Goal: Transaction & Acquisition: Purchase product/service

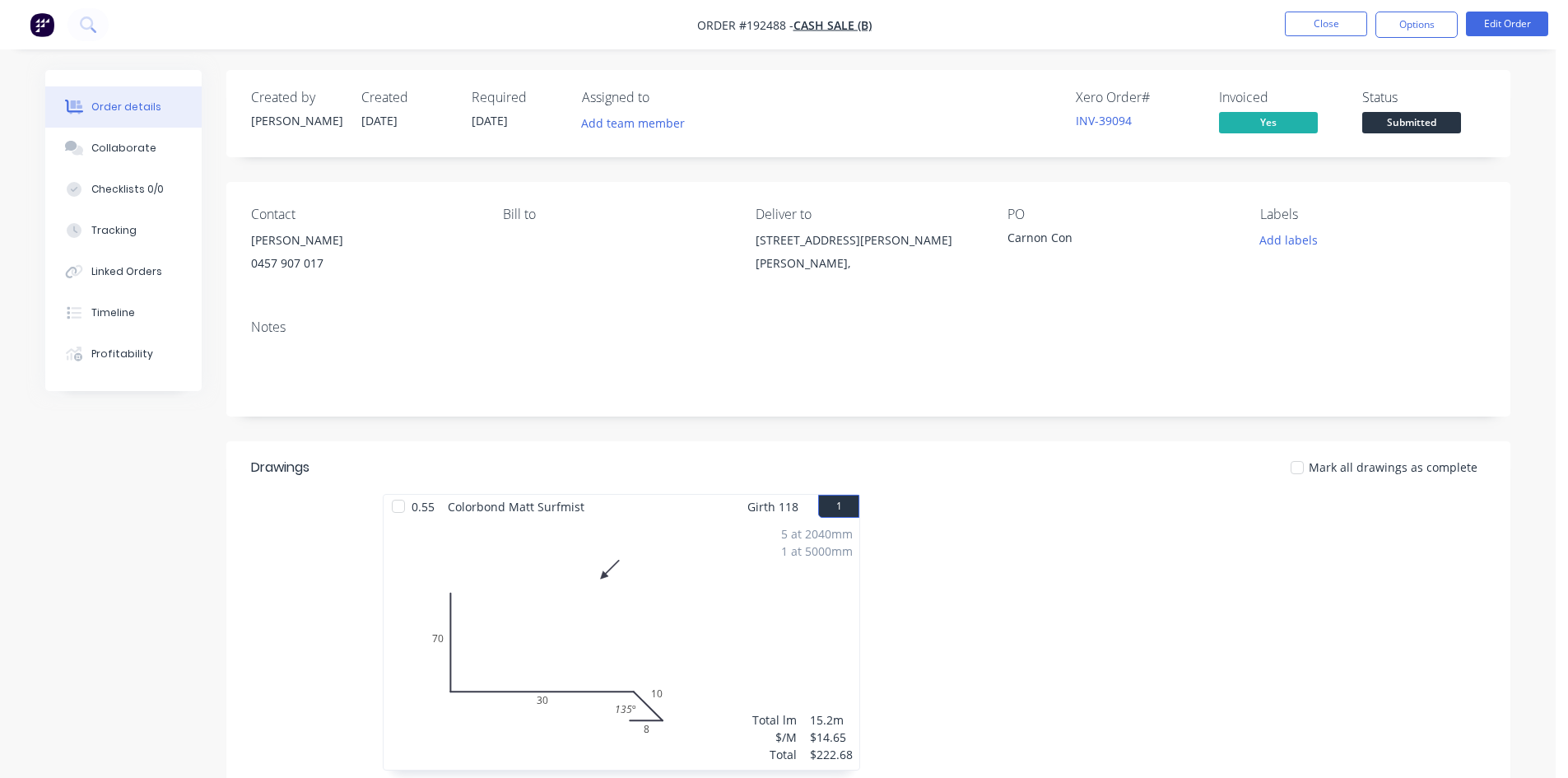
click at [1077, 445] on header "Drawings Mark all drawings as complete" at bounding box center [868, 467] width 1285 height 53
click at [81, 29] on icon at bounding box center [88, 24] width 16 height 16
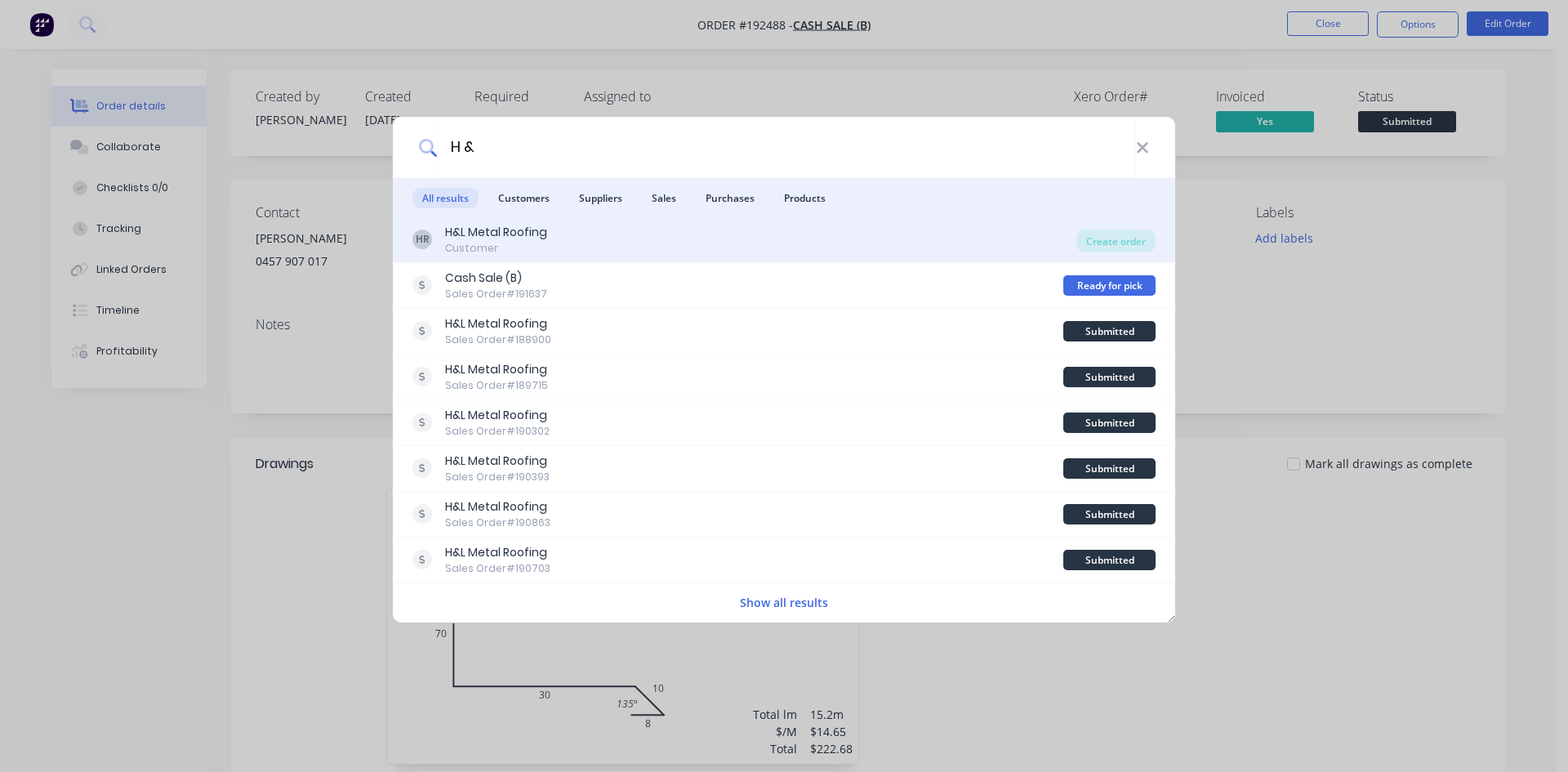
type input "H &"
click at [757, 244] on div "HR H&L Metal Roofing Customer" at bounding box center [744, 240] width 664 height 32
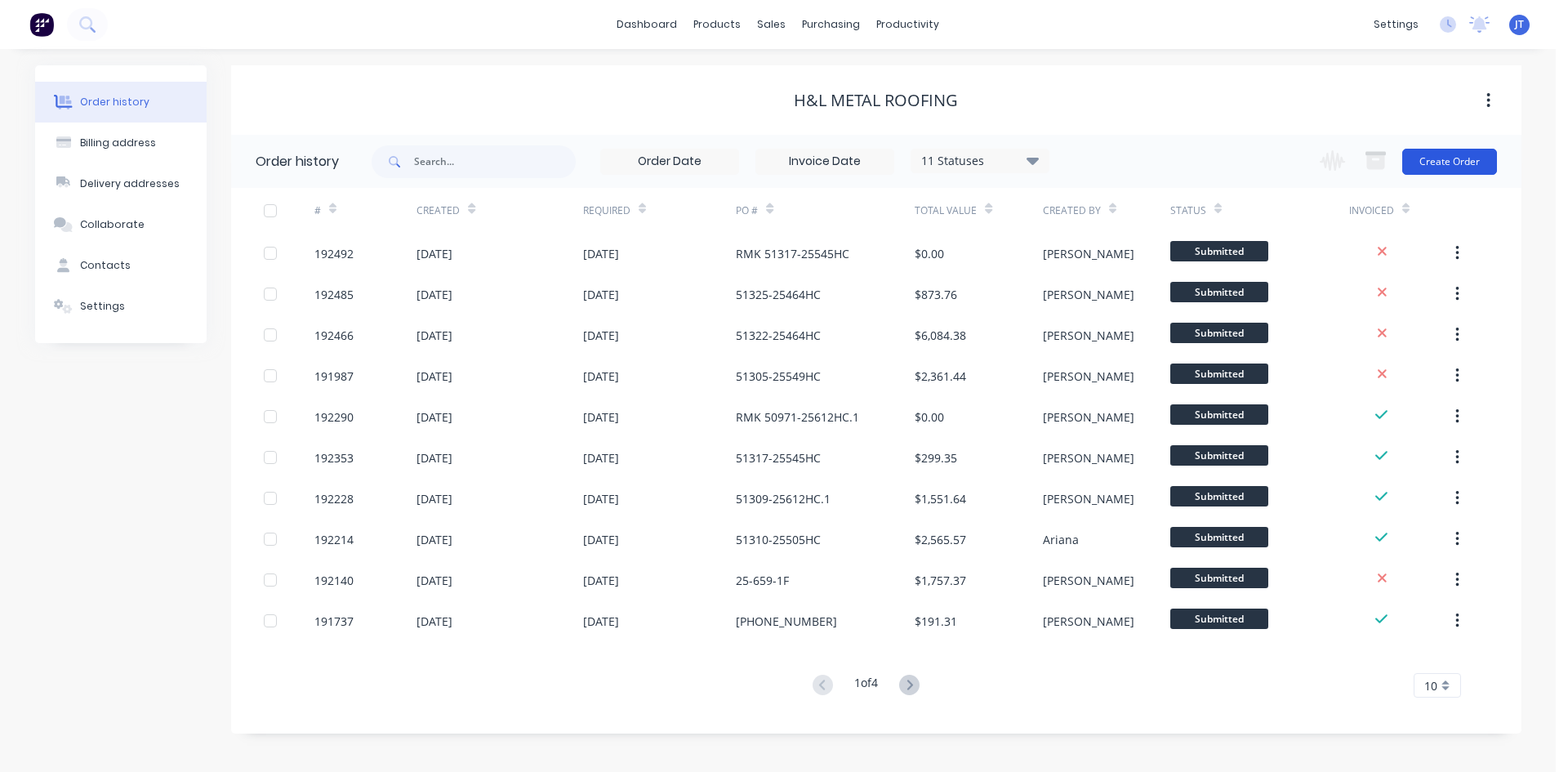
click at [1449, 167] on button "Create Order" at bounding box center [1449, 162] width 95 height 27
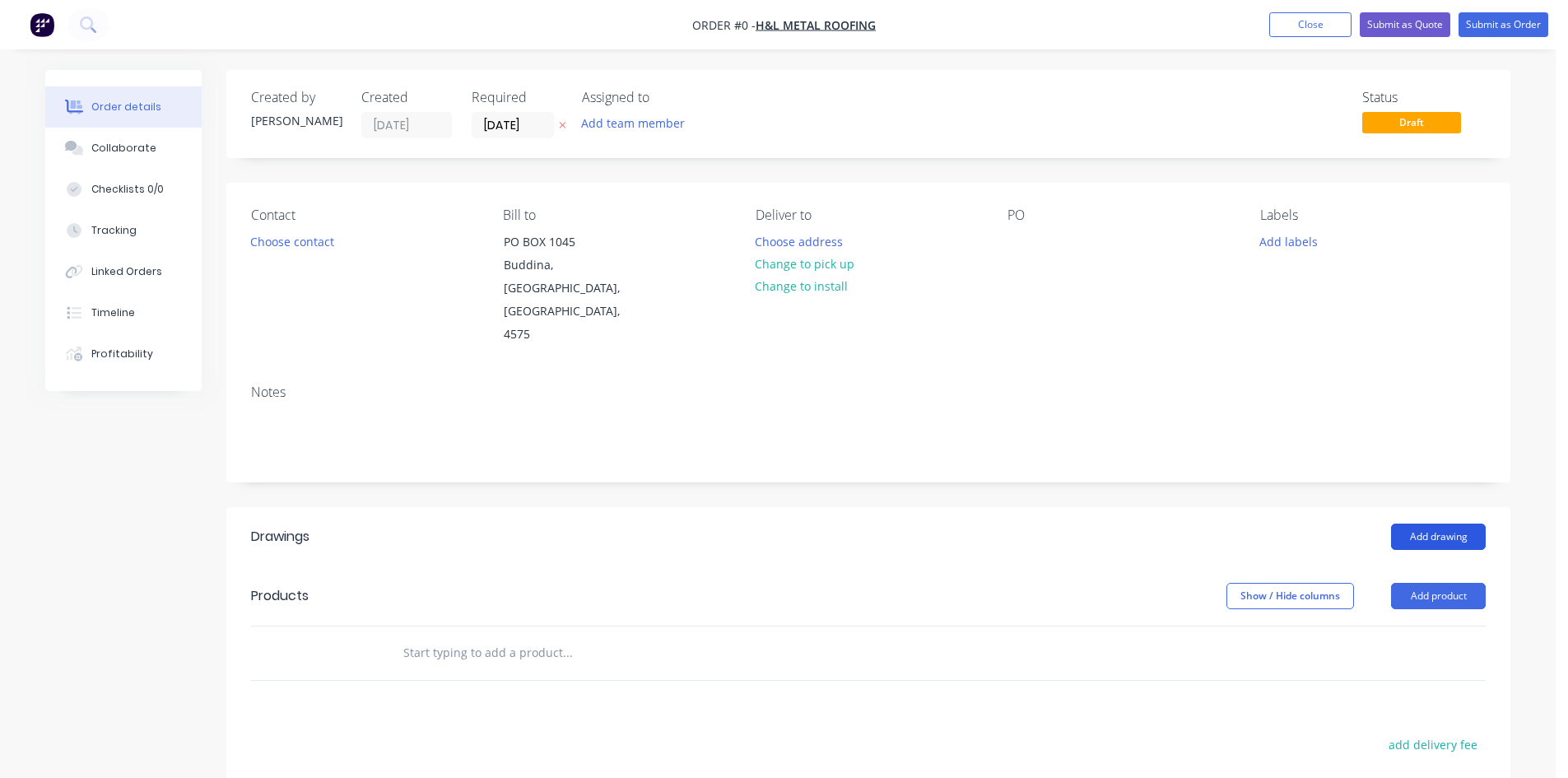
click at [1443, 523] on button "Add drawing" at bounding box center [1438, 536] width 94 height 27
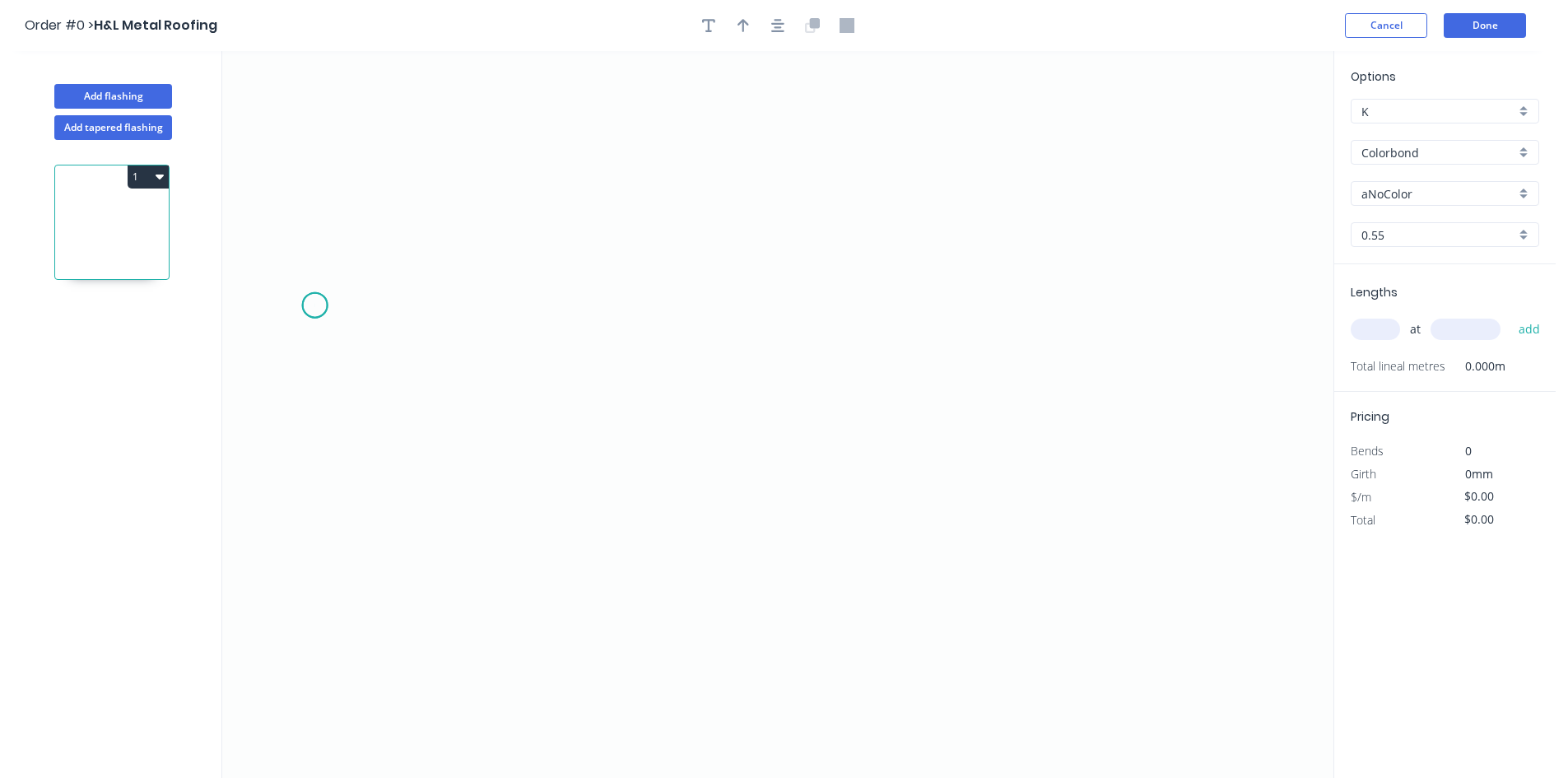
click at [314, 305] on icon "0" at bounding box center [778, 414] width 1112 height 727
click at [271, 258] on icon "0" at bounding box center [778, 414] width 1112 height 727
click at [267, 714] on icon "0 ?" at bounding box center [778, 414] width 1112 height 727
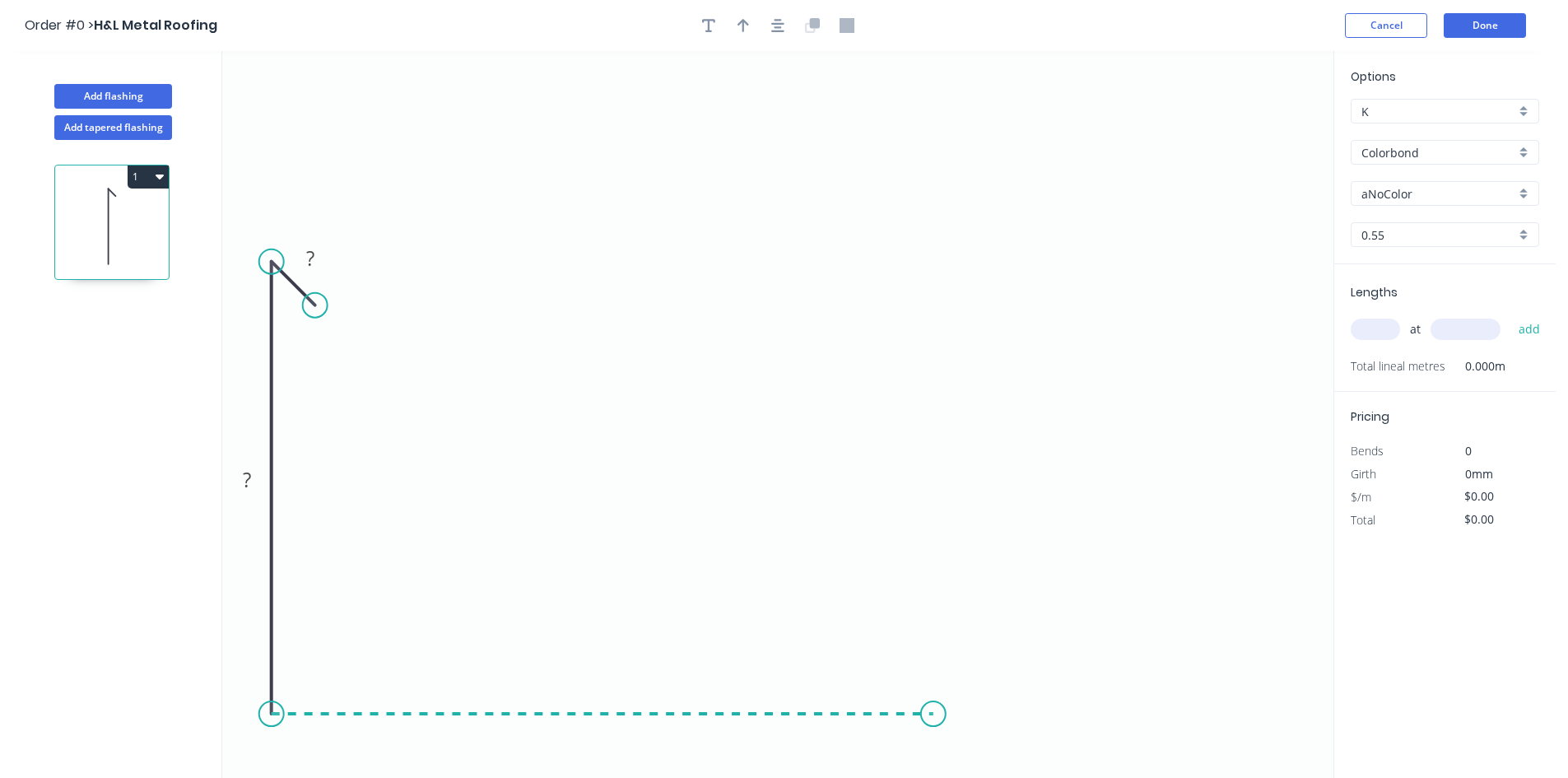
click at [934, 720] on icon "0 ? ?" at bounding box center [778, 414] width 1112 height 727
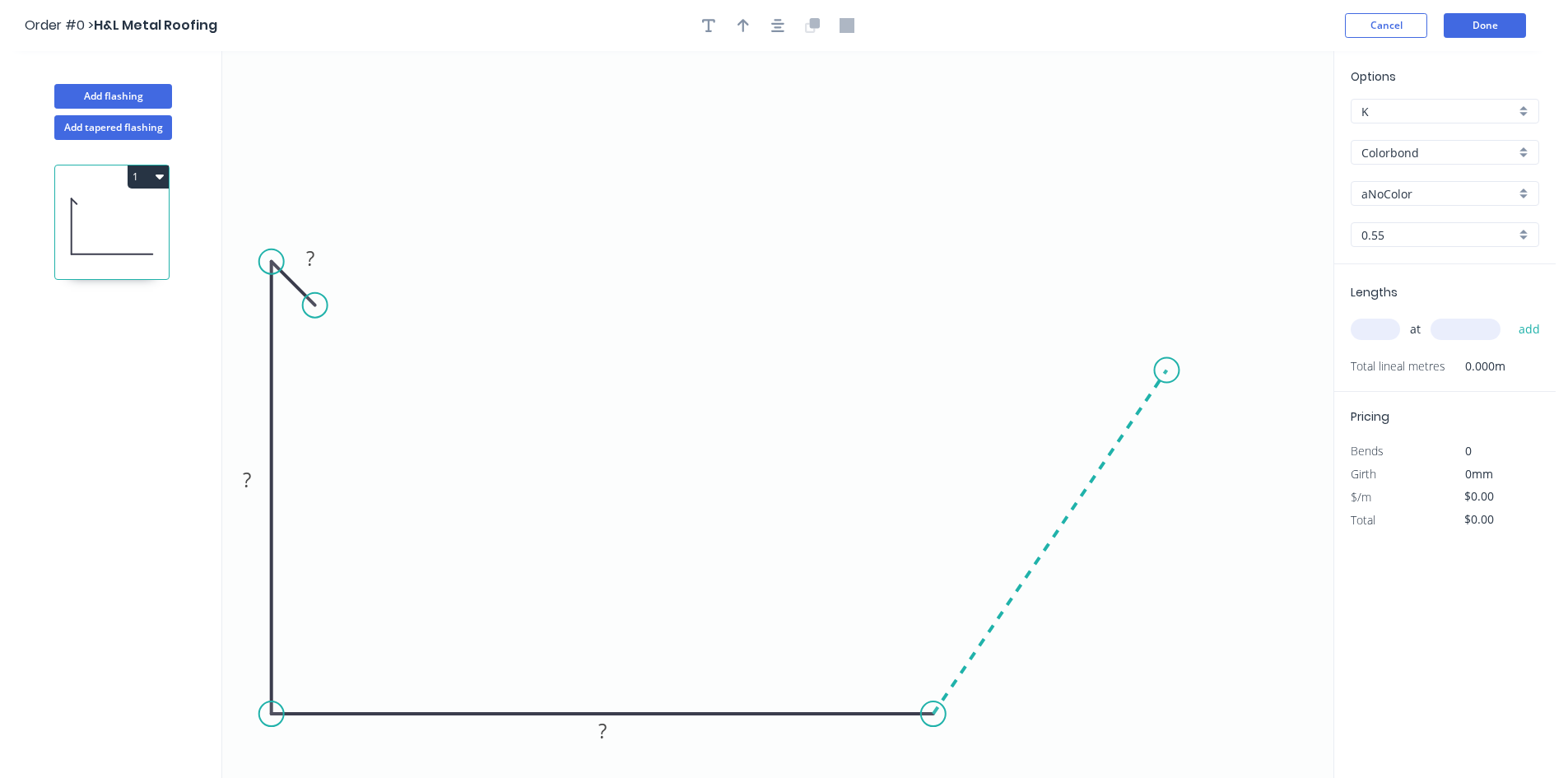
click at [1168, 370] on icon at bounding box center [1051, 542] width 234 height 344
click at [1159, 153] on icon "0 ? ? ? ? ? º" at bounding box center [778, 414] width 1112 height 727
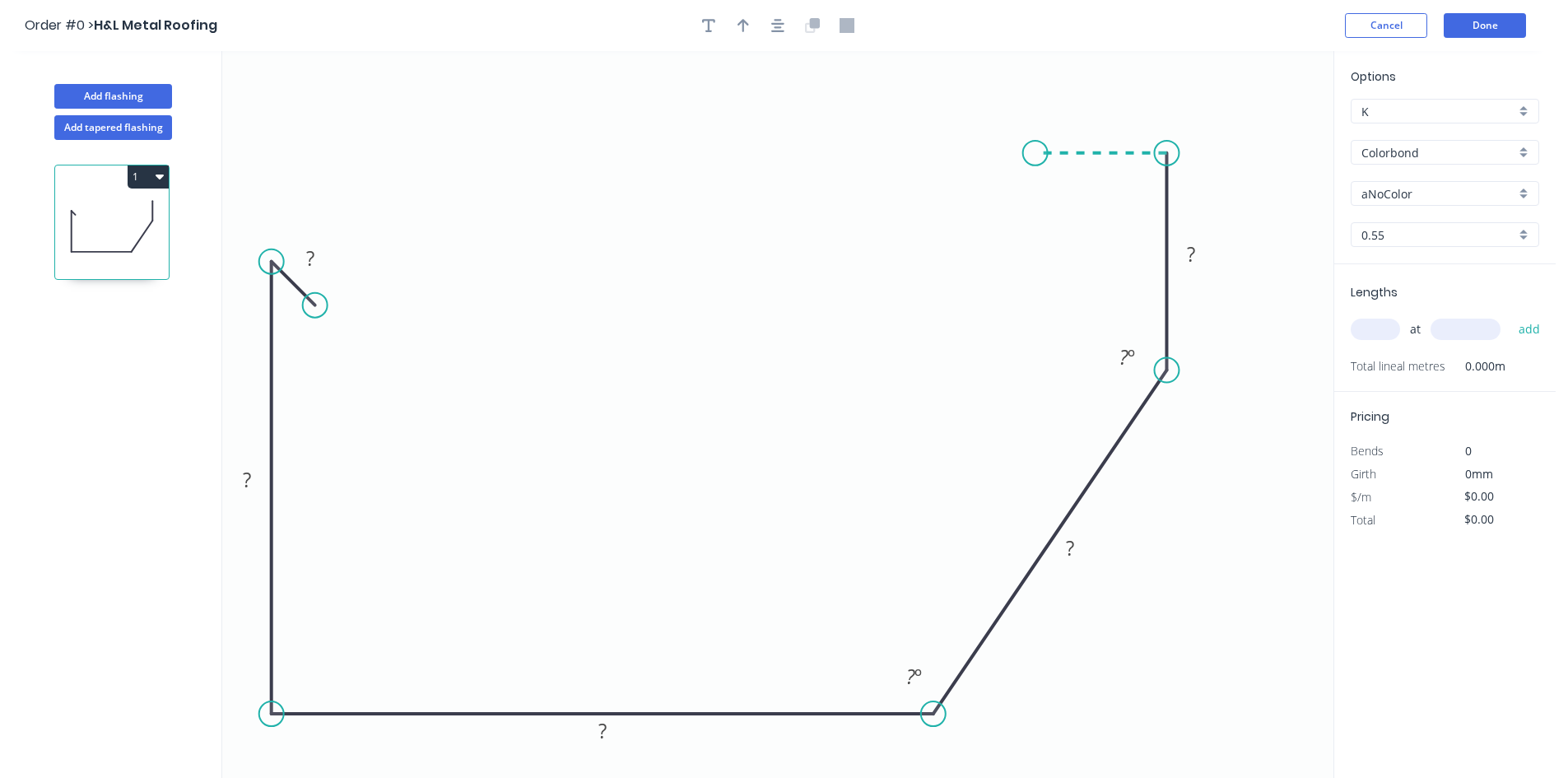
click at [1036, 151] on icon "0 ? ? ? ? ? ? º ? º" at bounding box center [778, 414] width 1112 height 727
click at [1035, 203] on icon "0 ? ? ? ? ? ? ? º ? º" at bounding box center [778, 414] width 1112 height 727
click at [1035, 203] on circle at bounding box center [1036, 204] width 25 height 25
click at [1192, 405] on div "Hide angle" at bounding box center [1217, 407] width 165 height 33
click at [316, 264] on rect at bounding box center [310, 259] width 33 height 23
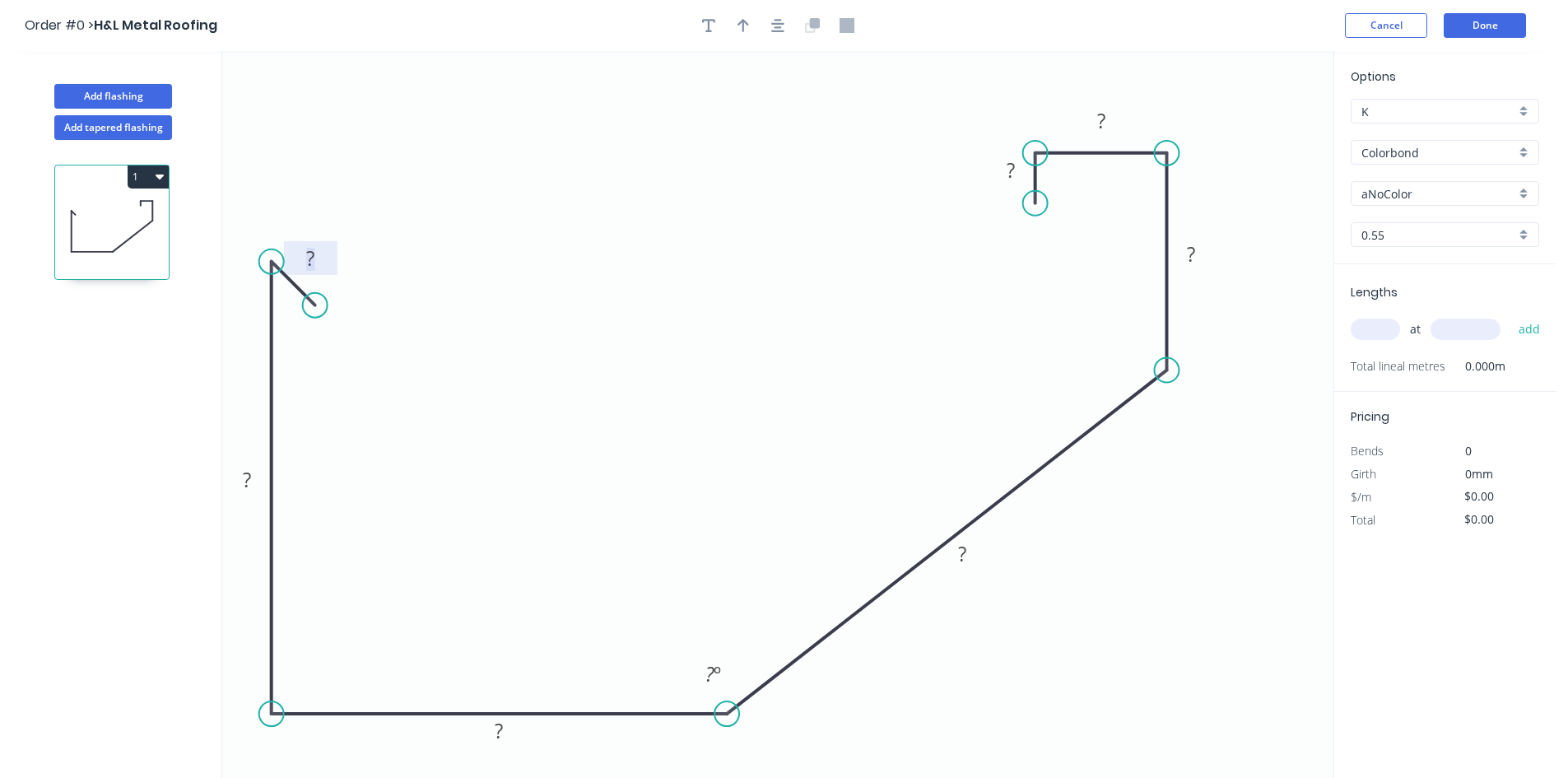
drag, startPoint x: 940, startPoint y: 714, endPoint x: 727, endPoint y: 701, distance: 213.4
click at [727, 701] on circle at bounding box center [727, 714] width 25 height 25
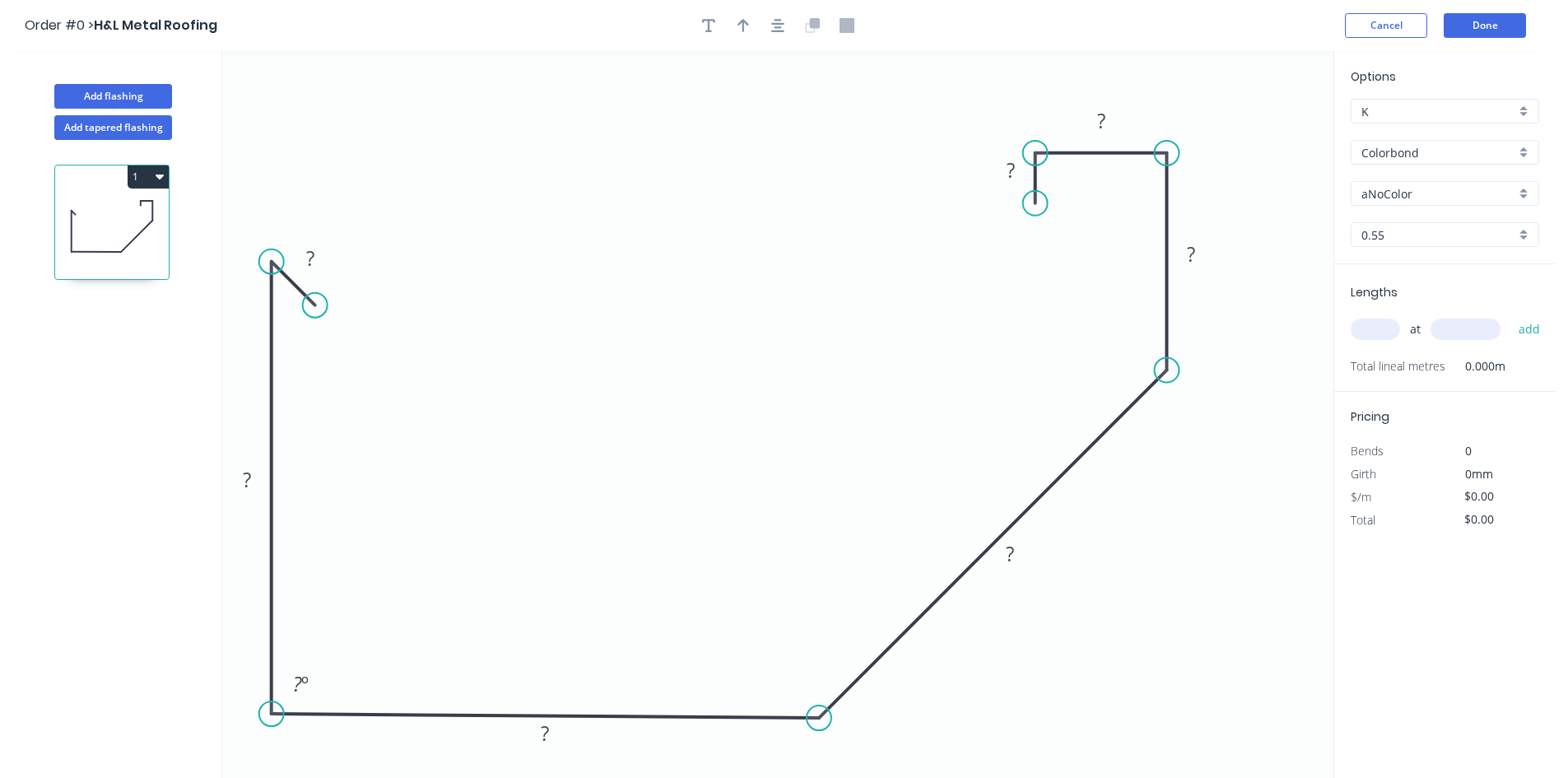
drag, startPoint x: 796, startPoint y: 704, endPoint x: 819, endPoint y: 680, distance: 33.2
click at [819, 680] on icon "0 ? ? ? ? ? ? ? ? º" at bounding box center [778, 414] width 1112 height 727
click at [347, 733] on div "Hide angle" at bounding box center [378, 740] width 165 height 33
click at [848, 766] on div "Show angle" at bounding box center [898, 765] width 165 height 33
drag, startPoint x: 268, startPoint y: 726, endPoint x: 265, endPoint y: 736, distance: 10.4
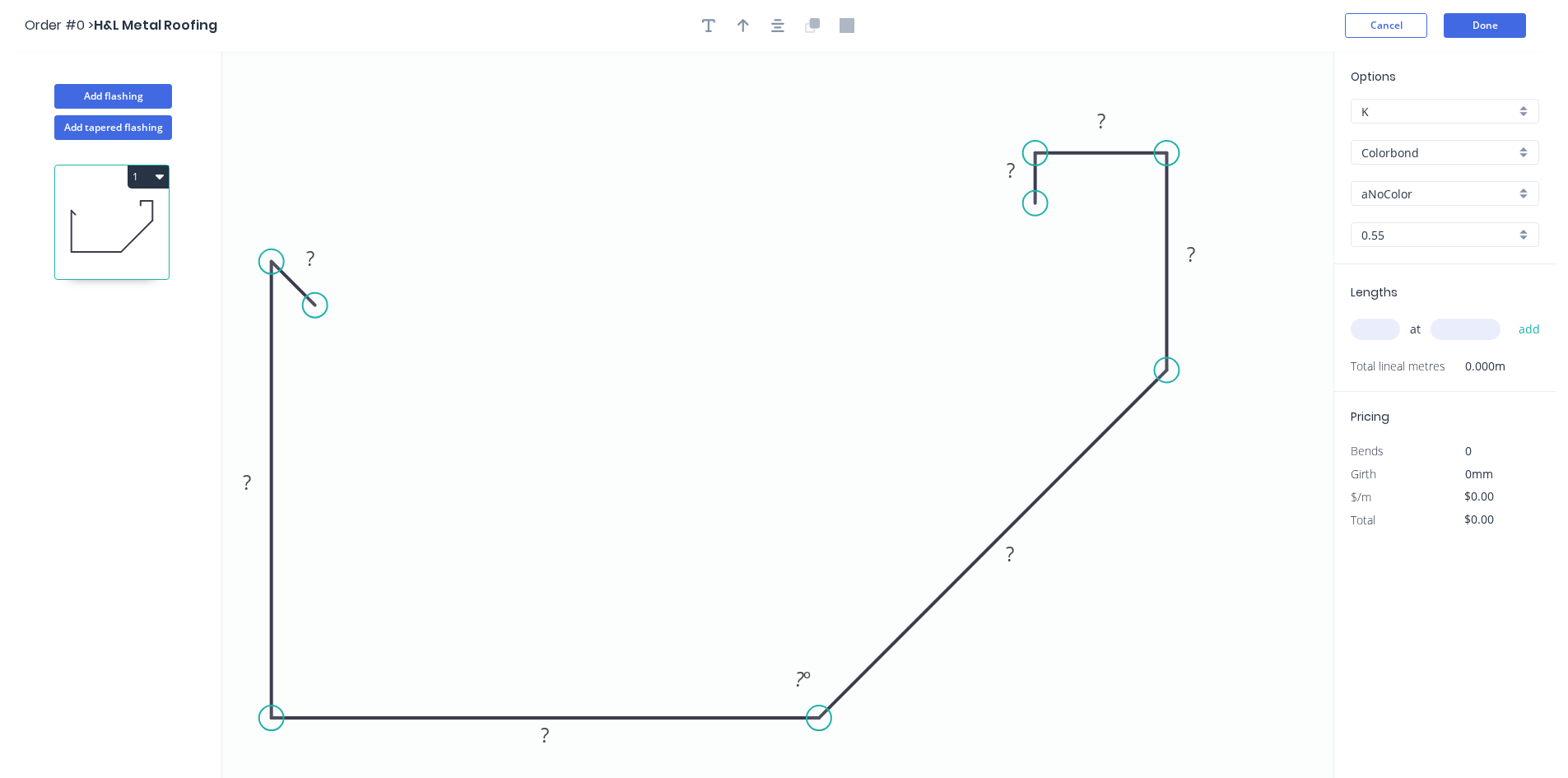
click at [265, 736] on icon "0 ? ? ? ? ? ? ? ? º" at bounding box center [778, 414] width 1112 height 727
click at [318, 272] on rect at bounding box center [311, 258] width 53 height 33
click at [301, 262] on rect at bounding box center [310, 259] width 33 height 23
type input "$25.16"
click at [1443, 122] on div "K" at bounding box center [1445, 111] width 189 height 25
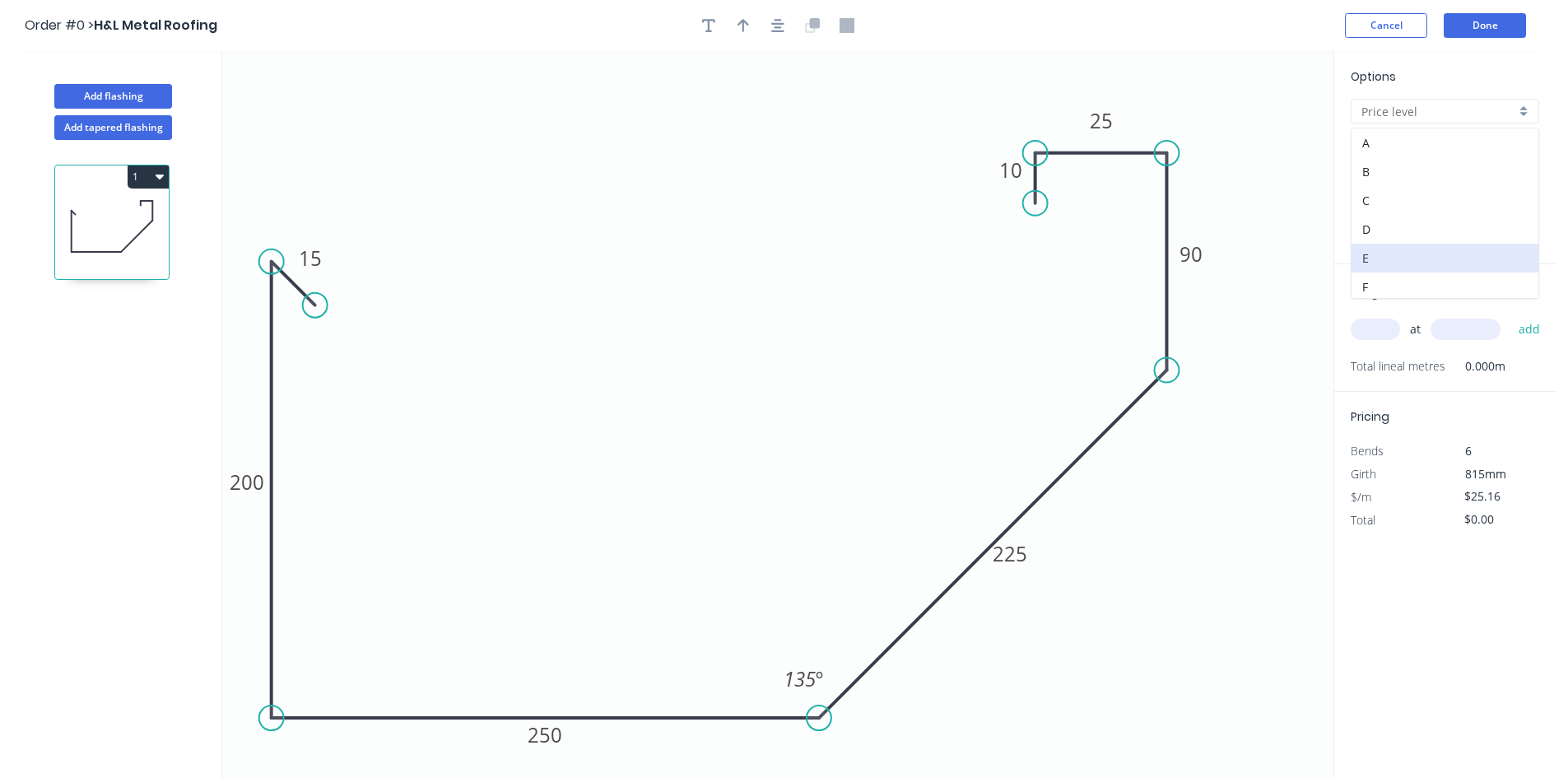
scroll to position [274, 0]
click at [1429, 218] on div "M" at bounding box center [1445, 214] width 187 height 28
type input "M"
type input "$23.91"
click at [1433, 188] on input "aNoColor" at bounding box center [1438, 194] width 154 height 18
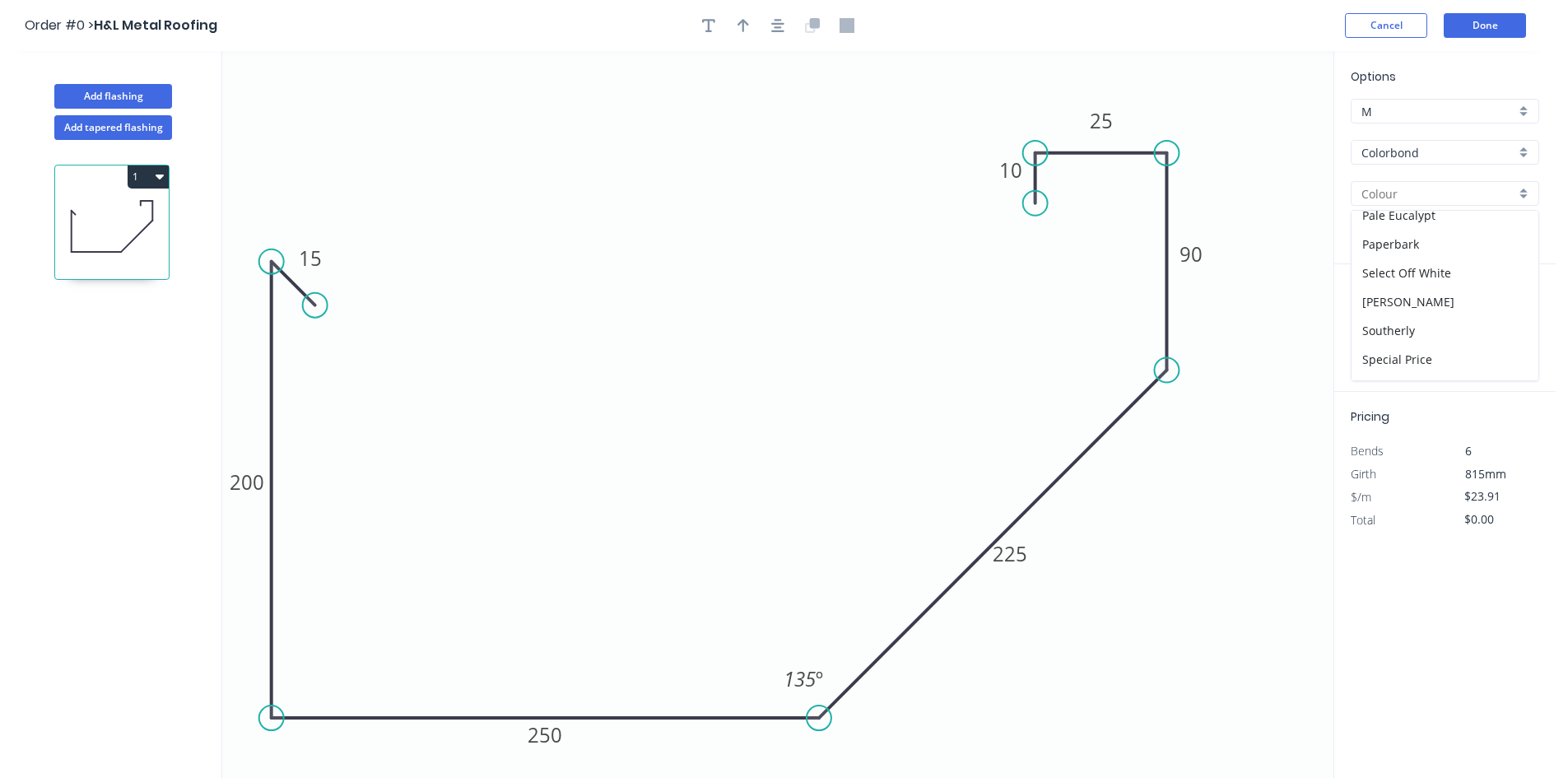
scroll to position [637, 0]
click at [1486, 369] on div "aNoColor" at bounding box center [1445, 366] width 187 height 28
type input "aNoColor"
click at [1376, 328] on input "text" at bounding box center [1375, 329] width 49 height 22
click at [1379, 316] on div "at add" at bounding box center [1446, 328] width 191 height 28
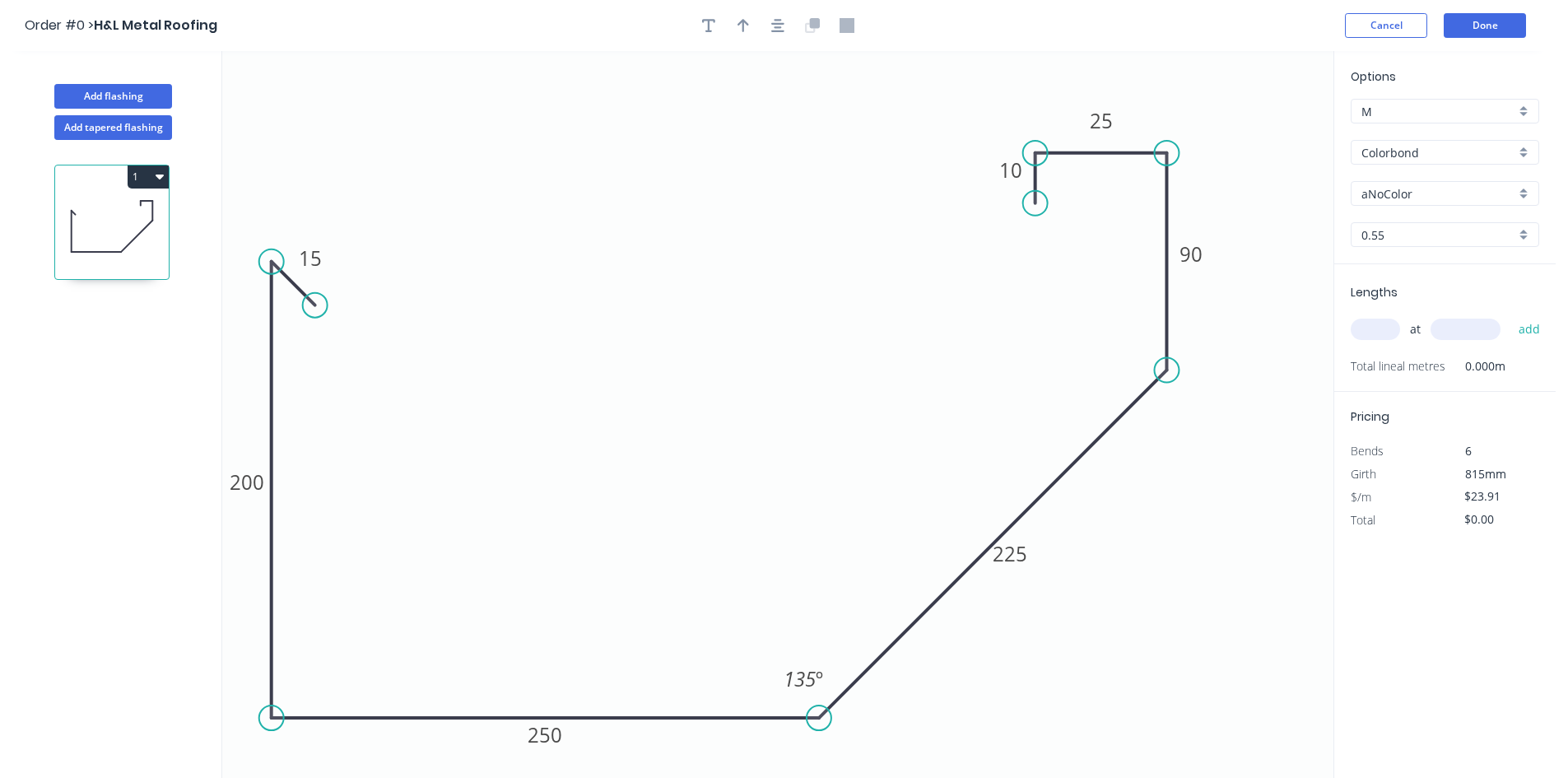
click at [1361, 338] on input "text" at bounding box center [1375, 329] width 49 height 22
type input "1"
type input "427000"
click at [1510, 315] on button "add" at bounding box center [1530, 328] width 38 height 28
type input "$10,209.57"
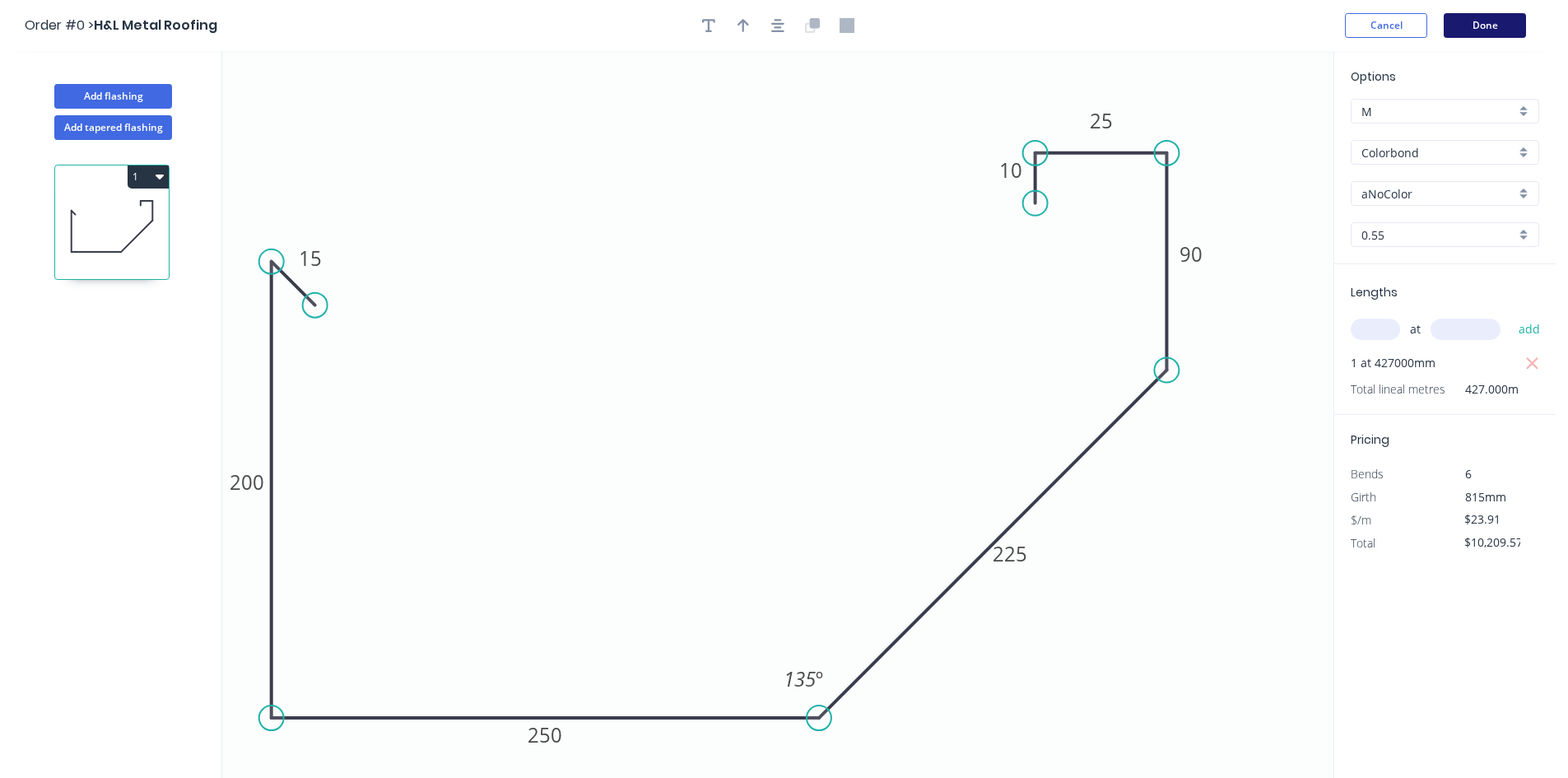
click at [1459, 33] on button "Done" at bounding box center [1485, 26] width 82 height 25
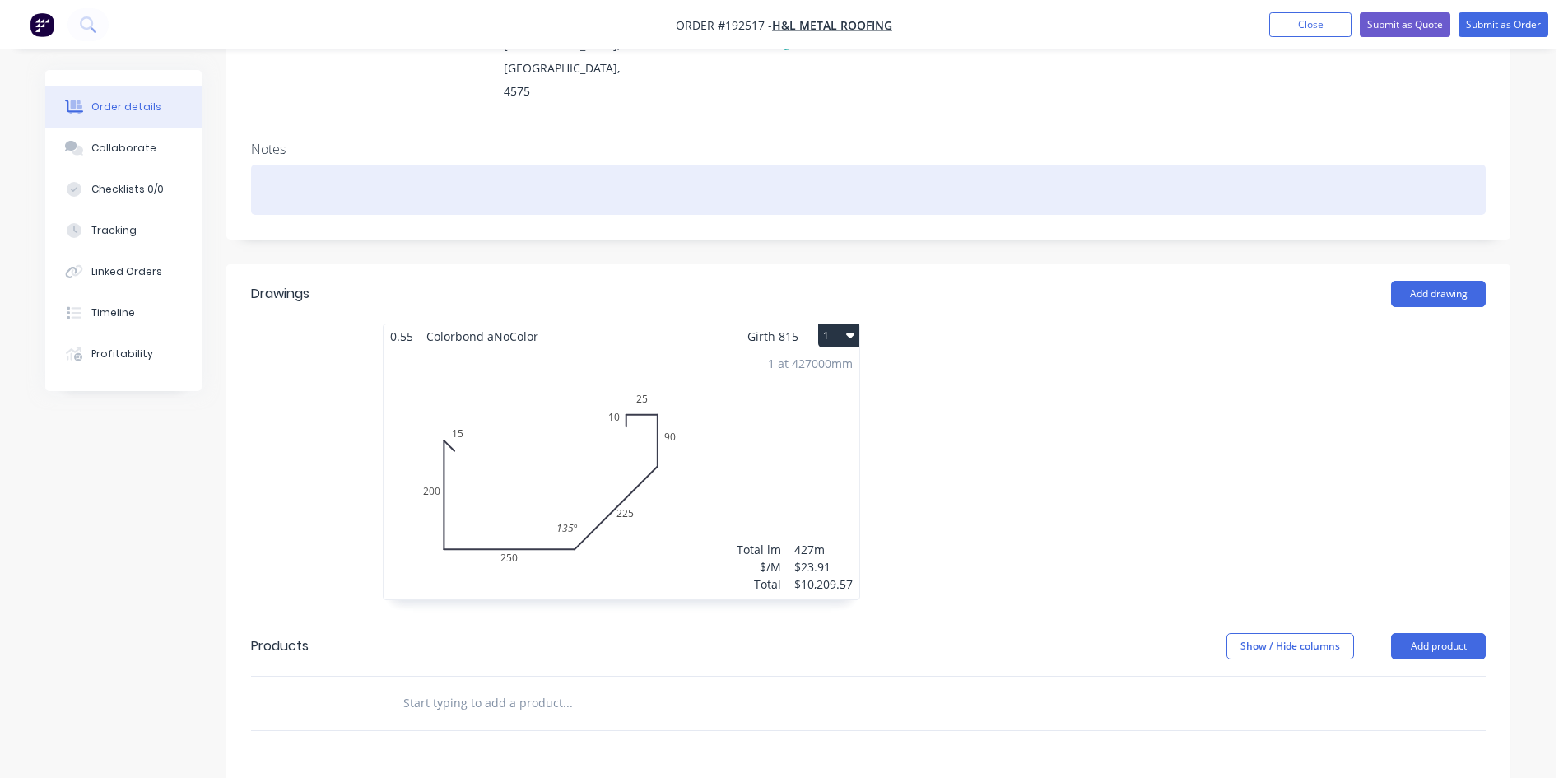
scroll to position [274, 0]
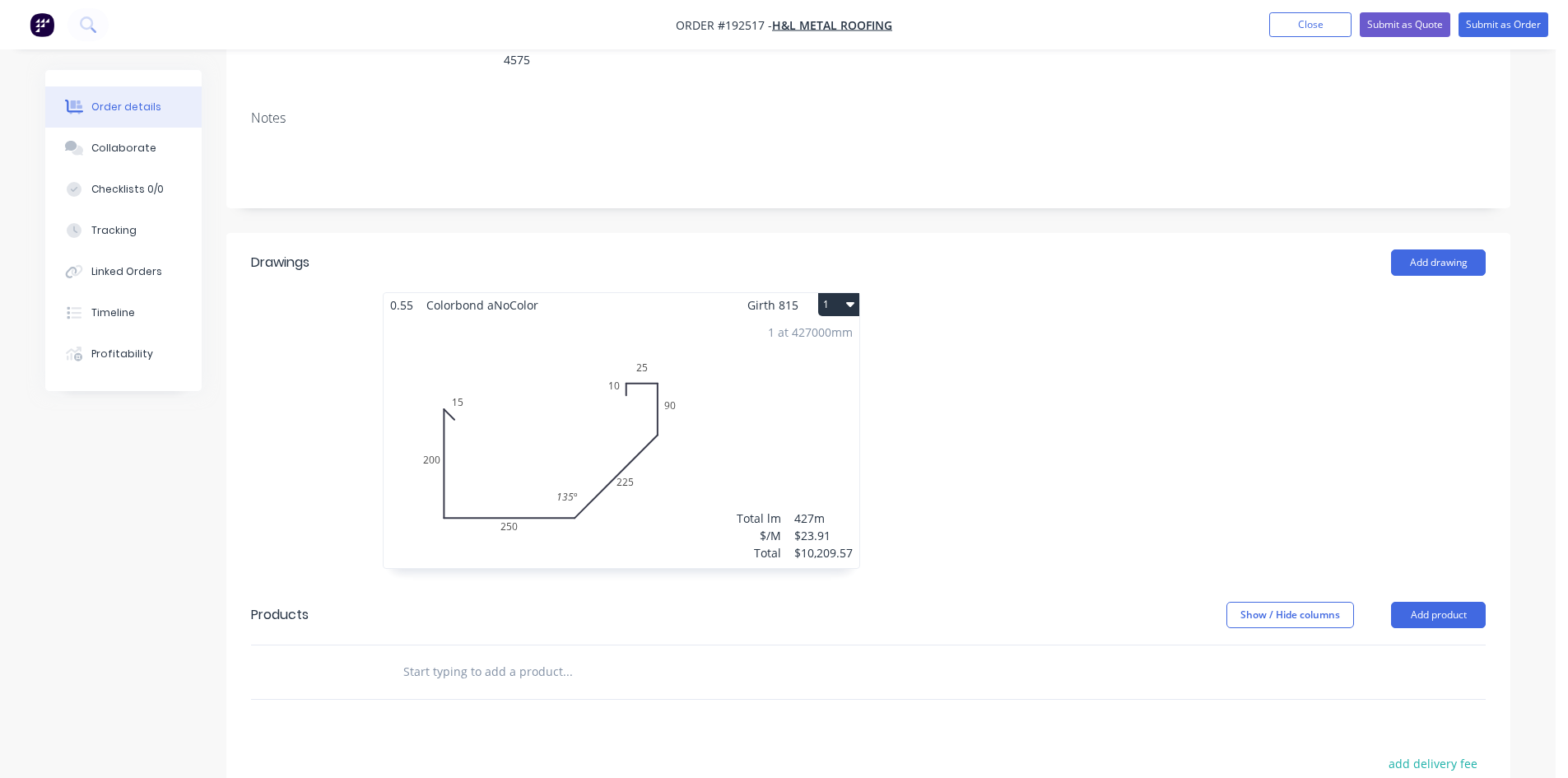
click at [481, 409] on div "1 at 427000mm Total lm $/M Total 427m $23.91 $10,209.57" at bounding box center [621, 442] width 476 height 251
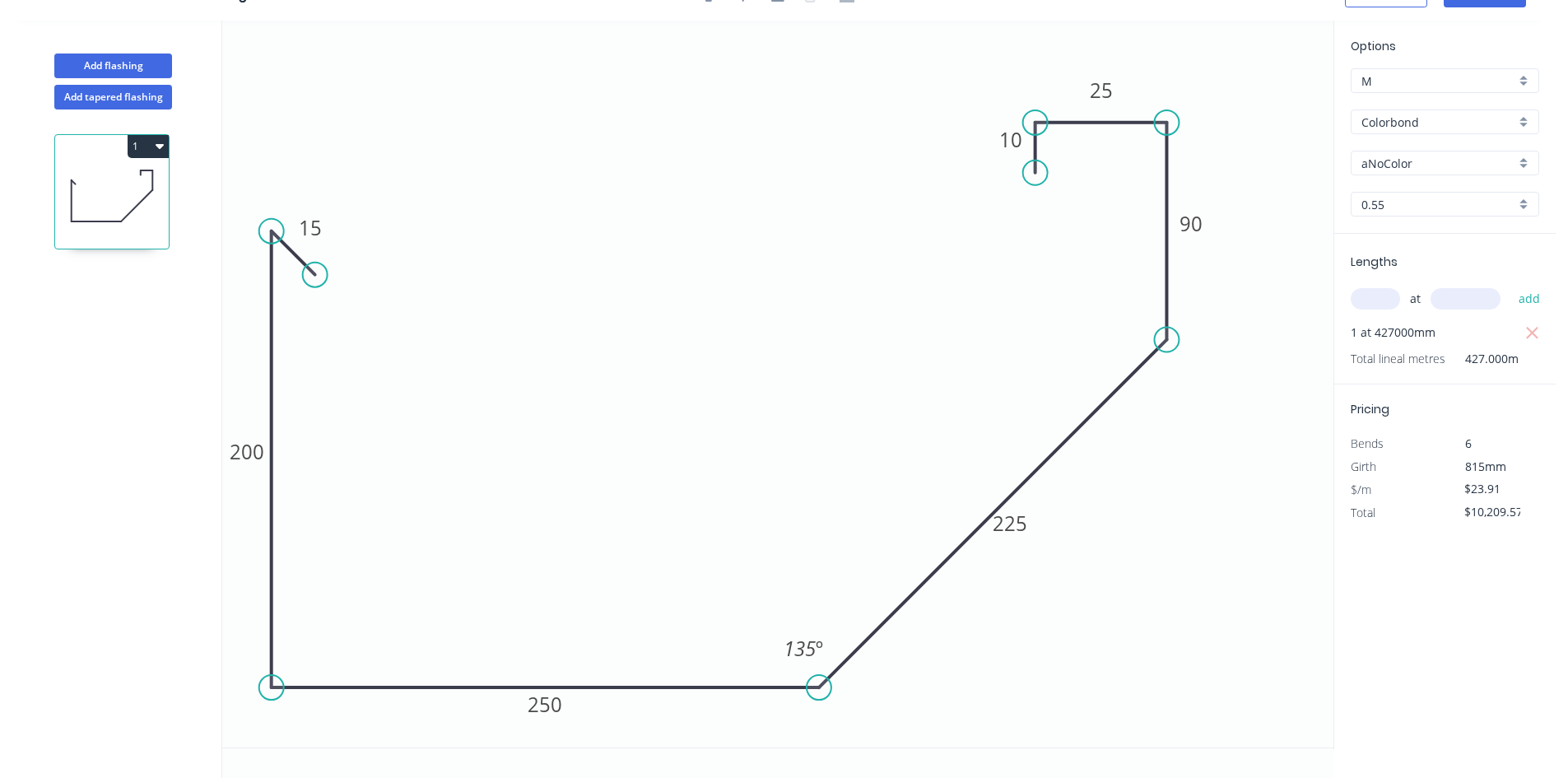
scroll to position [30, 0]
click at [252, 452] on tspan "200" at bounding box center [247, 451] width 34 height 28
click at [328, 229] on rect at bounding box center [311, 227] width 53 height 33
click at [314, 234] on tspan "15" at bounding box center [311, 227] width 23 height 28
click at [727, 377] on icon "0 10 200 250 225 90 25 10 135 º" at bounding box center [778, 384] width 1112 height 727
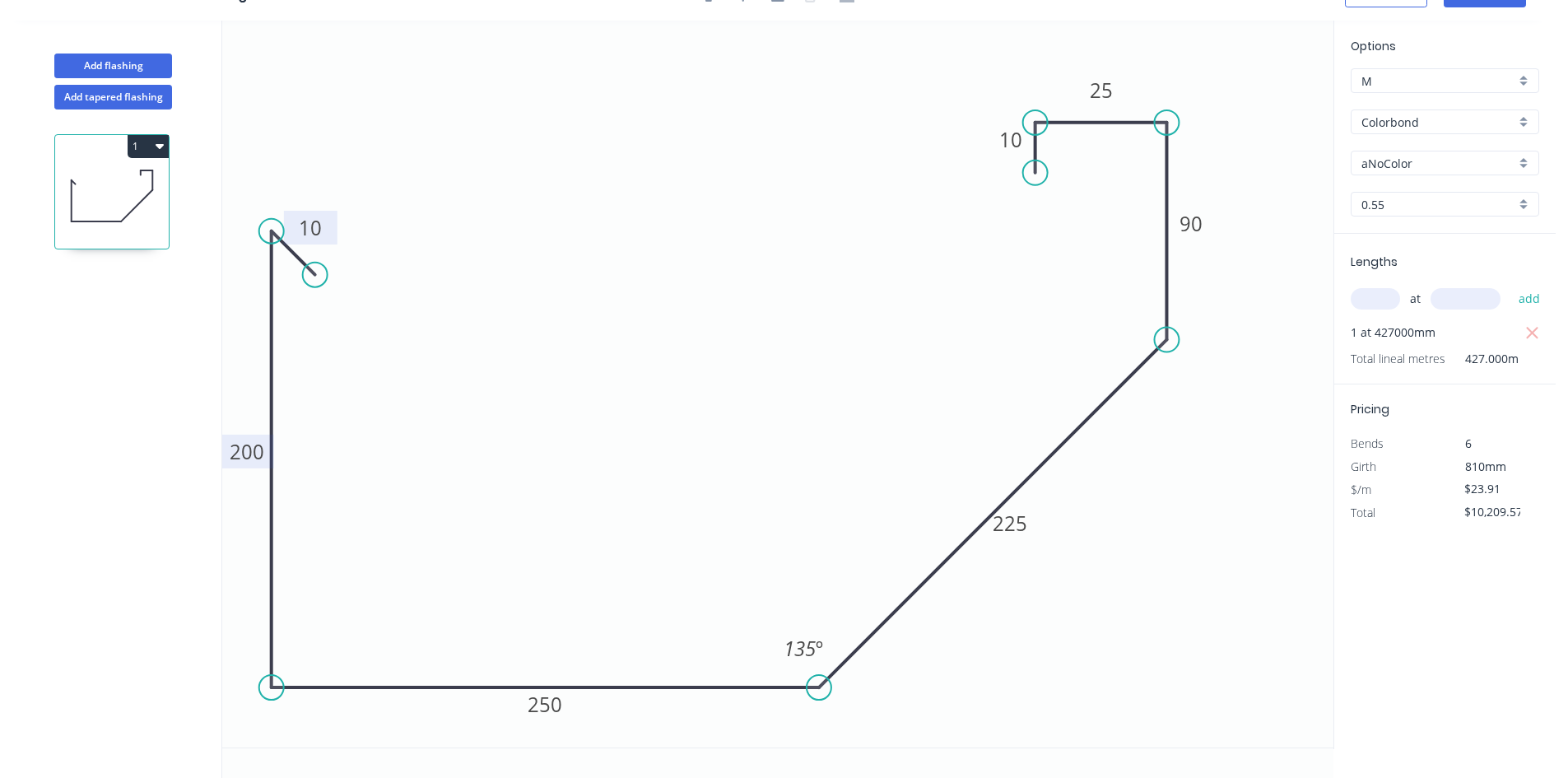
click at [254, 455] on tspan "200" at bounding box center [247, 451] width 34 height 28
type input "$0.00"
click at [1102, 94] on tspan "25" at bounding box center [1102, 90] width 23 height 28
click at [245, 456] on tspan "?" at bounding box center [247, 451] width 8 height 28
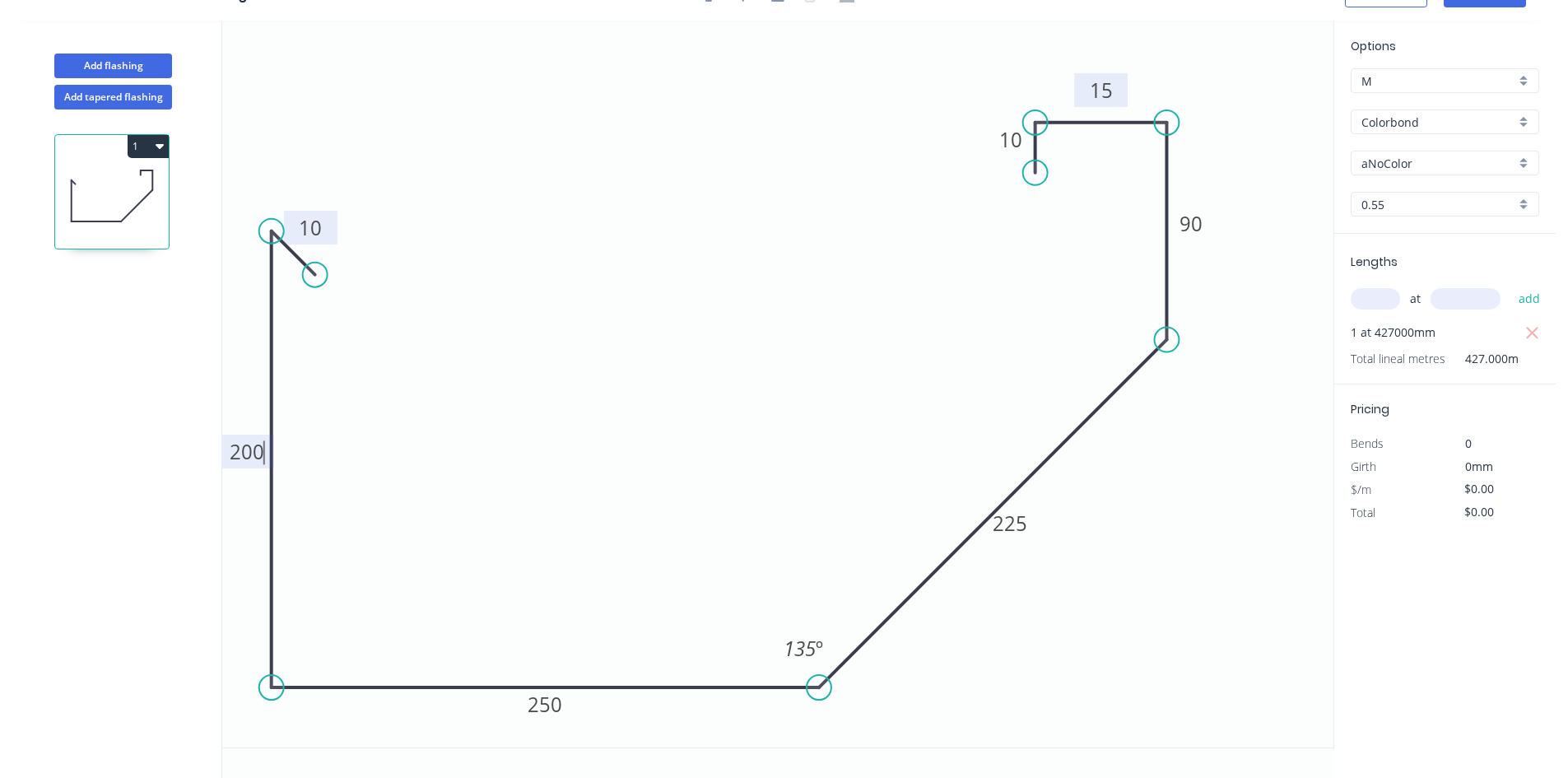
type input "$20.40"
type input "$8,710.80"
click at [479, 303] on icon "0 10 200 250 225 90 15 10 135 º" at bounding box center [778, 384] width 1112 height 727
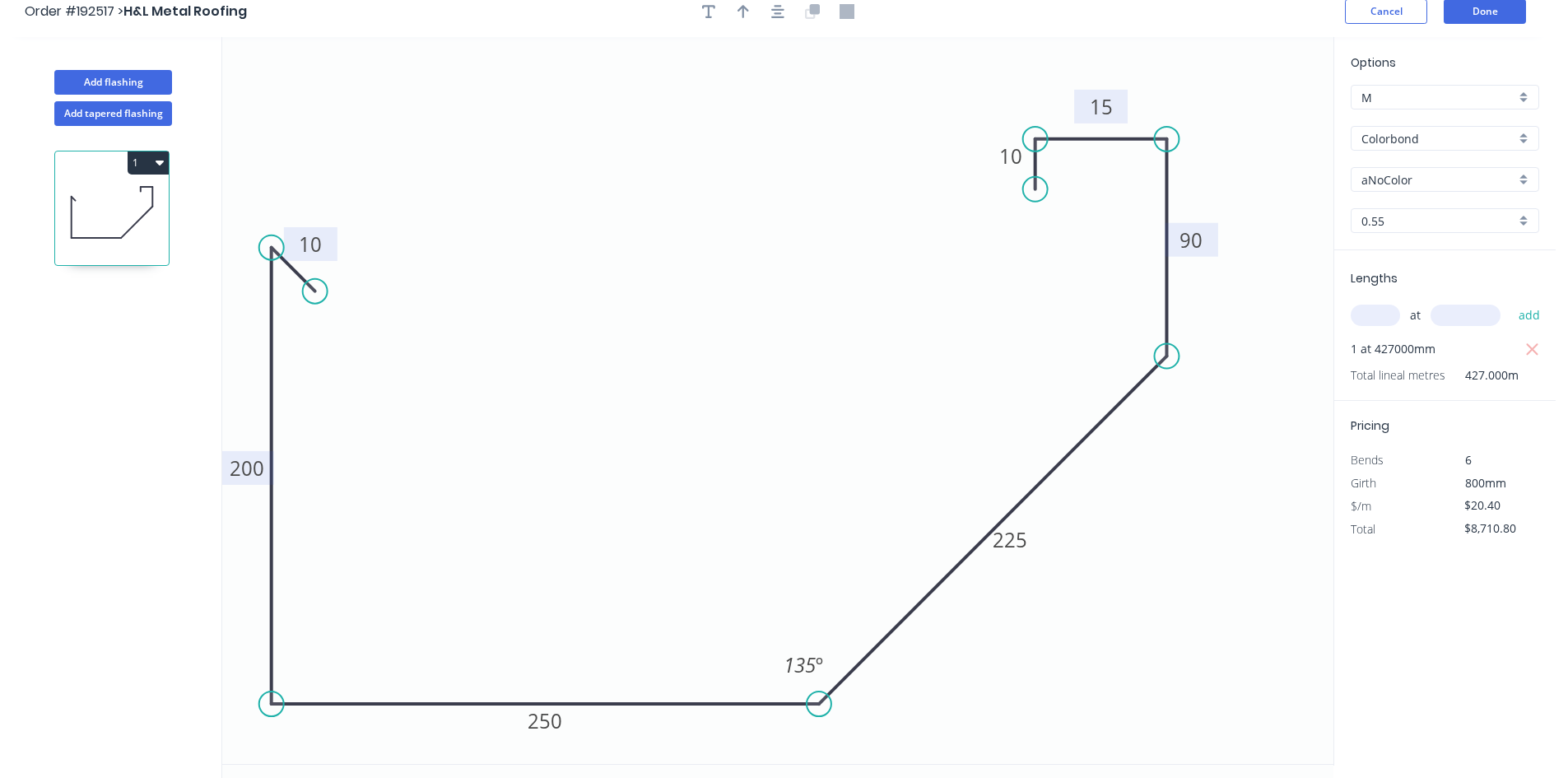
scroll to position [0, 0]
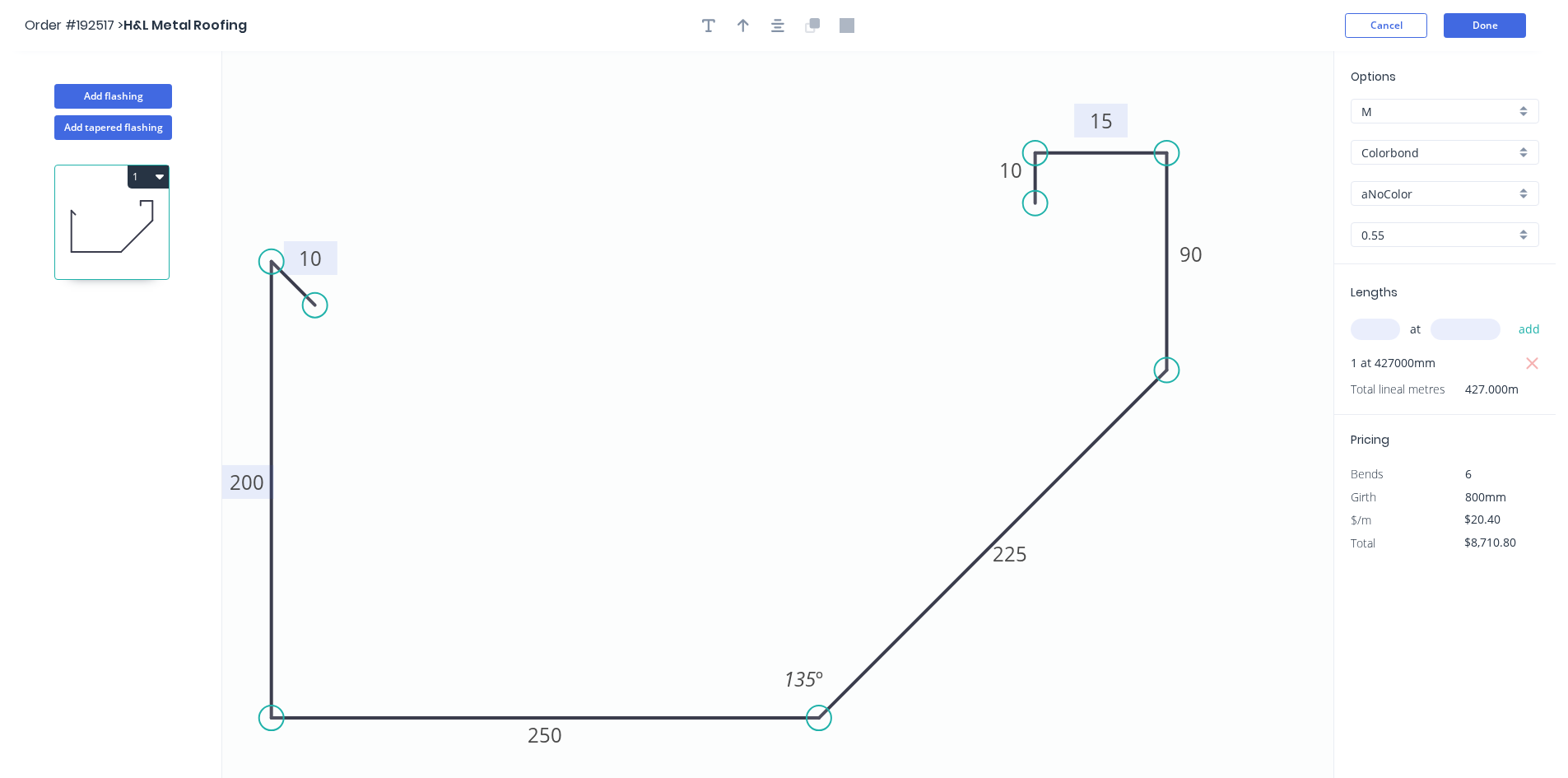
click at [1489, 9] on header "Order #192517 > H&L Metal Roofing Cancel Done" at bounding box center [778, 25] width 1556 height 51
click at [1479, 28] on button "Done" at bounding box center [1485, 26] width 82 height 25
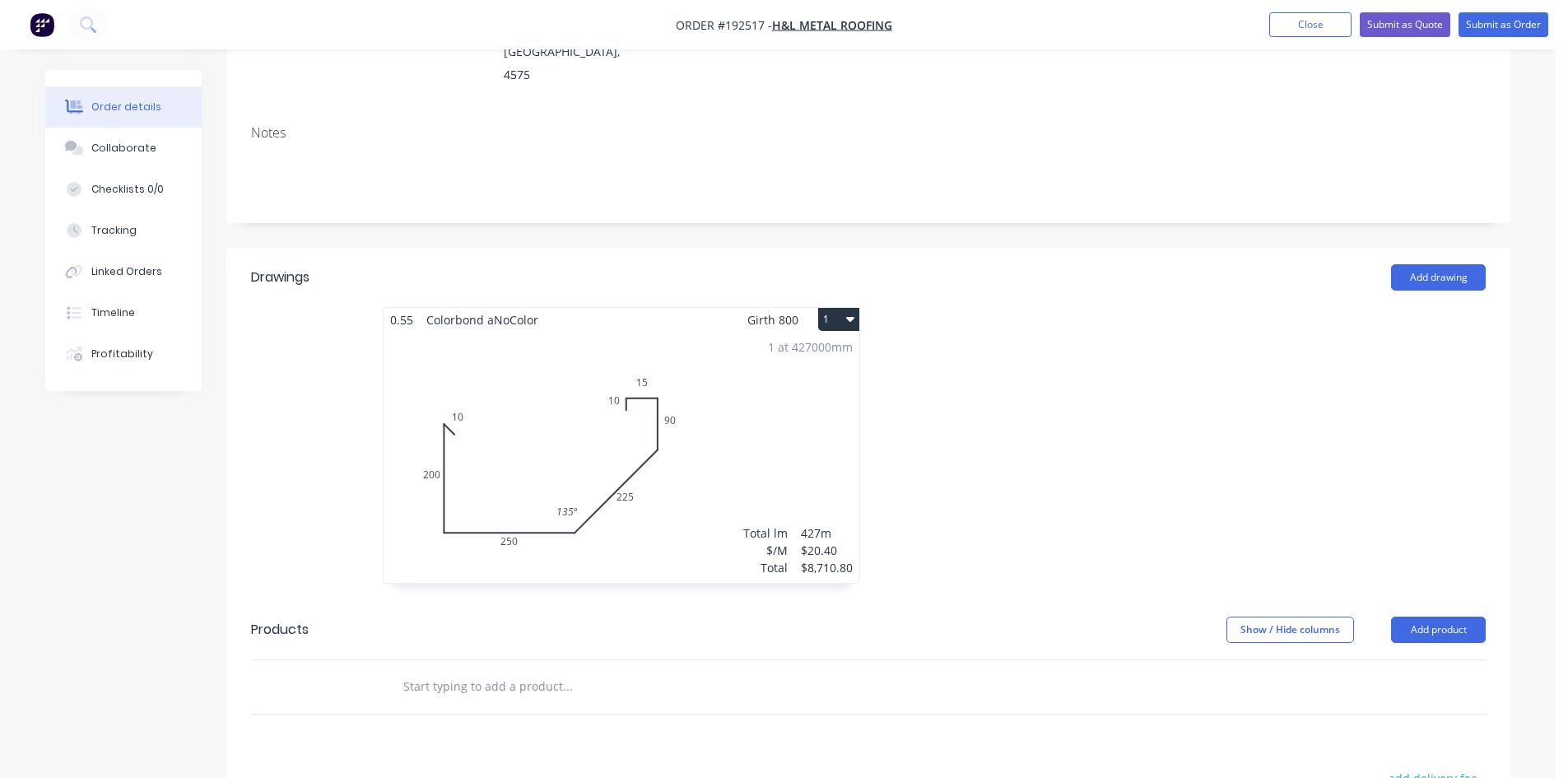
scroll to position [274, 0]
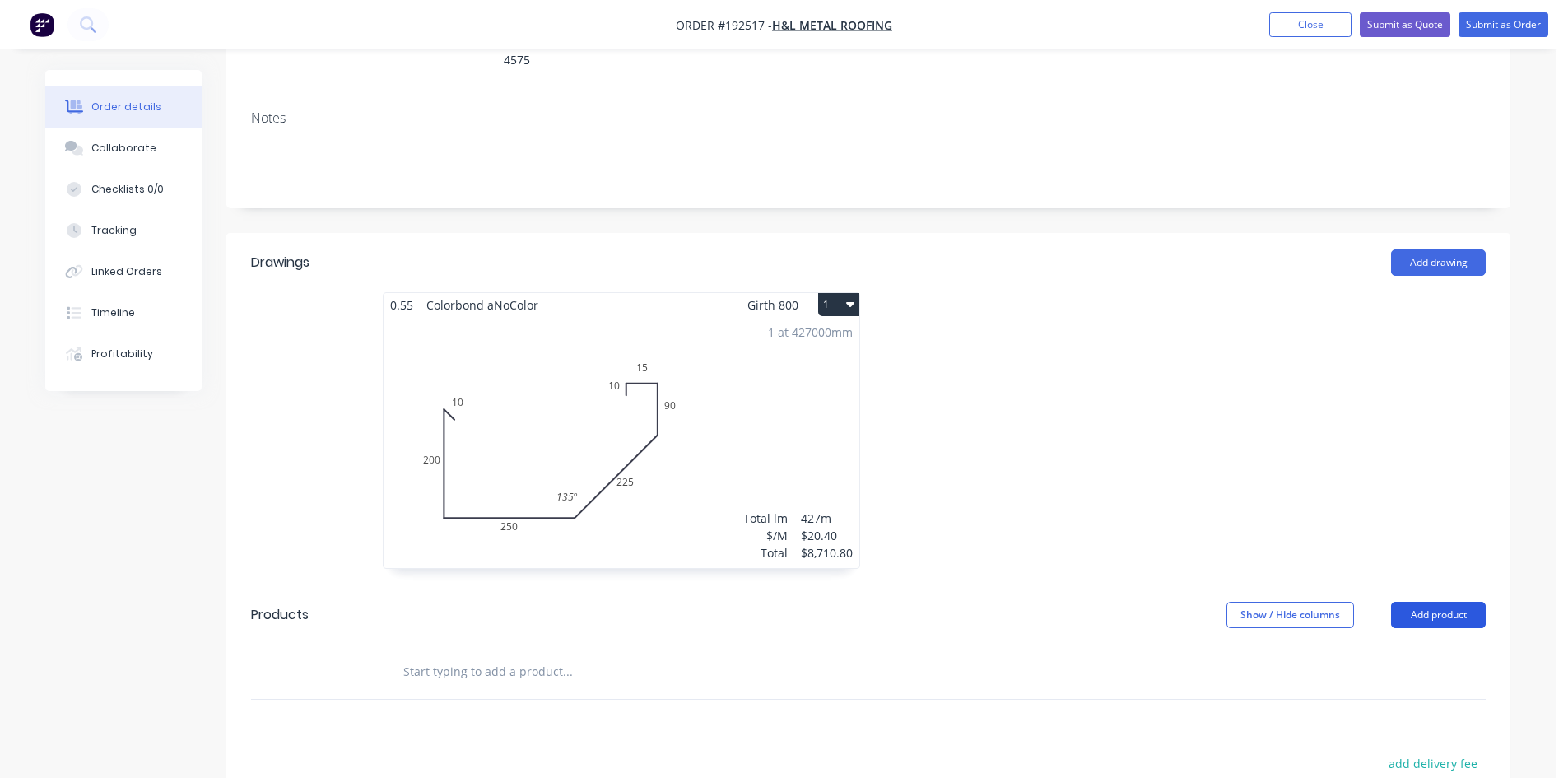
drag, startPoint x: 1466, startPoint y: 565, endPoint x: 1447, endPoint y: 568, distance: 19.2
click at [1466, 602] on button "Add product" at bounding box center [1438, 615] width 94 height 27
click at [1440, 644] on div "Product catalogue" at bounding box center [1408, 656] width 127 height 24
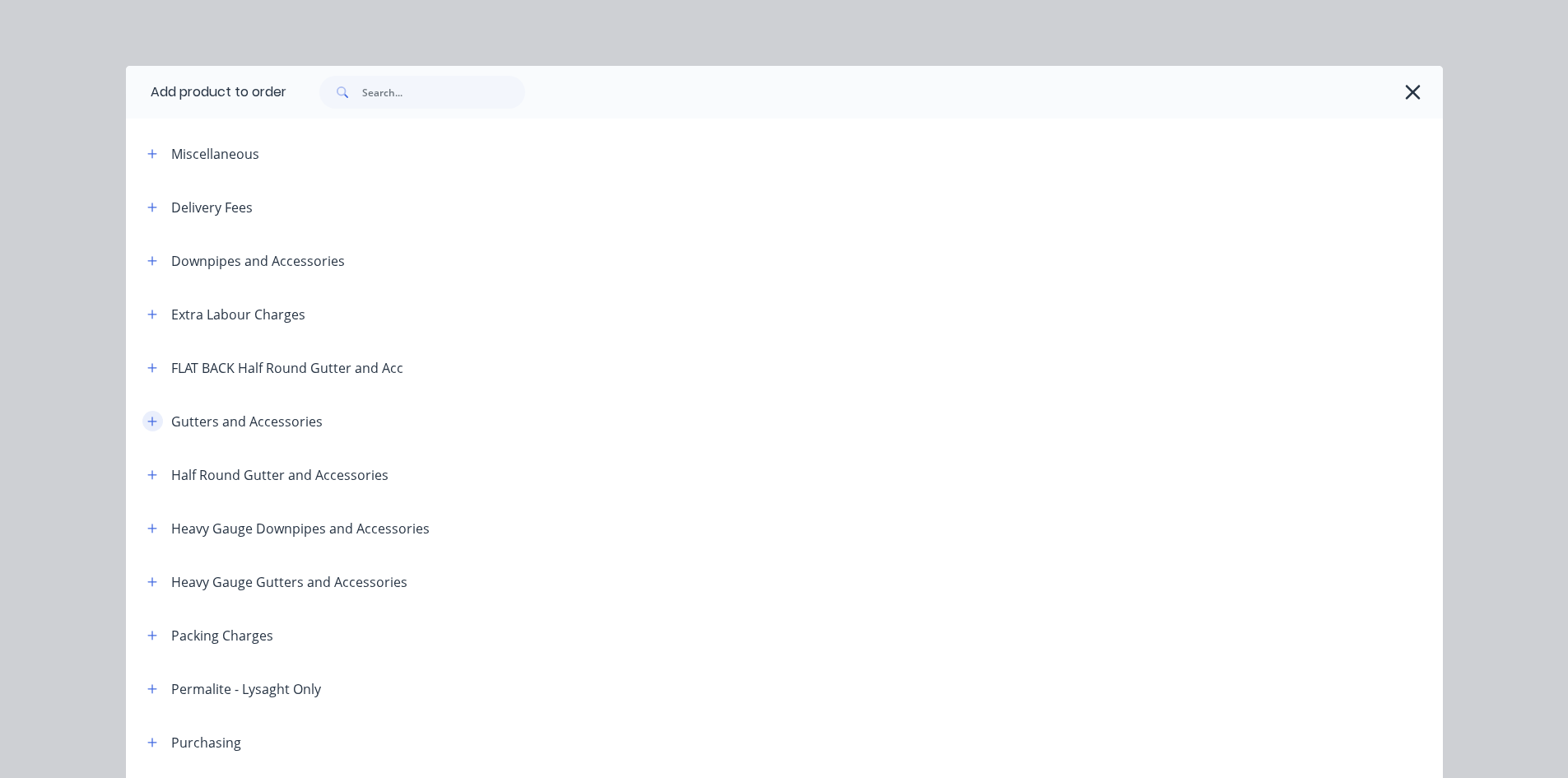
click at [152, 423] on button "button" at bounding box center [152, 420] width 21 height 21
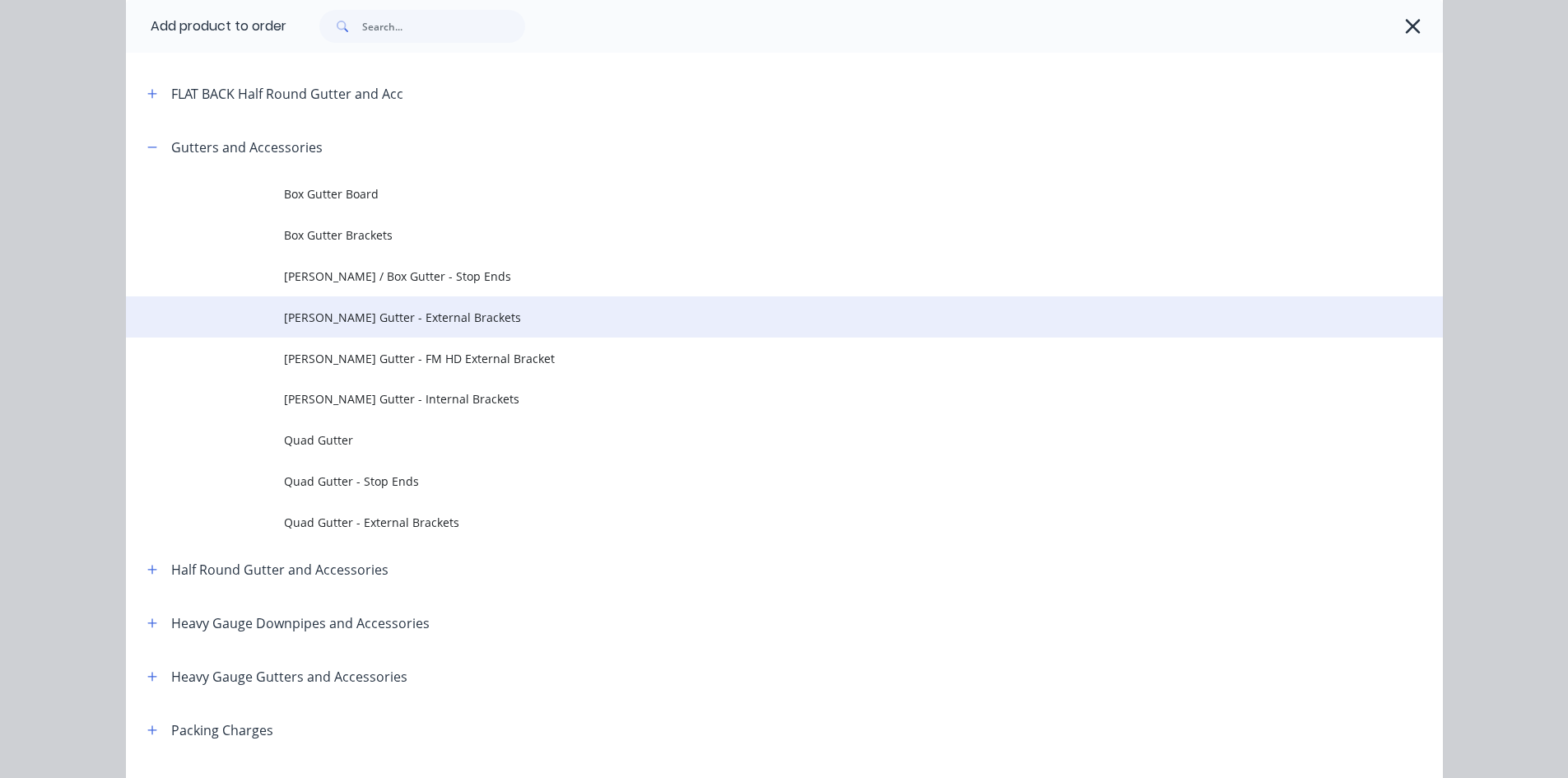
click at [490, 333] on td "[PERSON_NAME] Gutter - External Brackets" at bounding box center [863, 317] width 1159 height 41
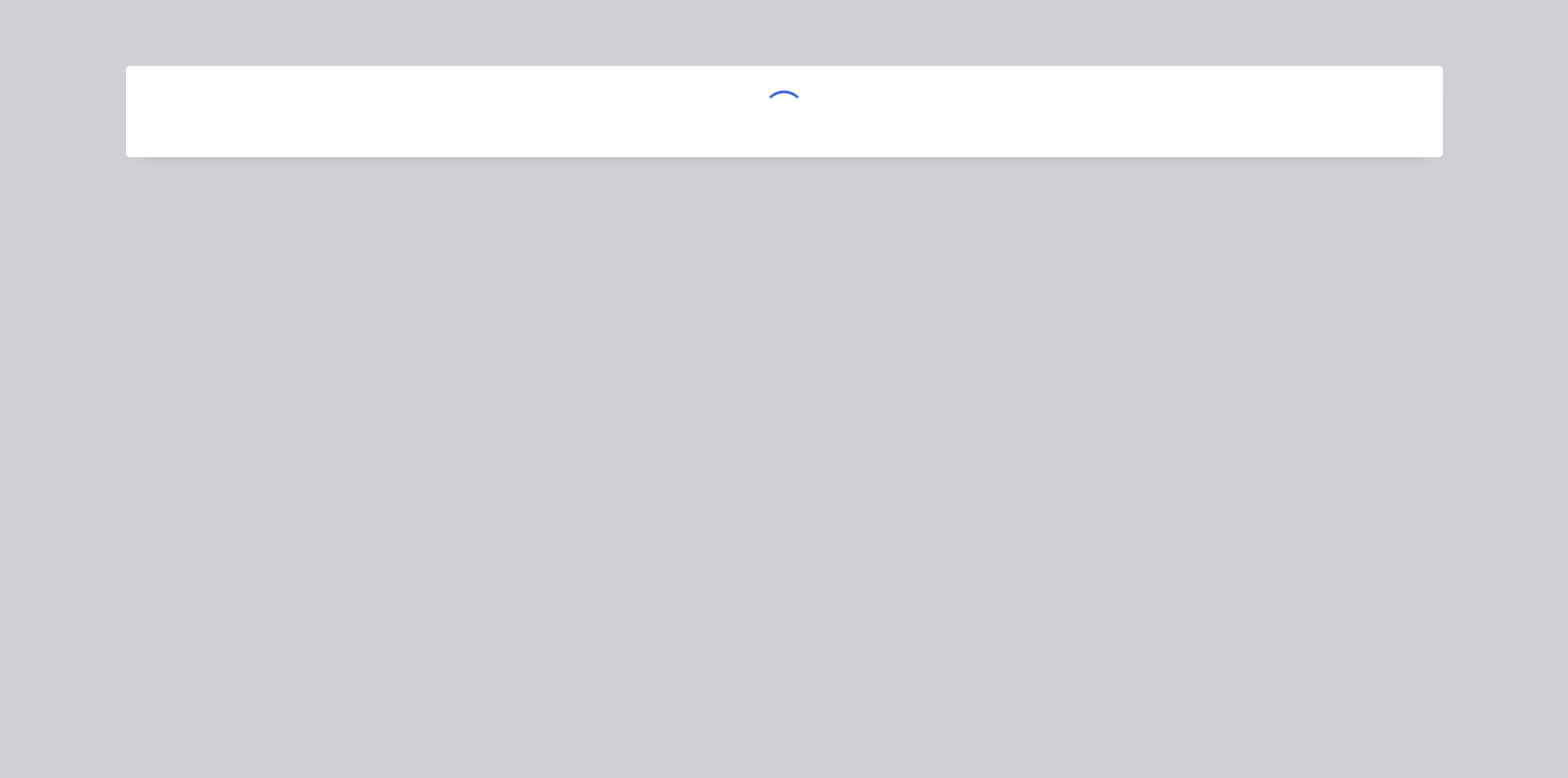
scroll to position [0, 0]
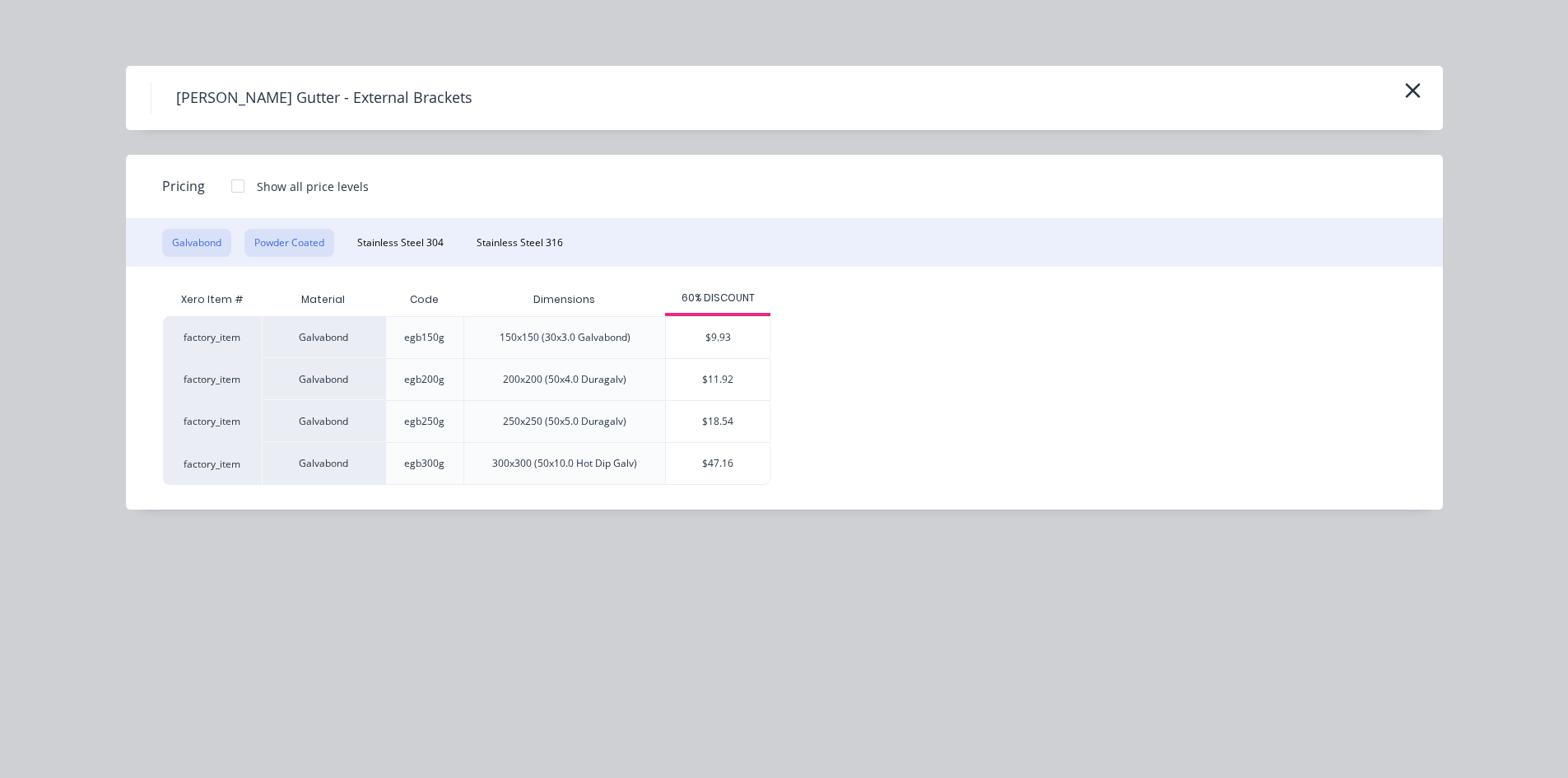
click at [325, 245] on button "Powder Coated" at bounding box center [289, 242] width 89 height 28
click at [720, 430] on div "$23.83" at bounding box center [718, 421] width 104 height 41
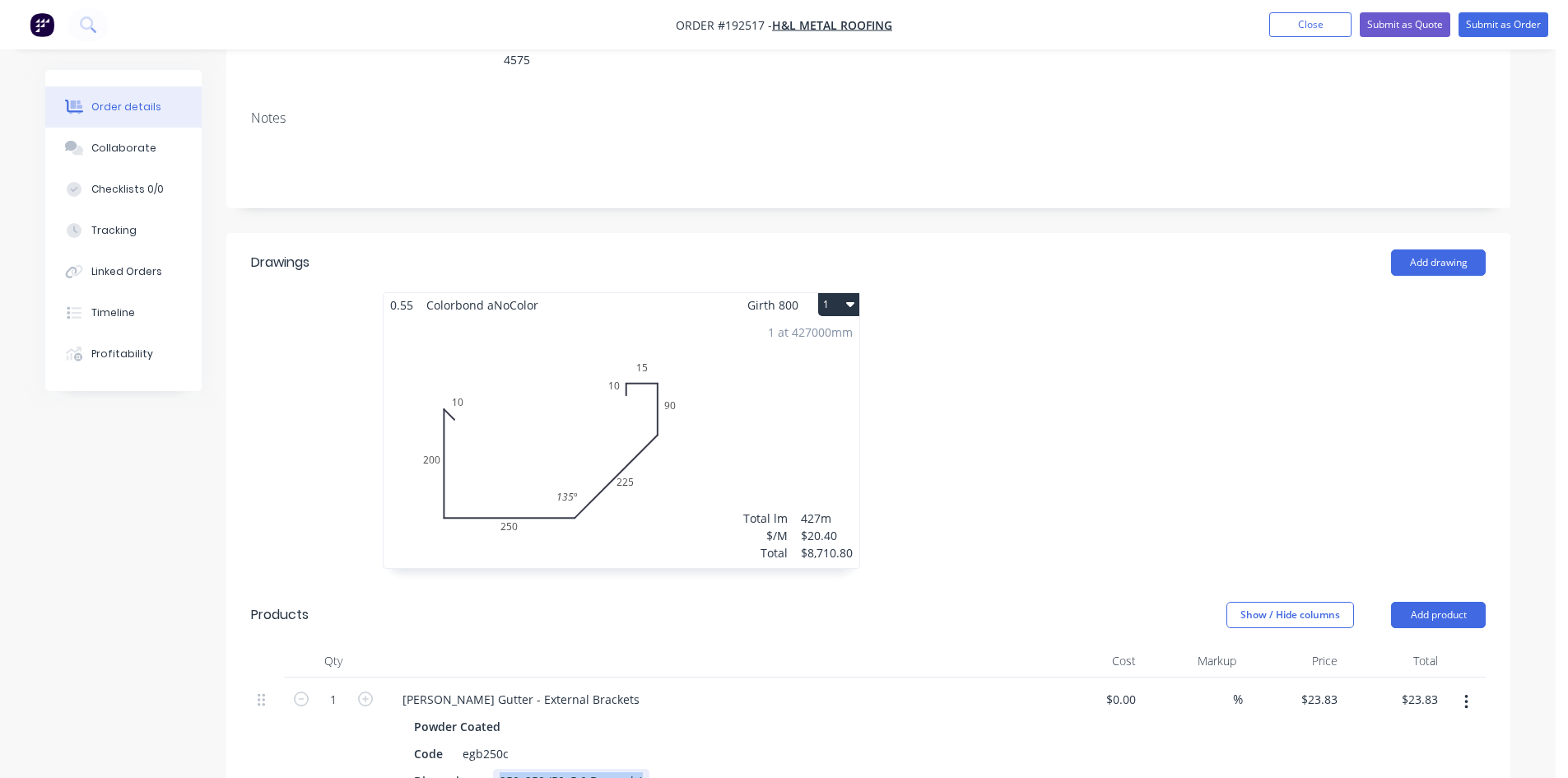
drag, startPoint x: 502, startPoint y: 727, endPoint x: 945, endPoint y: 735, distance: 443.1
click at [945, 769] on div "Dimensions 250x250 (50x5.0 Duragalv)" at bounding box center [709, 781] width 603 height 24
click at [658, 714] on div "Powder Coated" at bounding box center [711, 726] width 596 height 24
click at [582, 687] on div "[PERSON_NAME] Gutter - External Brackets" at bounding box center [521, 699] width 263 height 24
drag, startPoint x: 501, startPoint y: 583, endPoint x: 477, endPoint y: 591, distance: 25.3
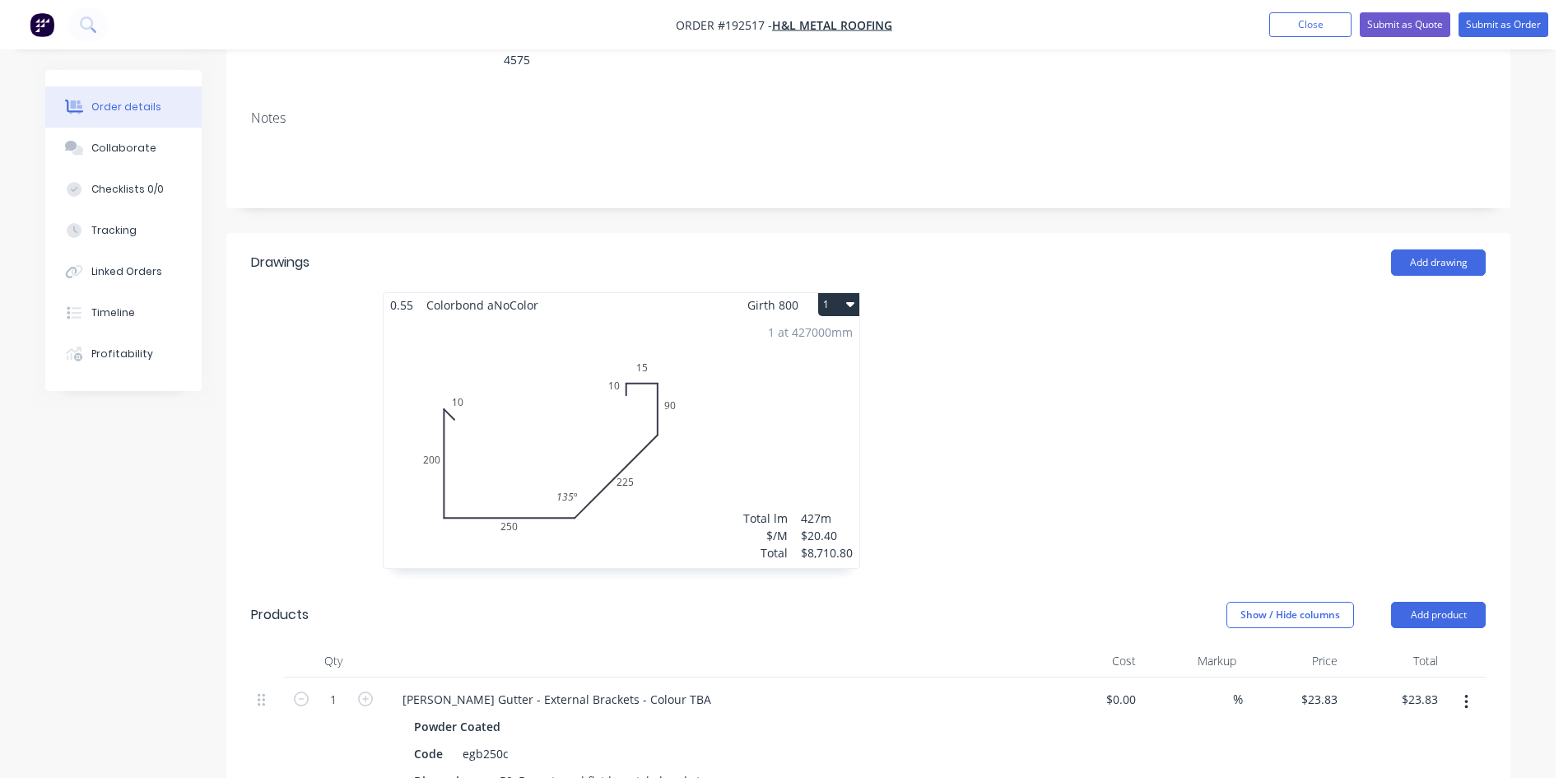
click at [501, 585] on header "Products Show / Hide columns Add product" at bounding box center [868, 614] width 1285 height 59
click at [333, 687] on input "1" at bounding box center [333, 699] width 43 height 25
type input "535"
type input "$12,749.05"
click at [552, 586] on header "Products Show / Hide columns Add product" at bounding box center [868, 614] width 1285 height 59
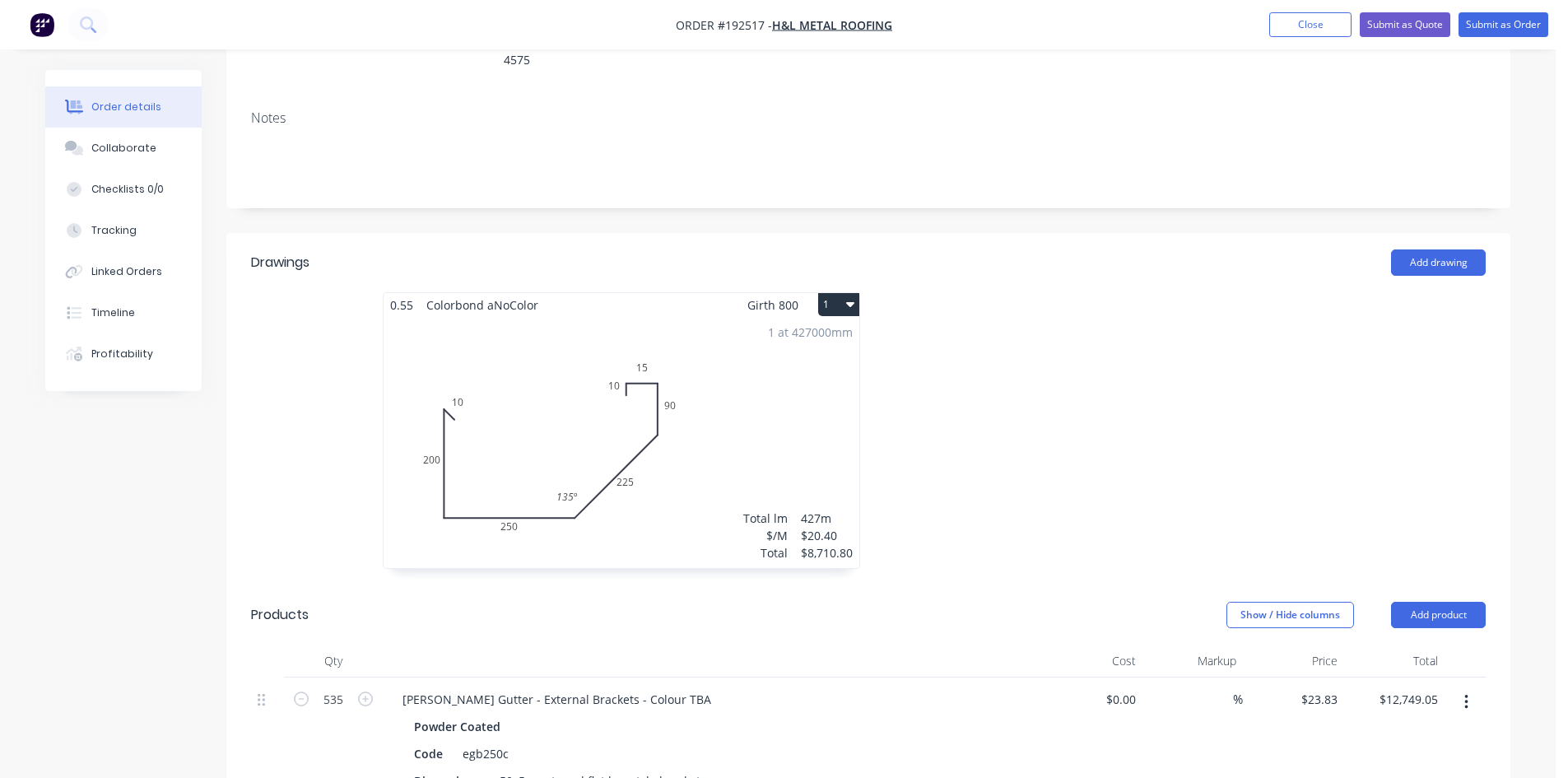
click at [1108, 585] on header "Products Show / Hide columns Add product" at bounding box center [868, 614] width 1285 height 59
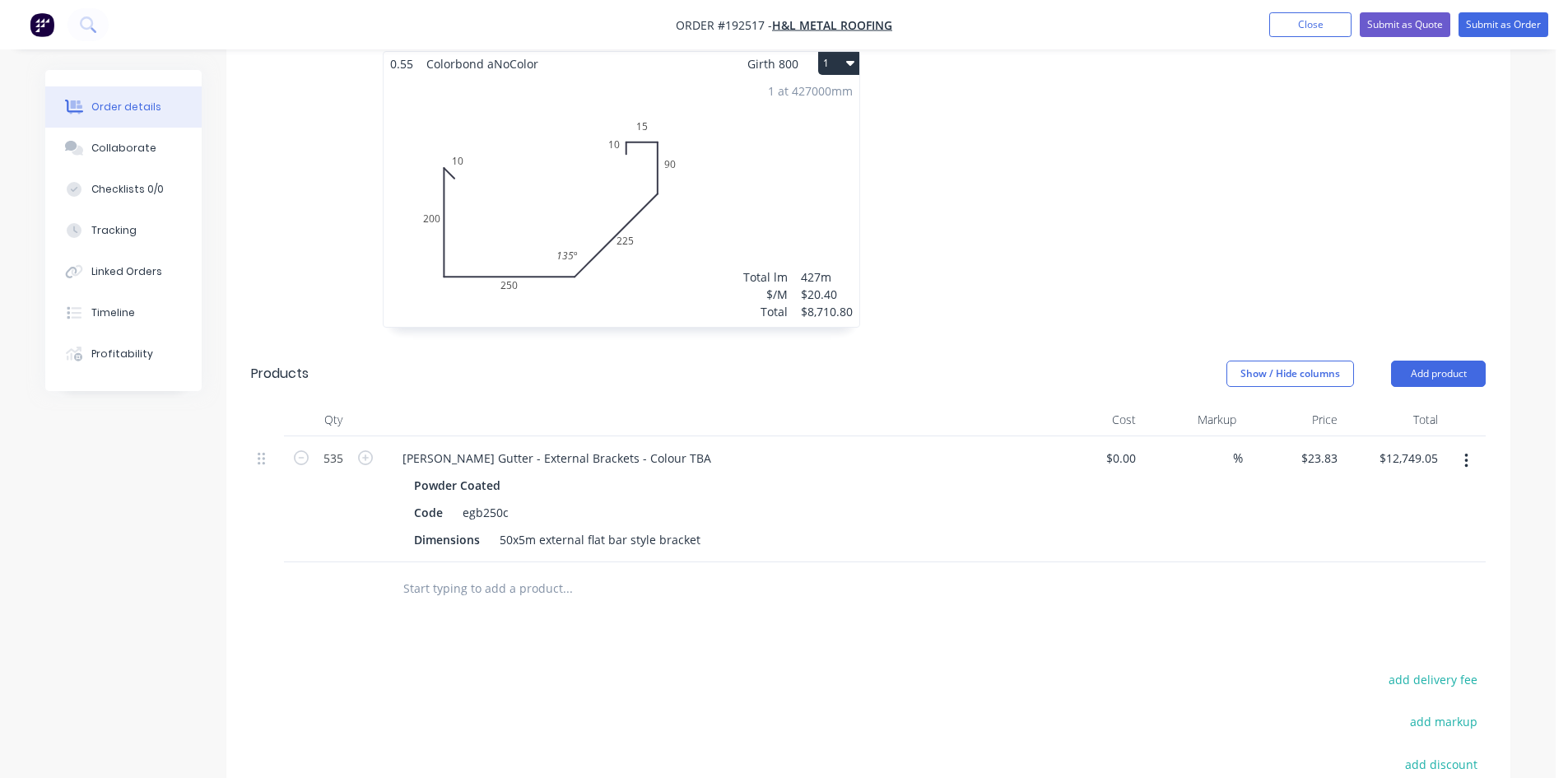
scroll to position [549, 0]
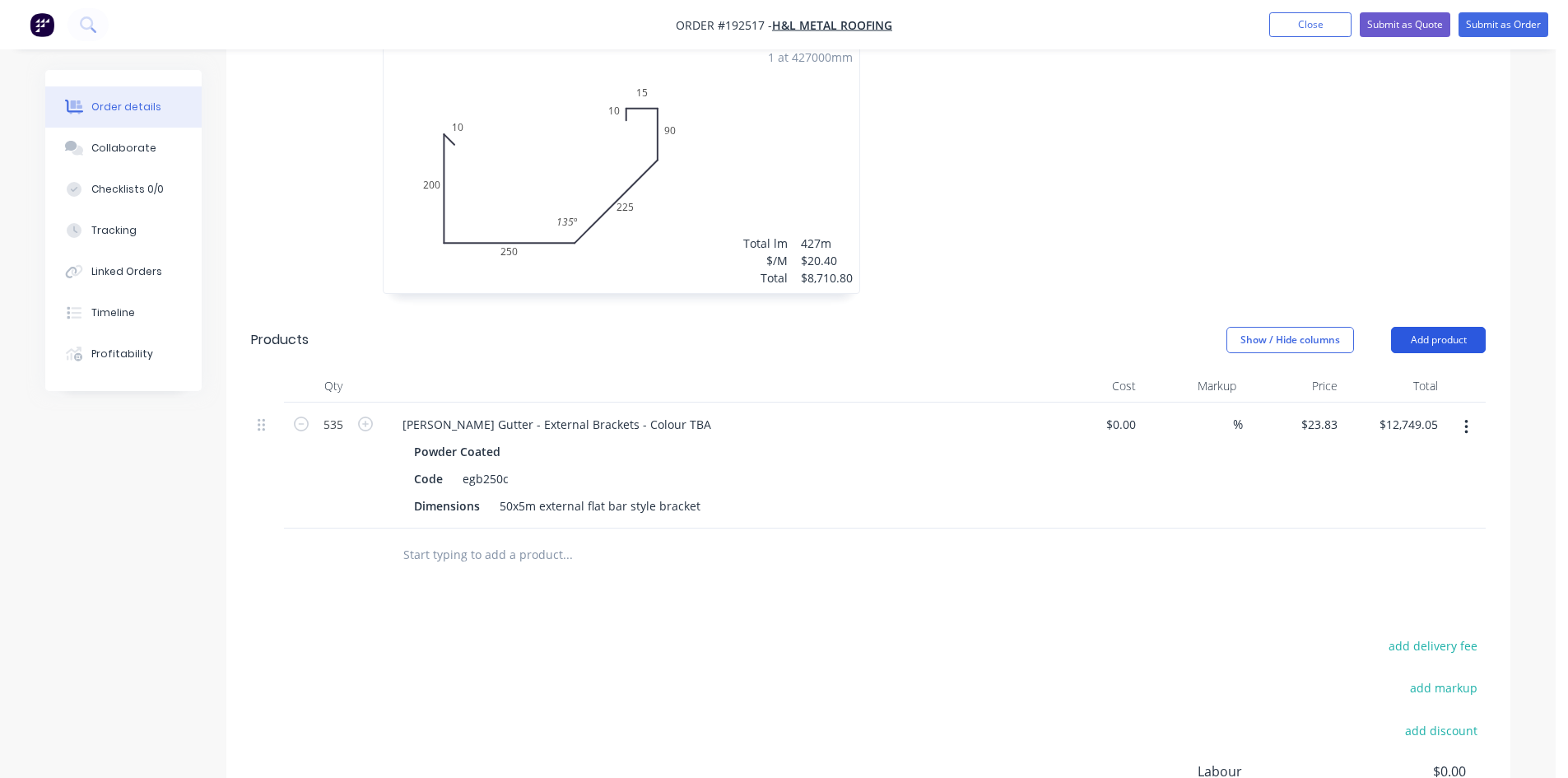
click at [1467, 327] on button "Add product" at bounding box center [1438, 340] width 94 height 27
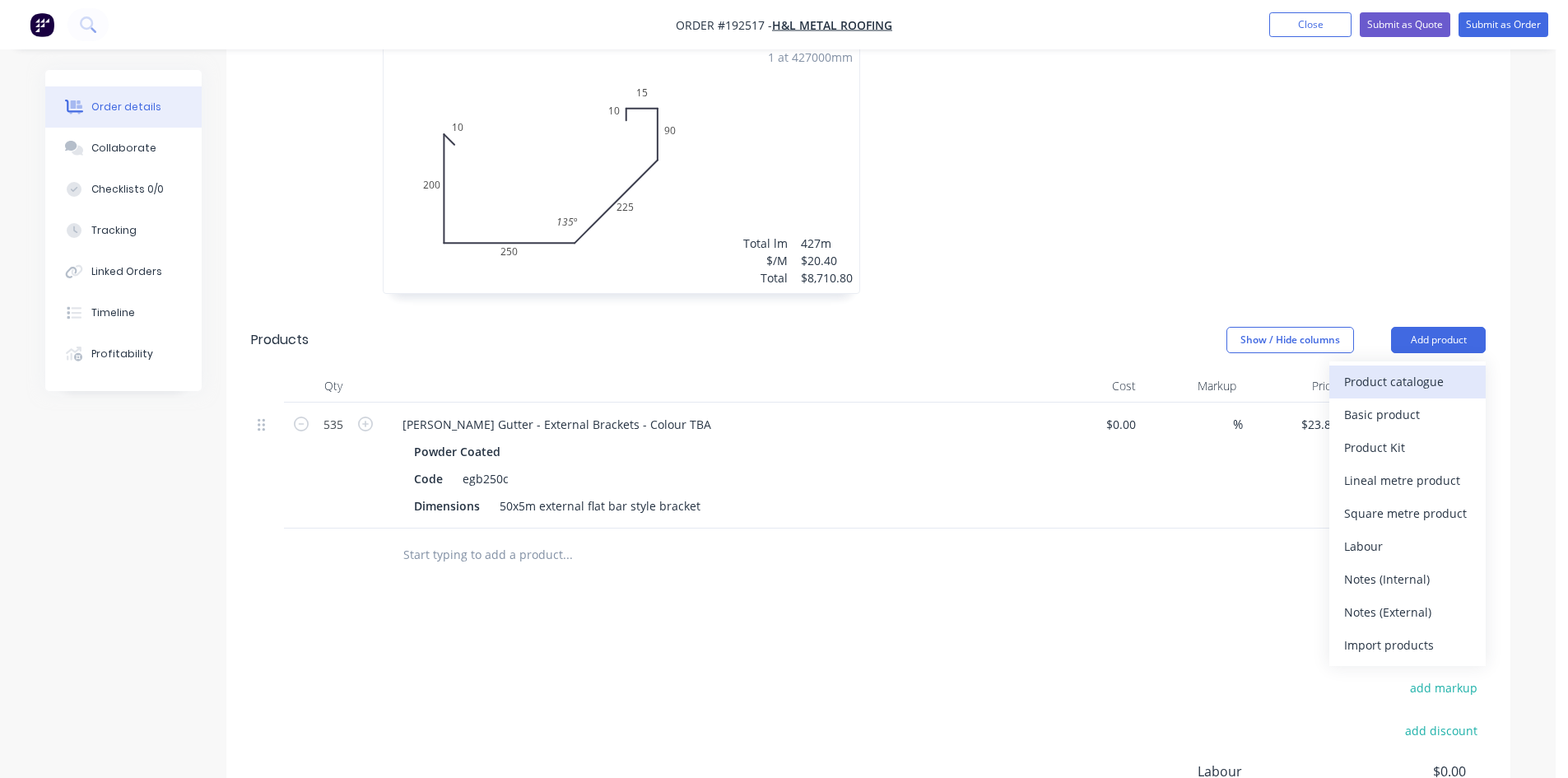
click at [1408, 369] on div "Product catalogue" at bounding box center [1408, 381] width 127 height 24
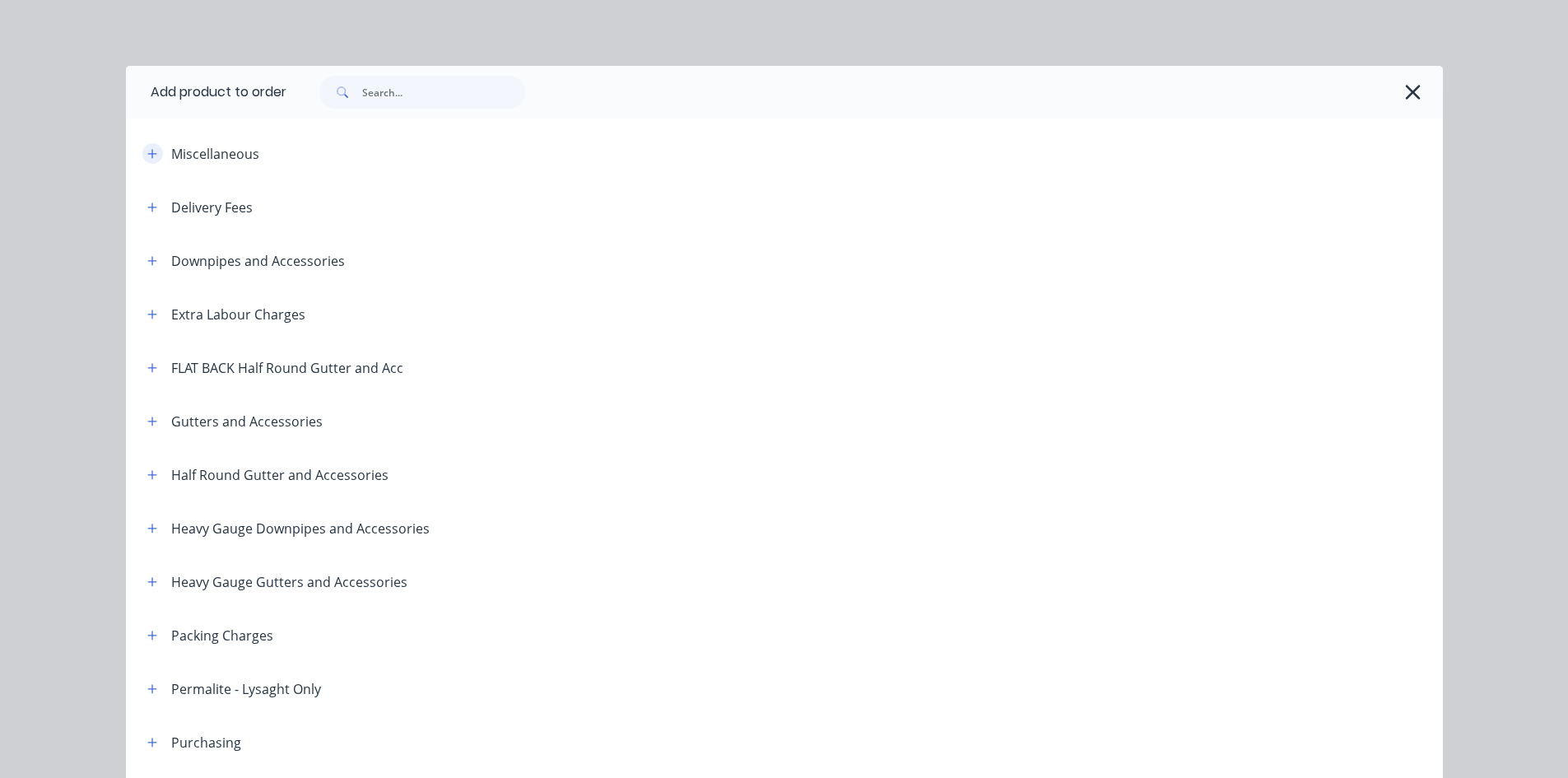
click at [142, 159] on button "button" at bounding box center [152, 153] width 21 height 21
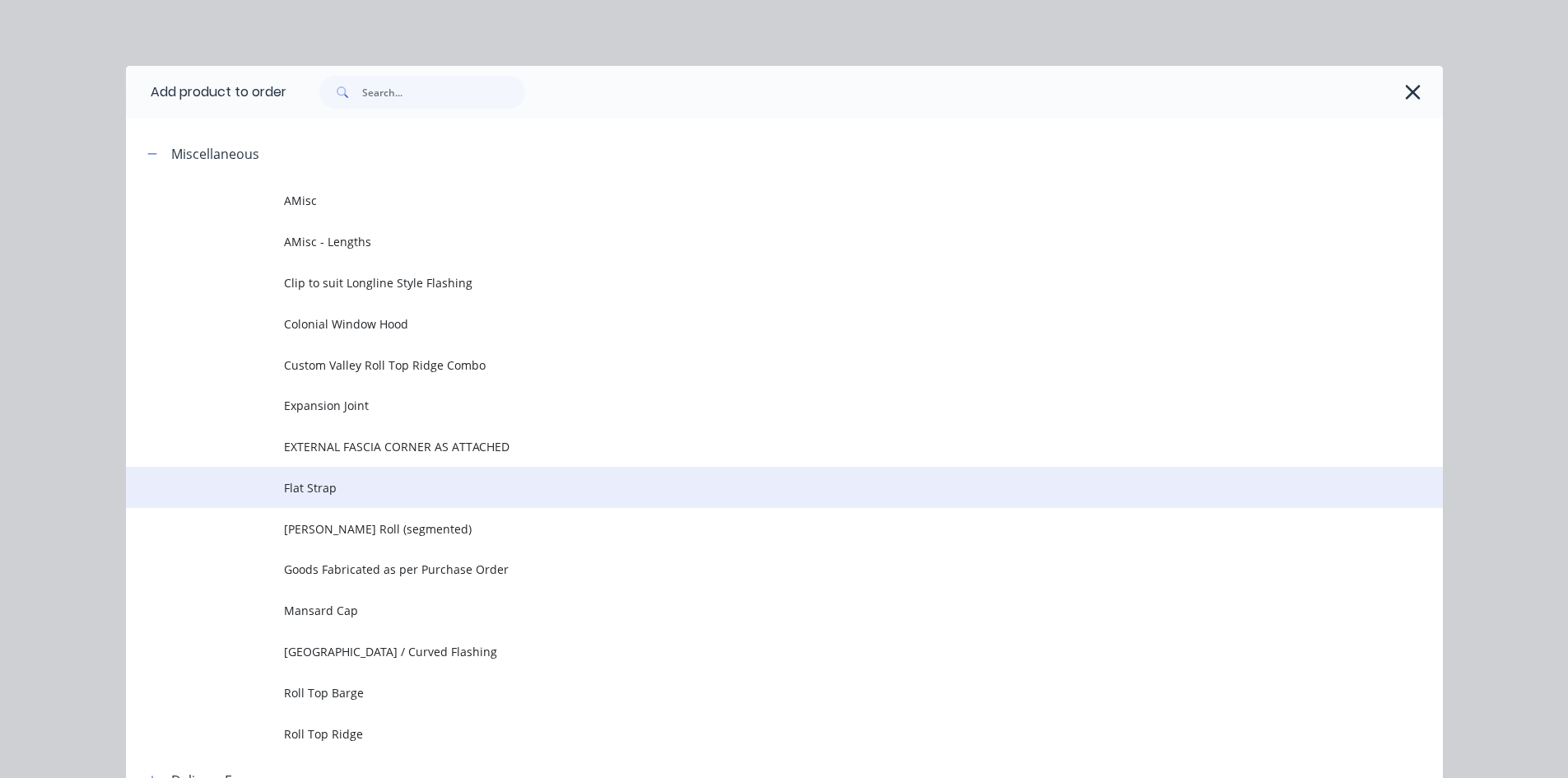
click at [568, 489] on span "Flat Strap" at bounding box center [747, 487] width 927 height 18
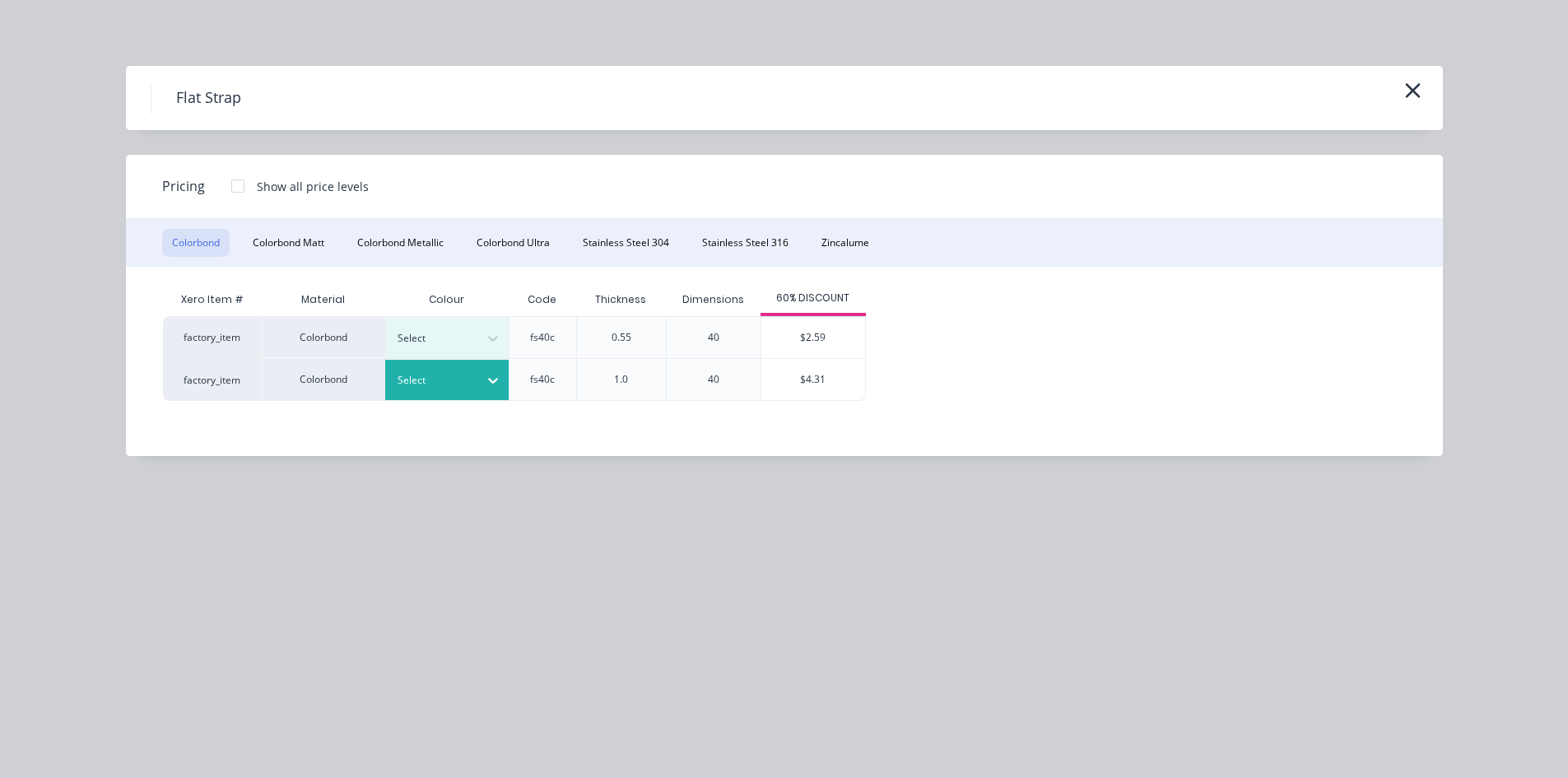
click at [434, 377] on div at bounding box center [435, 380] width 74 height 18
click at [206, 357] on div "T.B.A" at bounding box center [103, 342] width 206 height 30
click at [792, 386] on div "$4.31" at bounding box center [813, 379] width 104 height 41
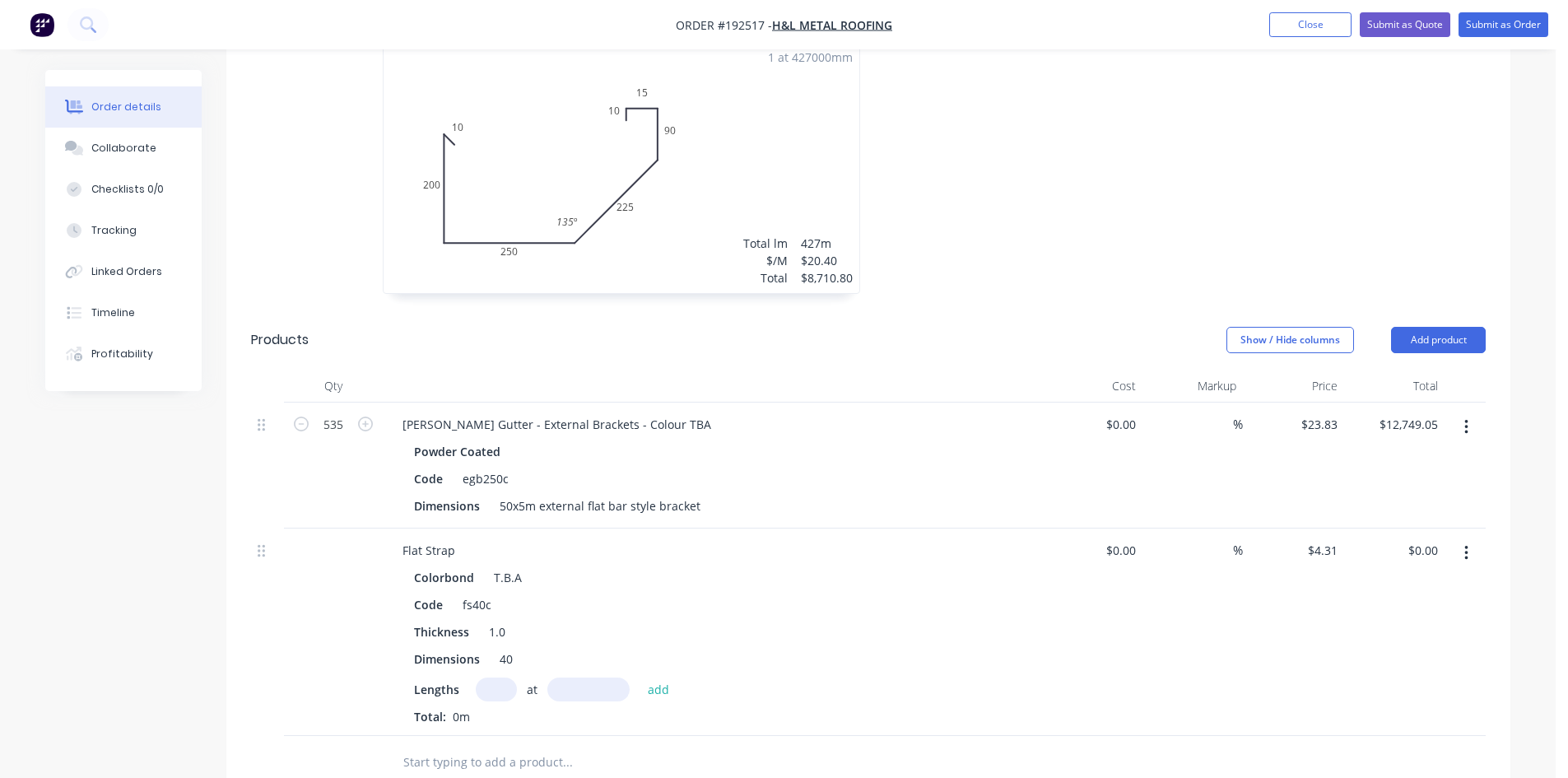
click at [489, 678] on input "text" at bounding box center [496, 689] width 41 height 24
type input "535"
type input "5"
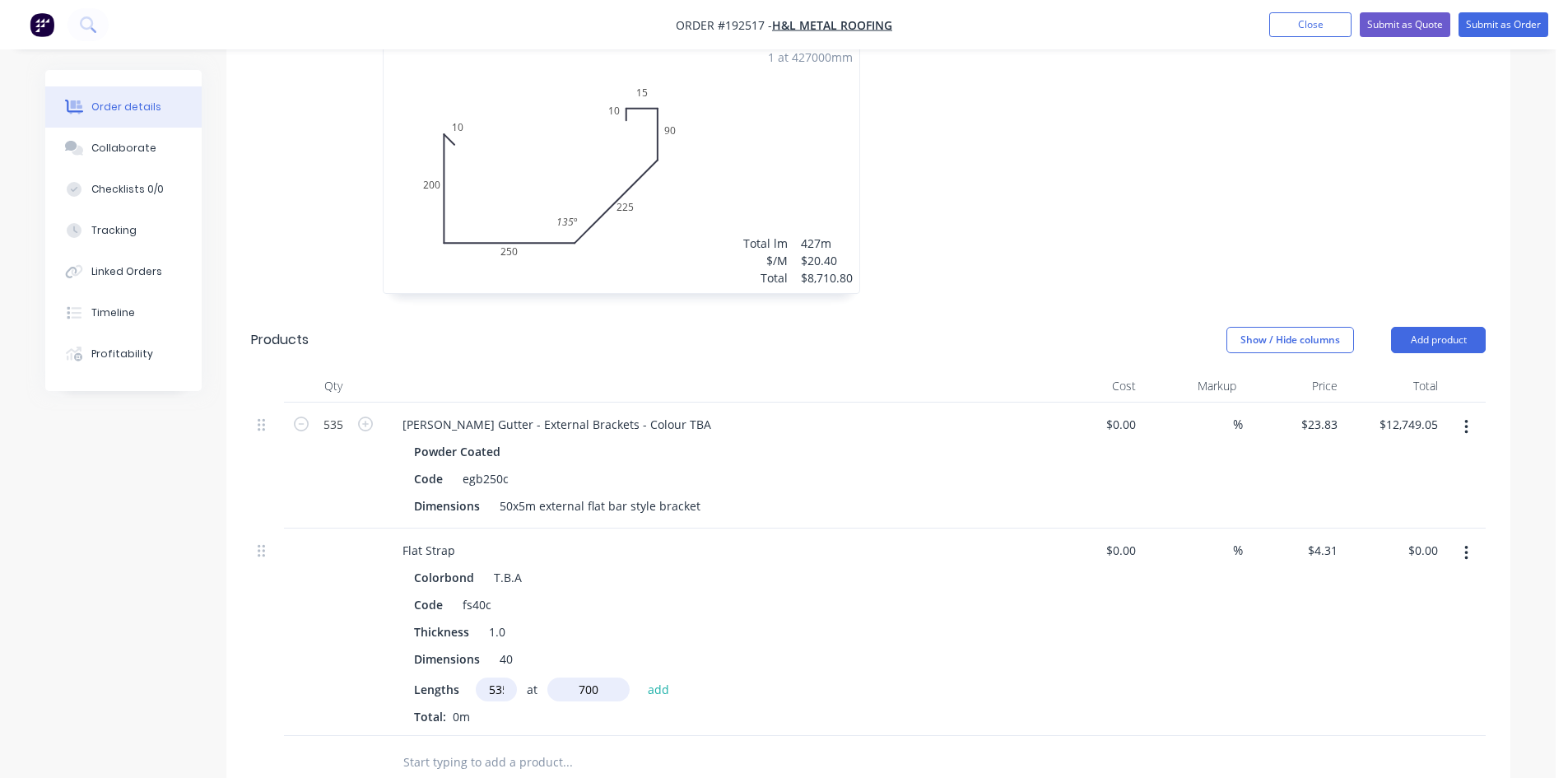
type input "700"
click at [639, 678] on button "add" at bounding box center [659, 689] width 38 height 23
type input "$2,305.85"
click at [991, 708] on div "535 at 700mm Total: 374.5m" at bounding box center [711, 730] width 596 height 44
click at [1321, 538] on input "4.31" at bounding box center [1325, 550] width 38 height 24
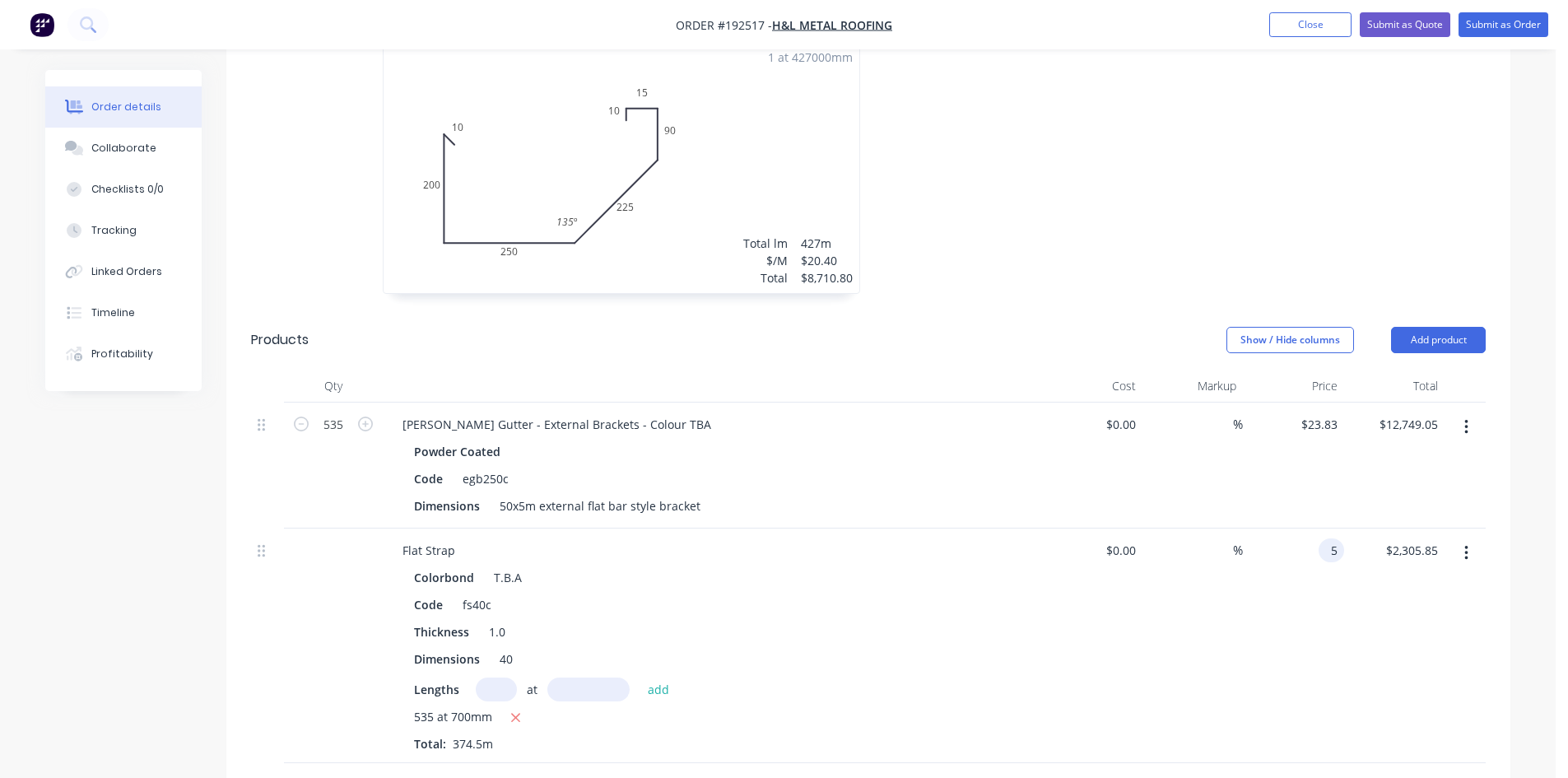
type input "$5.00"
type input "$2,675.00"
click at [1385, 555] on div "$2,675.00 $2,305.85" at bounding box center [1394, 645] width 101 height 235
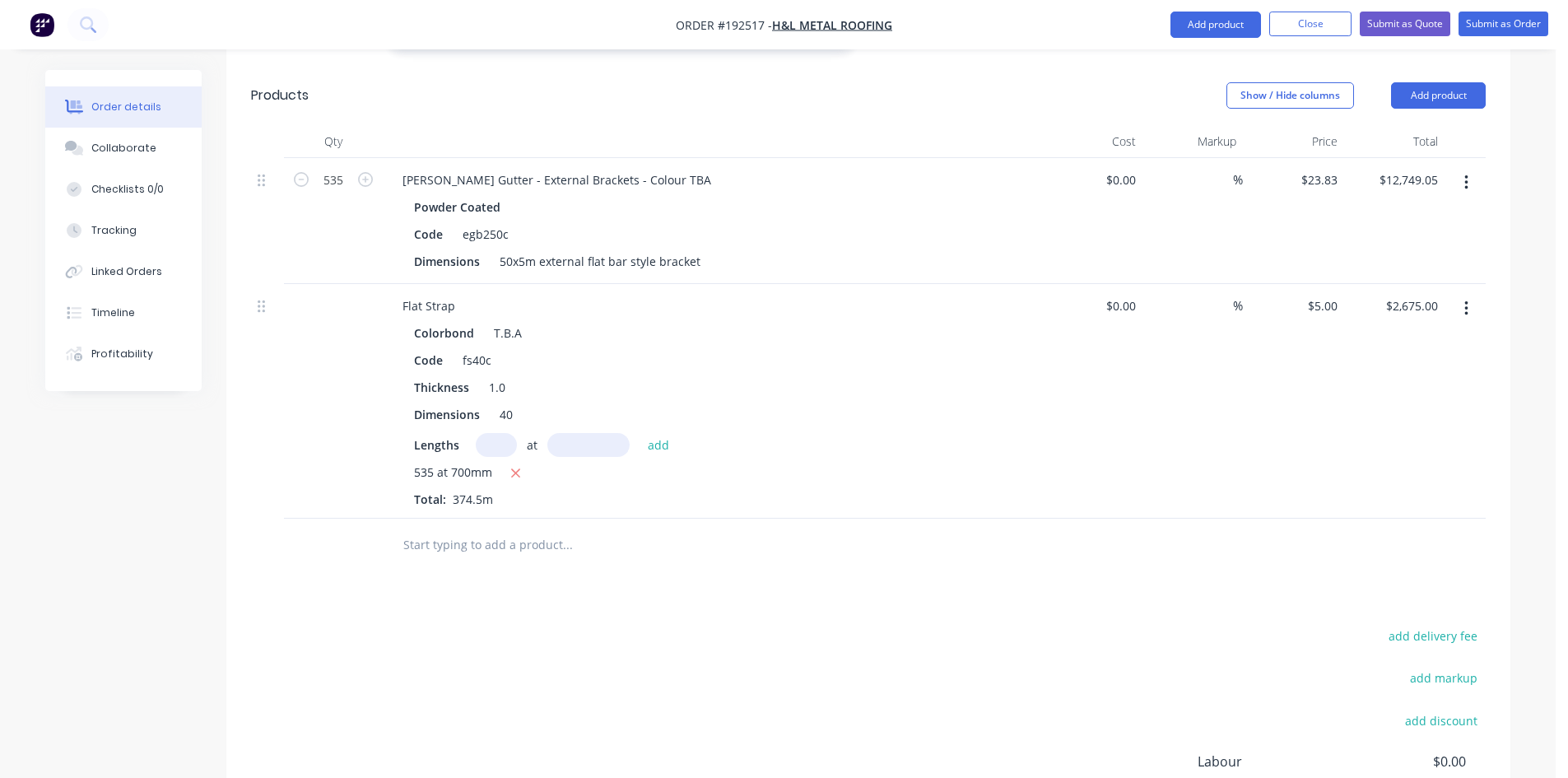
scroll to position [823, 0]
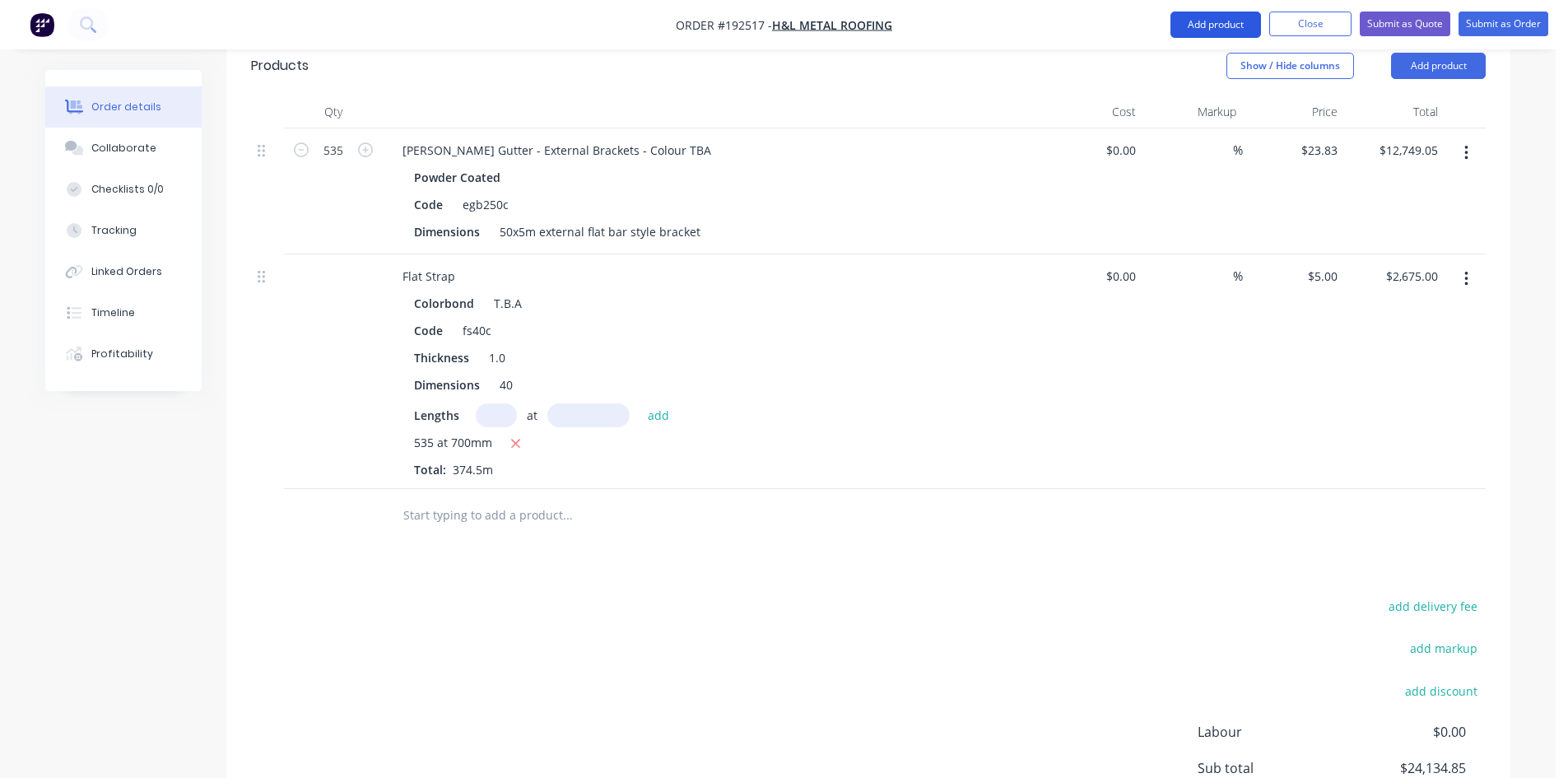
click at [1206, 25] on button "Add product" at bounding box center [1216, 25] width 90 height 27
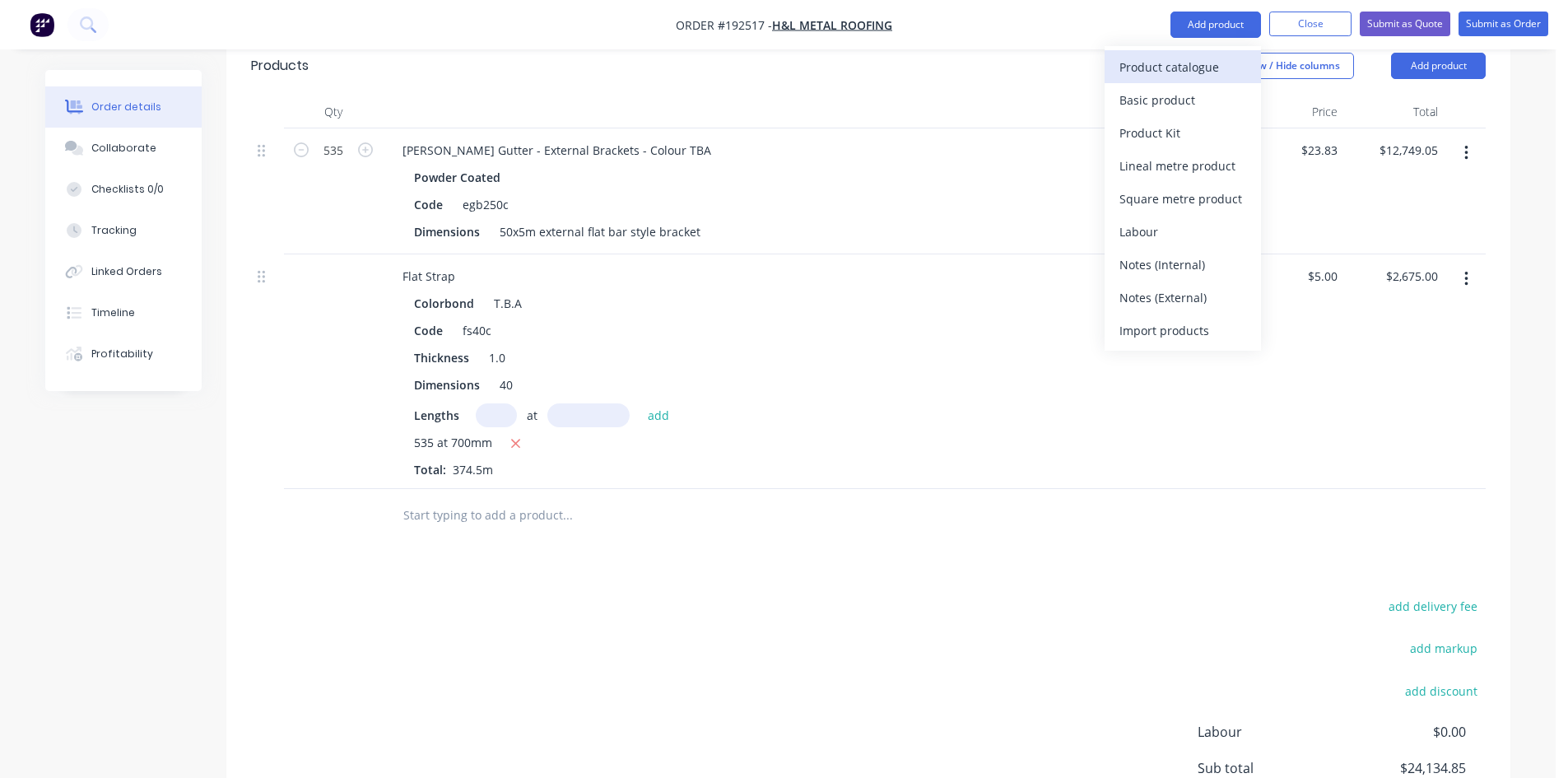
click at [1189, 67] on div "Product catalogue" at bounding box center [1184, 67] width 127 height 24
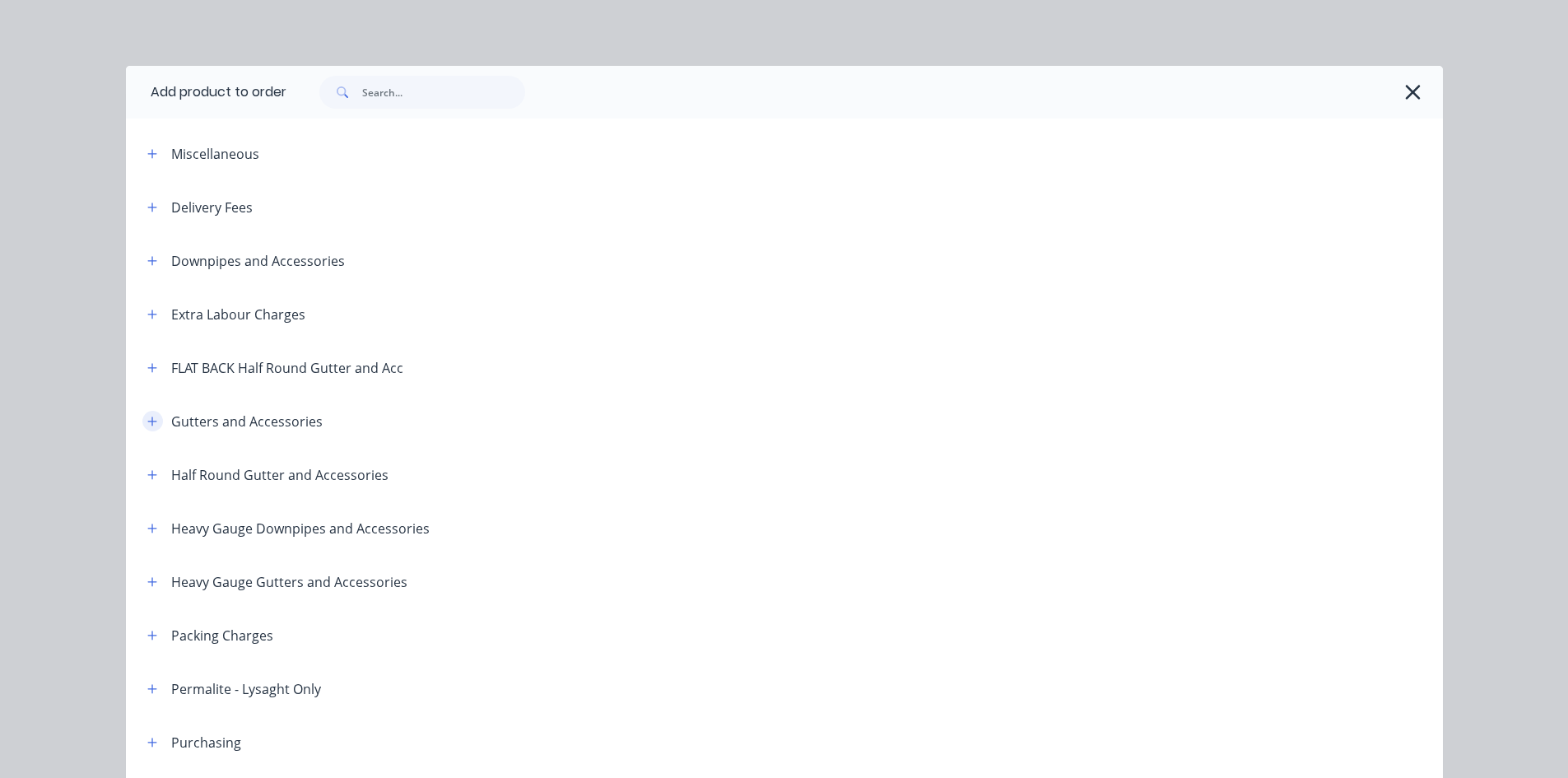
click at [147, 421] on icon "button" at bounding box center [151, 420] width 9 height 9
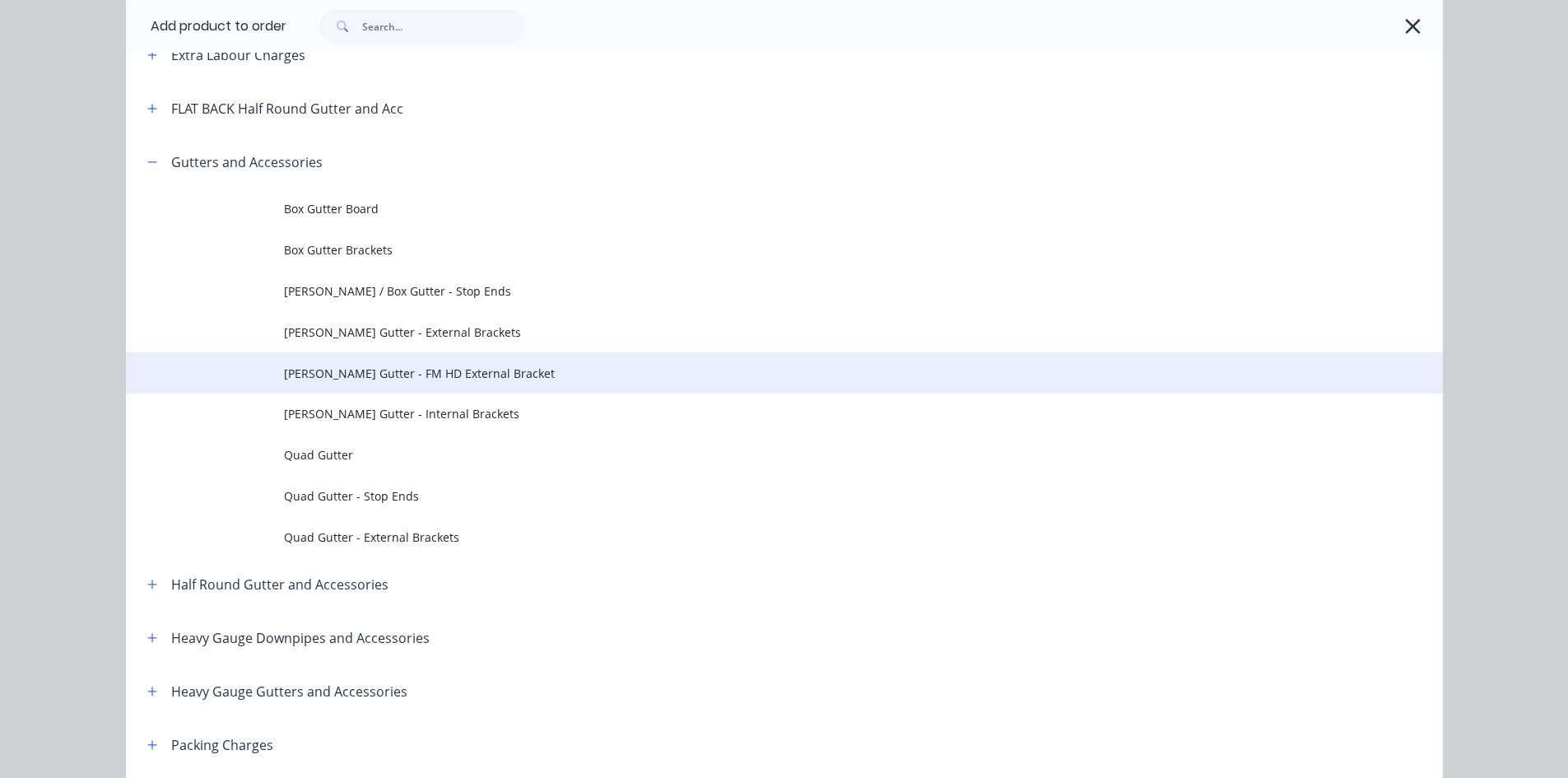
scroll to position [274, 0]
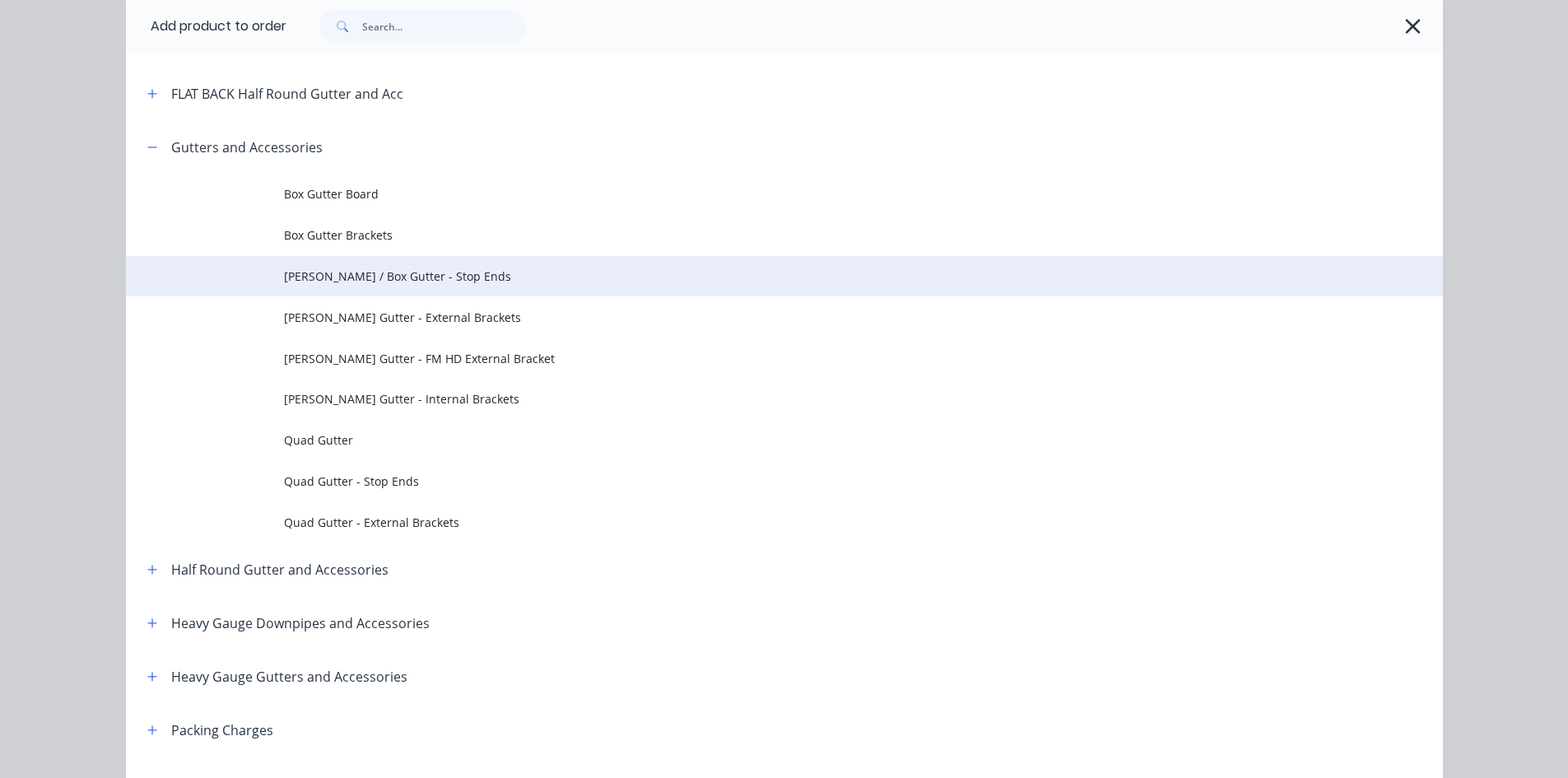
click at [441, 274] on span "[PERSON_NAME] / Box Gutter - Stop Ends" at bounding box center [747, 276] width 927 height 18
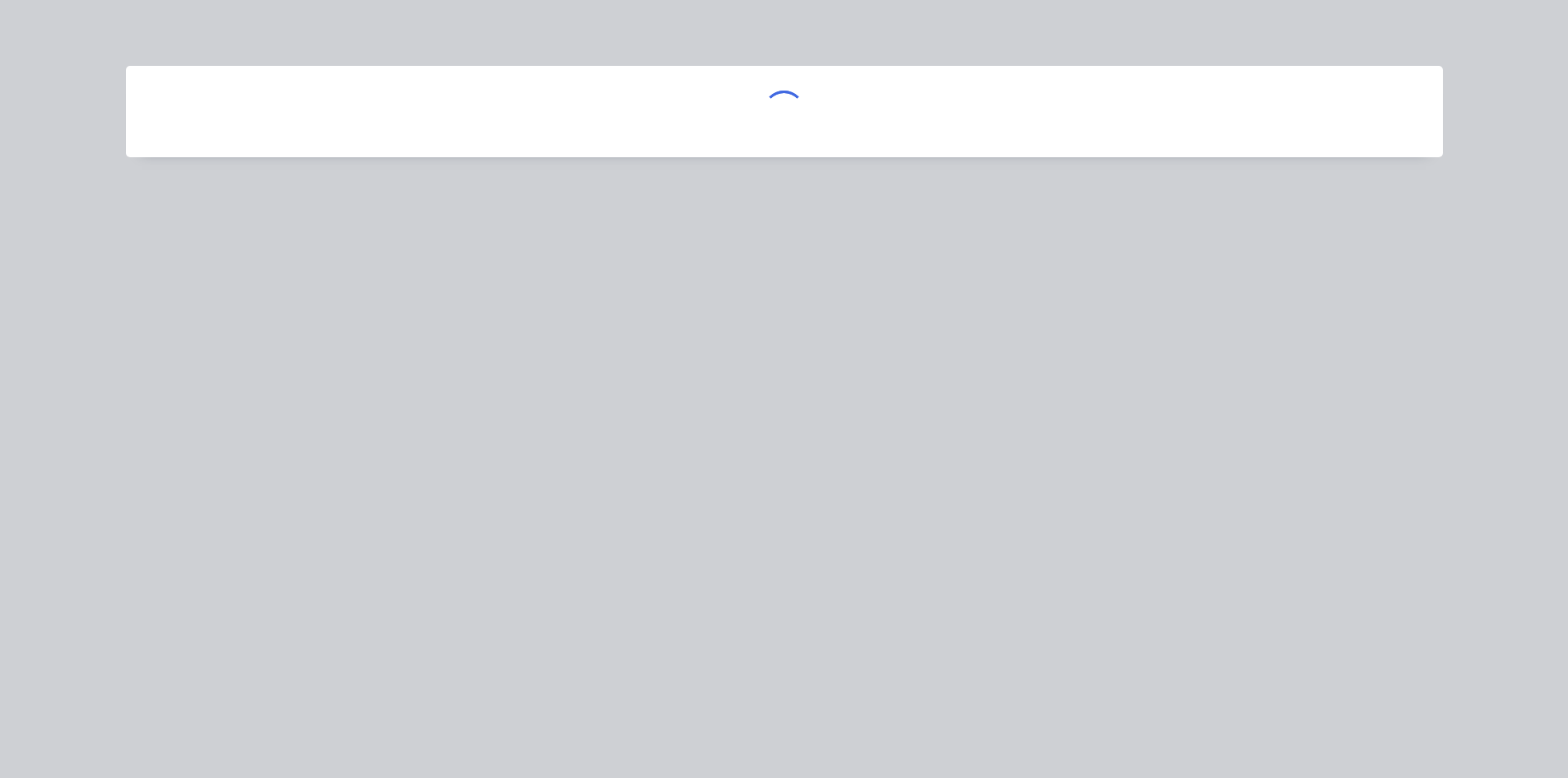
scroll to position [0, 0]
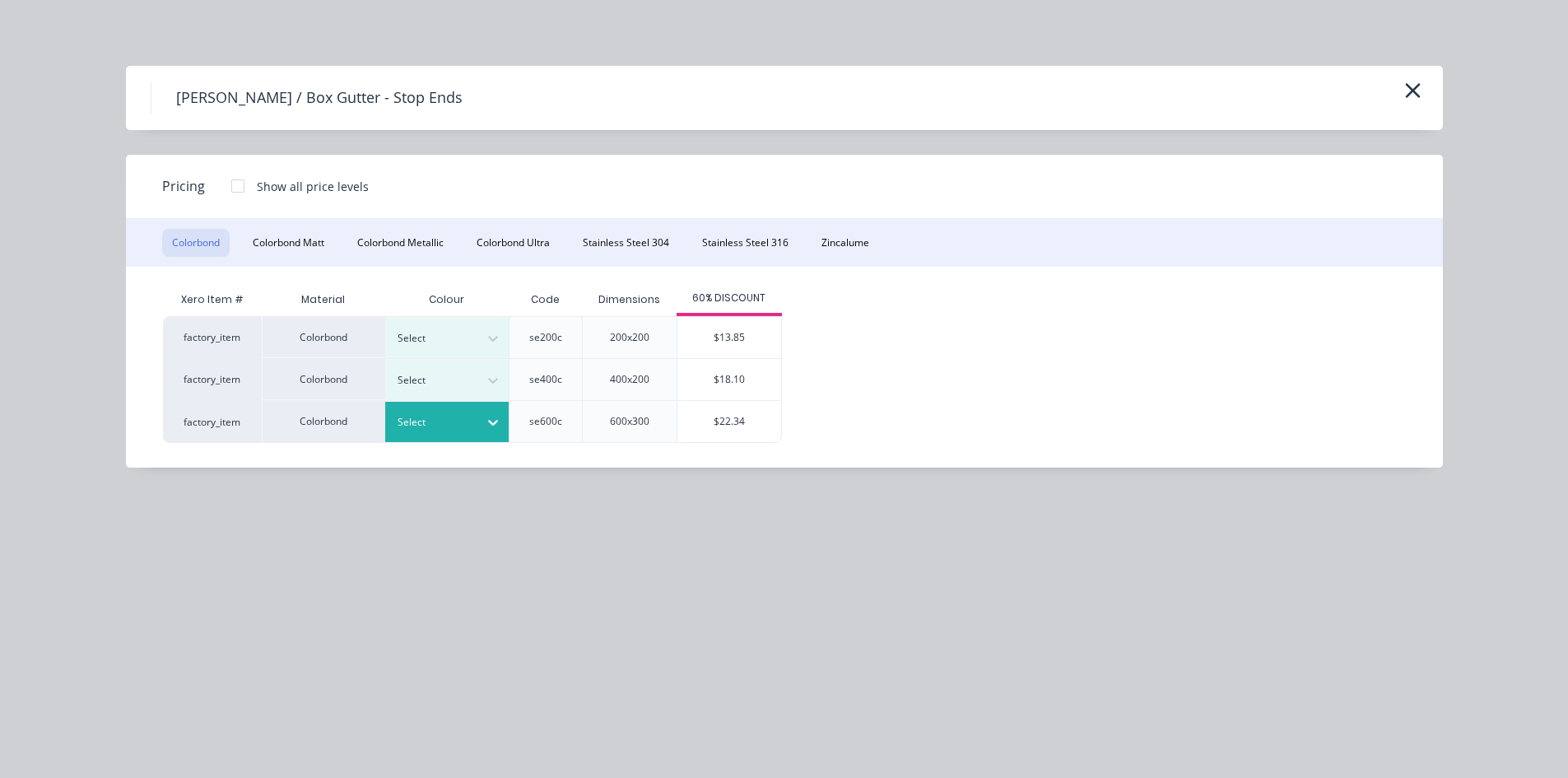
click at [458, 417] on div at bounding box center [435, 422] width 74 height 18
click at [206, 83] on div "T.B.A" at bounding box center [103, 68] width 206 height 30
click at [751, 414] on div "$22.34" at bounding box center [730, 421] width 104 height 41
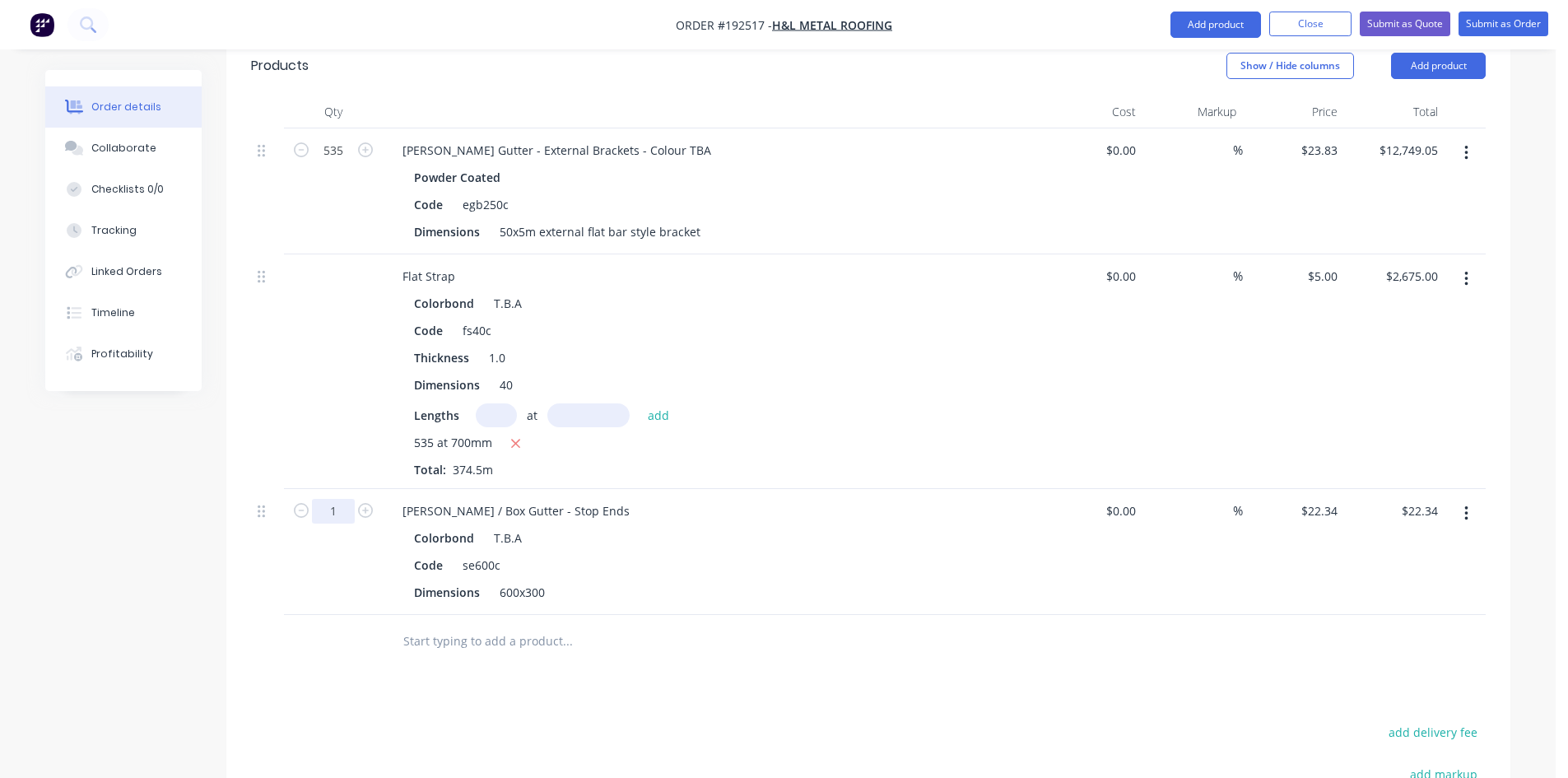
click at [346, 499] on input "1" at bounding box center [333, 511] width 43 height 25
type input "80"
type input "$1,787.20"
click at [909, 526] on div "Colorbond T.B.A" at bounding box center [711, 537] width 596 height 24
click at [515, 580] on div "600x300" at bounding box center [522, 592] width 59 height 24
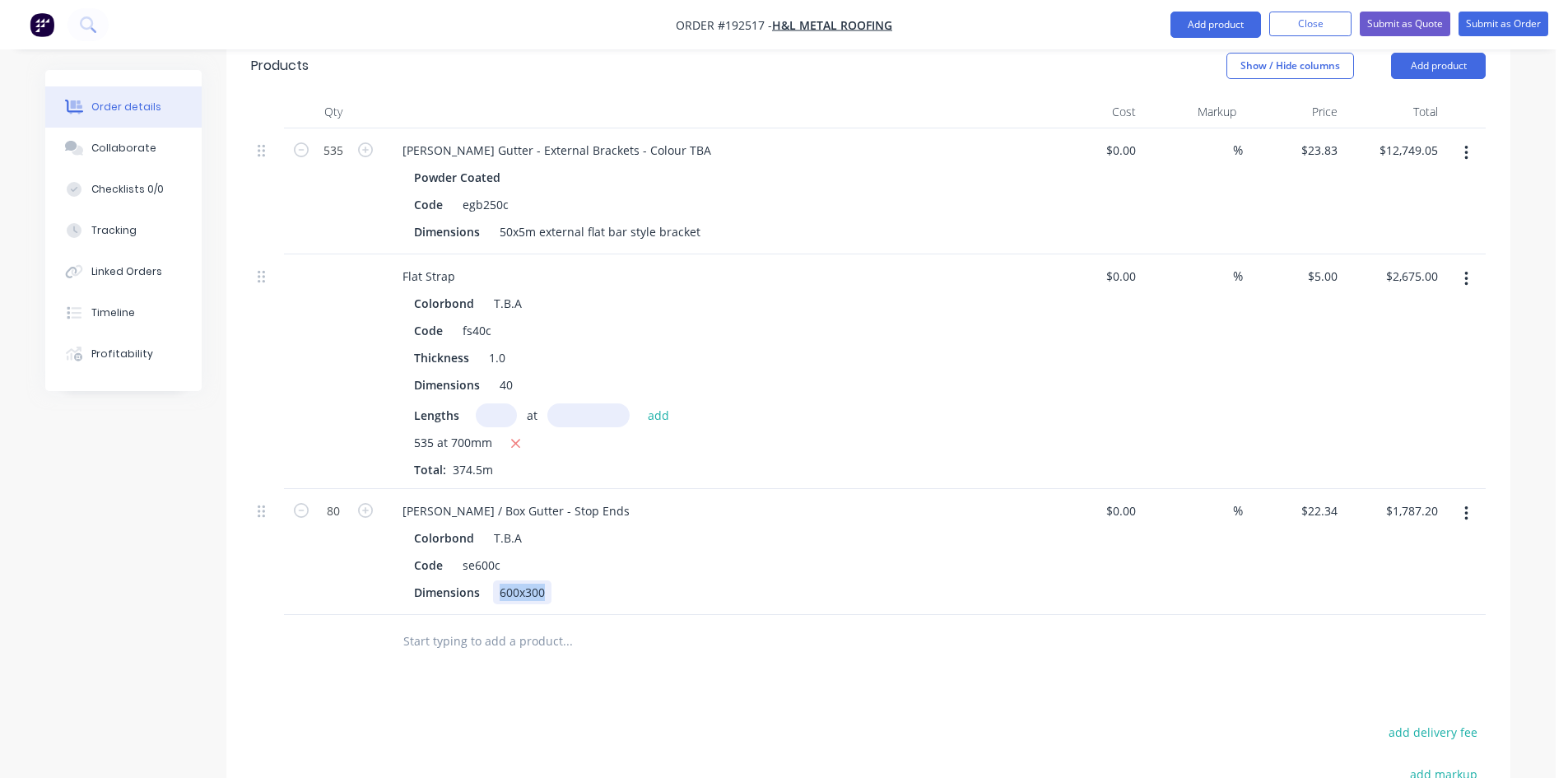
drag, startPoint x: 494, startPoint y: 547, endPoint x: 664, endPoint y: 552, distance: 170.1
click at [659, 580] on div "Dimensions 600x300" at bounding box center [709, 592] width 603 height 24
click at [669, 580] on div "Dimensions 40xLEFT & 40xRIGHT" at bounding box center [709, 592] width 603 height 24
click at [1224, 28] on button "Add product" at bounding box center [1216, 25] width 90 height 27
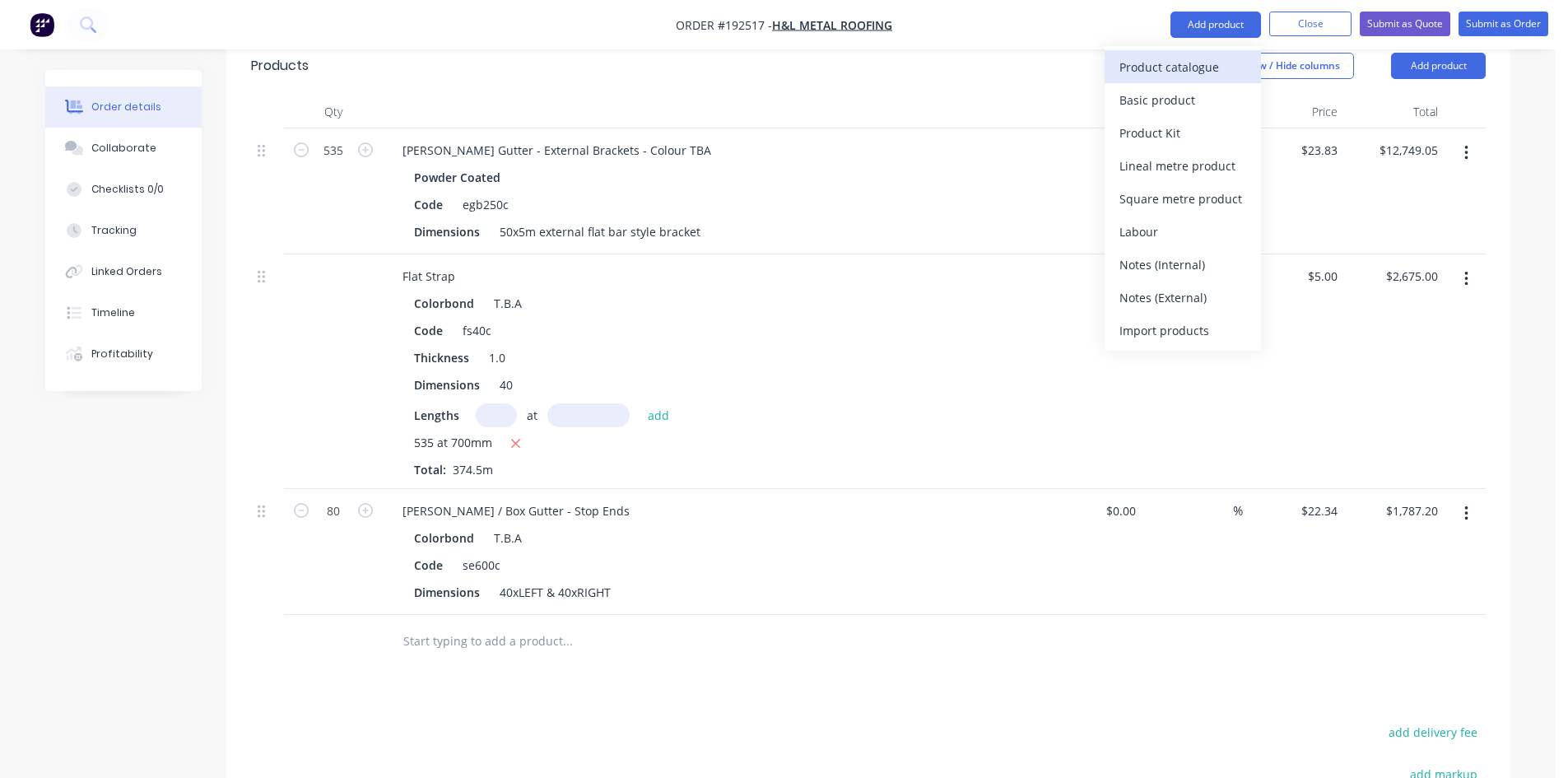
click at [1214, 61] on div "Product catalogue" at bounding box center [1184, 67] width 127 height 24
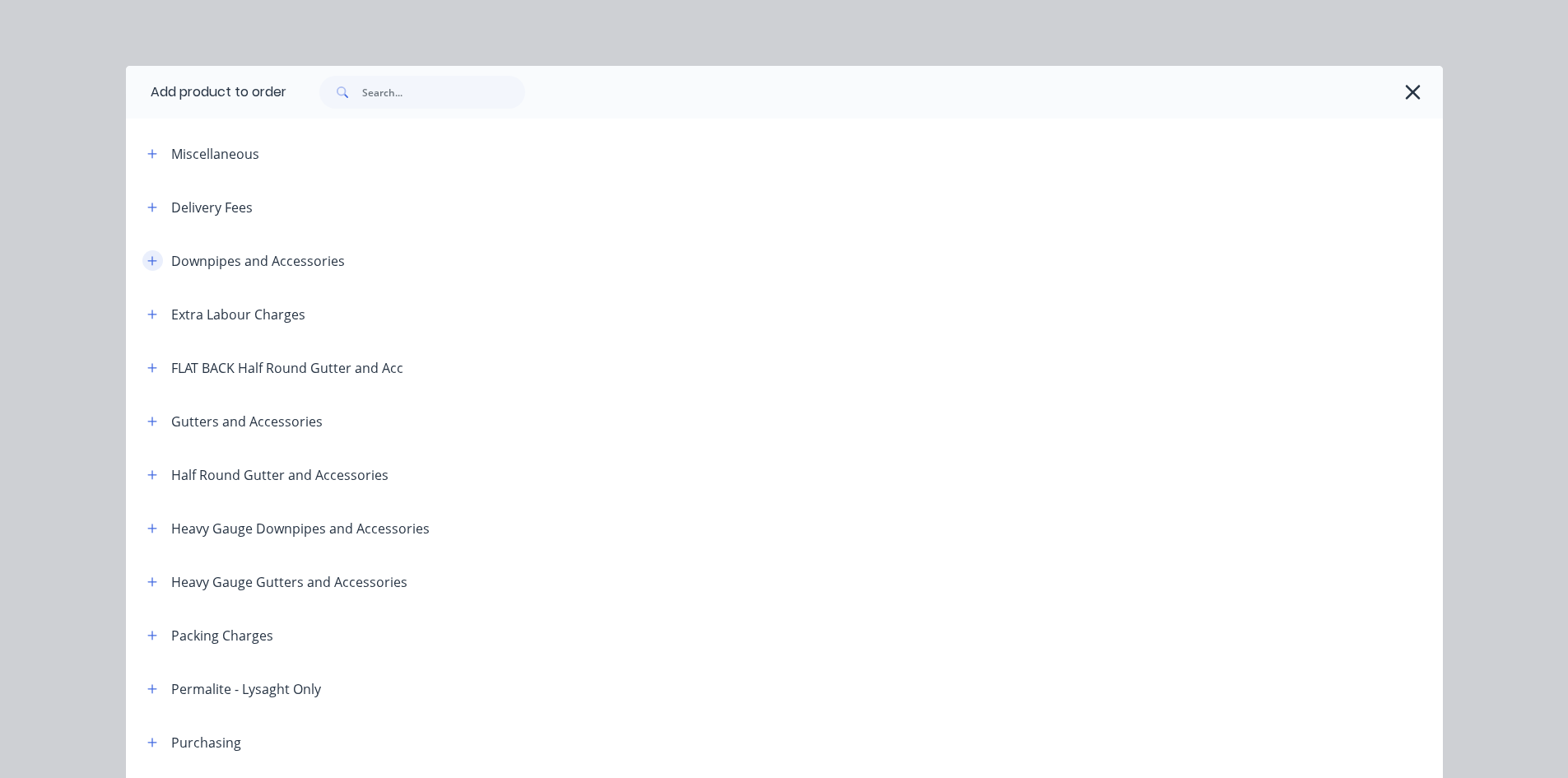
click at [149, 260] on icon "button" at bounding box center [151, 260] width 9 height 9
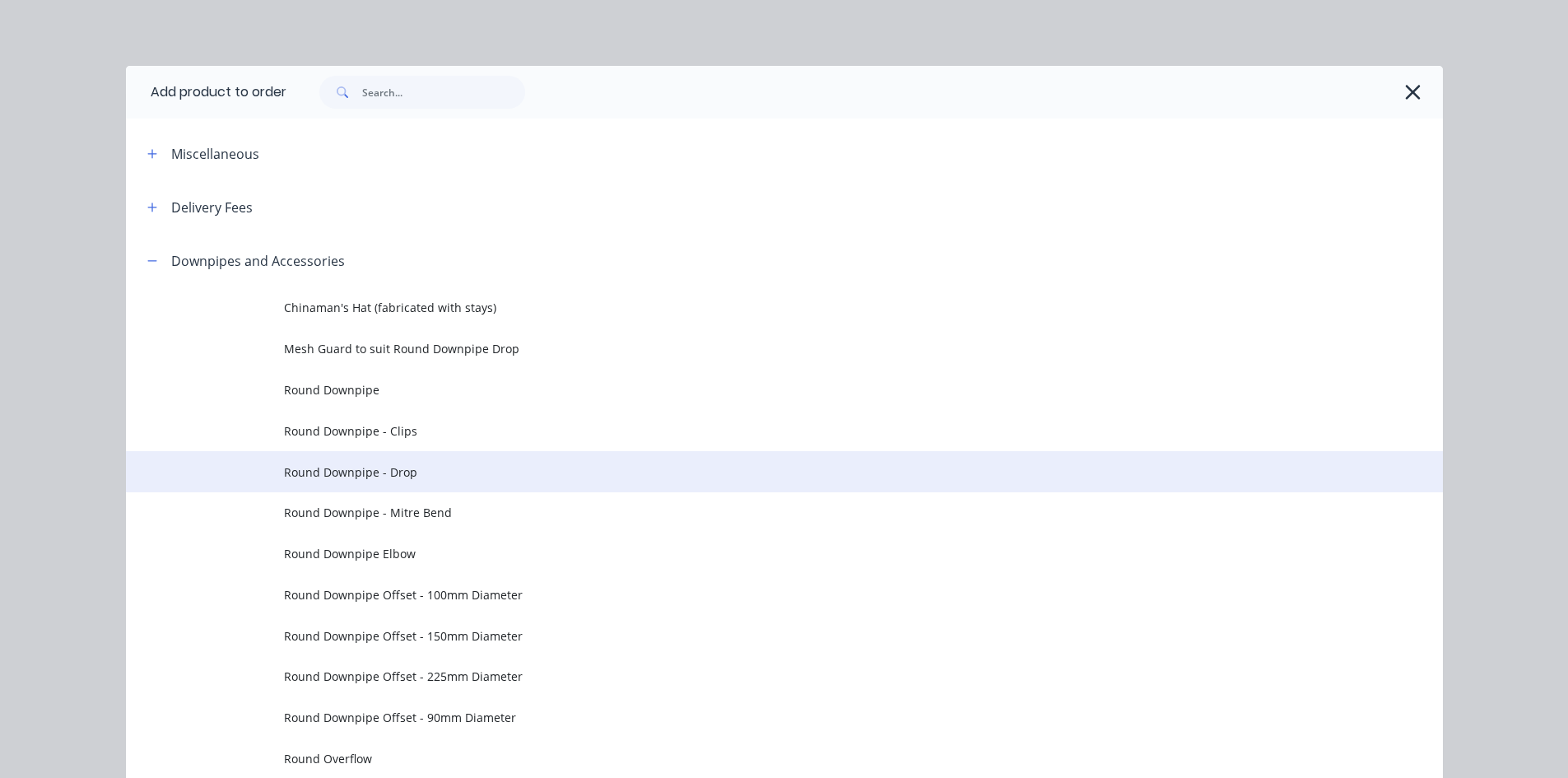
click at [580, 477] on span "Round Downpipe - Drop" at bounding box center [747, 472] width 927 height 18
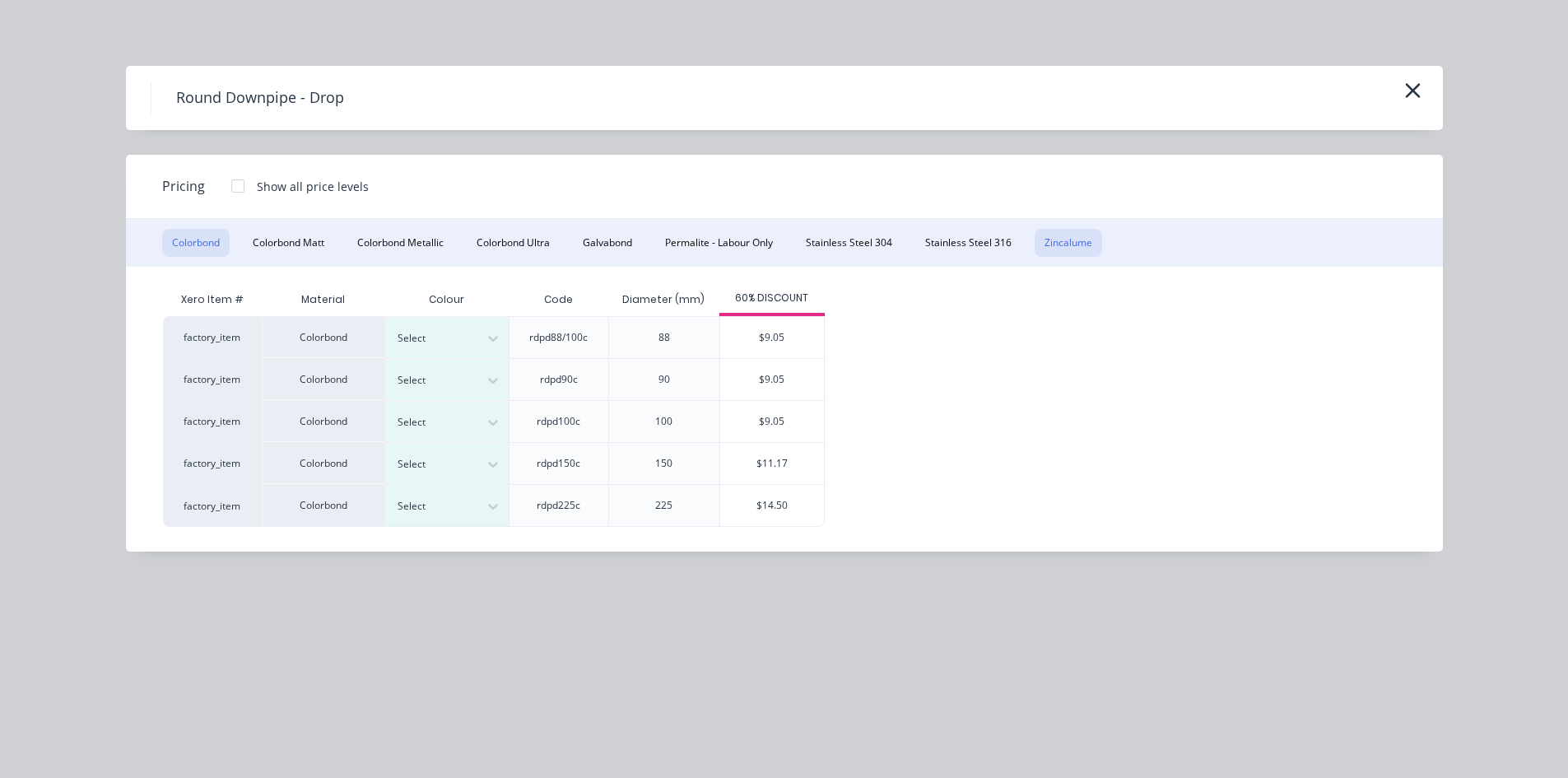
click at [1090, 247] on button "Zincalume" at bounding box center [1068, 242] width 68 height 28
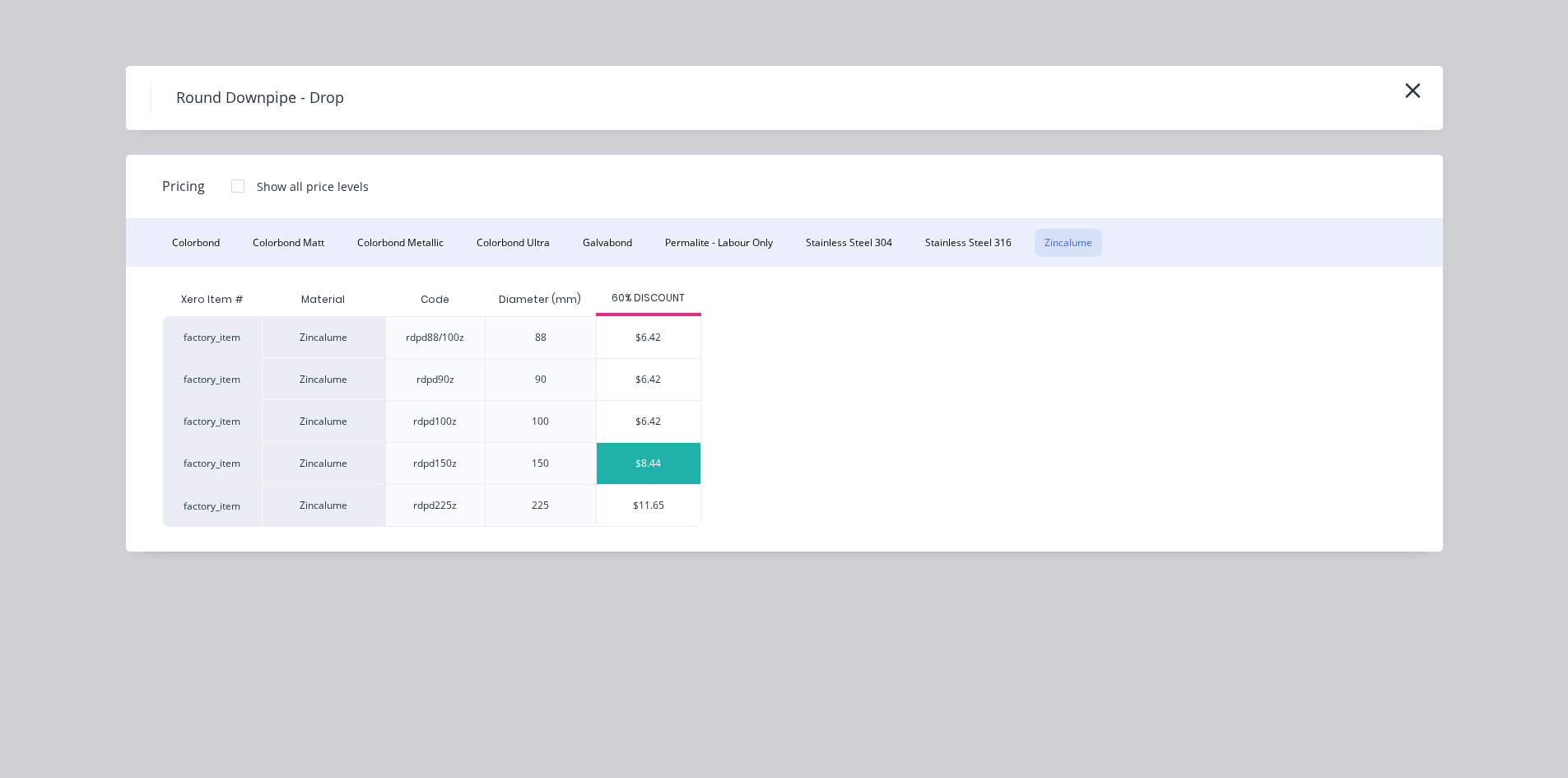
click at [672, 466] on div "$8.44" at bounding box center [649, 463] width 104 height 41
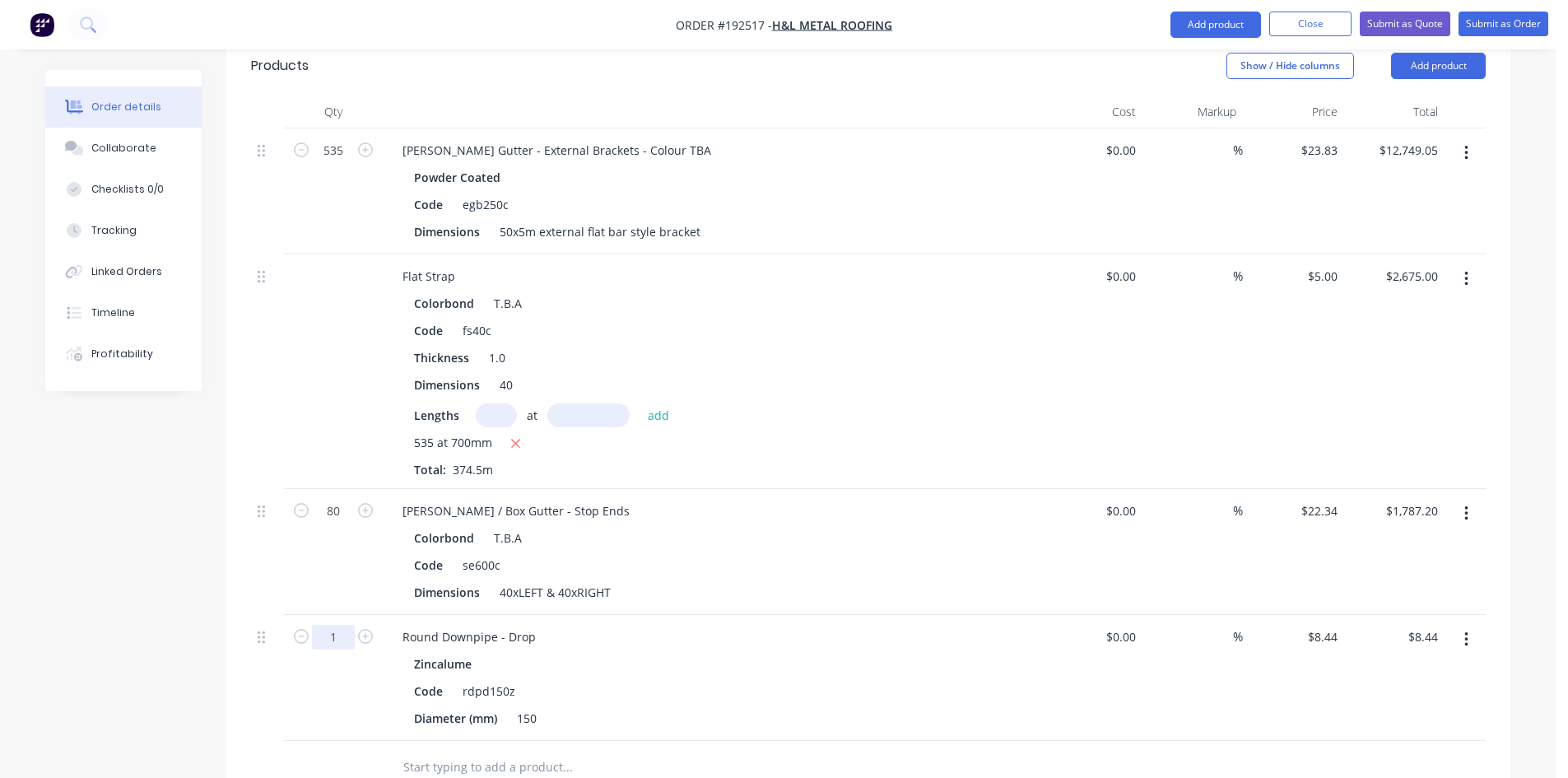
click at [338, 625] on input "1" at bounding box center [333, 638] width 43 height 25
type input "79"
type input "$666.76"
drag, startPoint x: 818, startPoint y: 542, endPoint x: 793, endPoint y: 567, distance: 35.4
click at [818, 580] on div "Dimensions 40xLEFT & 40xRIGHT" at bounding box center [709, 592] width 603 height 24
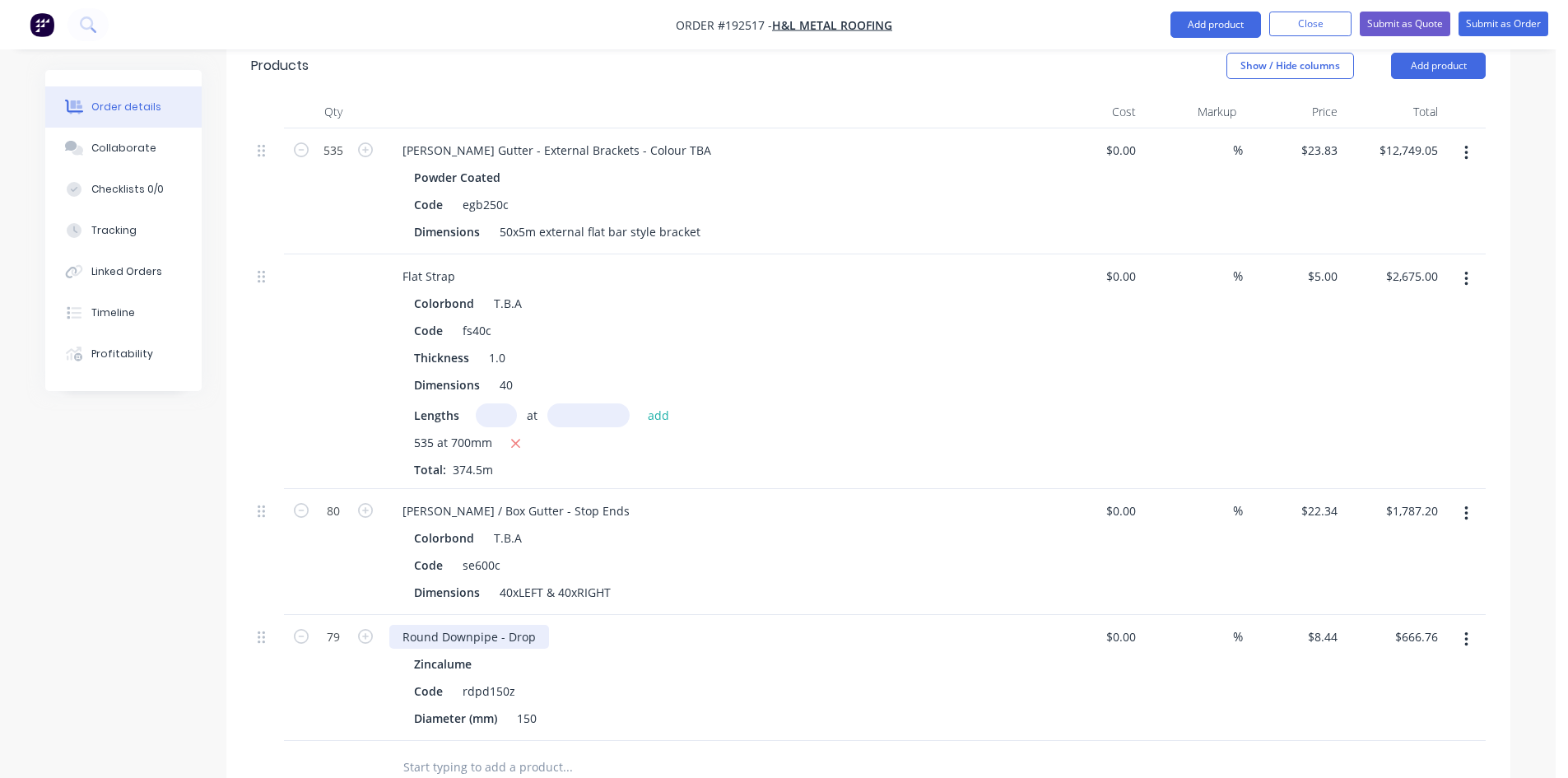
click at [532, 625] on div "Round Downpipe - Drop" at bounding box center [469, 637] width 160 height 24
click at [690, 740] on div at bounding box center [679, 767] width 593 height 53
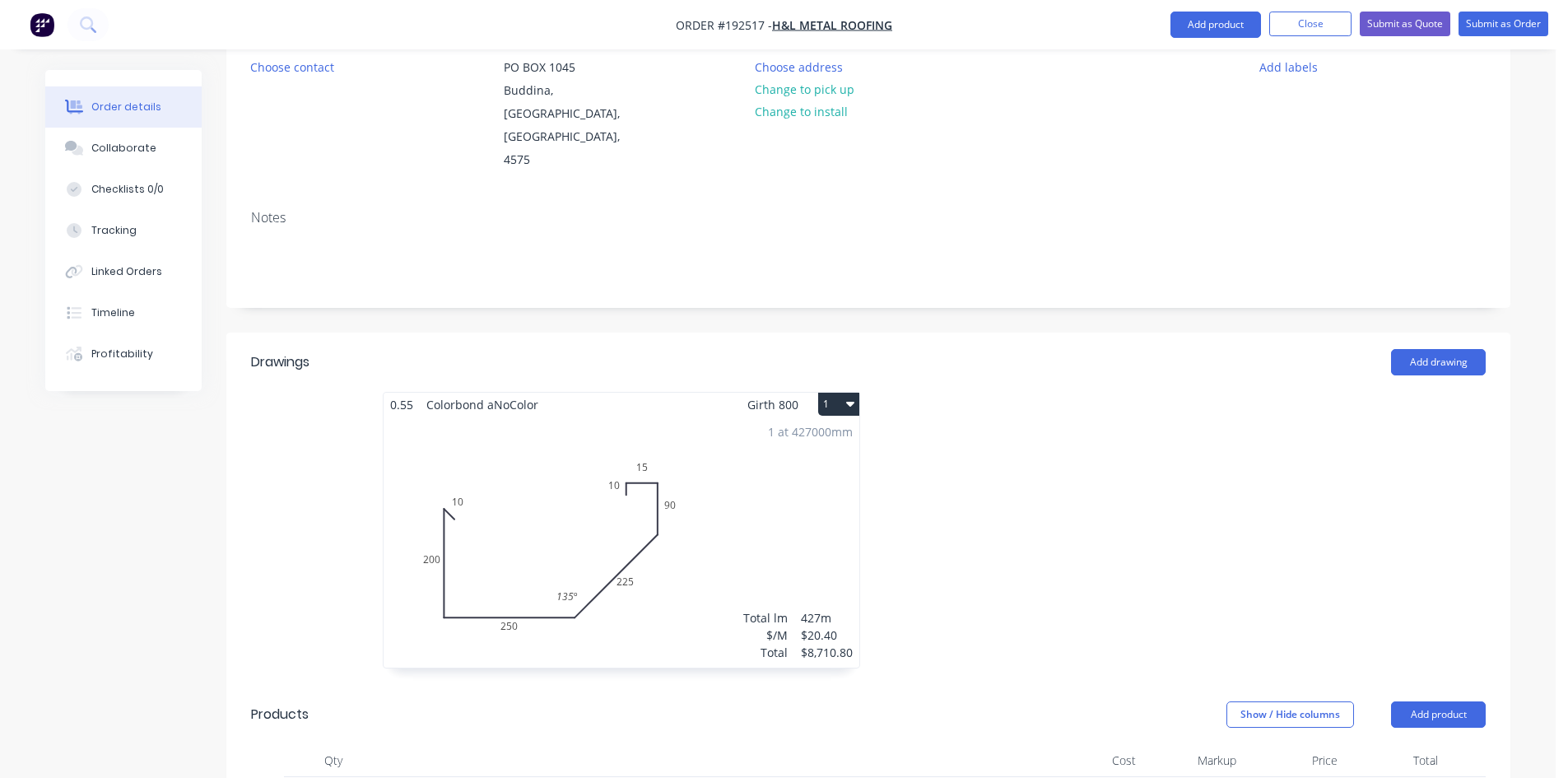
scroll to position [0, 0]
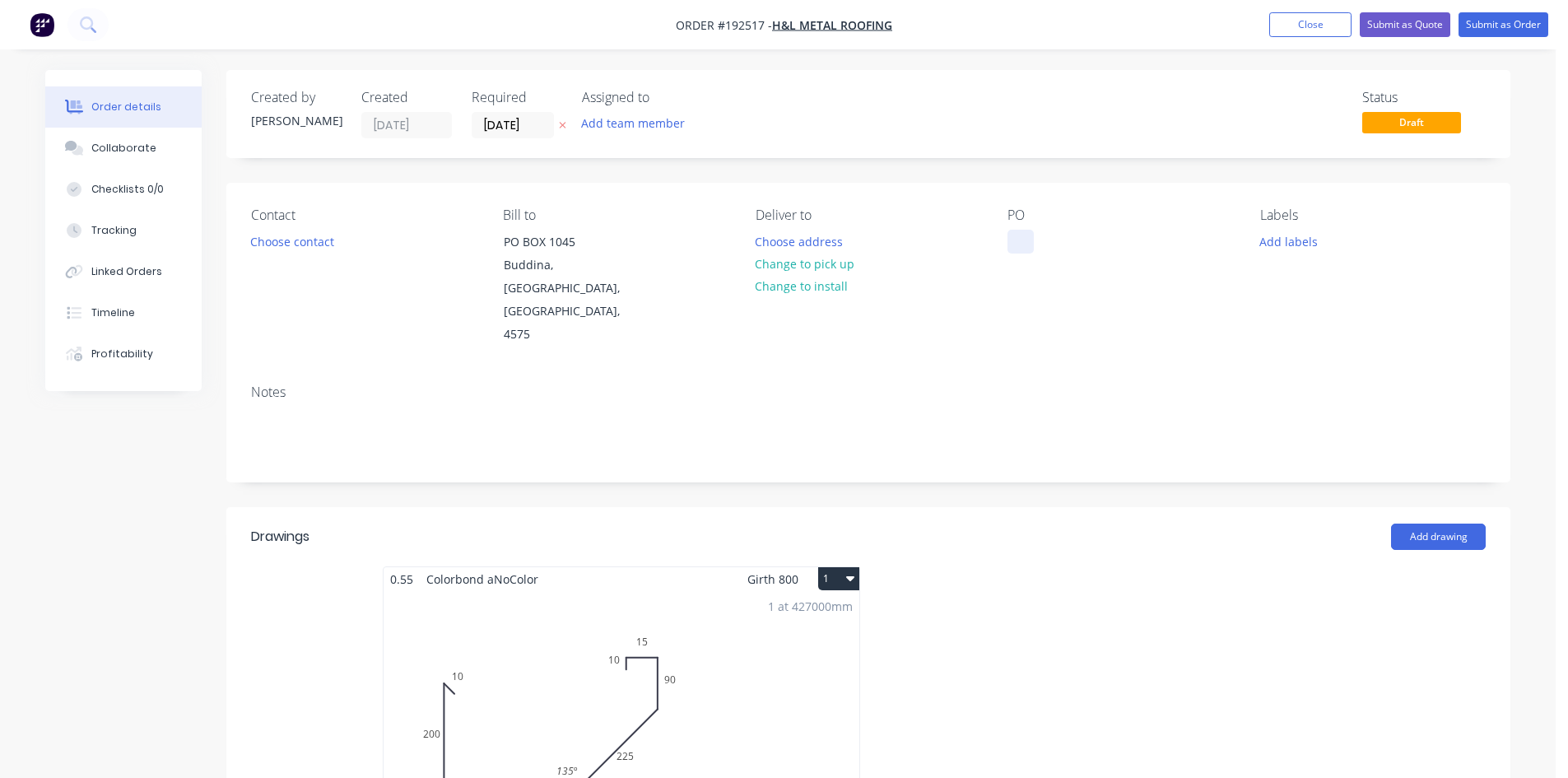
drag, startPoint x: 1011, startPoint y: 232, endPoint x: 1064, endPoint y: 243, distance: 54.1
click at [1011, 233] on div at bounding box center [1021, 242] width 27 height 24
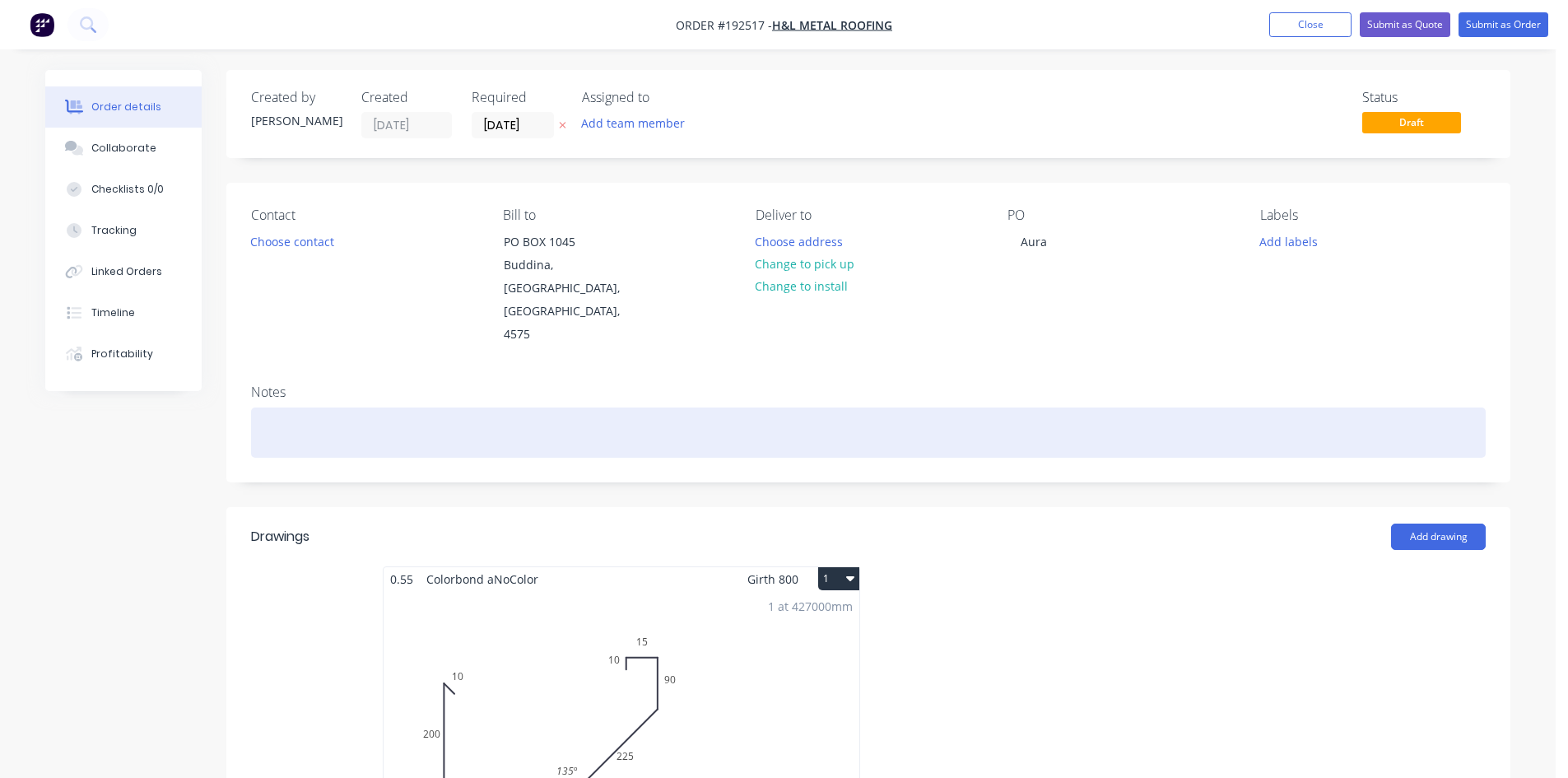
click at [1062, 408] on div at bounding box center [868, 433] width 1235 height 50
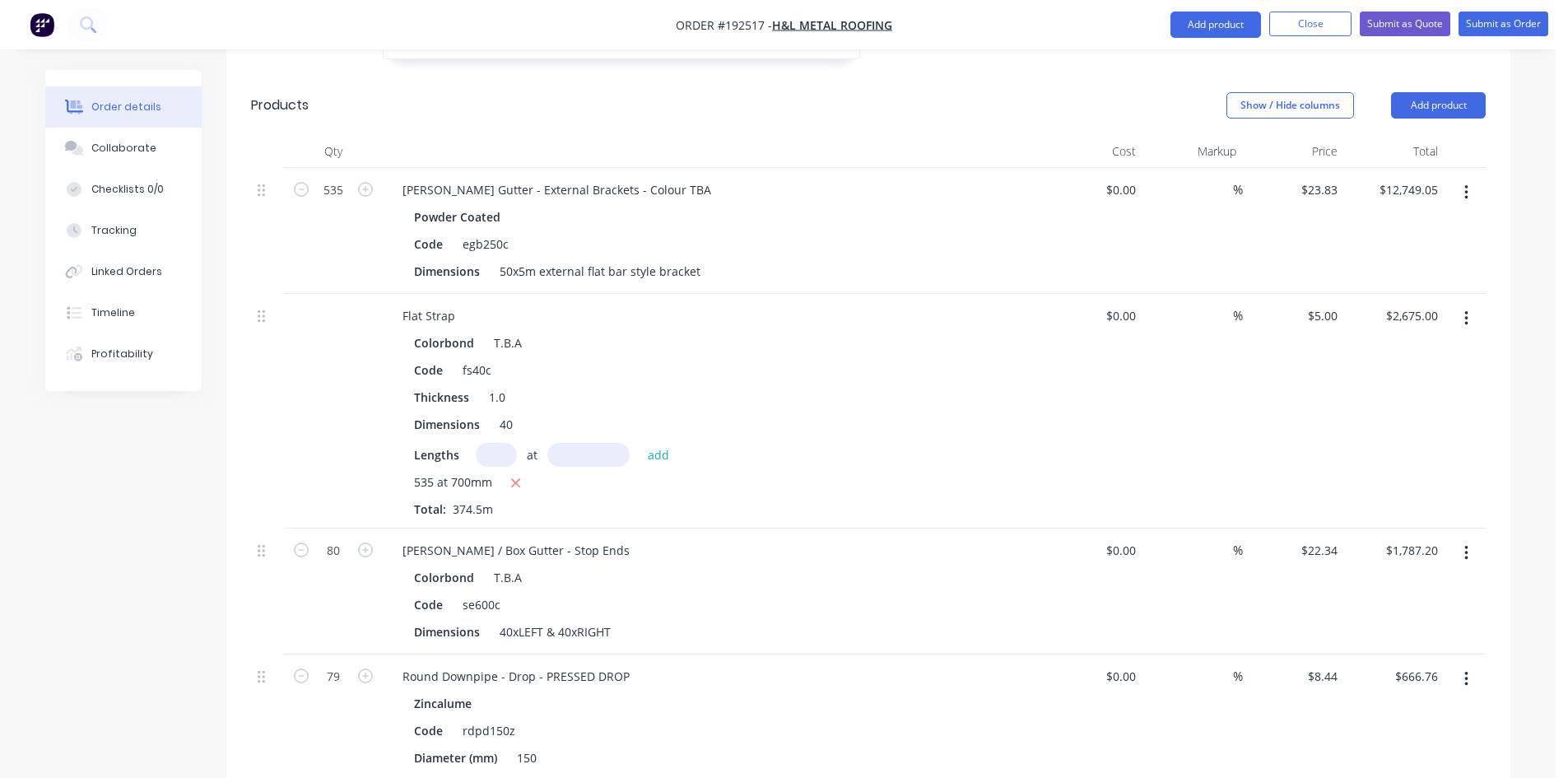
scroll to position [823, 0]
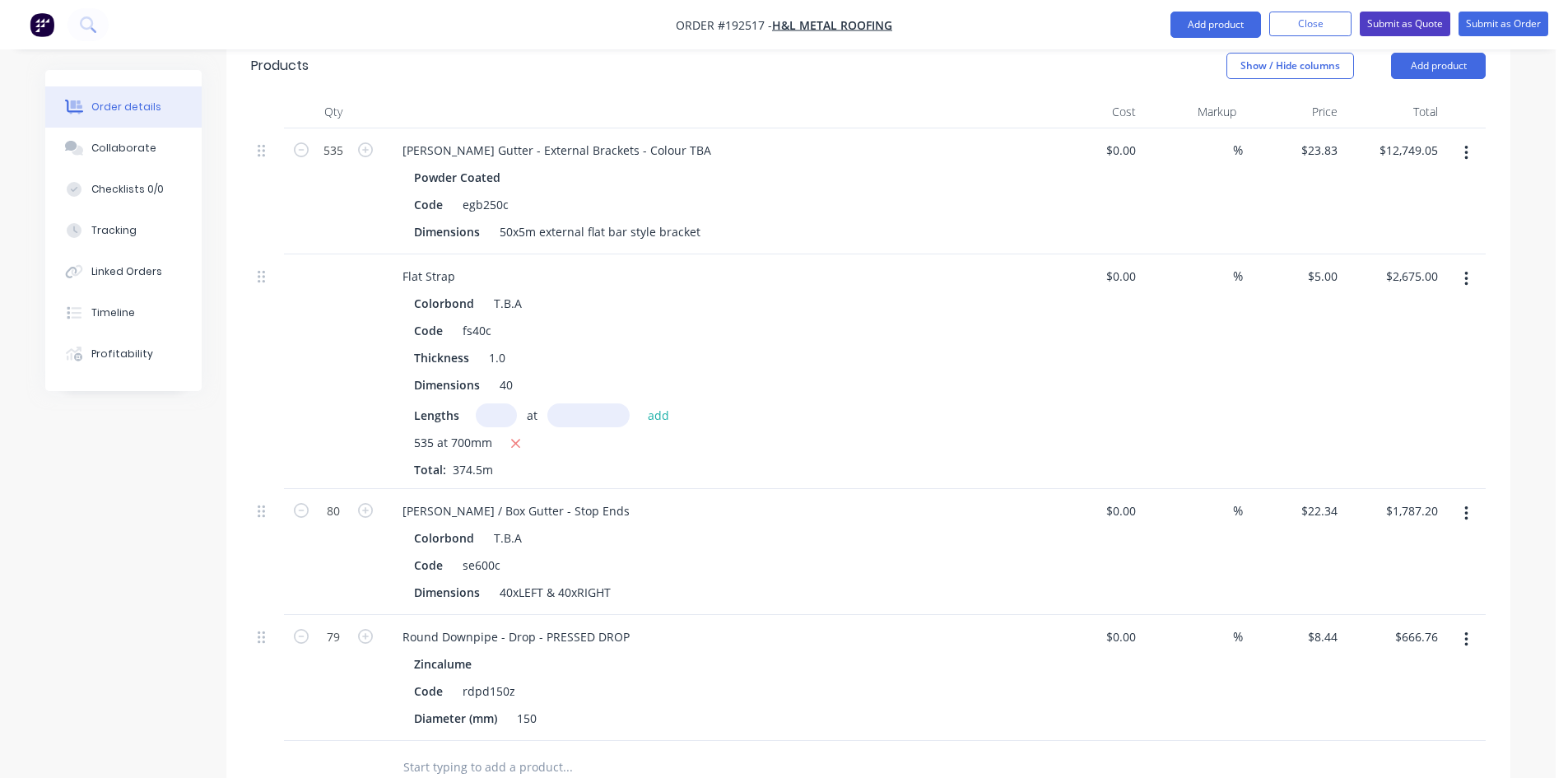
click at [1407, 27] on button "Submit as Quote" at bounding box center [1405, 24] width 90 height 25
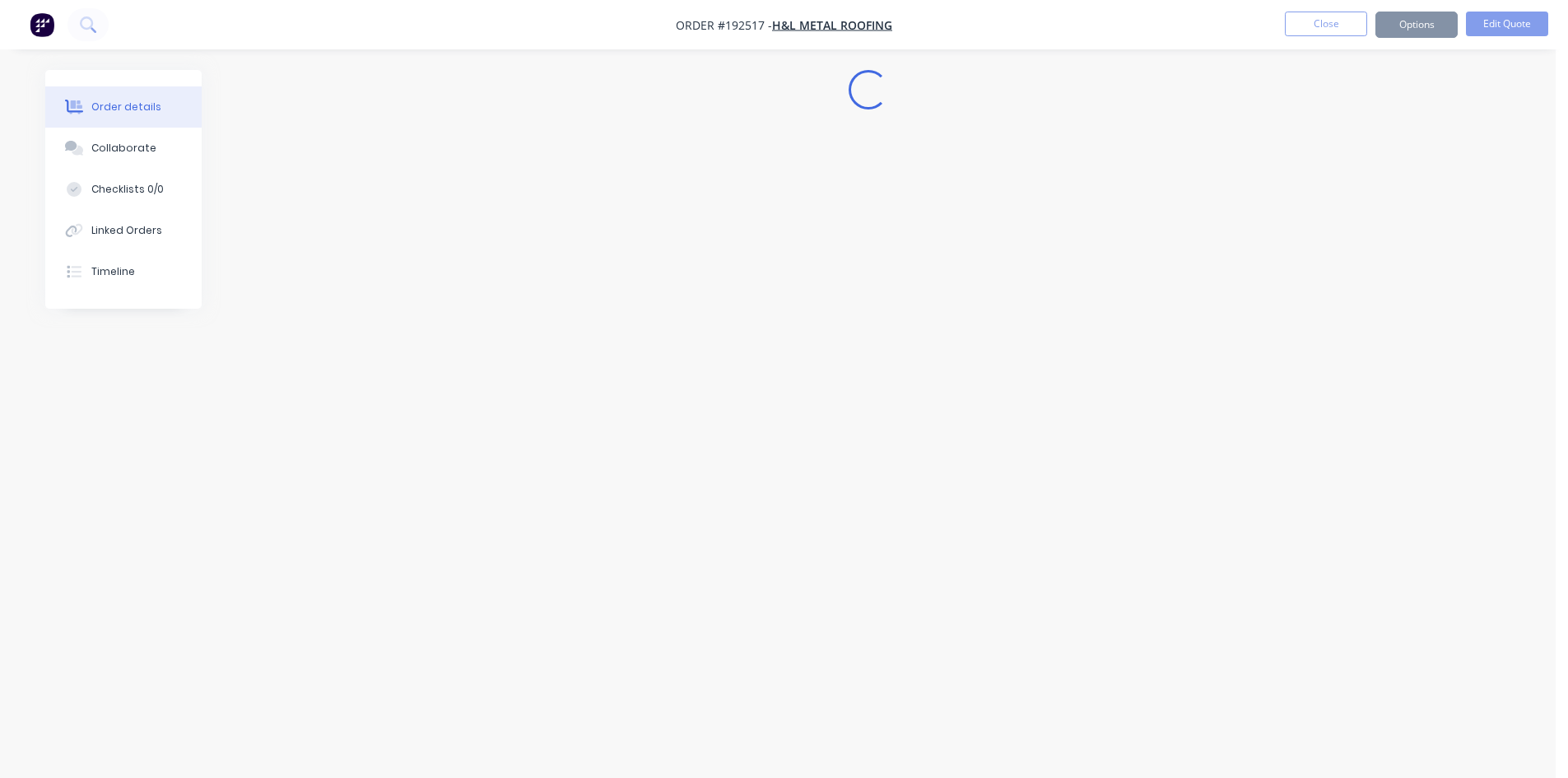
scroll to position [0, 0]
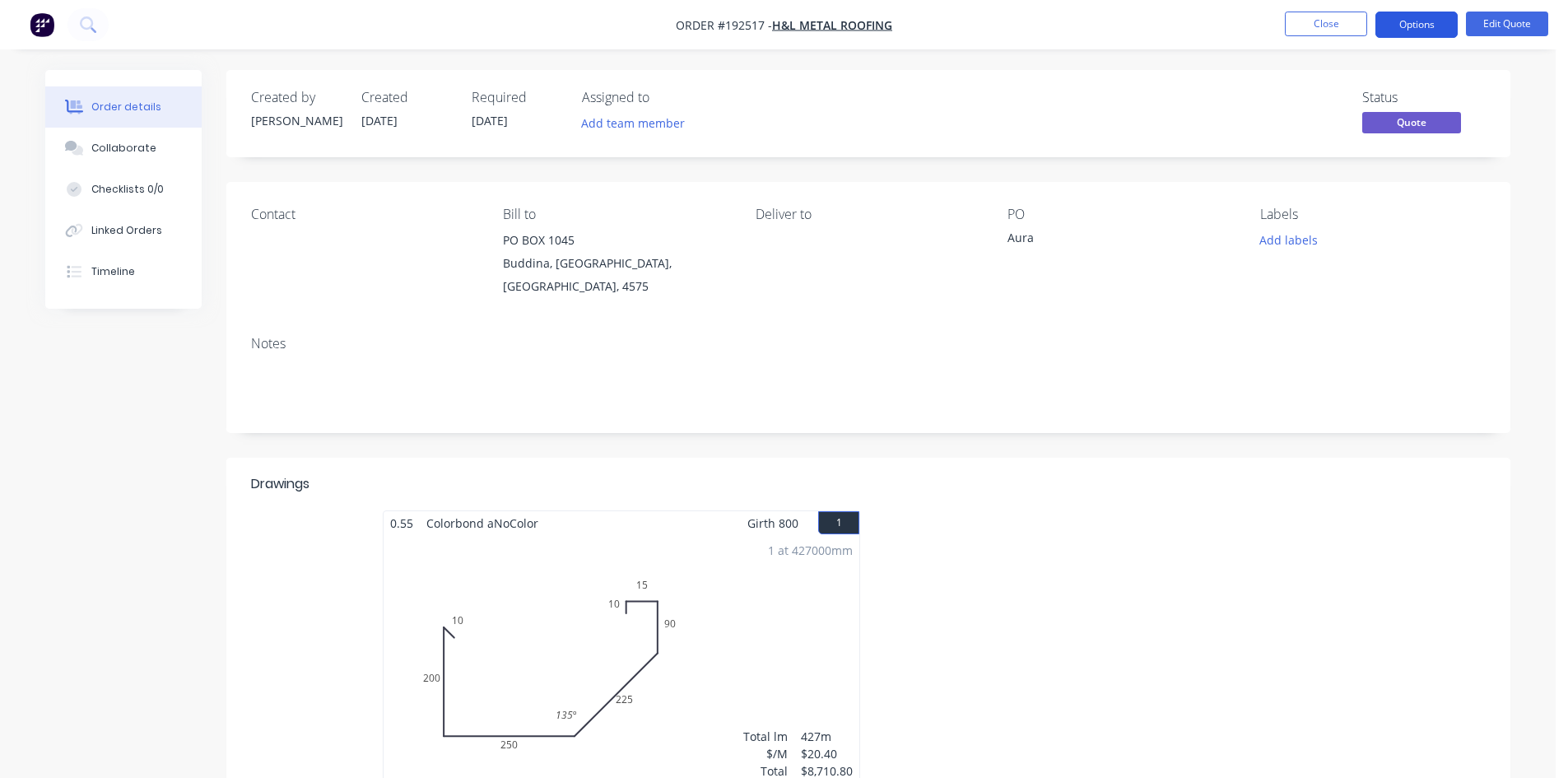
click at [1399, 26] on button "Options" at bounding box center [1417, 25] width 82 height 27
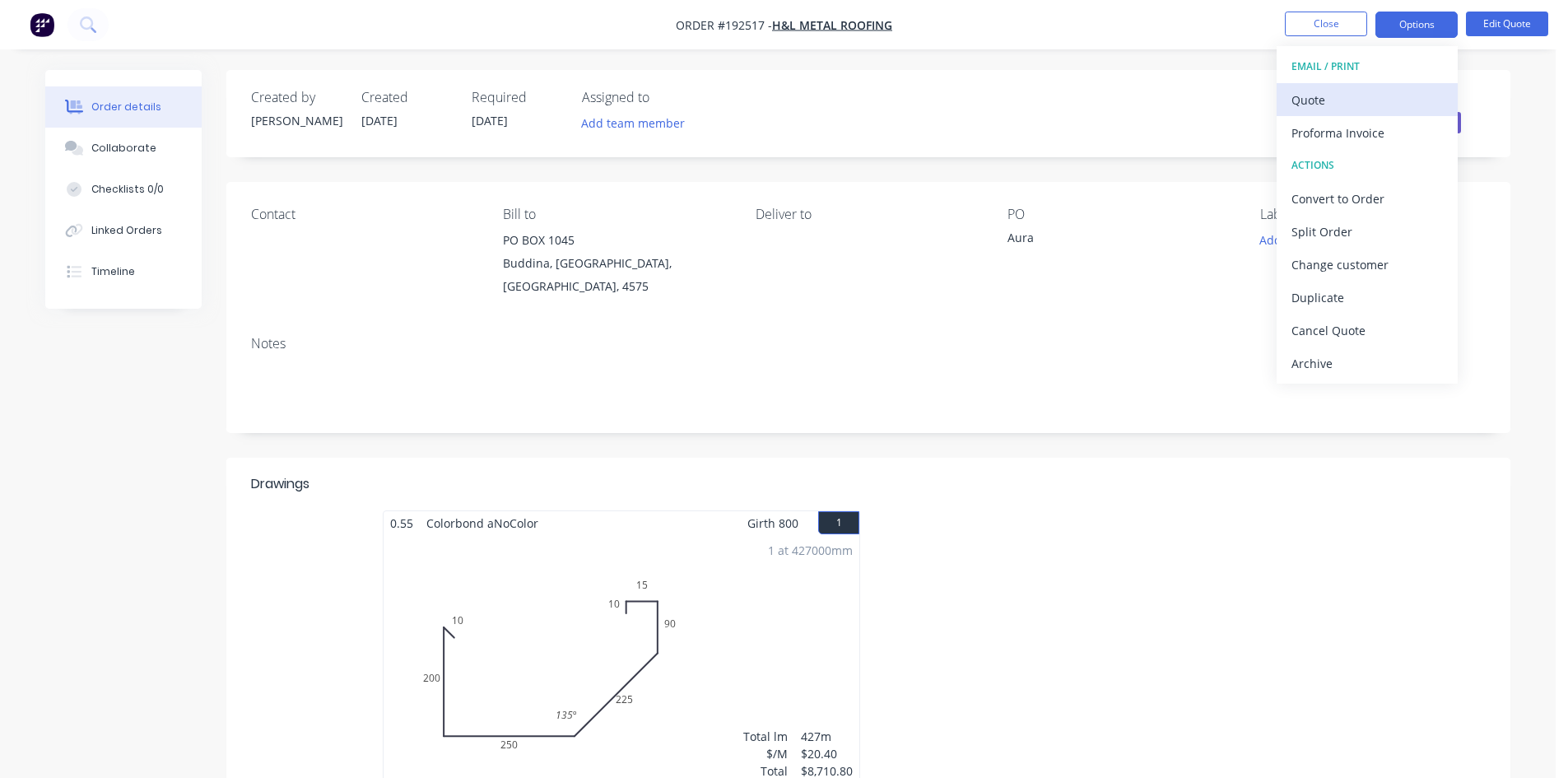
click at [1358, 101] on div "Quote" at bounding box center [1367, 99] width 151 height 24
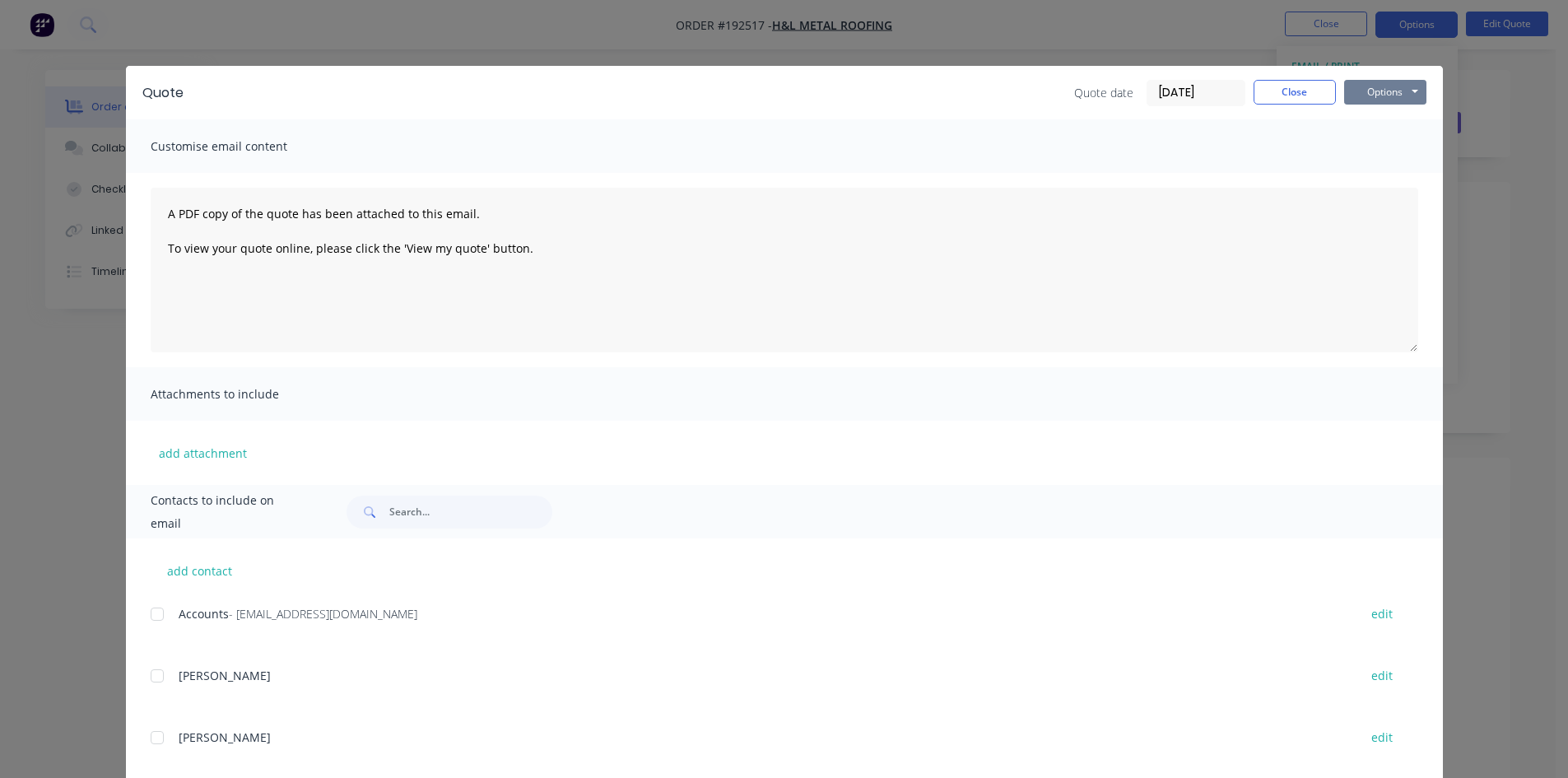
drag, startPoint x: 1377, startPoint y: 87, endPoint x: 1382, endPoint y: 99, distance: 13.0
click at [1379, 89] on button "Options" at bounding box center [1385, 93] width 82 height 25
click at [1392, 129] on button "Preview" at bounding box center [1397, 121] width 105 height 28
click at [1285, 94] on button "Close" at bounding box center [1295, 93] width 82 height 25
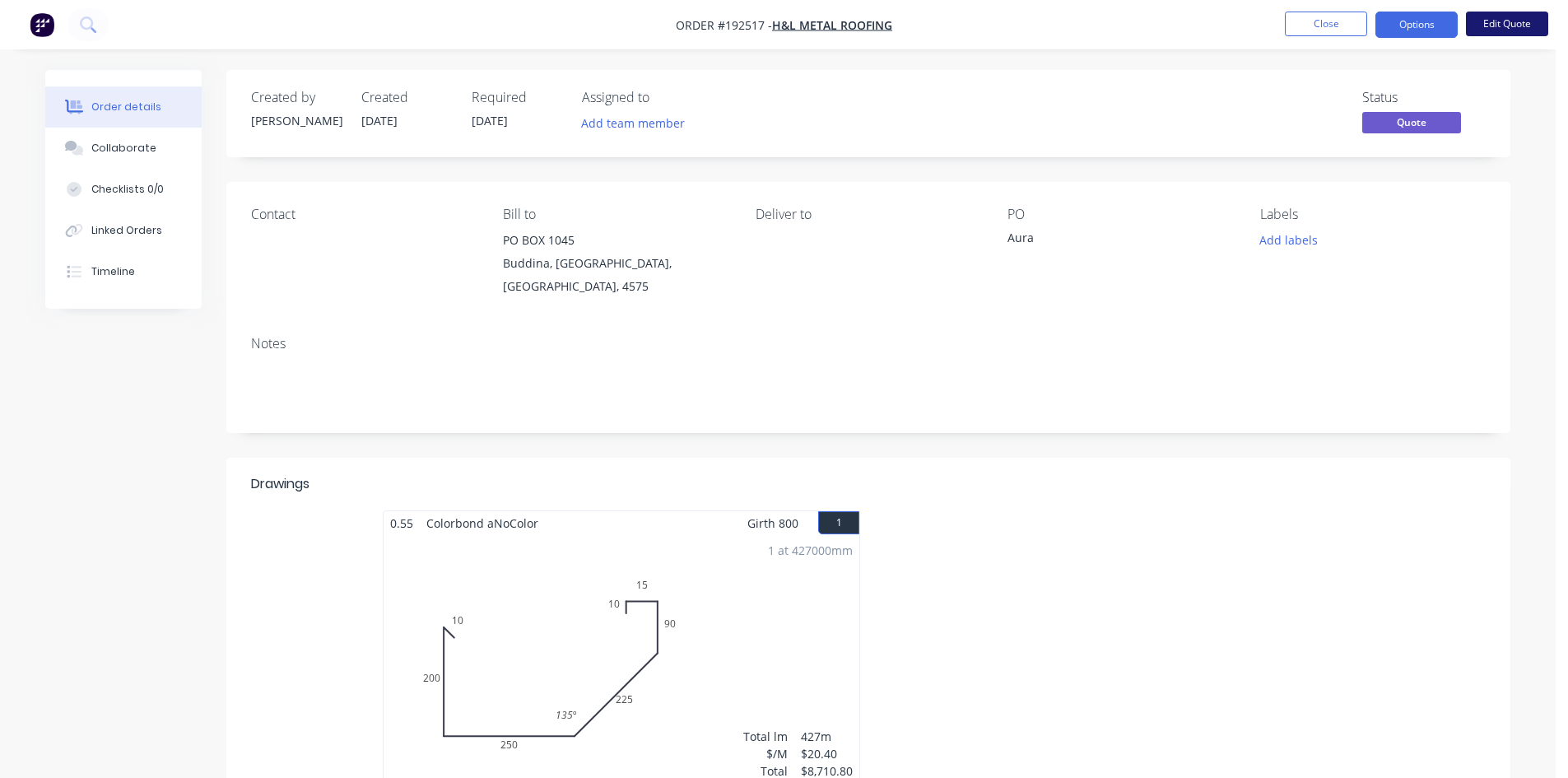
click at [1486, 29] on button "Edit Quote" at bounding box center [1507, 24] width 82 height 25
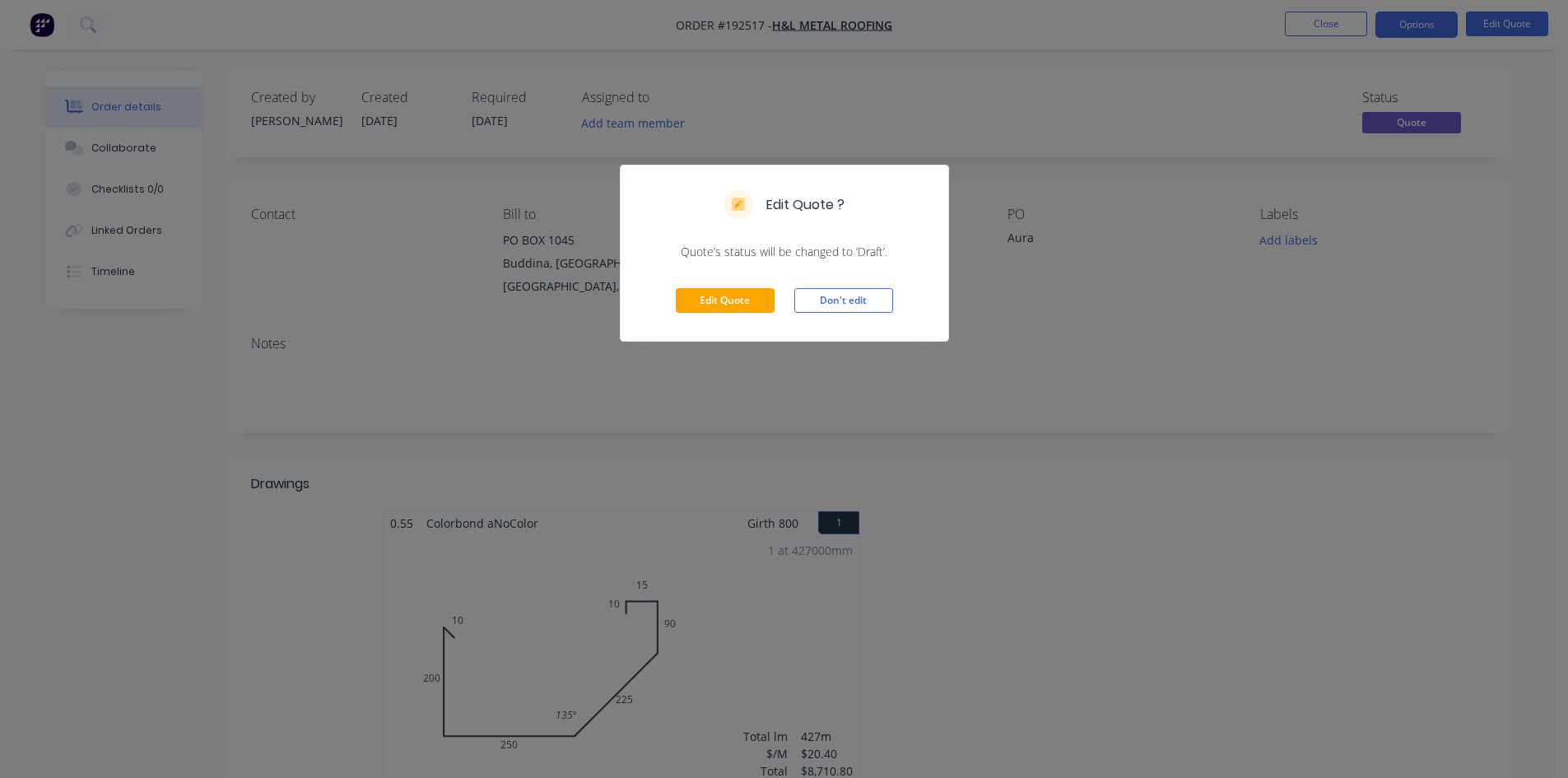
click at [1240, 154] on div "Edit Quote ? Quote’s status will be changed to ‘Draft’. Edit Quote Don't edit" at bounding box center [784, 389] width 1568 height 778
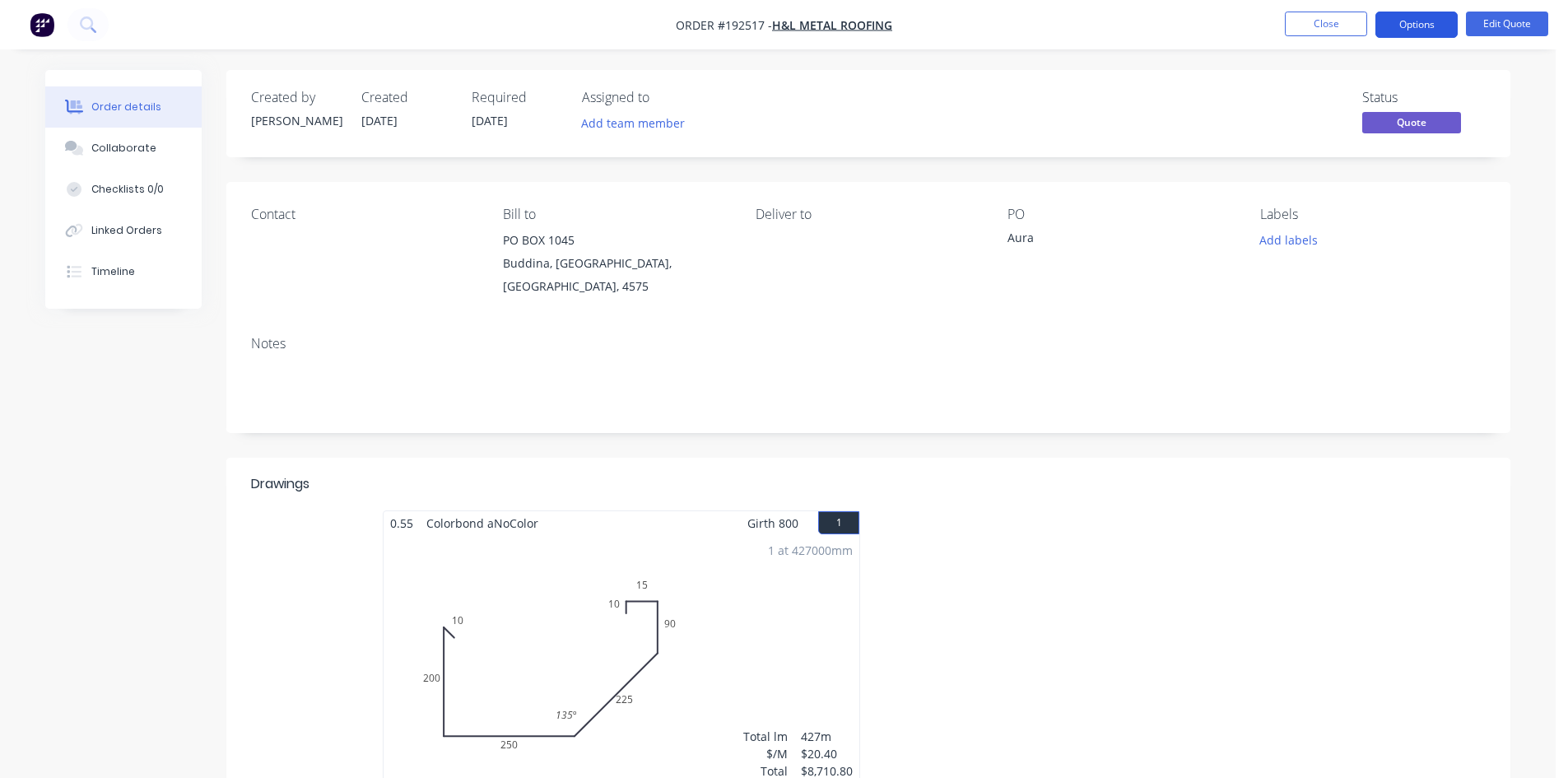
click at [1427, 21] on button "Options" at bounding box center [1417, 25] width 82 height 27
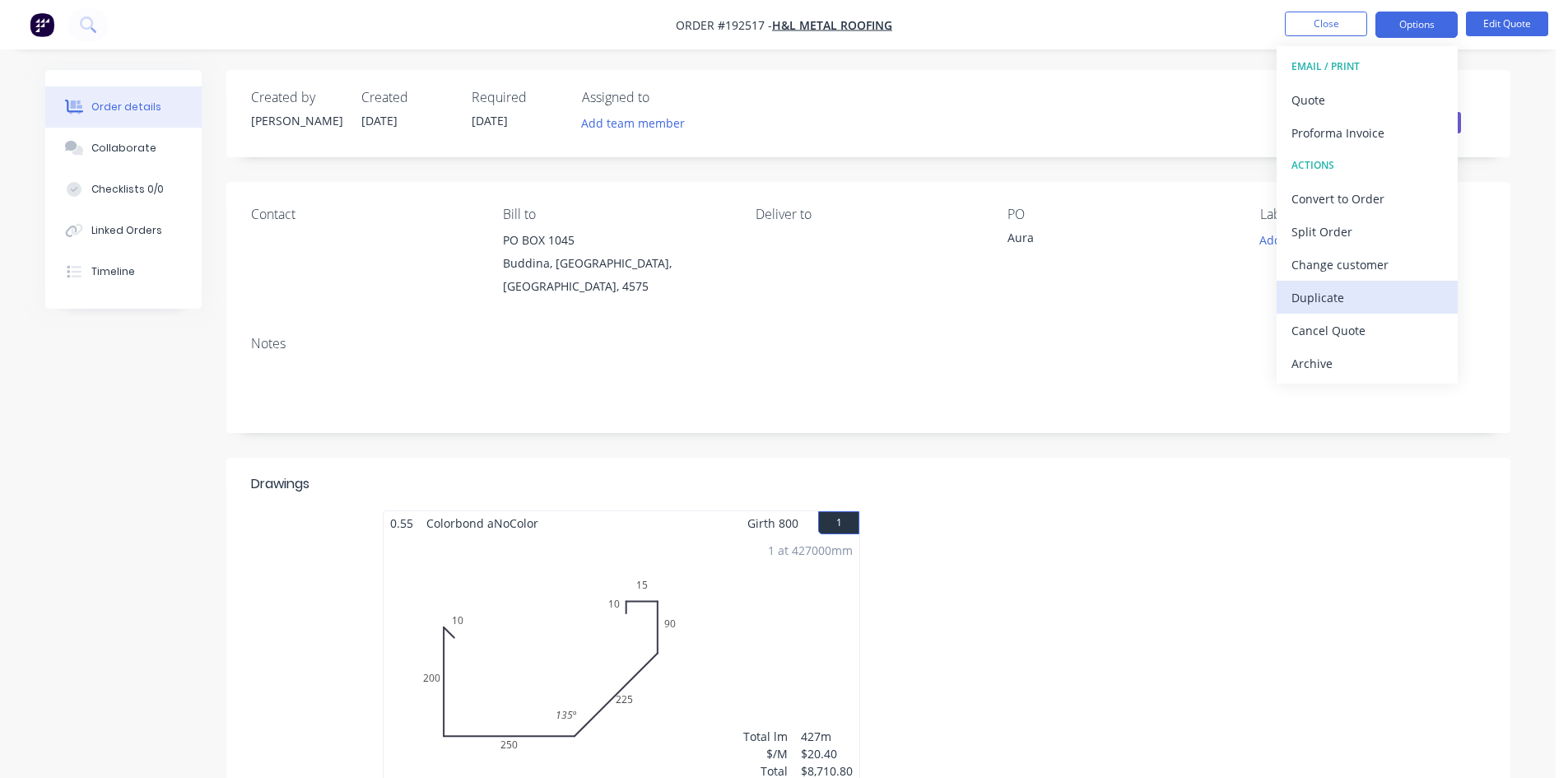
click at [1338, 292] on div "Duplicate" at bounding box center [1367, 297] width 151 height 24
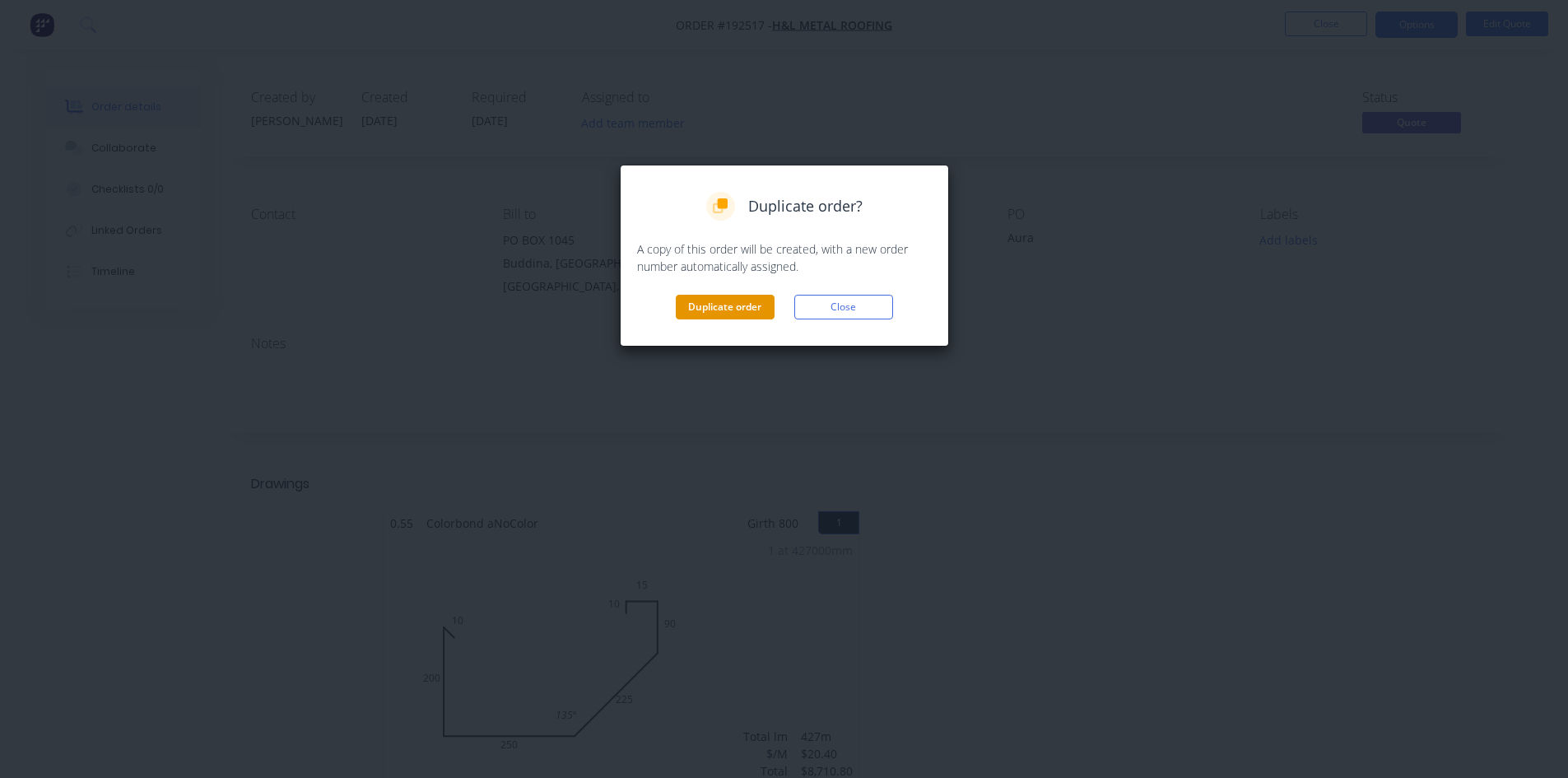
click at [738, 304] on button "Duplicate order" at bounding box center [725, 308] width 99 height 25
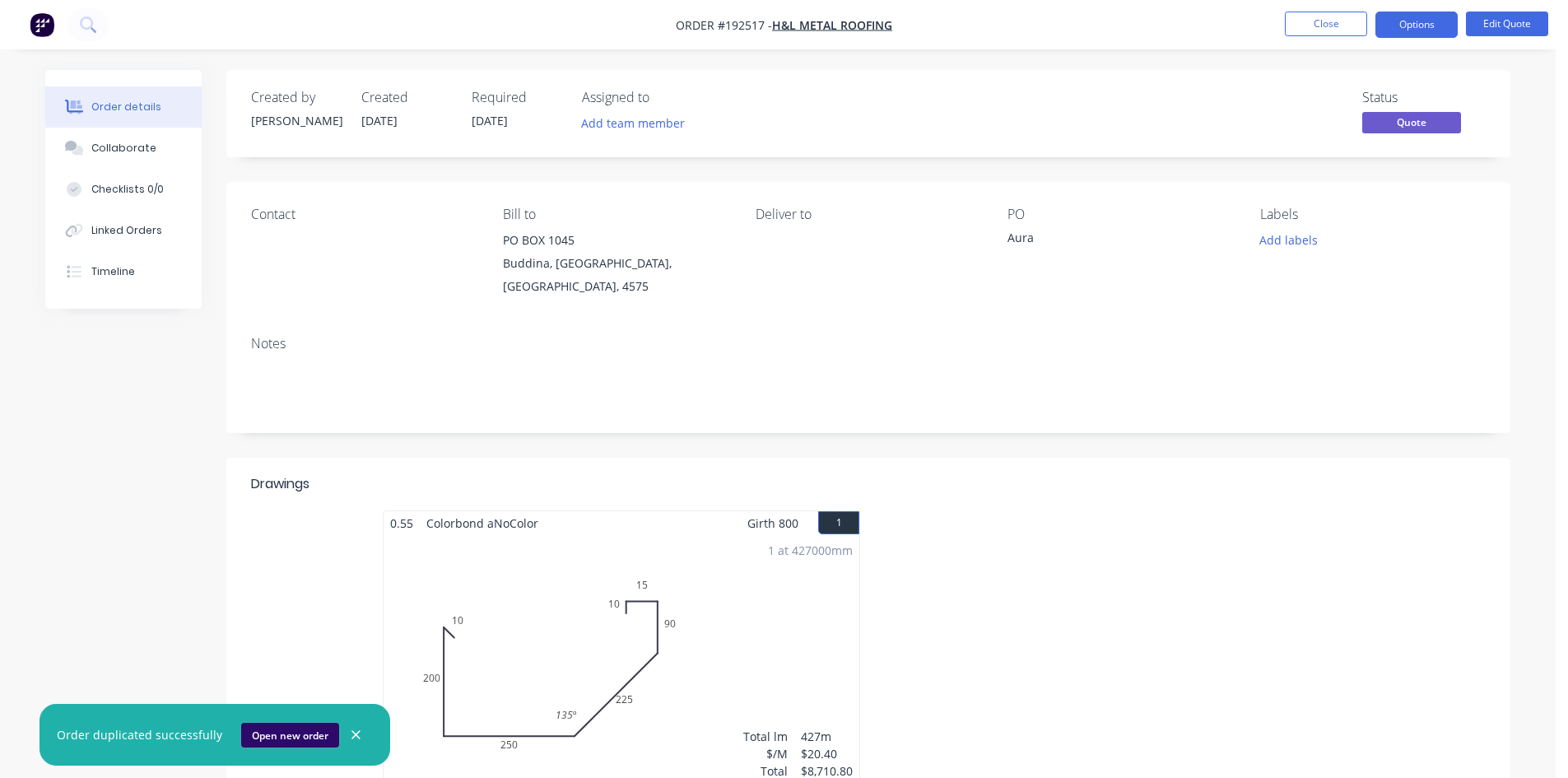
click at [272, 738] on button "Open new order" at bounding box center [290, 735] width 98 height 25
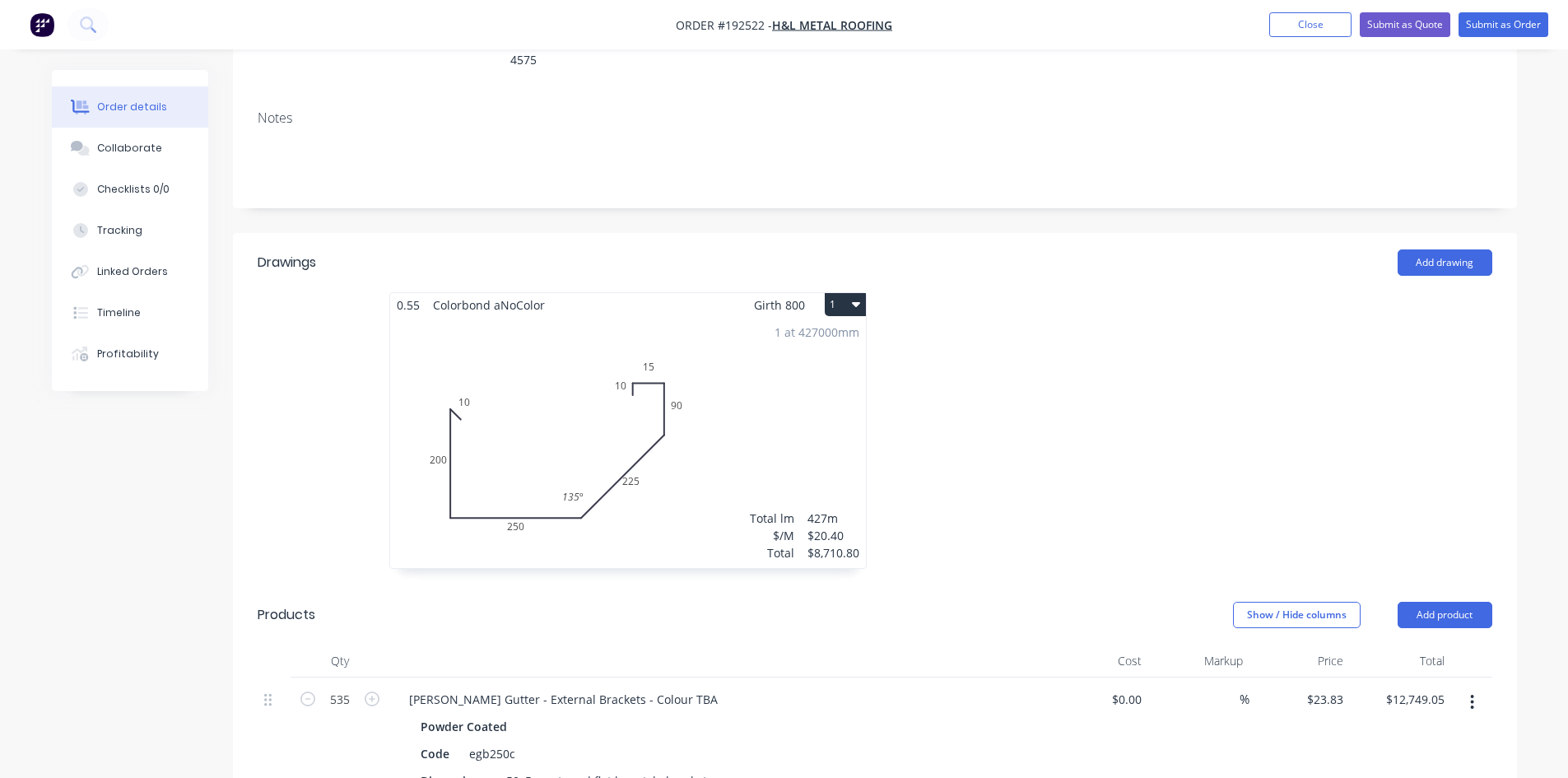
scroll to position [549, 0]
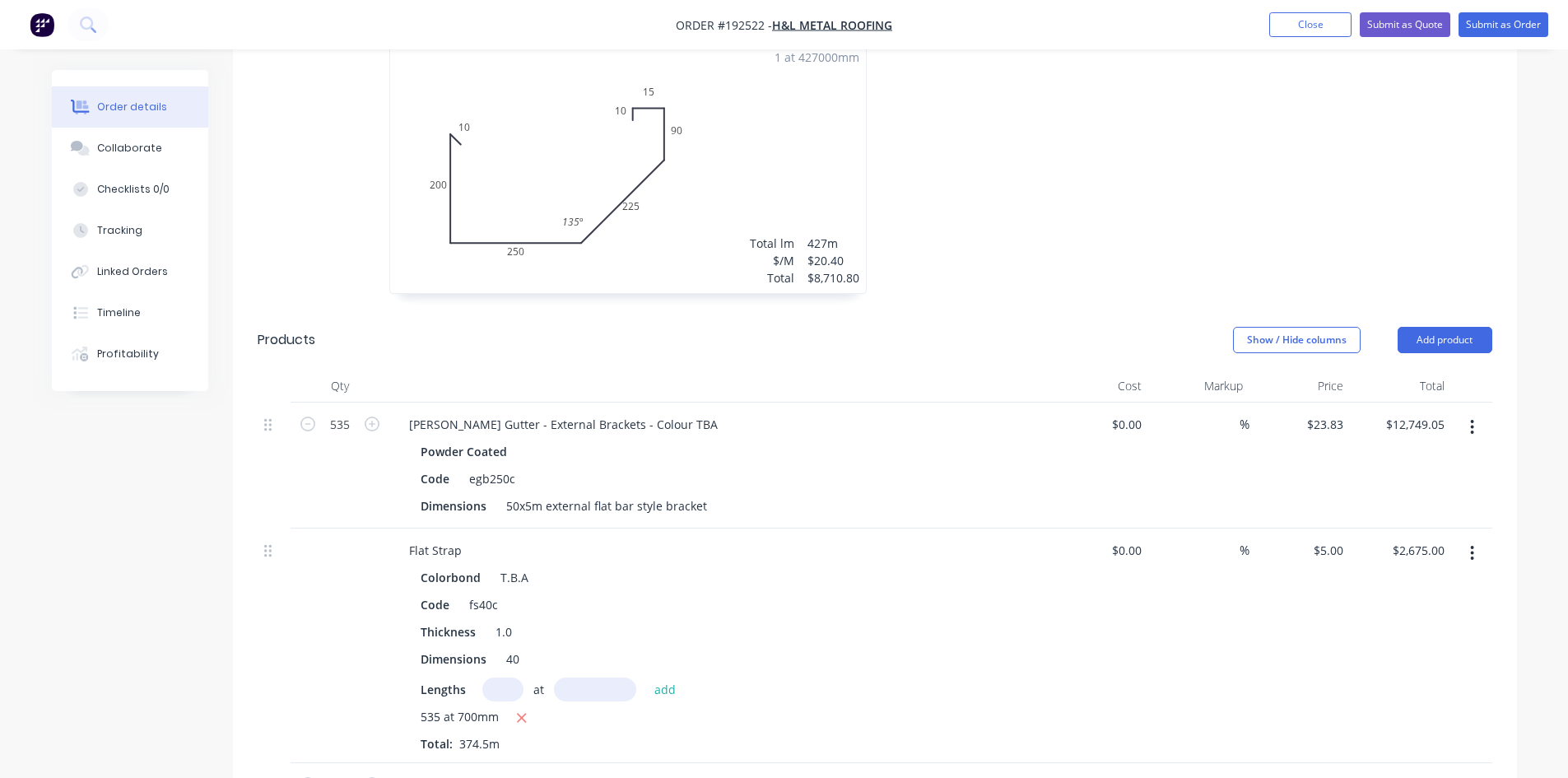
click at [1484, 412] on button "button" at bounding box center [1472, 426] width 38 height 29
click at [1407, 557] on div "Delete" at bounding box center [1414, 569] width 127 height 24
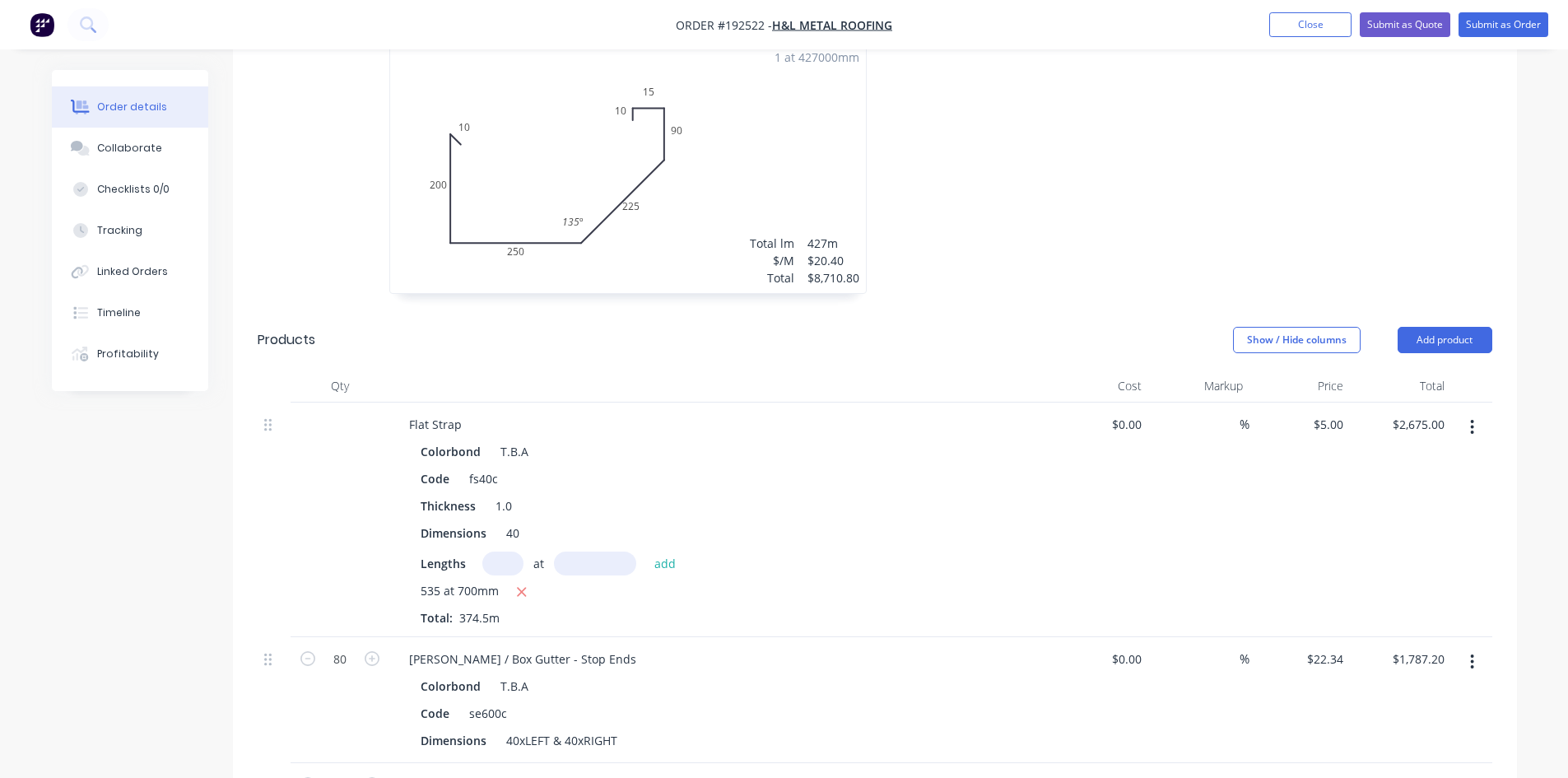
click at [1469, 412] on button "button" at bounding box center [1472, 426] width 38 height 29
click at [1439, 557] on div "Delete" at bounding box center [1414, 569] width 127 height 24
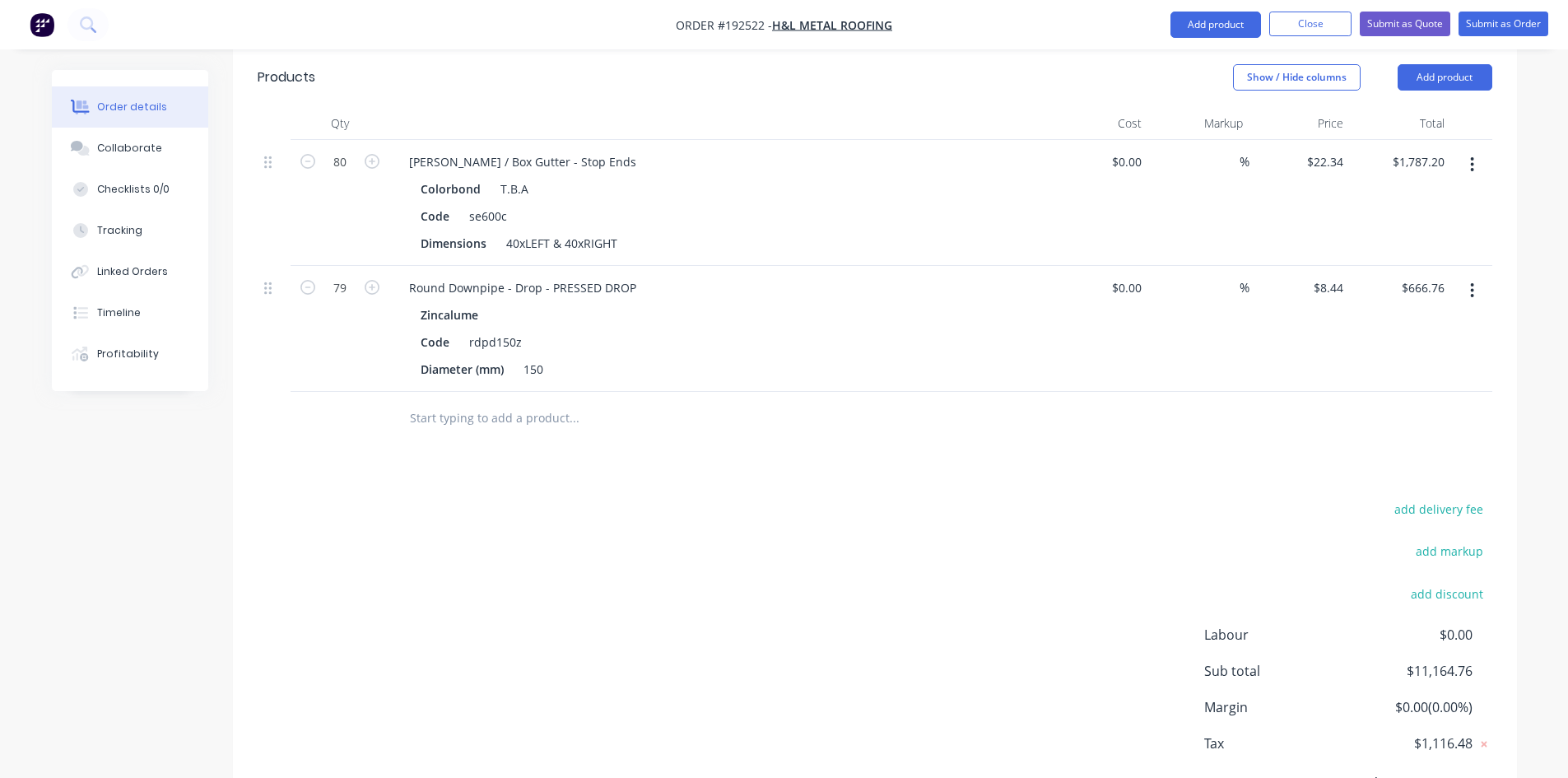
scroll to position [852, 0]
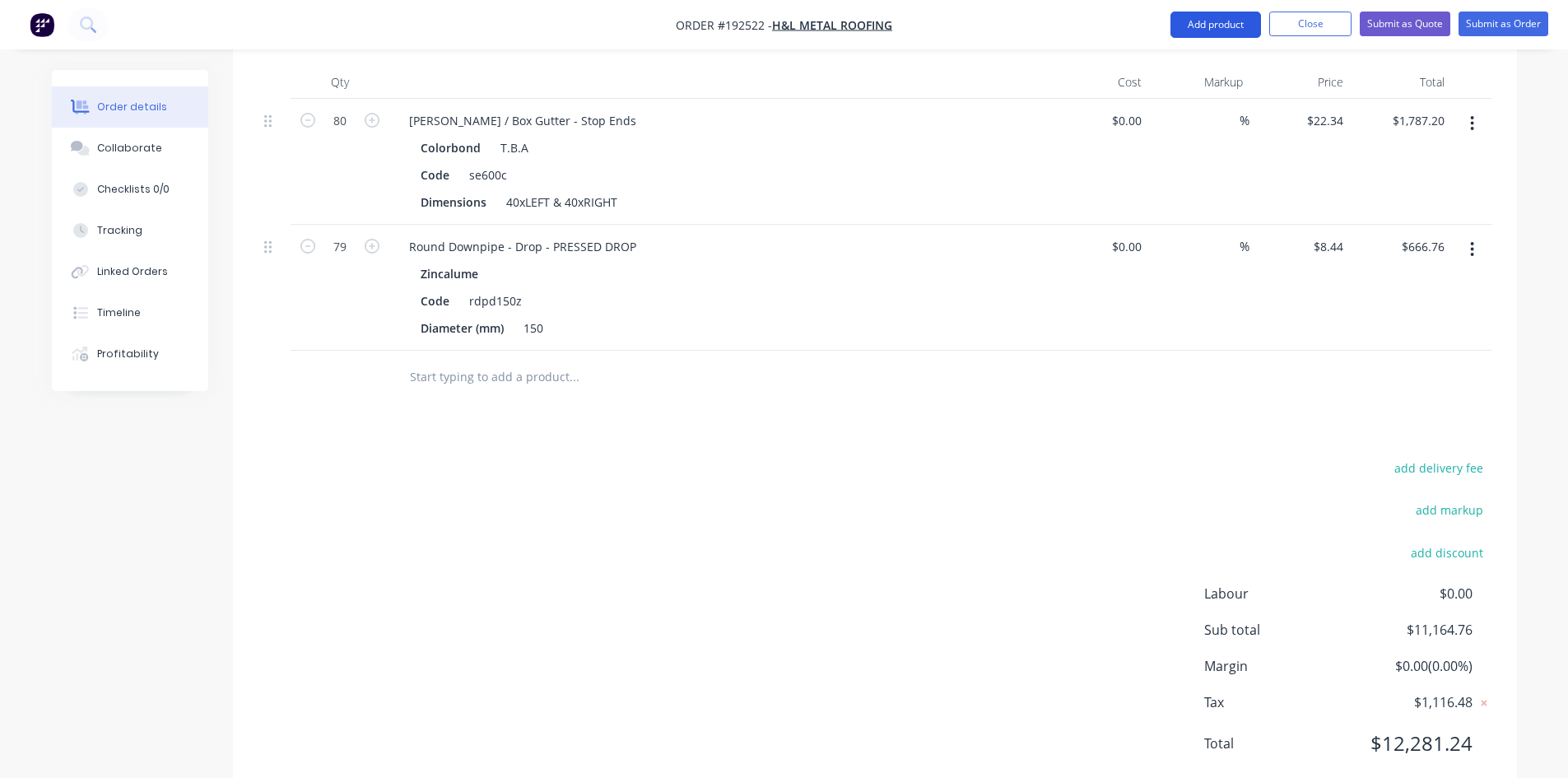
click at [1204, 29] on button "Add product" at bounding box center [1216, 25] width 90 height 27
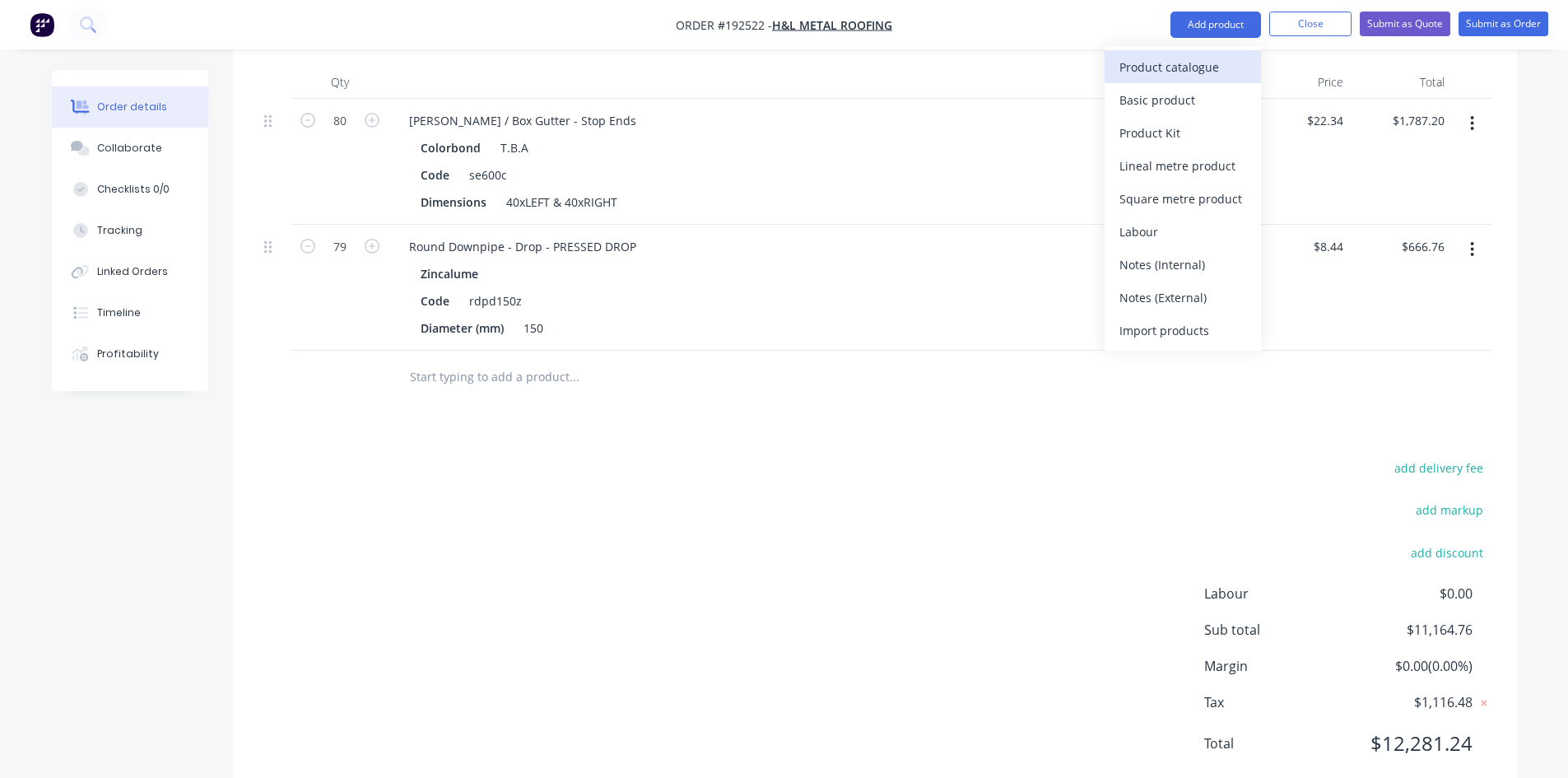
click at [1192, 62] on div "Product catalogue" at bounding box center [1184, 67] width 127 height 24
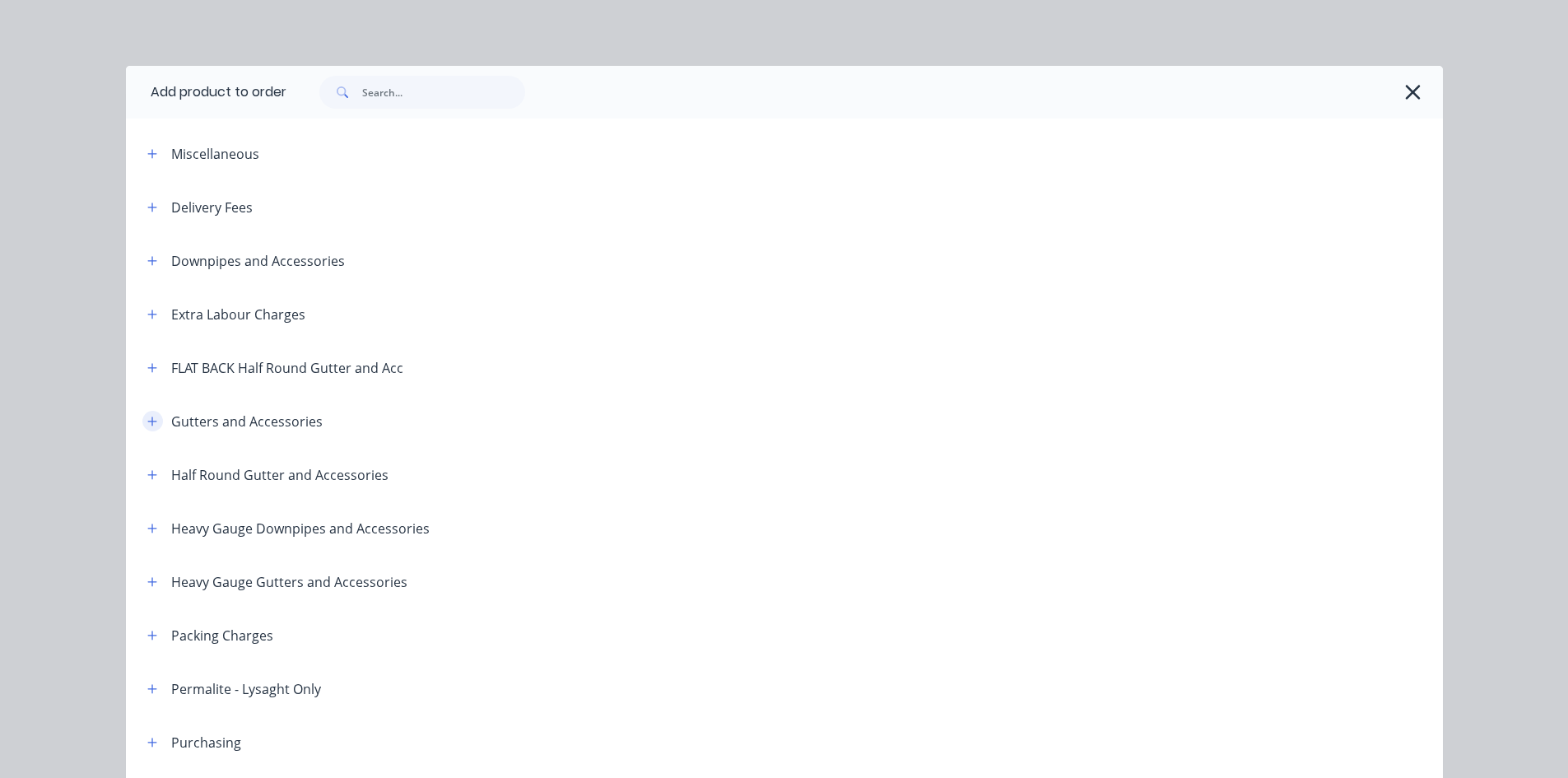
click at [144, 414] on button "button" at bounding box center [152, 420] width 21 height 21
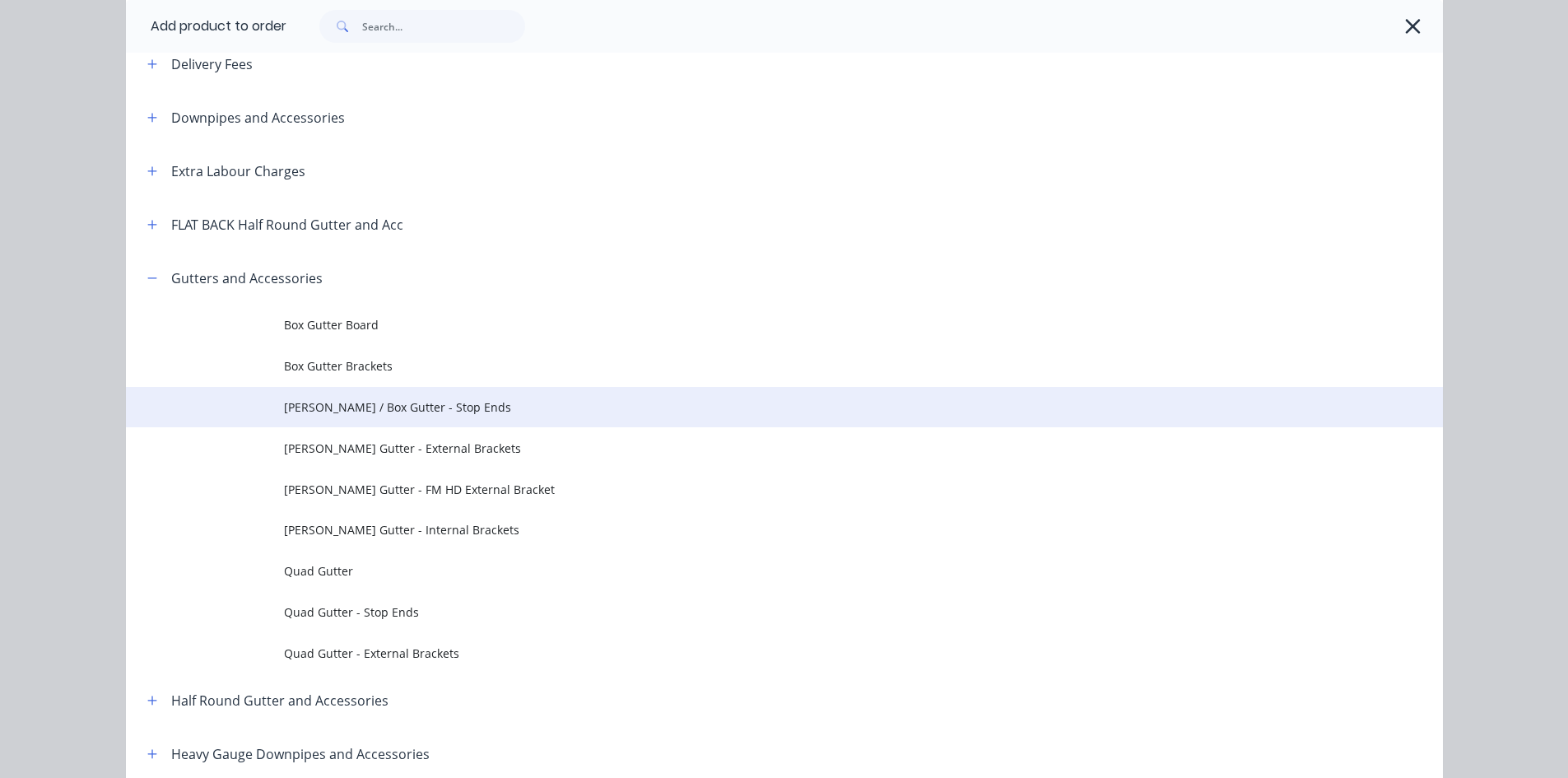
scroll to position [274, 0]
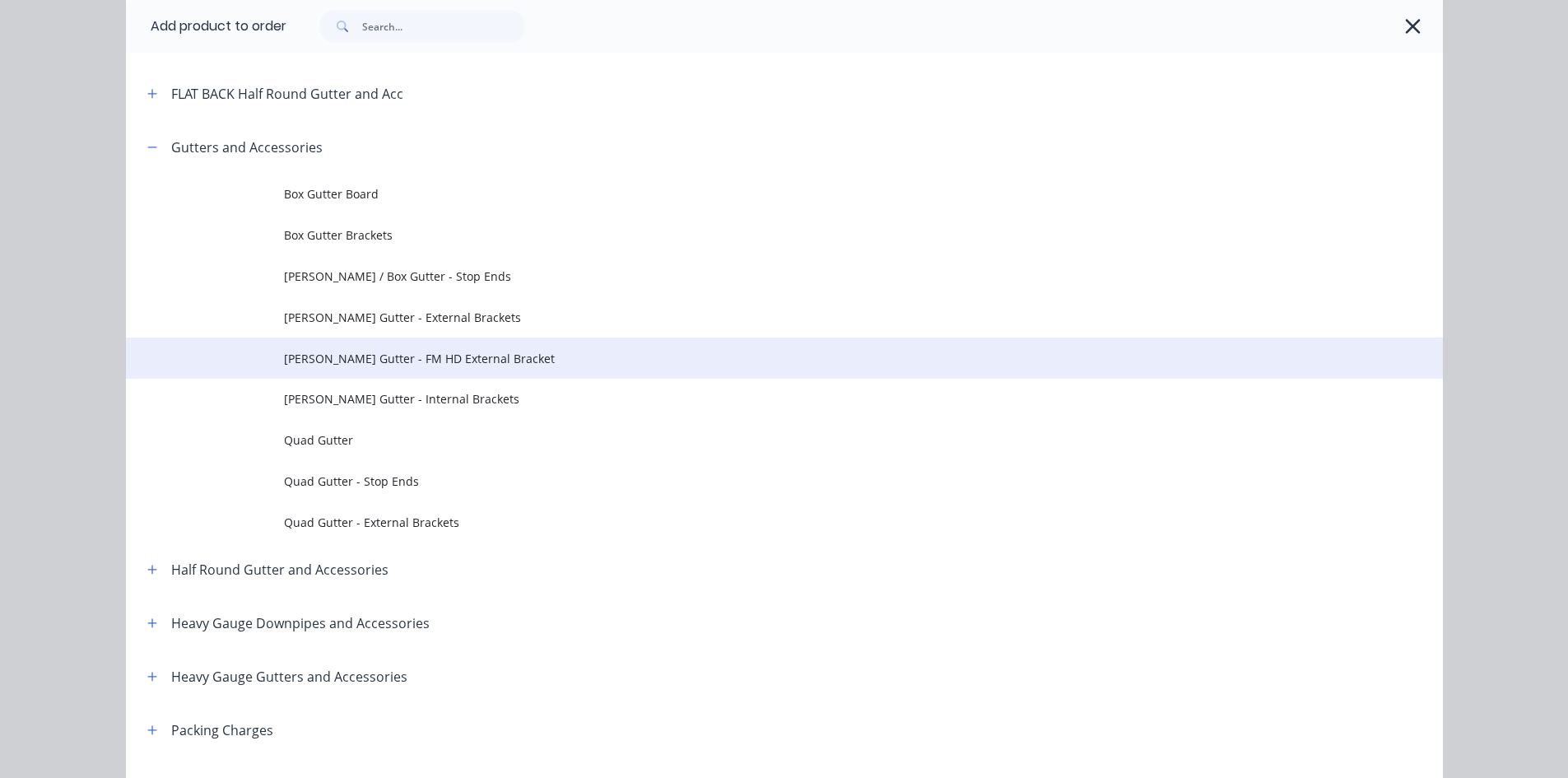
click at [484, 358] on span "[PERSON_NAME] Gutter - FM HD External Bracket" at bounding box center [747, 358] width 927 height 18
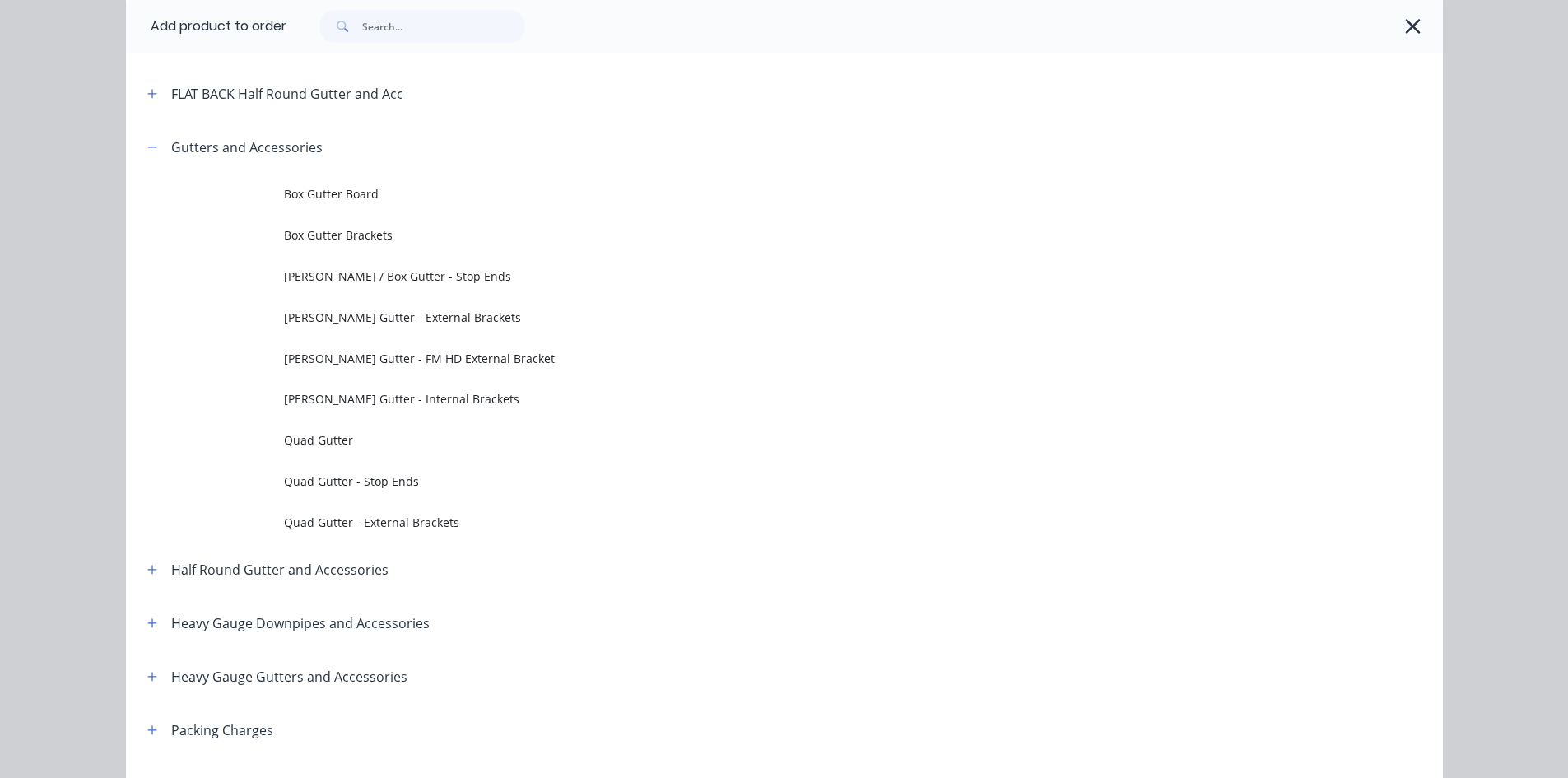
scroll to position [0, 0]
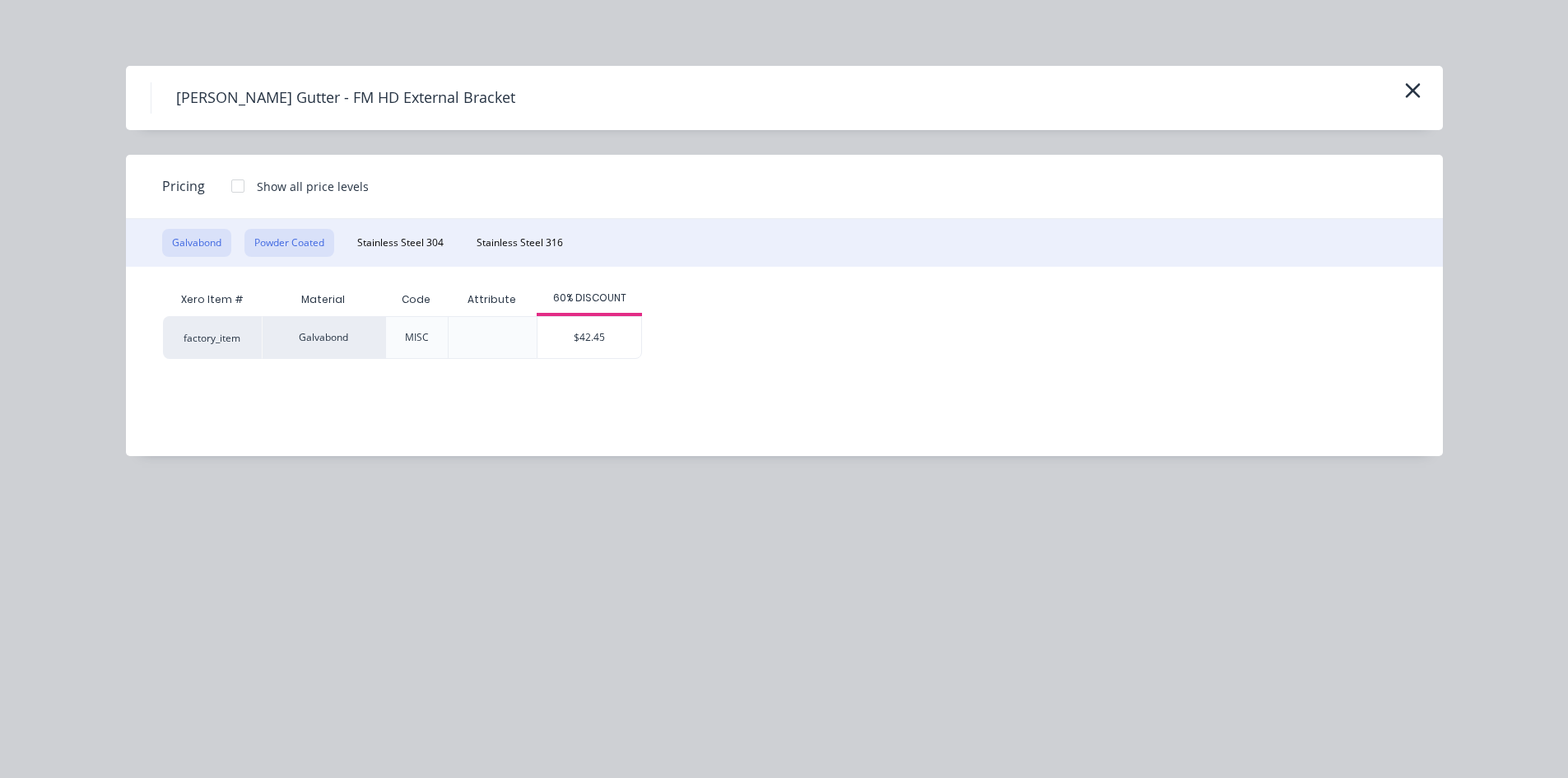
click at [274, 240] on button "Powder Coated" at bounding box center [289, 242] width 89 height 28
click at [242, 186] on div at bounding box center [237, 186] width 33 height 33
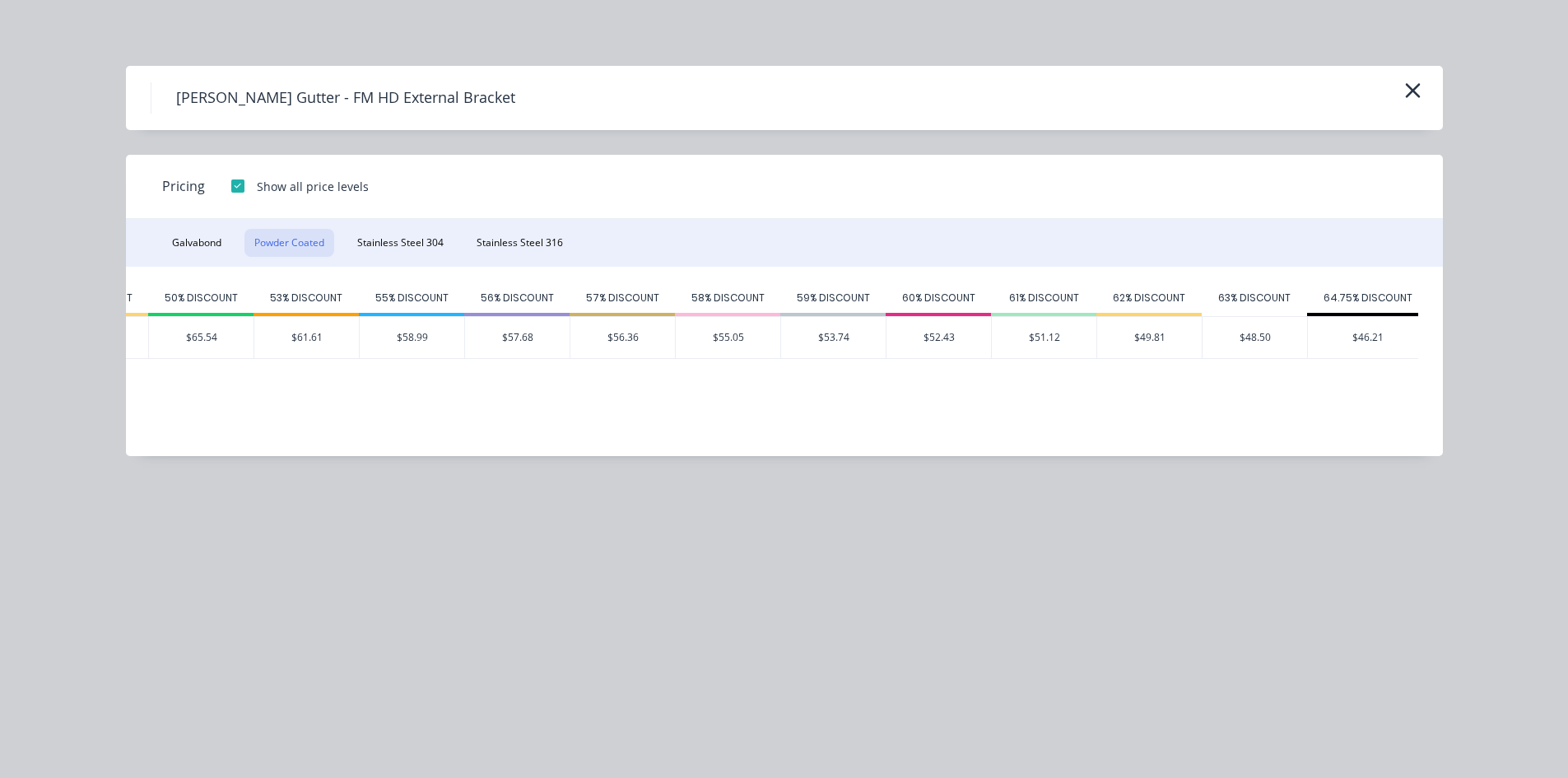
scroll to position [0, 810]
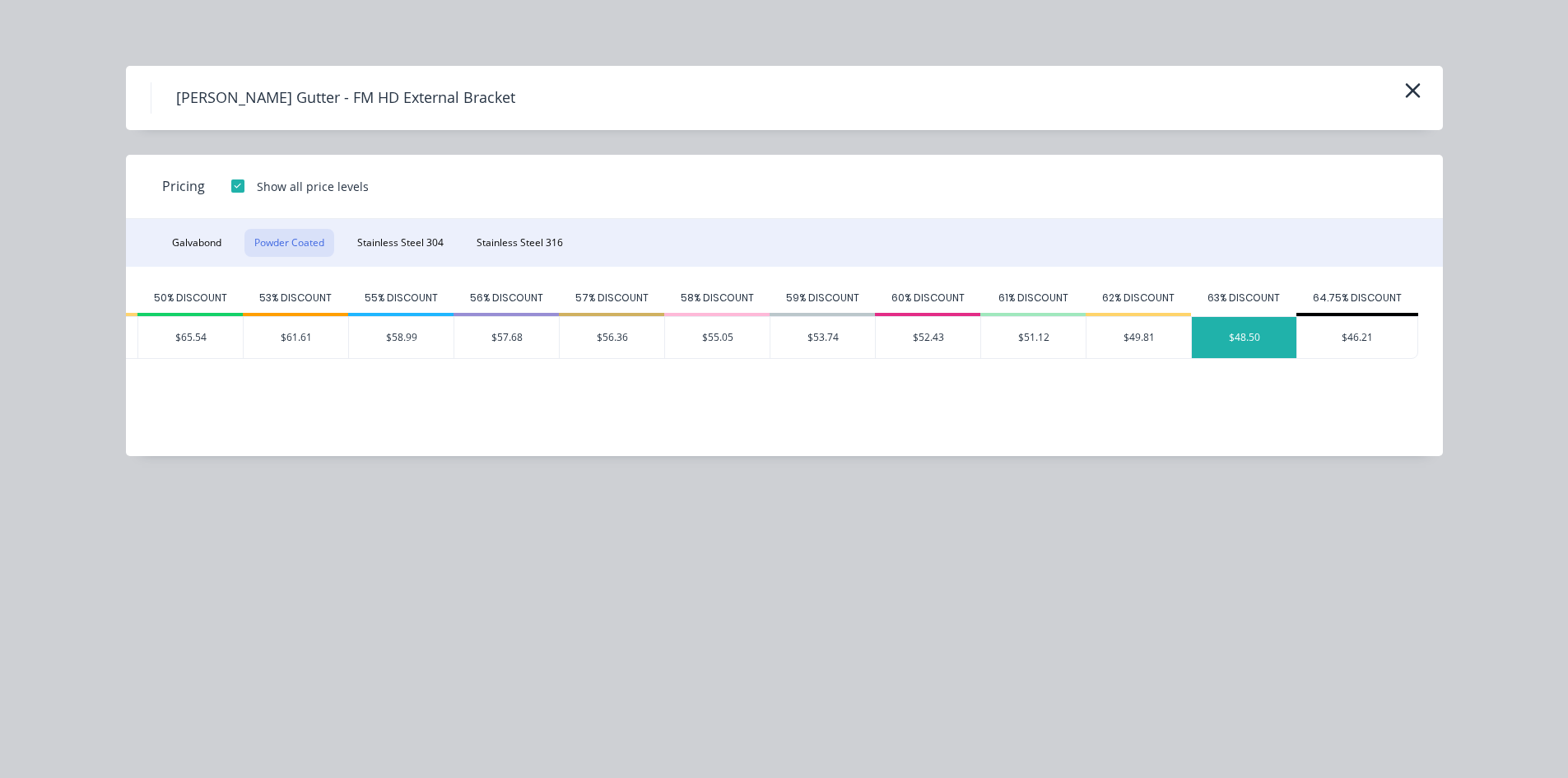
click at [1256, 352] on div "$48.50" at bounding box center [1244, 337] width 104 height 41
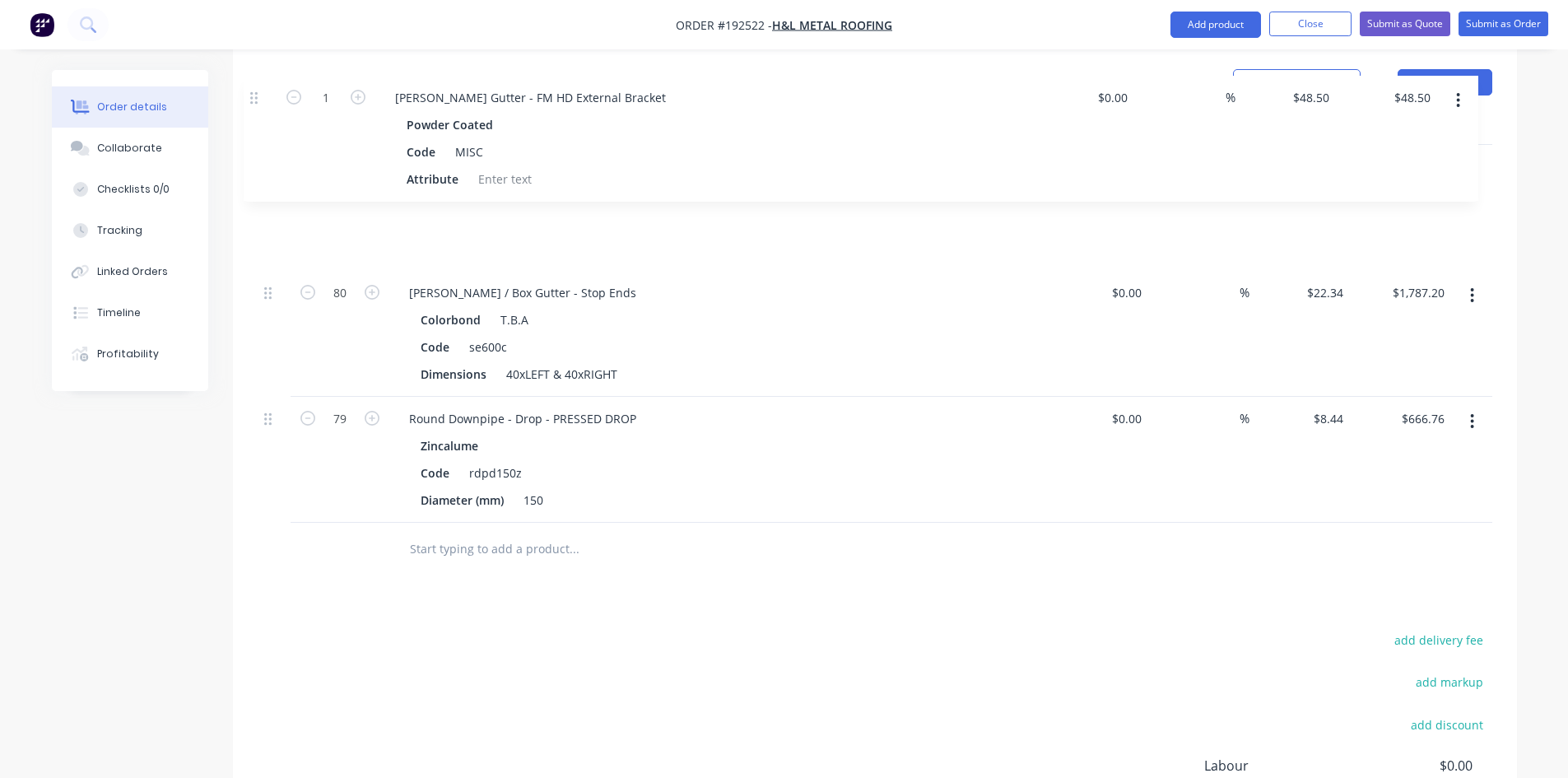
drag, startPoint x: 267, startPoint y: 326, endPoint x: 255, endPoint y: 85, distance: 241.3
click at [255, 112] on div "Qty Cost Markup Price Total 80 Eaves / Box Gutter - Stop Ends Colorbond T.B.A C…" at bounding box center [875, 344] width 1285 height 465
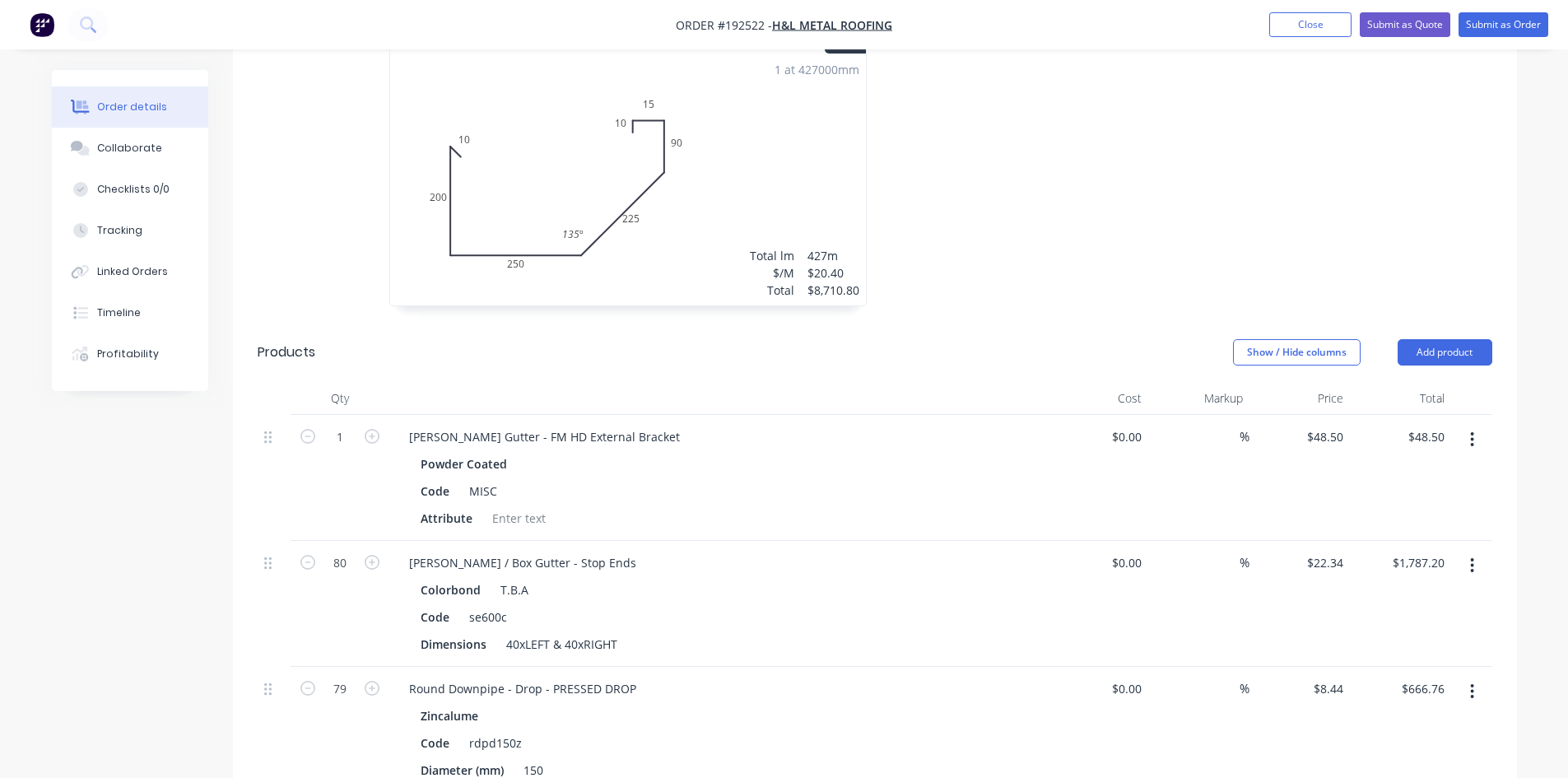
scroll to position [530, 0]
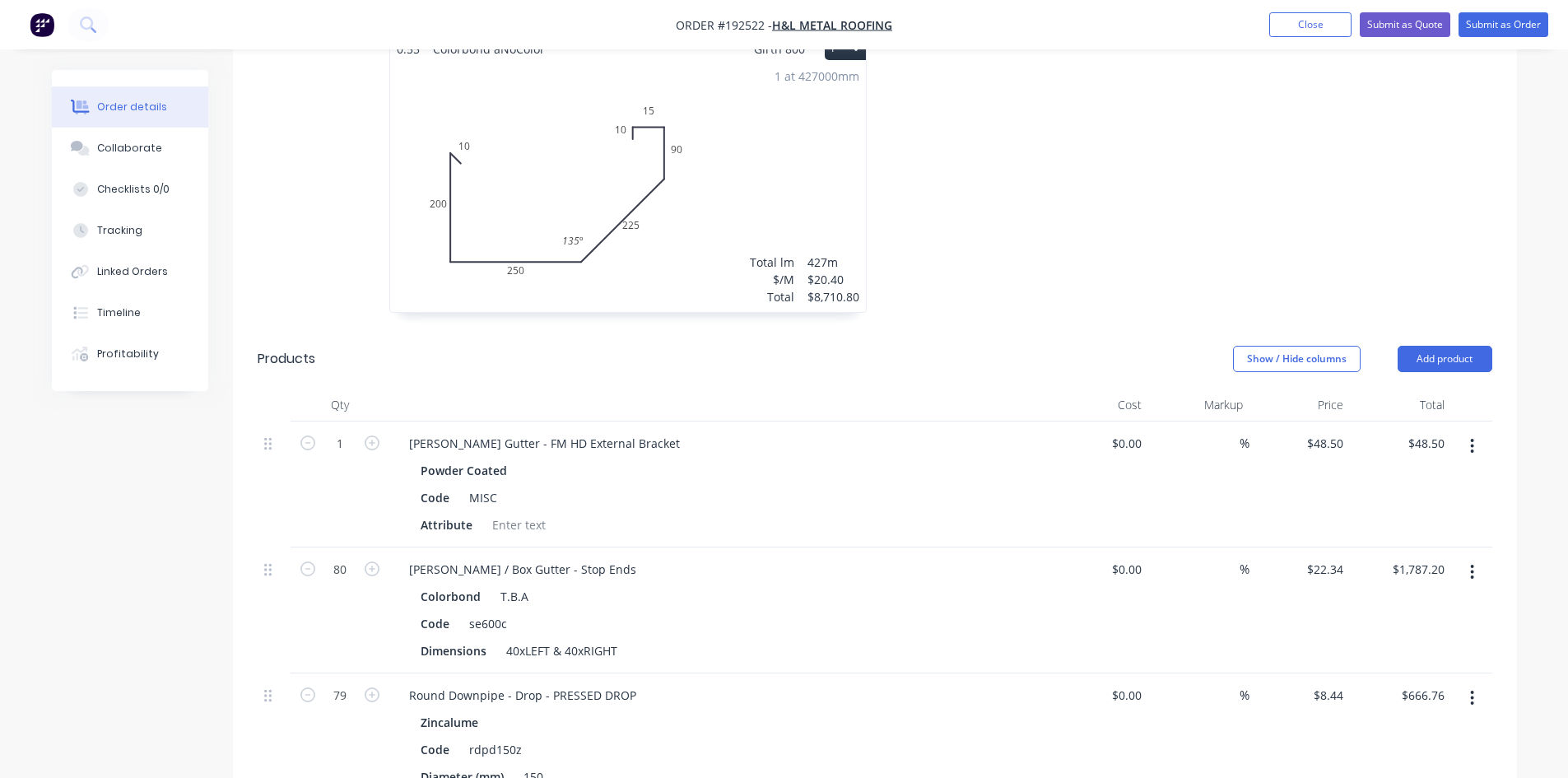
click at [632, 431] on div "[PERSON_NAME] Gutter - FM HD External Bracket" at bounding box center [719, 443] width 645 height 24
click at [492, 513] on div at bounding box center [519, 525] width 67 height 24
click at [395, 445] on div "Eaves Gutter - FM HD External Bracket Powder Coated Code MISC Attribute to suit…" at bounding box center [719, 484] width 659 height 126
click at [348, 421] on div "1" at bounding box center [340, 484] width 99 height 126
drag, startPoint x: 348, startPoint y: 404, endPoint x: 390, endPoint y: 409, distance: 42.3
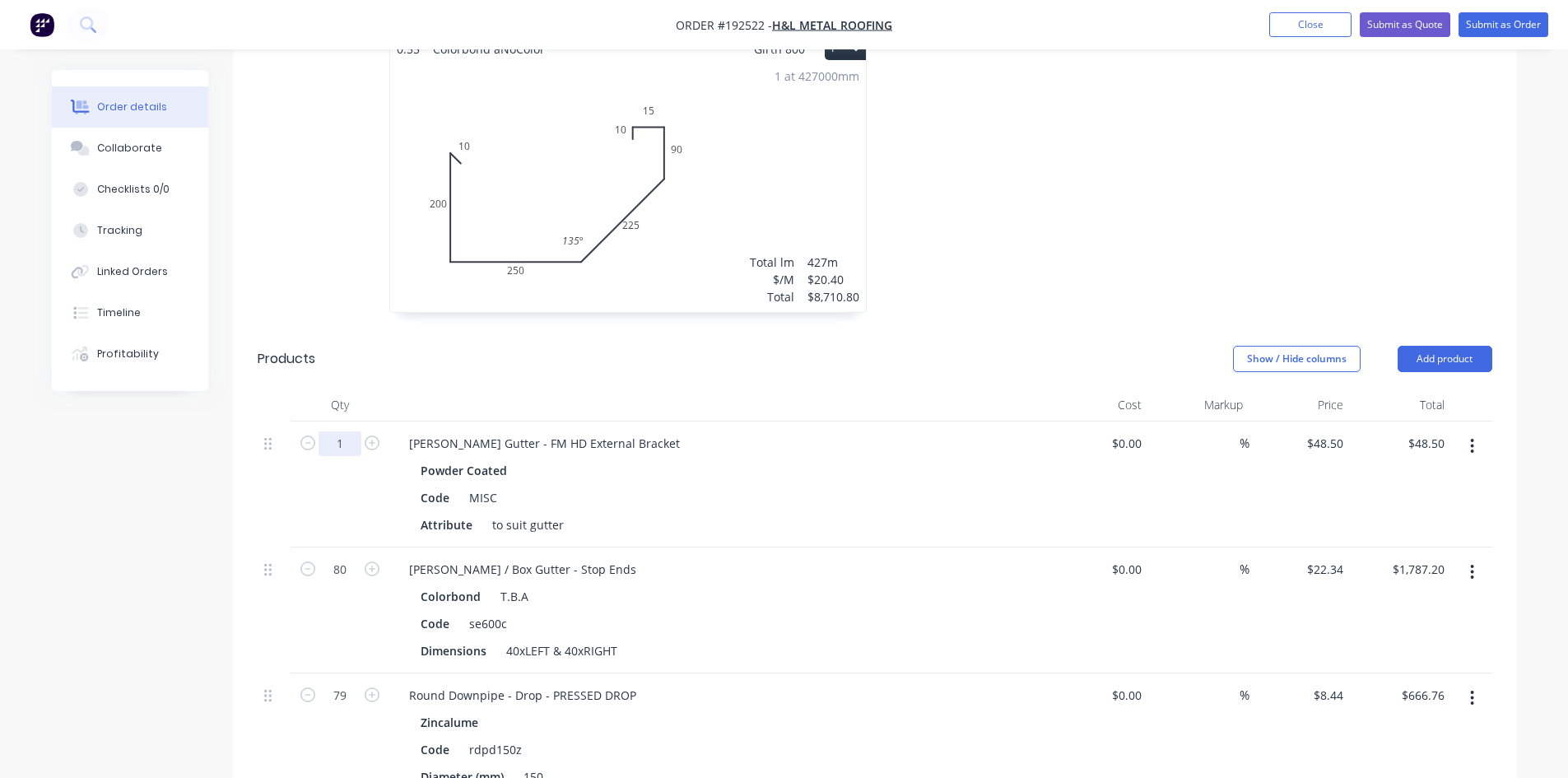
click at [348, 431] on input "1" at bounding box center [339, 444] width 43 height 25
type input "535"
type input "$25,947.50"
click at [807, 333] on header "Products Show / Hide columns Add product" at bounding box center [875, 358] width 1285 height 59
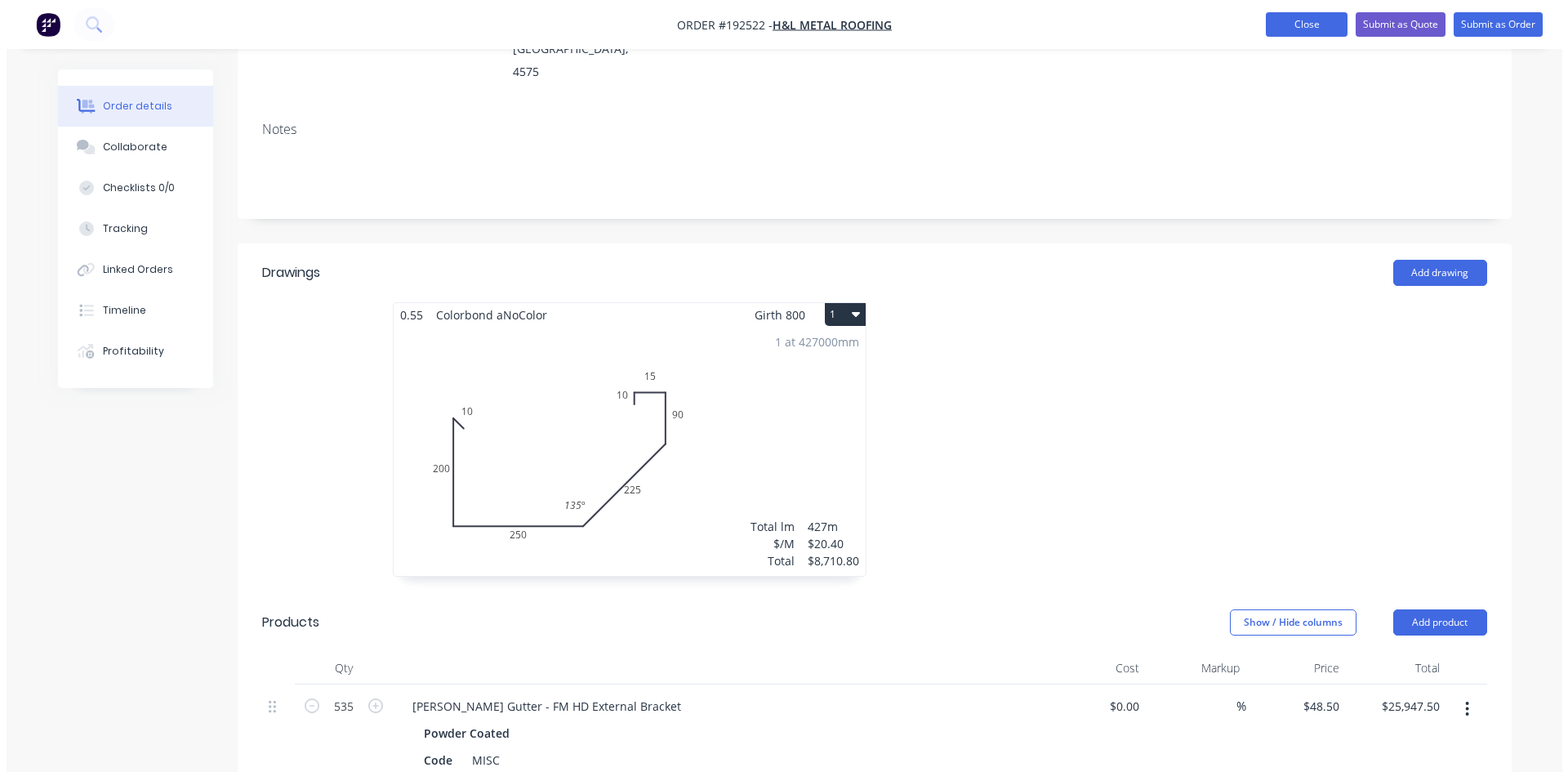
scroll to position [272, 0]
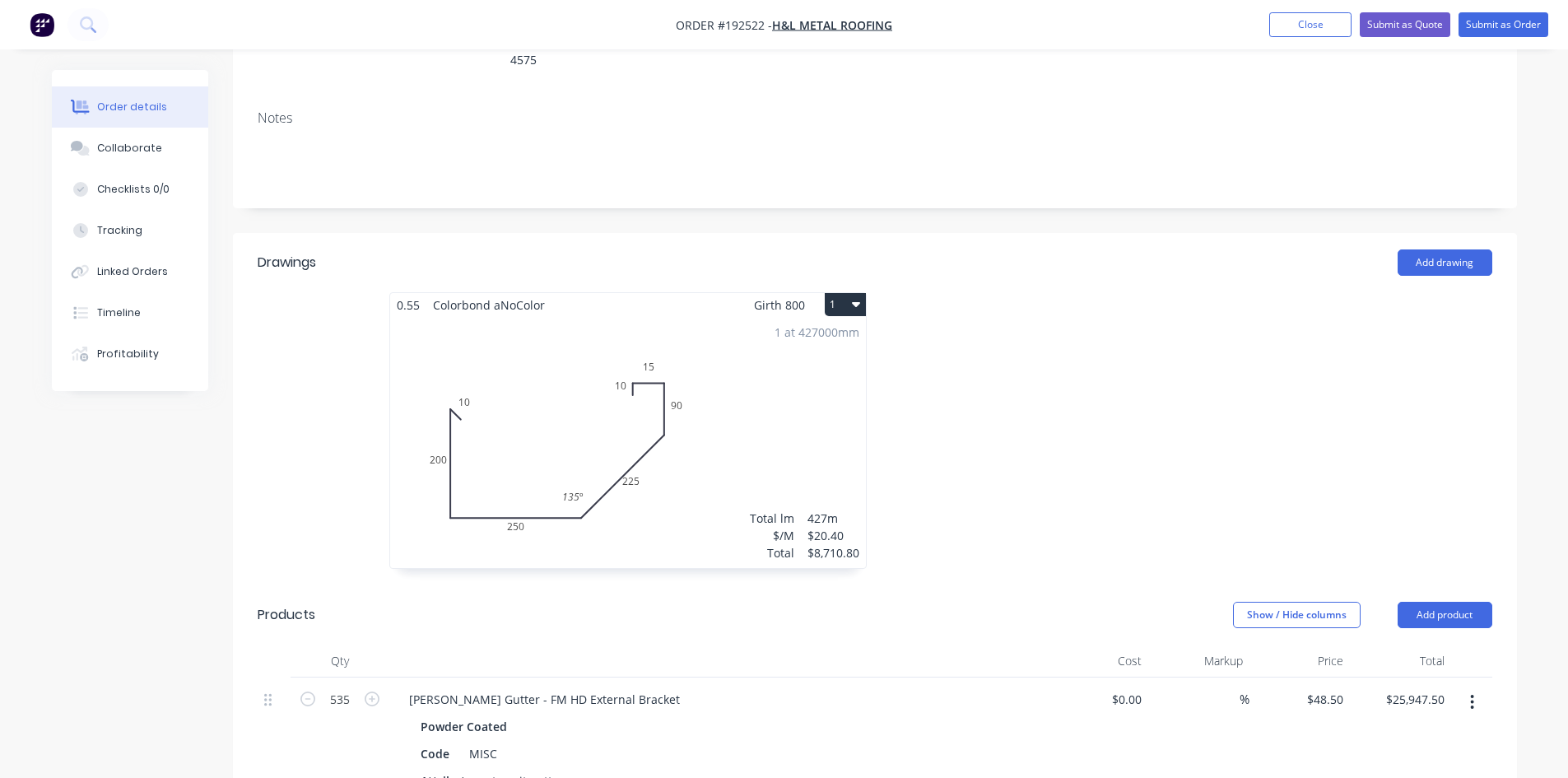
click at [1381, 38] on nav "Order #192522 - H&L Metal Roofing Add product Close Submit as Quote Submit as O…" at bounding box center [784, 24] width 1568 height 49
click at [1387, 28] on button "Submit as Quote" at bounding box center [1405, 25] width 90 height 25
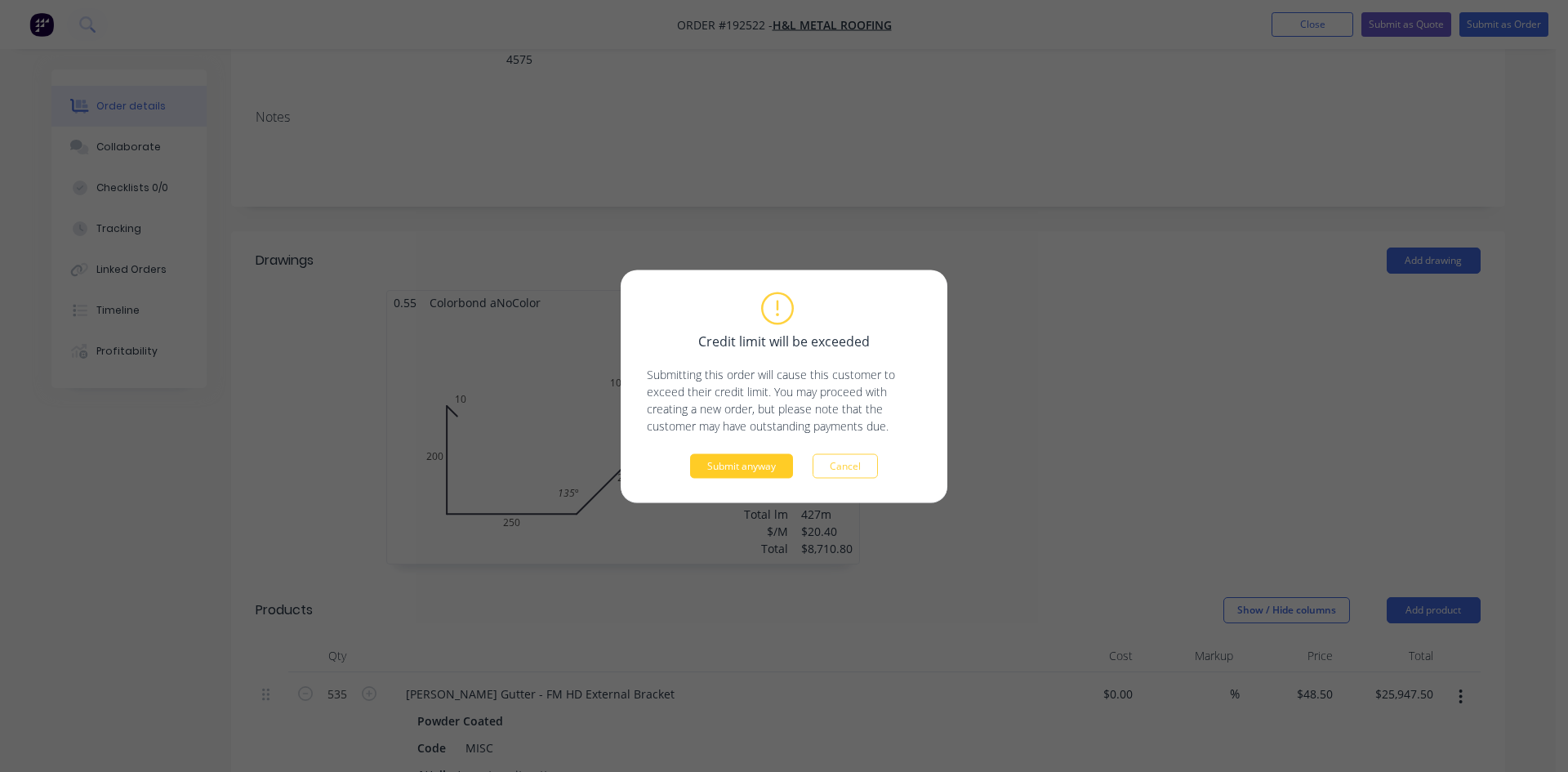
click at [759, 458] on button "Submit anyway" at bounding box center [741, 466] width 103 height 25
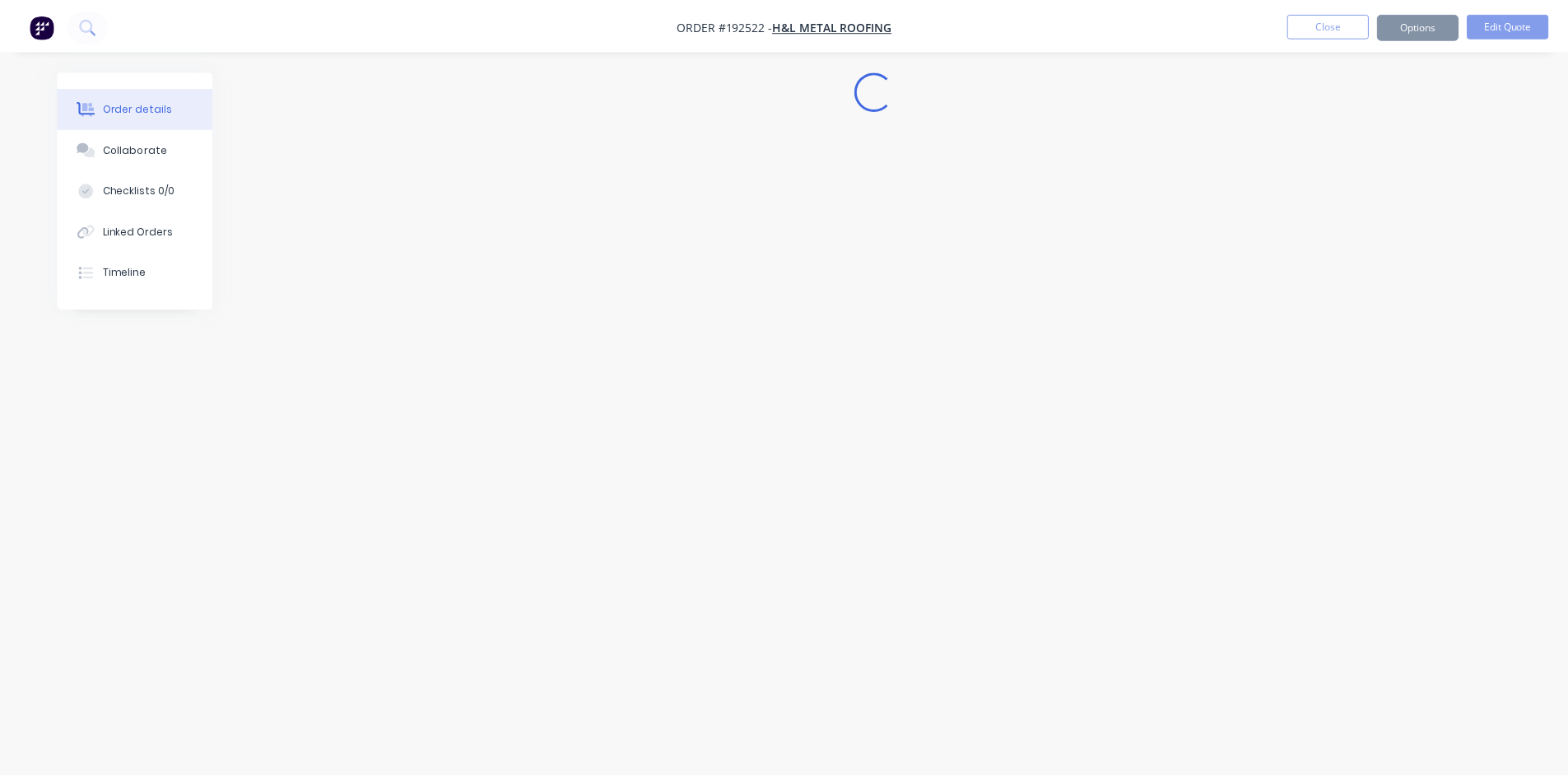
scroll to position [0, 0]
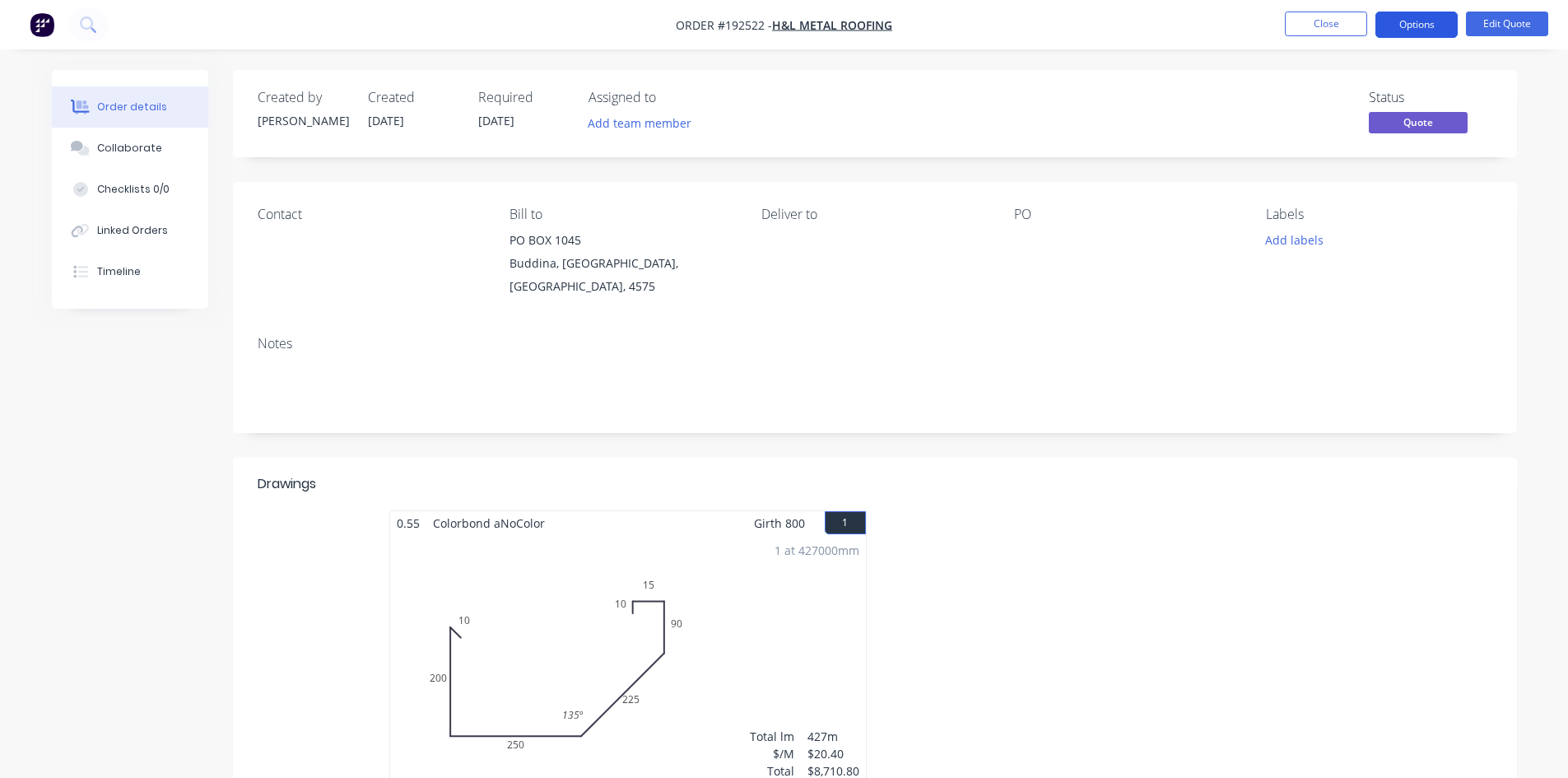
click at [1421, 25] on button "Options" at bounding box center [1417, 25] width 82 height 27
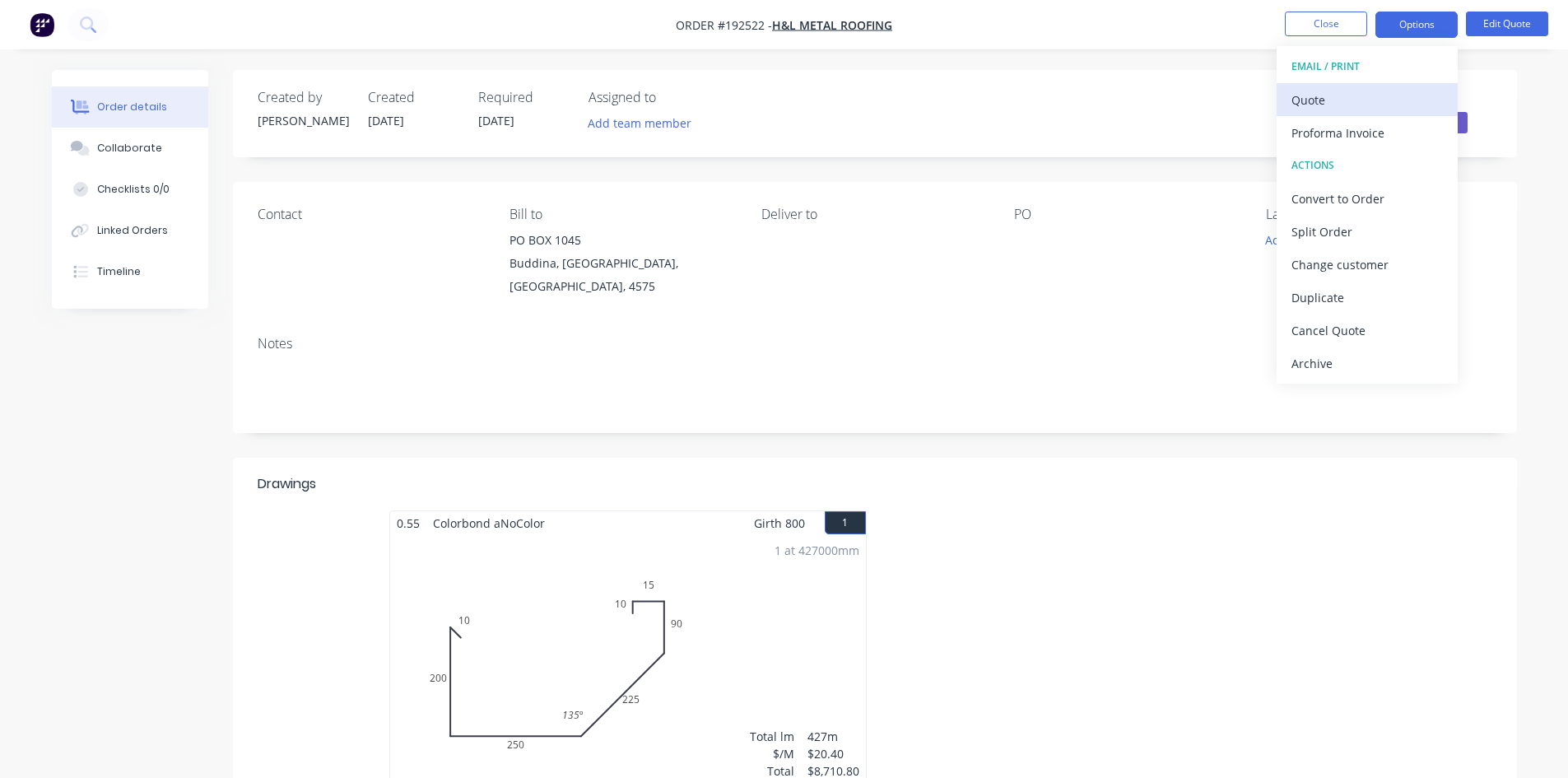
click at [1376, 99] on div "Quote" at bounding box center [1367, 99] width 151 height 24
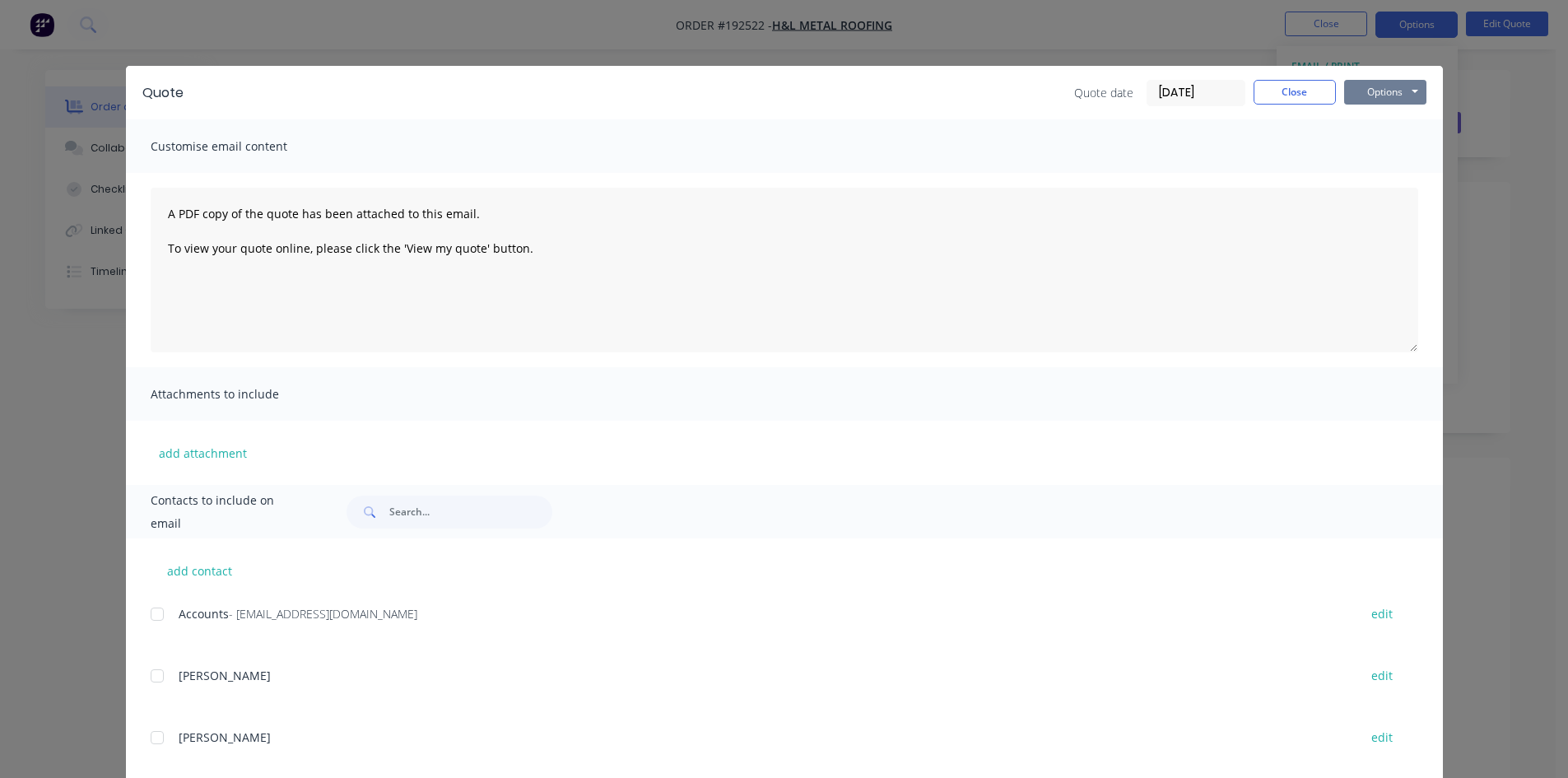
click at [1386, 89] on button "Options" at bounding box center [1385, 93] width 82 height 25
click at [1392, 128] on button "Preview" at bounding box center [1397, 121] width 105 height 28
drag, startPoint x: 116, startPoint y: 79, endPoint x: 104, endPoint y: 58, distance: 24.2
click at [115, 74] on div "Quote Quote date 11/09/25 Close Options Preview Print Email Customise email con…" at bounding box center [784, 389] width 1568 height 778
click at [95, 43] on div "Quote Quote date 11/09/25 Close Options Preview Print Email Customise email con…" at bounding box center [784, 389] width 1568 height 778
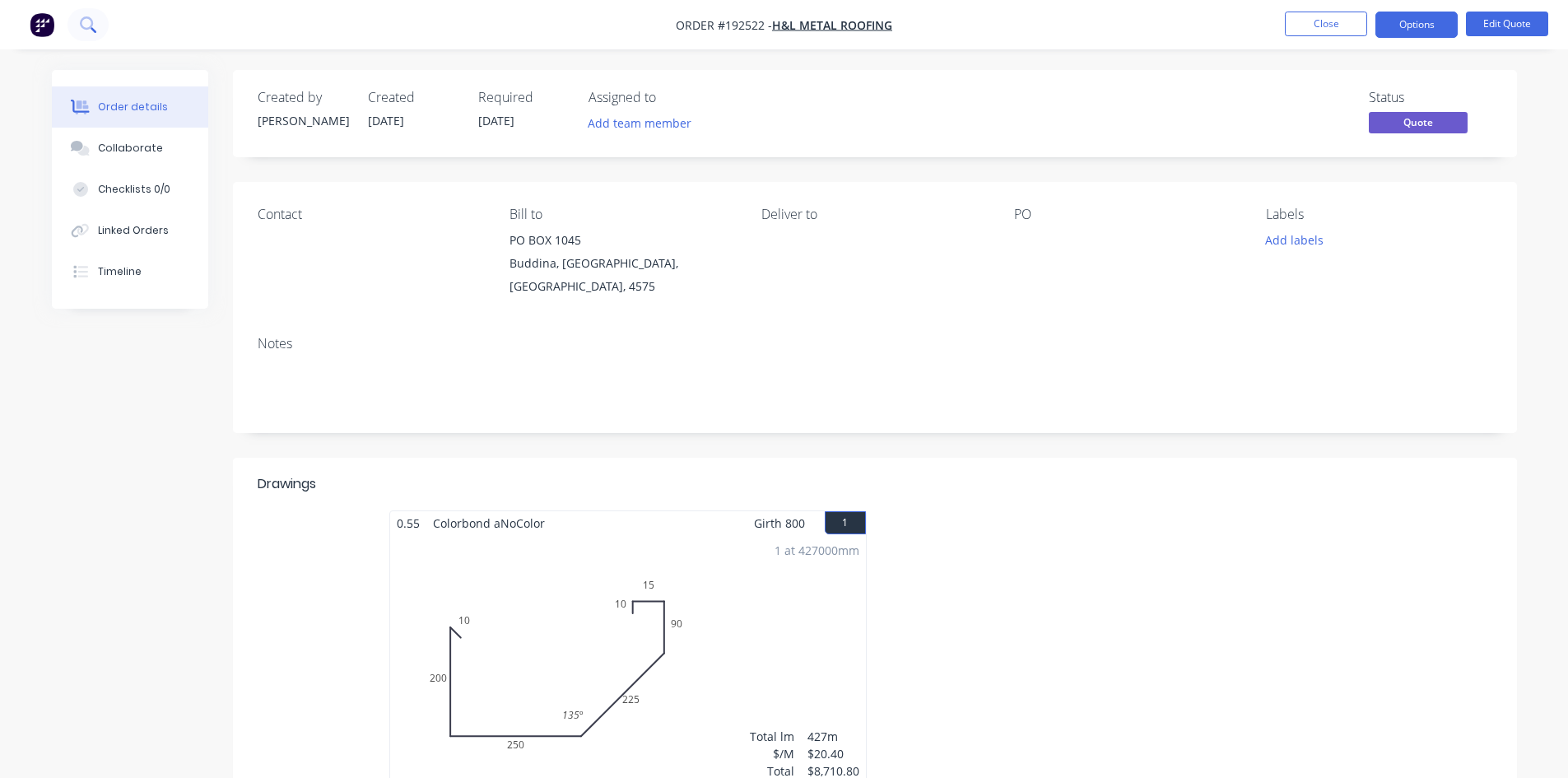
click at [85, 18] on icon at bounding box center [87, 23] width 13 height 13
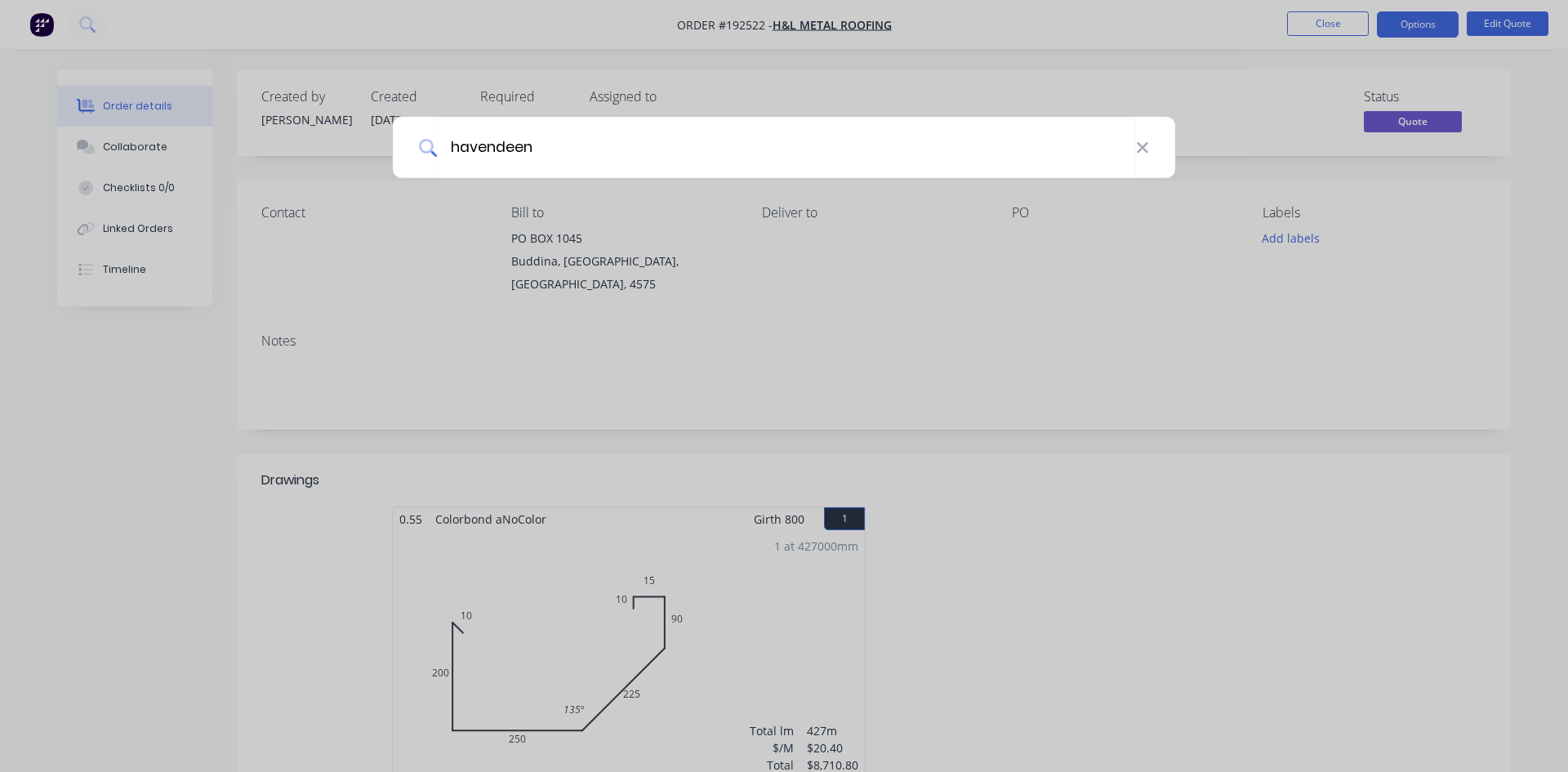
type input "havendeen"
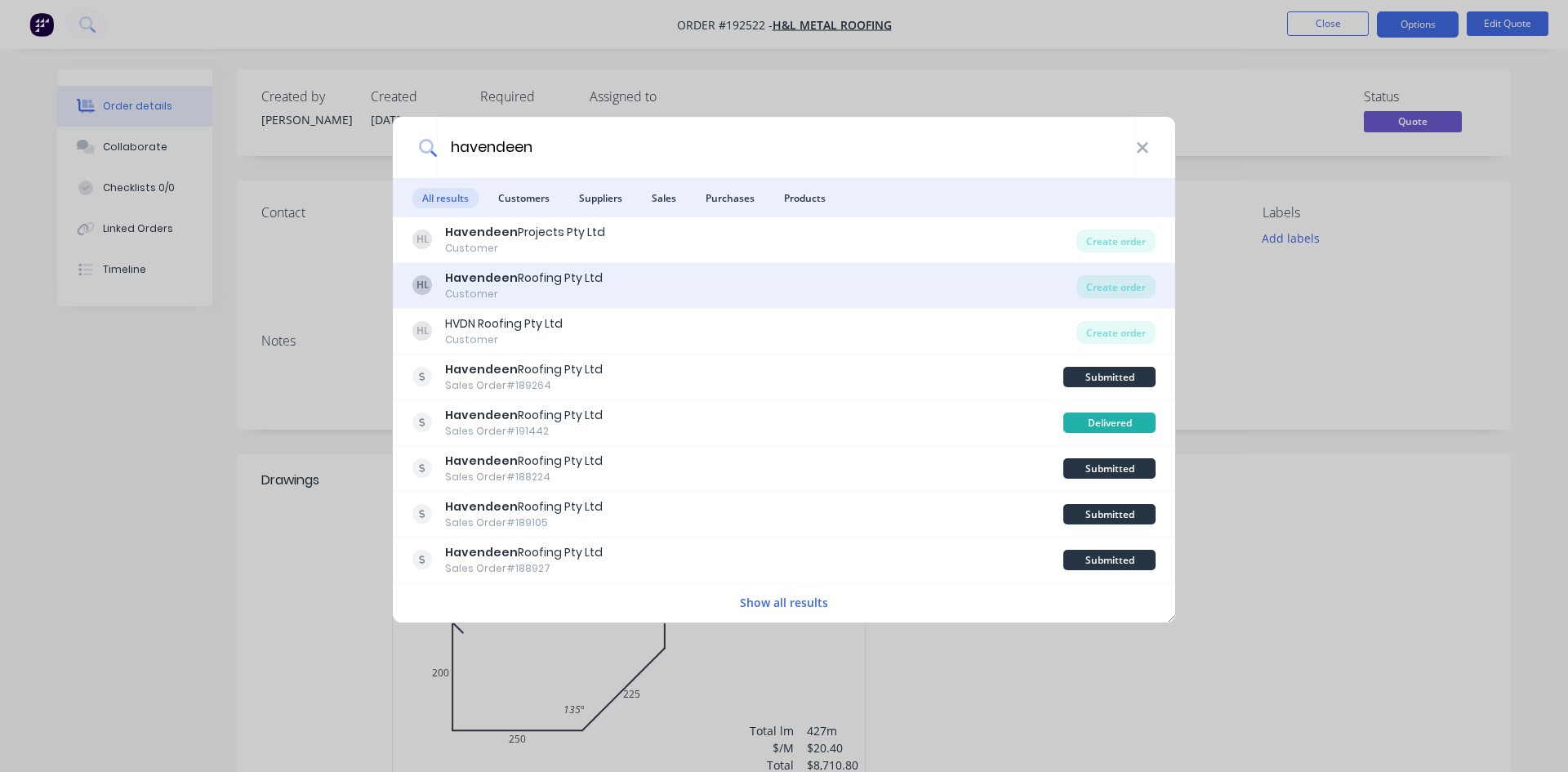
click at [637, 290] on div "HL Havendeen Roofing Pty Ltd Customer" at bounding box center [744, 285] width 664 height 32
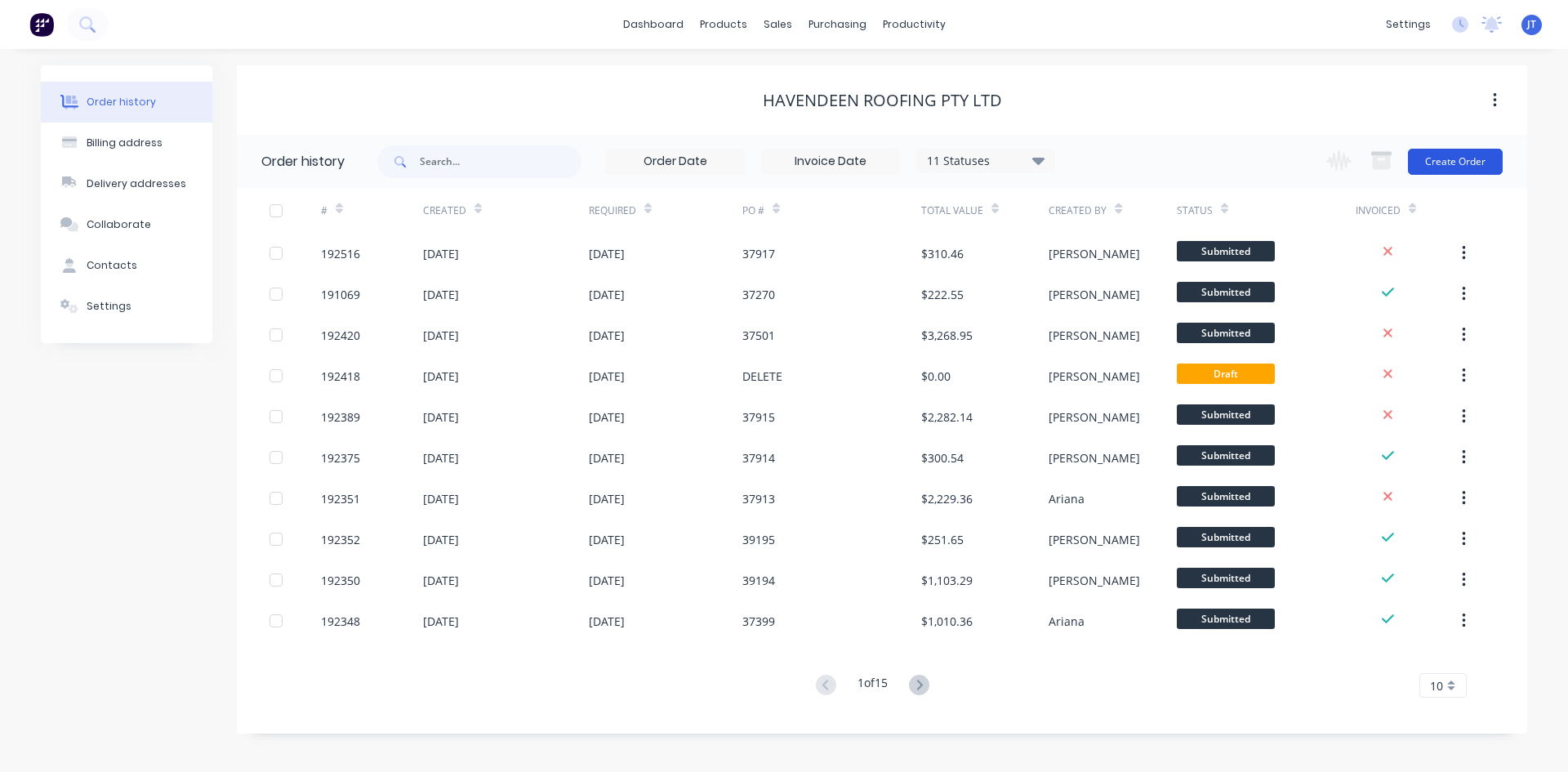
click at [1449, 163] on button "Create Order" at bounding box center [1455, 162] width 95 height 27
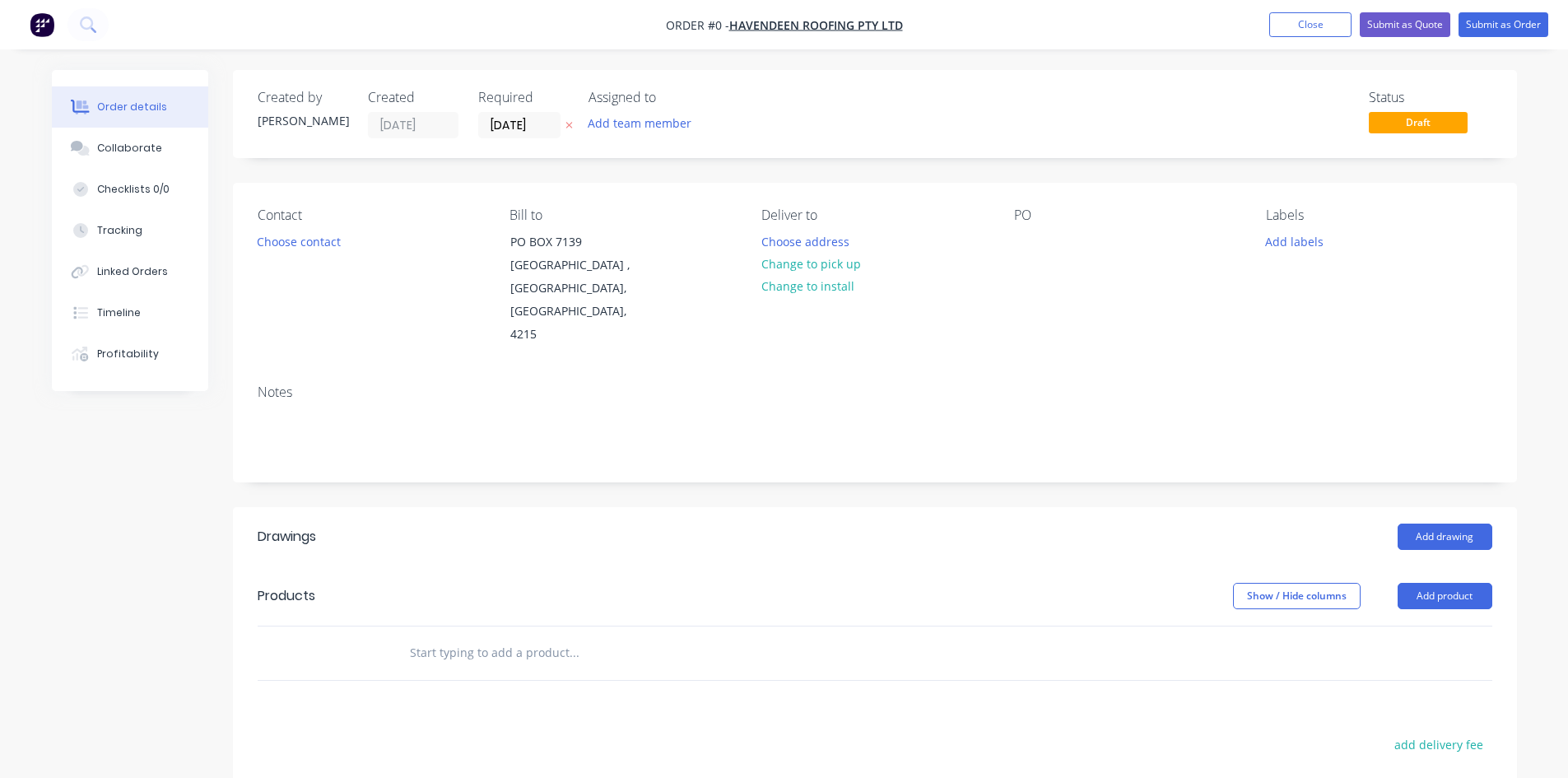
click at [541, 638] on input "text" at bounding box center [574, 652] width 329 height 33
type input "3mm ally curved section as per detail"
click at [667, 690] on button "Add 3mm ally curved section as per detail to order" at bounding box center [662, 714] width 494 height 53
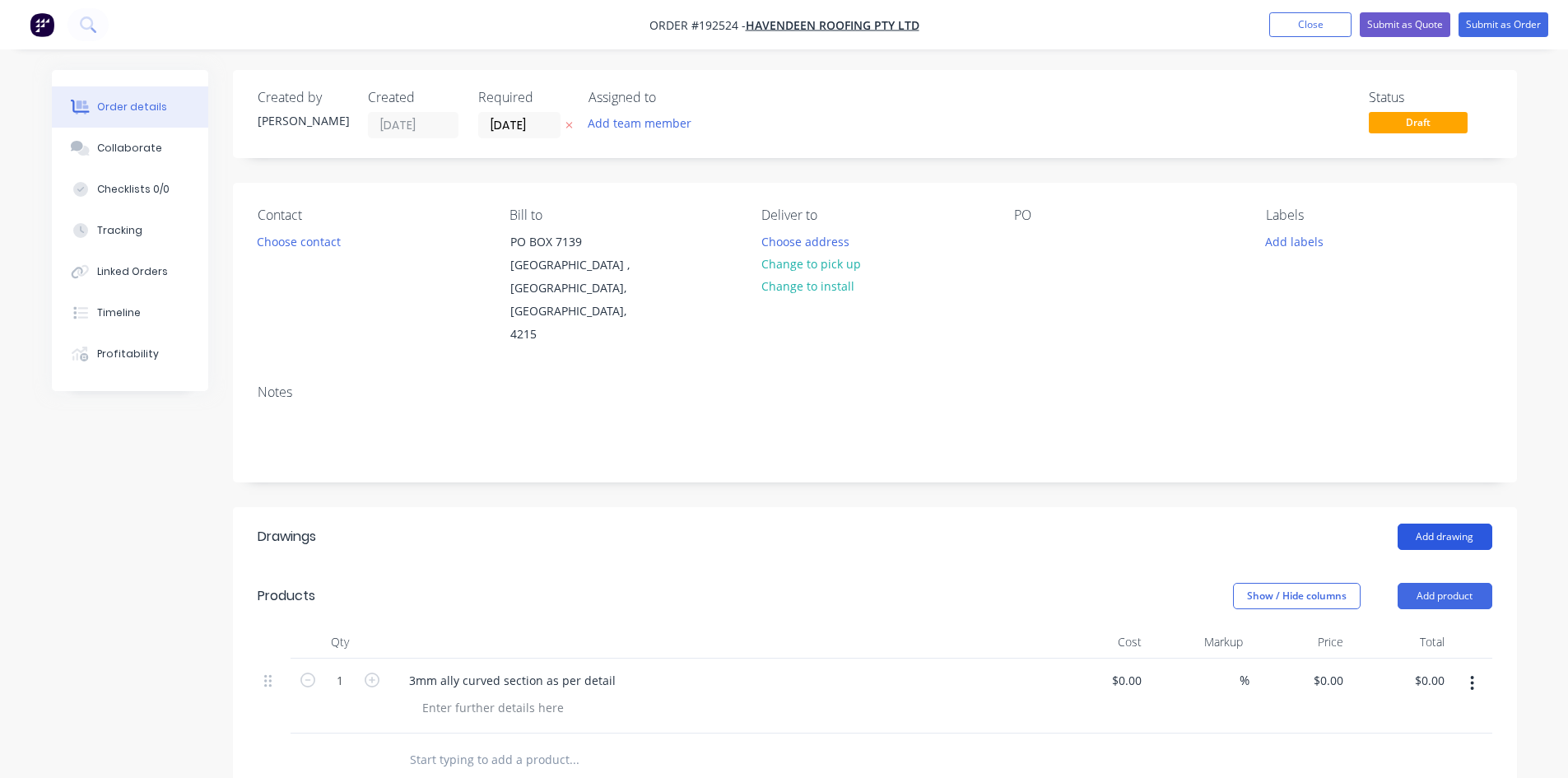
click at [1428, 523] on button "Add drawing" at bounding box center [1444, 536] width 94 height 27
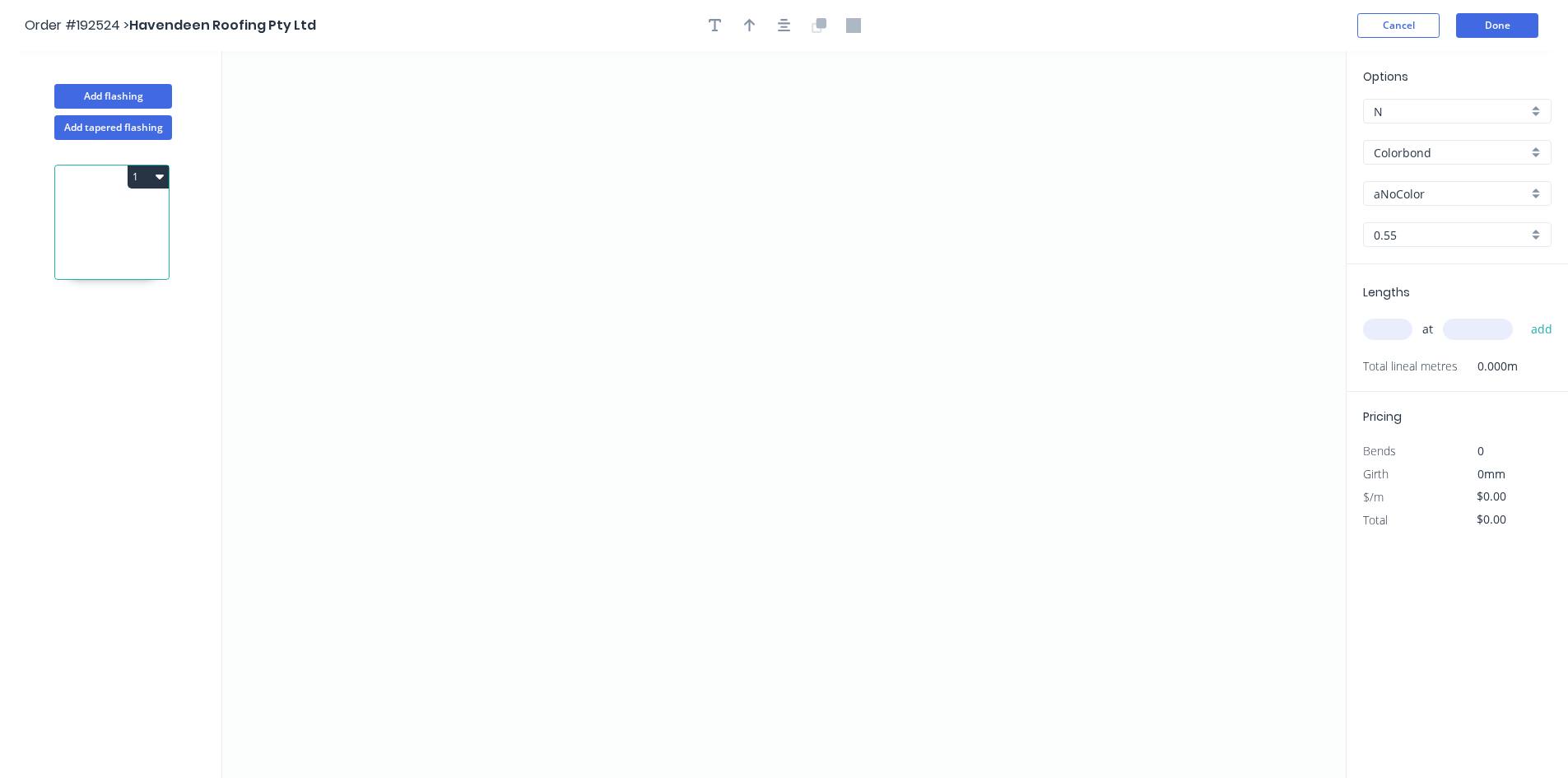
click at [1431, 144] on input "Colorbond" at bounding box center [1451, 152] width 154 height 18
click at [1424, 333] on div "zAluminium" at bounding box center [1458, 324] width 187 height 28
type input "zAluminium"
type input "Mill"
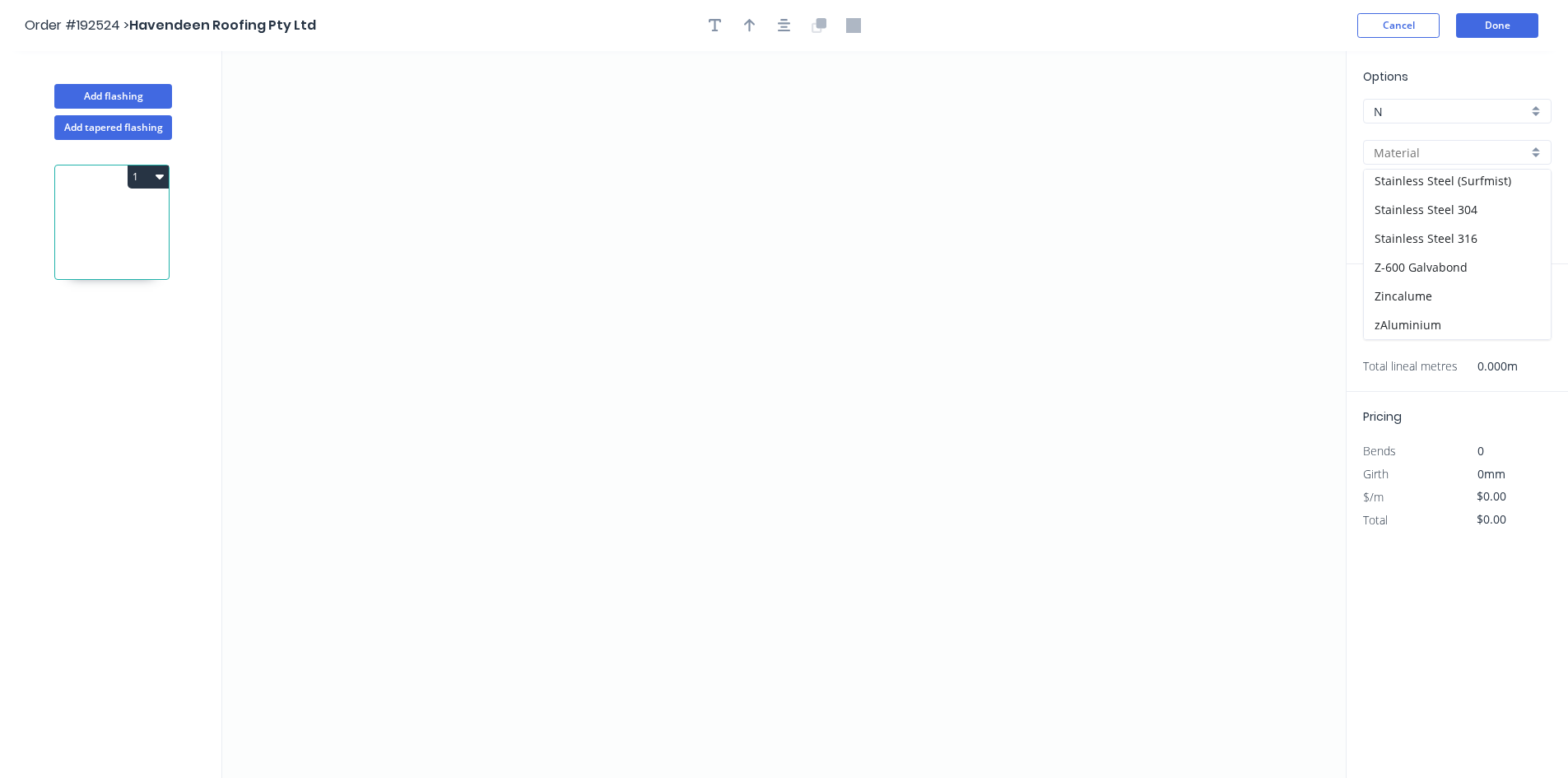
type input "0.8"
click at [380, 238] on icon "0" at bounding box center [784, 414] width 1123 height 727
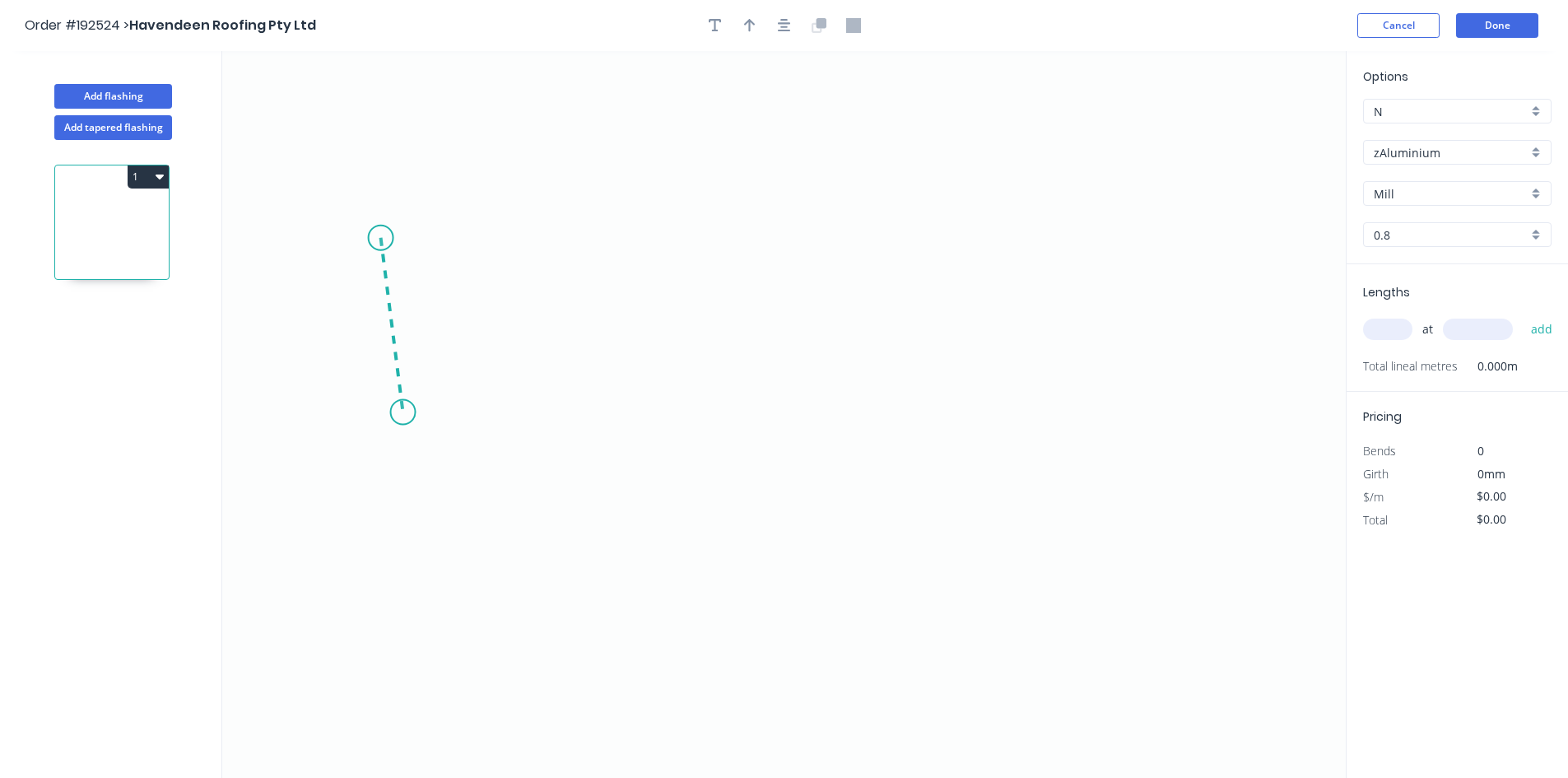
click at [403, 412] on icon "0" at bounding box center [784, 414] width 1123 height 727
click at [943, 420] on icon "0 ?" at bounding box center [784, 414] width 1123 height 727
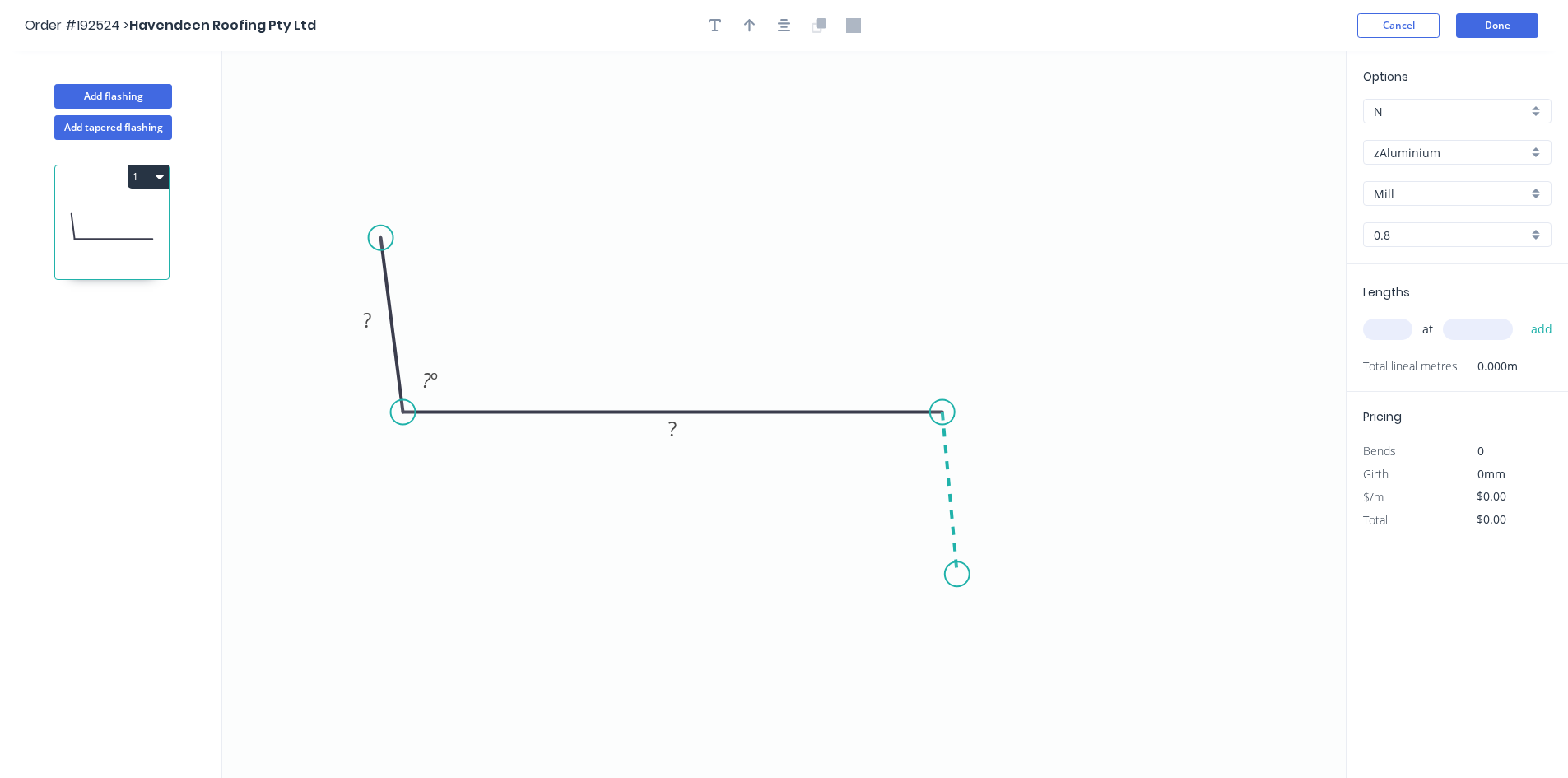
click at [957, 574] on icon "0 ? ? ? º" at bounding box center [784, 414] width 1123 height 727
click at [357, 315] on rect at bounding box center [367, 321] width 33 height 23
type input "$0.01"
drag, startPoint x: 1428, startPoint y: 225, endPoint x: 1433, endPoint y: 236, distance: 12.1
click at [1427, 226] on div "0.8" at bounding box center [1458, 235] width 189 height 25
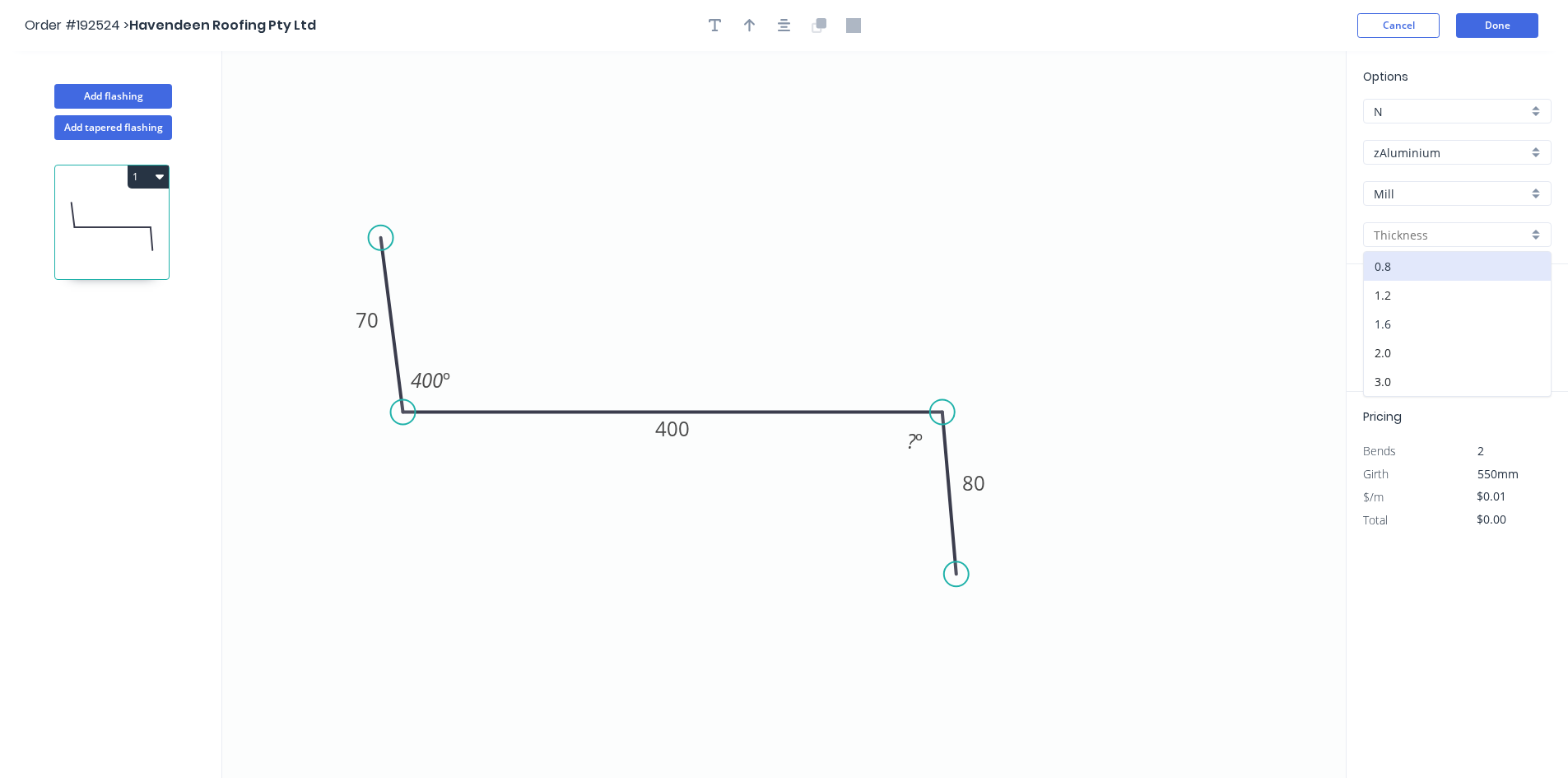
click at [1457, 318] on div "1.6" at bounding box center [1458, 323] width 187 height 28
type input "1.6"
type input "$0.00"
click at [1435, 245] on div "1.6" at bounding box center [1458, 235] width 189 height 25
click at [1414, 297] on div "1.2" at bounding box center [1458, 295] width 187 height 28
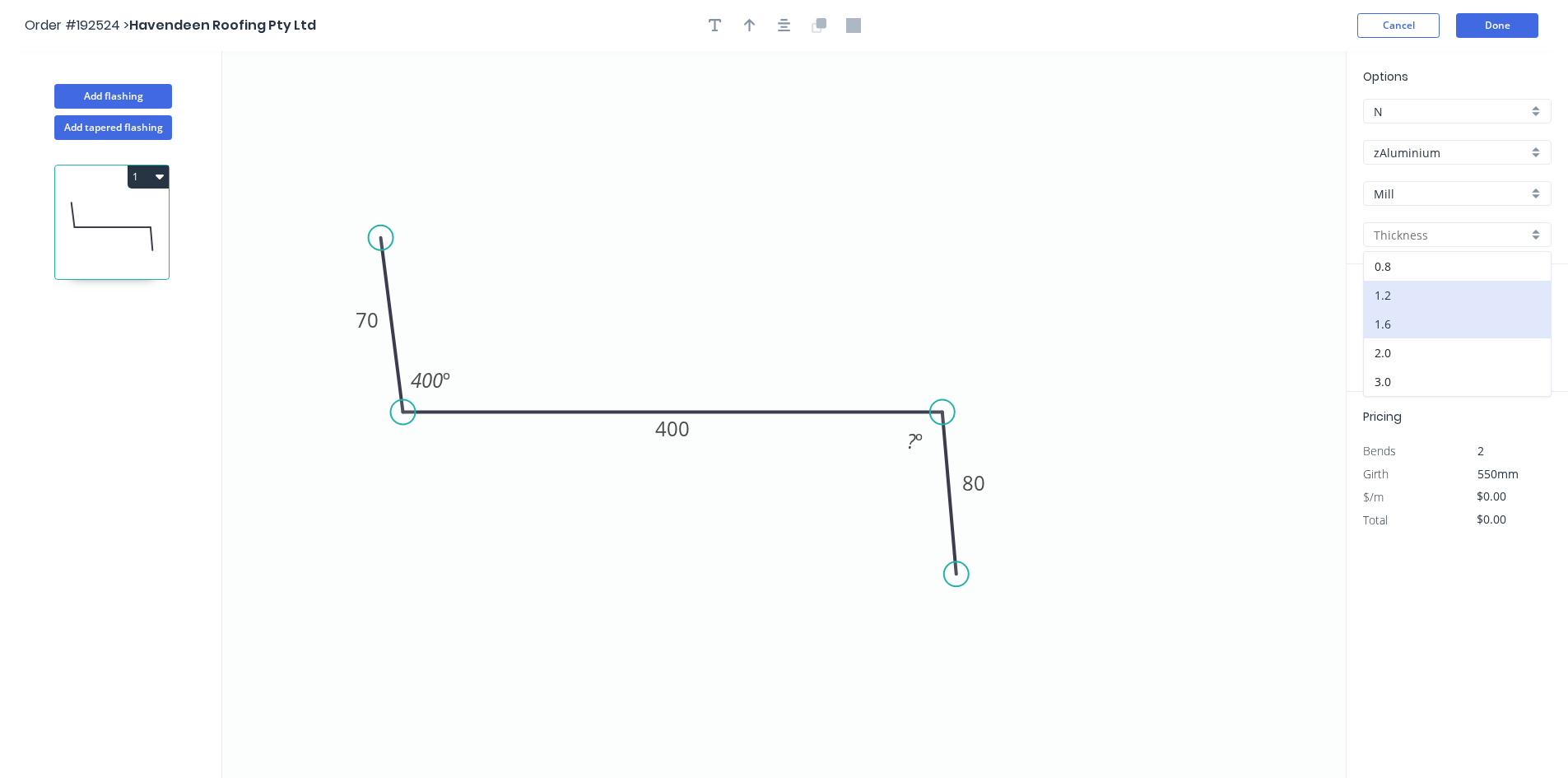
type input "1.2"
type input "$39.61"
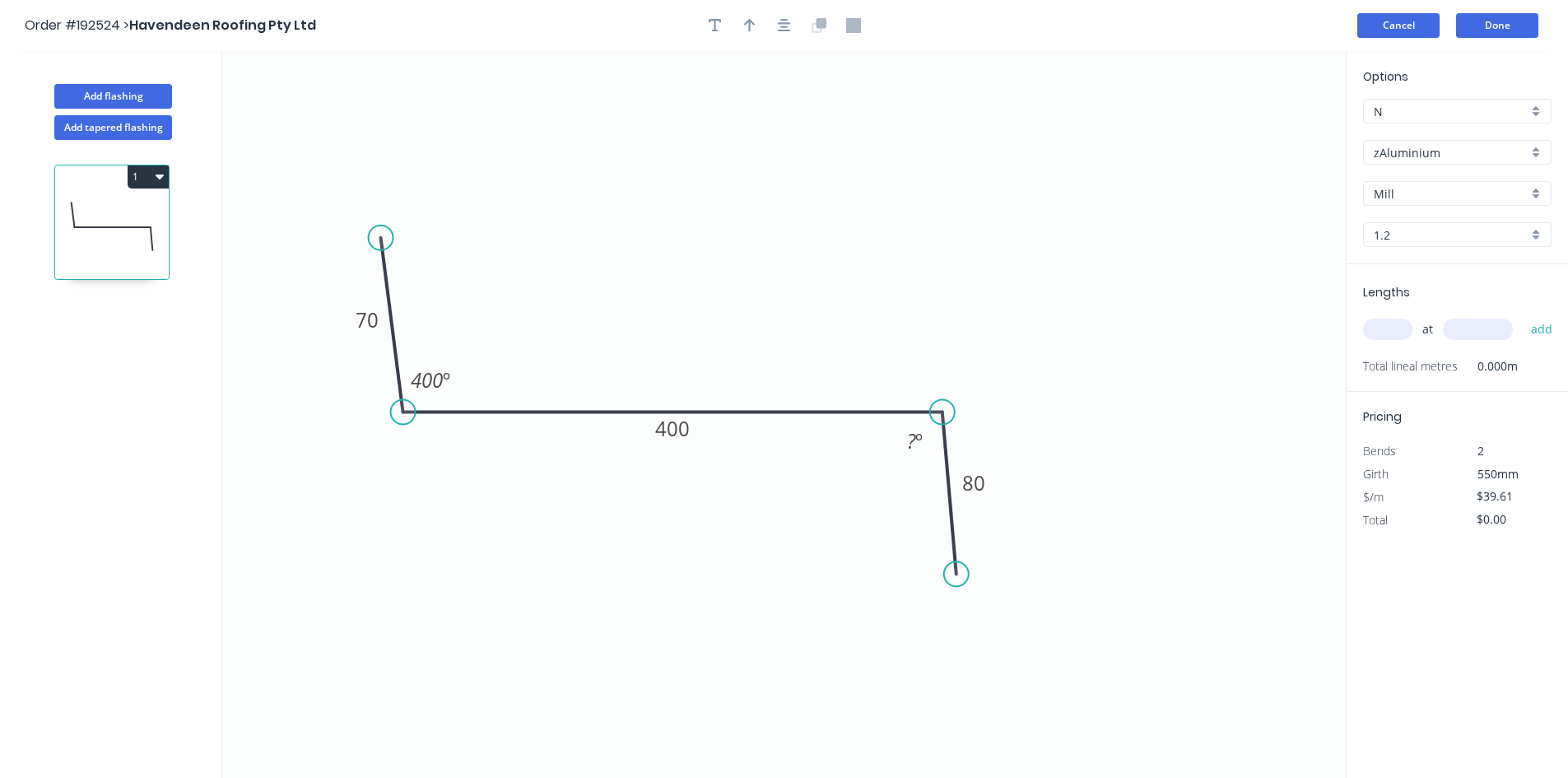
click at [1372, 30] on button "Cancel" at bounding box center [1398, 26] width 82 height 25
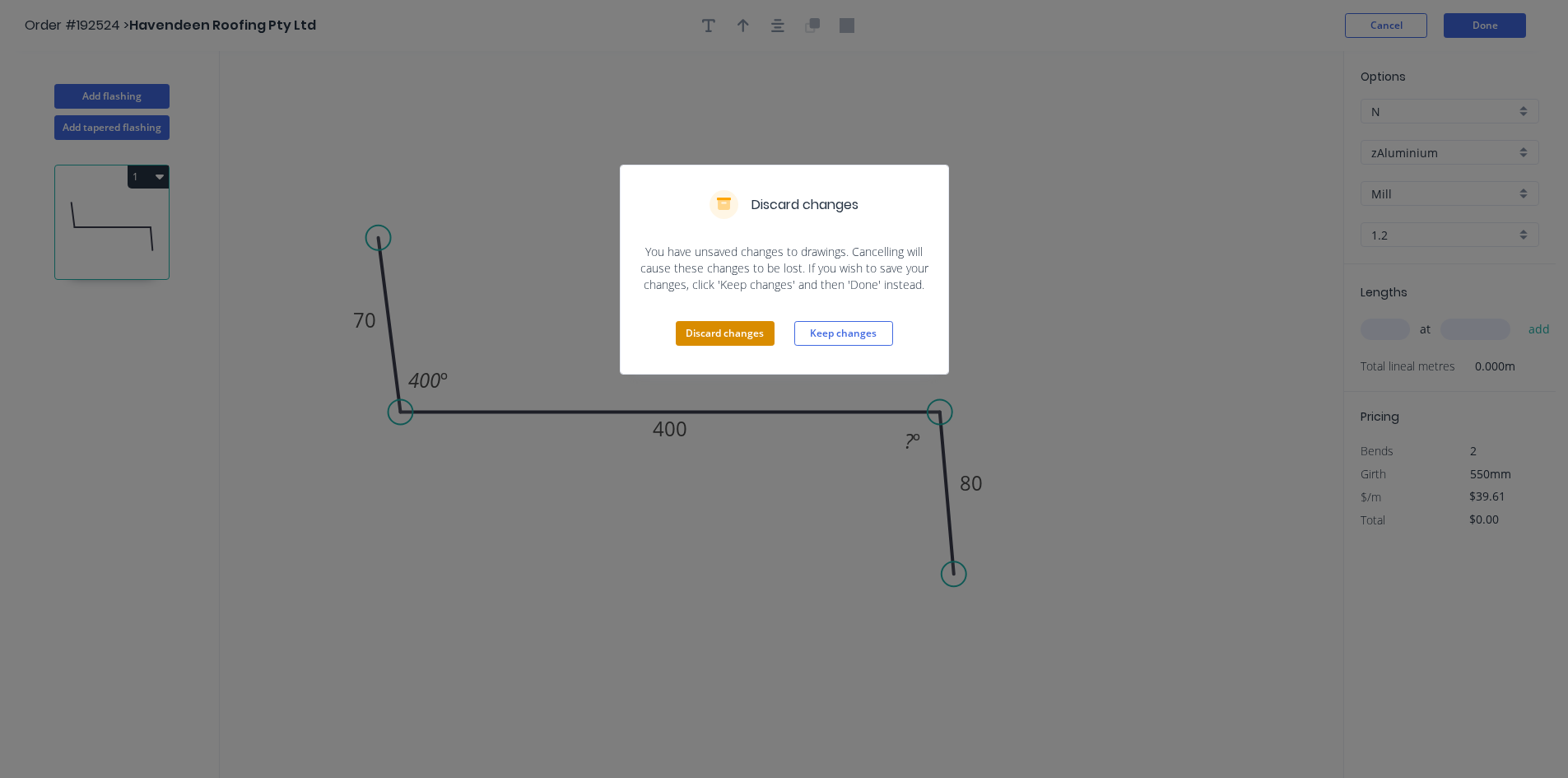
click at [738, 327] on button "Discard changes" at bounding box center [725, 333] width 99 height 25
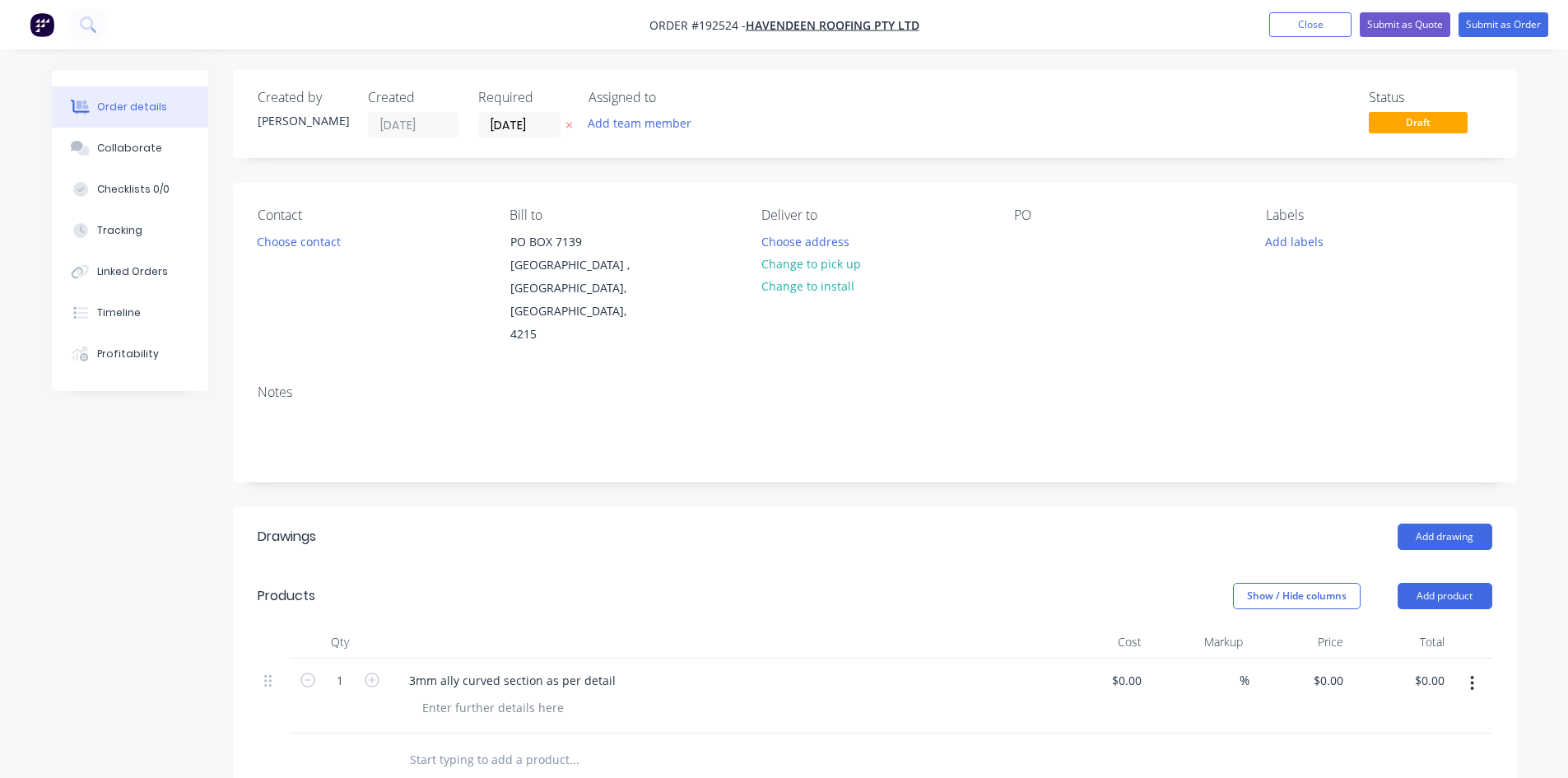
scroll to position [274, 0]
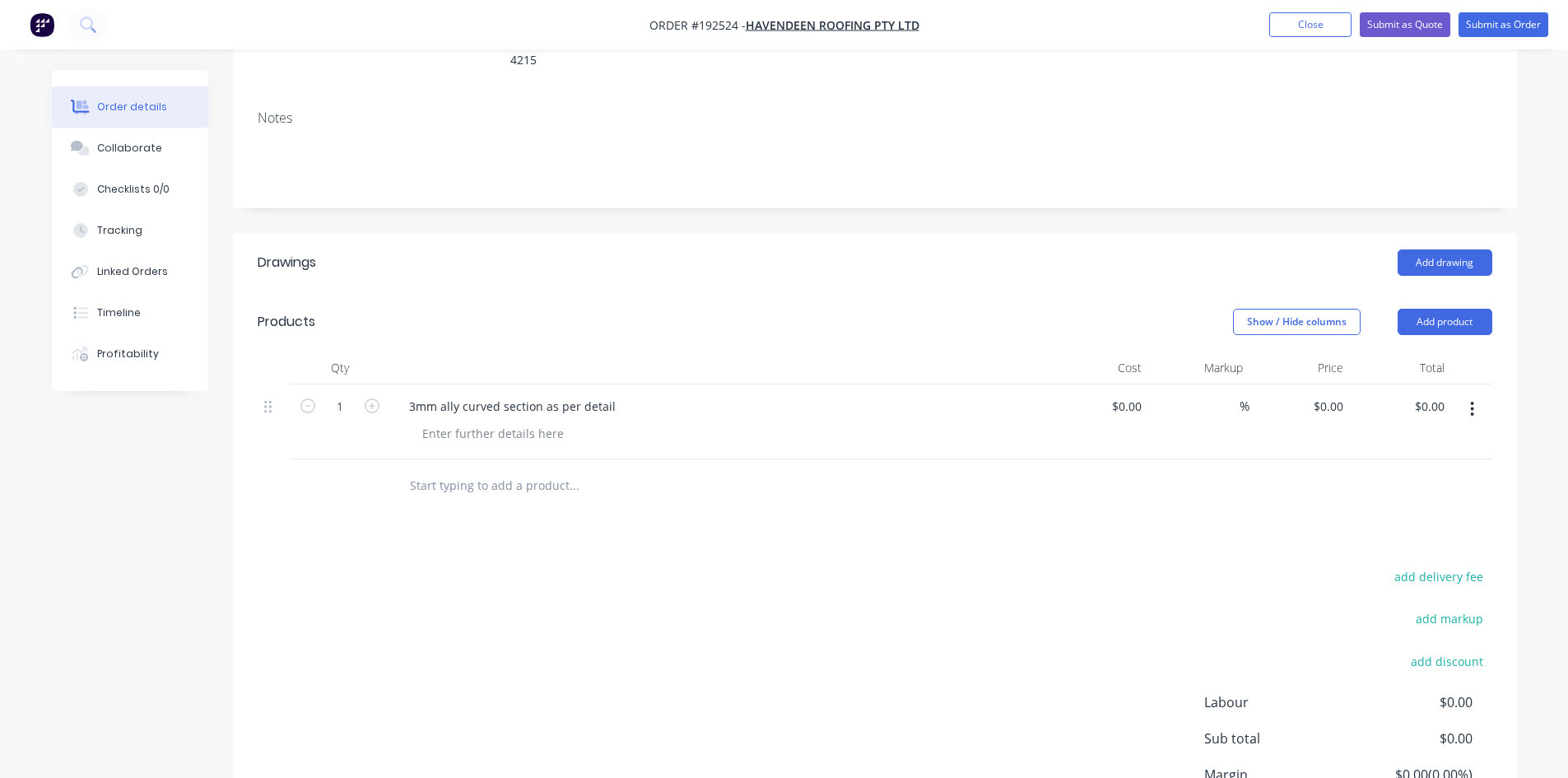
click at [447, 422] on div "3mm ally curved section as per detail" at bounding box center [719, 422] width 659 height 75
click at [459, 421] on div at bounding box center [493, 433] width 168 height 24
type input "$0.00"
type input "$309.97"
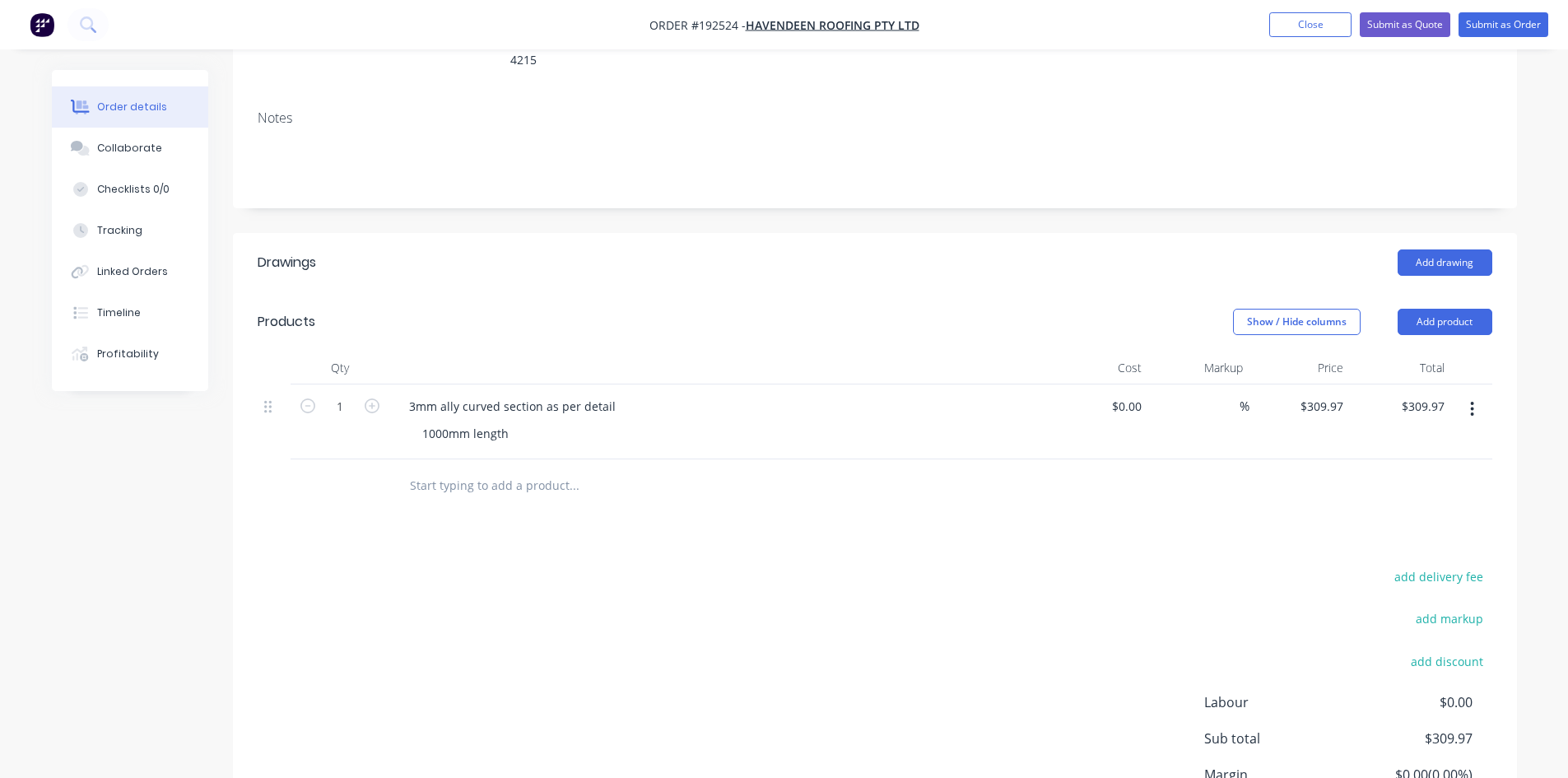
click at [1178, 460] on div at bounding box center [874, 486] width 1235 height 53
click at [1346, 394] on input "309.97" at bounding box center [1327, 406] width 44 height 24
type input "$309.97"
click at [1327, 507] on div "Drawings Add drawing Products Show / Hide columns Add product Qty Cost Markup P…" at bounding box center [875, 571] width 1285 height 675
click at [1409, 24] on button "Submit as Quote" at bounding box center [1405, 25] width 90 height 25
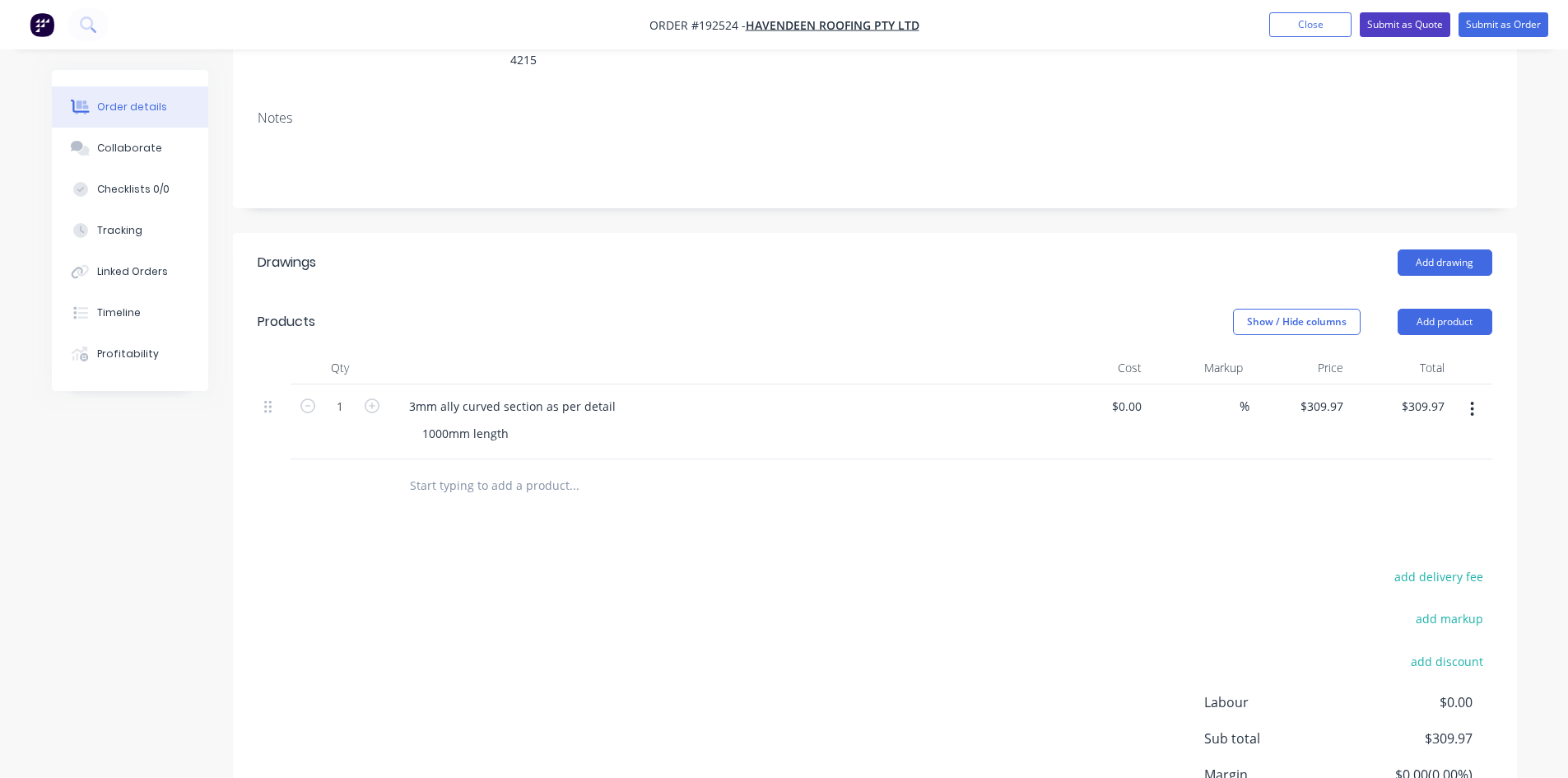
scroll to position [0, 0]
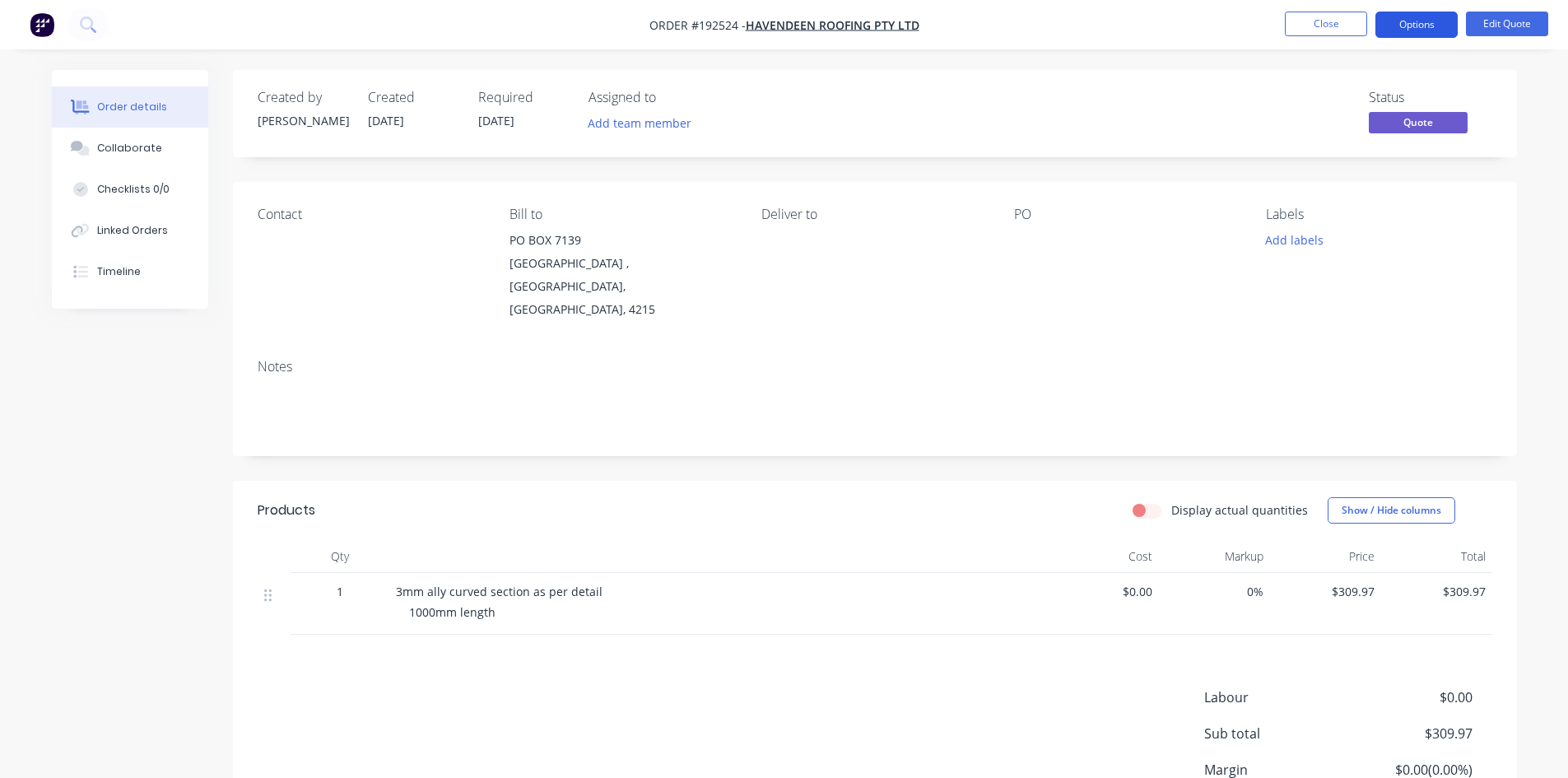
drag, startPoint x: 1433, startPoint y: 13, endPoint x: 1425, endPoint y: 29, distance: 17.9
click at [1433, 13] on button "Options" at bounding box center [1417, 25] width 82 height 27
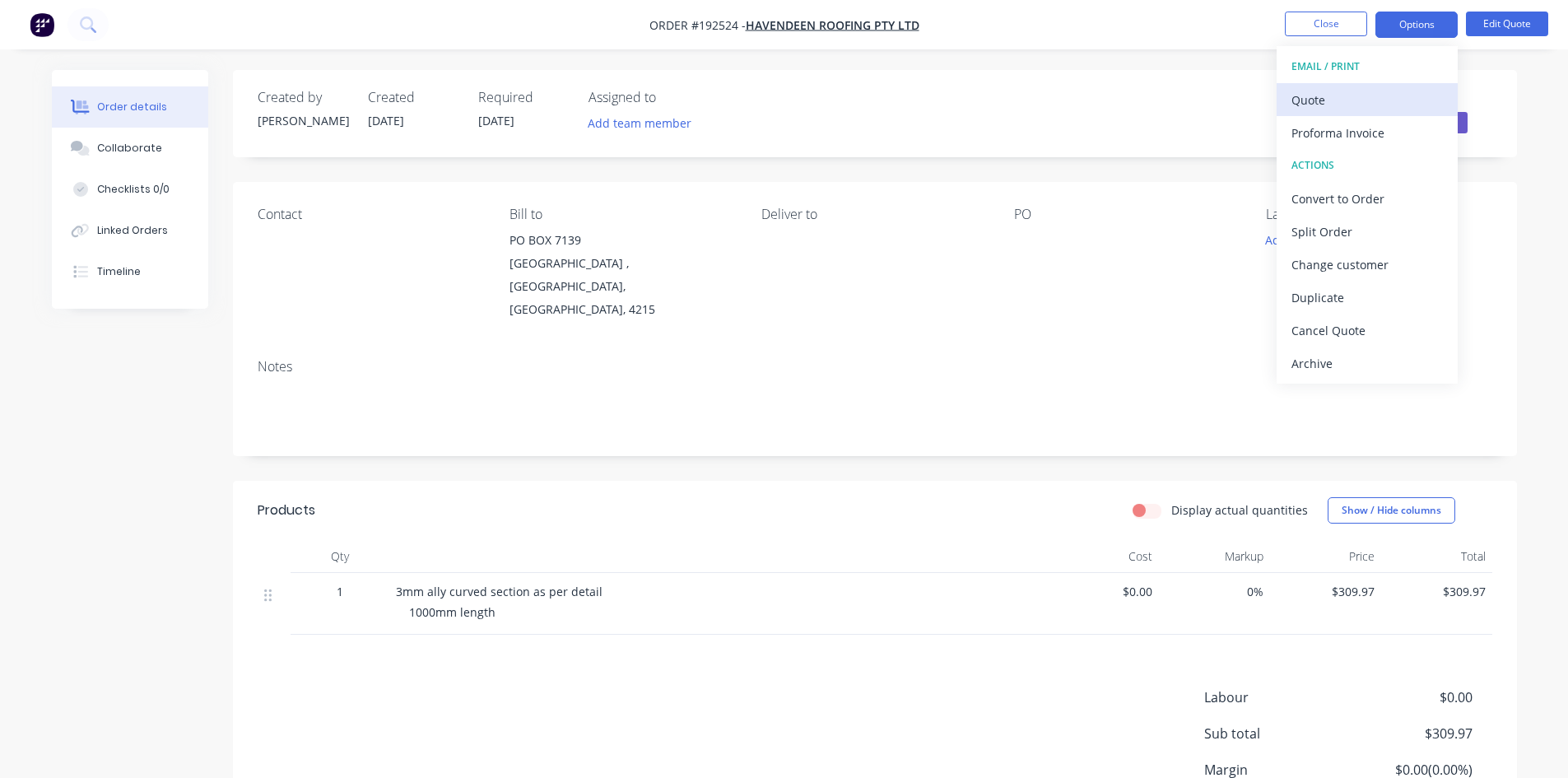
click at [1359, 89] on div "Quote" at bounding box center [1367, 99] width 151 height 24
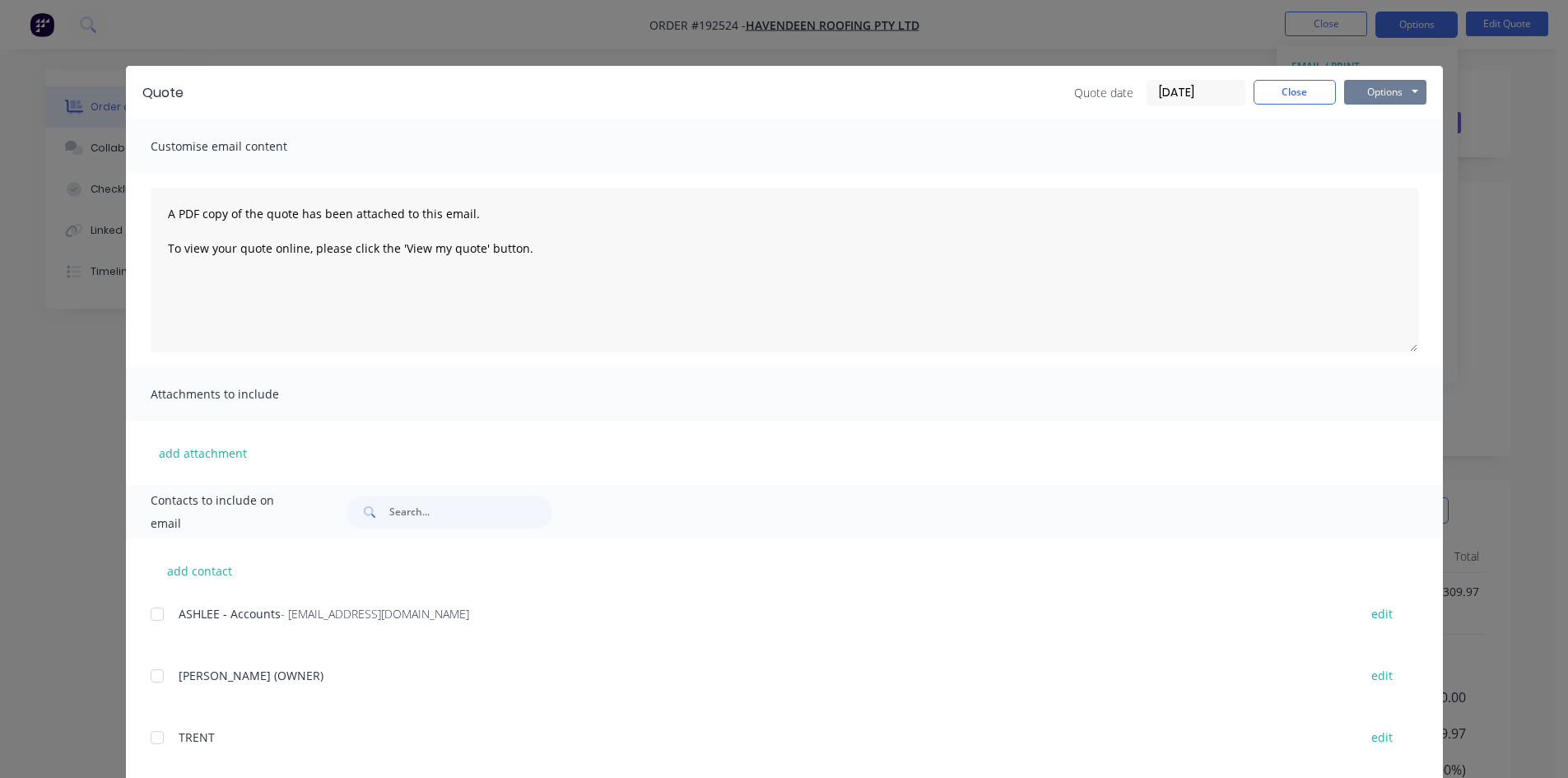
click at [1387, 94] on button "Options" at bounding box center [1385, 93] width 82 height 25
click at [1399, 130] on button "Preview" at bounding box center [1397, 121] width 105 height 28
click at [164, 59] on div "Quote Quote date 11/09/25 Close Options Preview Print Email Customise email con…" at bounding box center [784, 389] width 1568 height 778
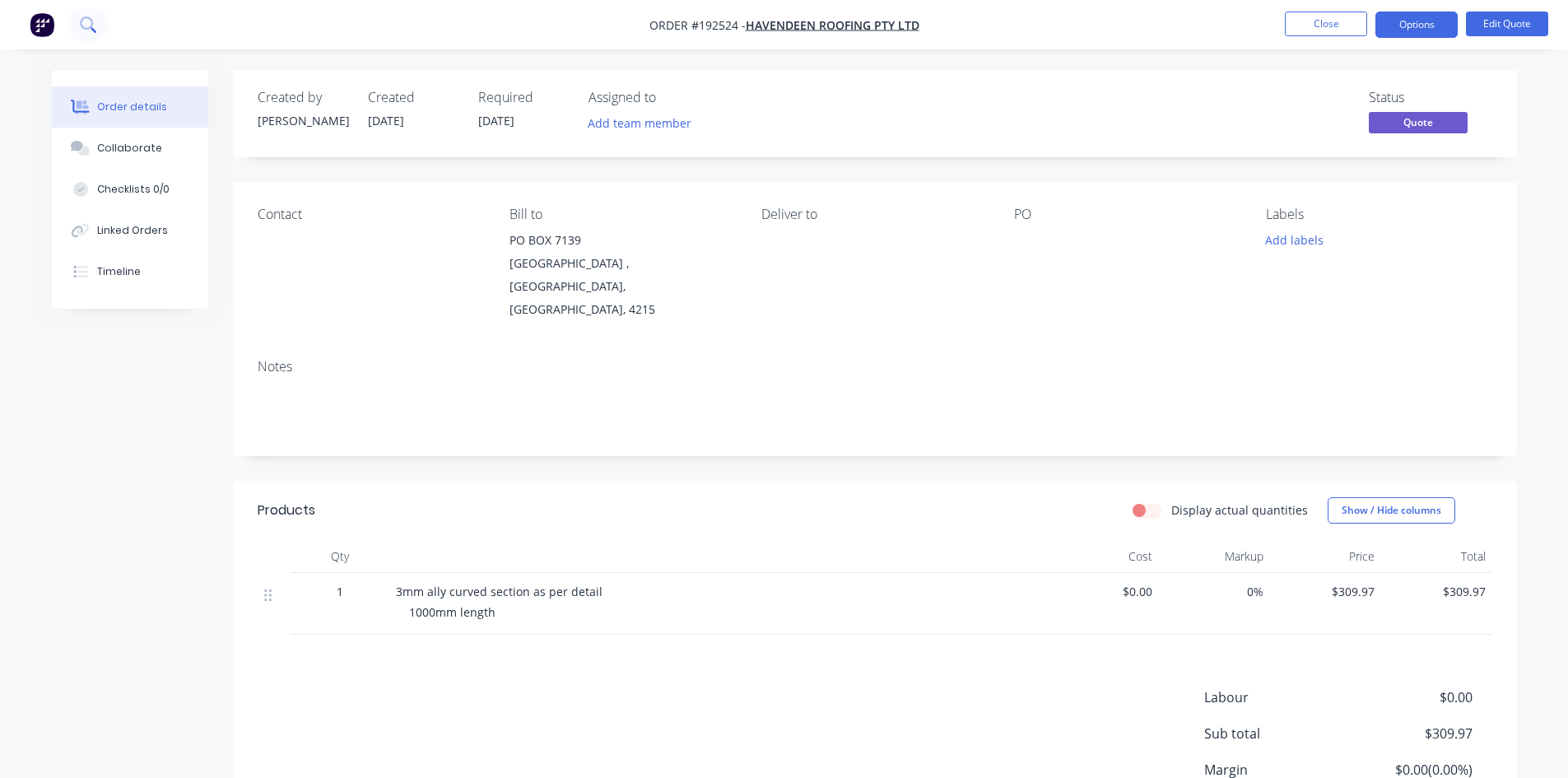
click at [82, 31] on icon at bounding box center [88, 24] width 16 height 16
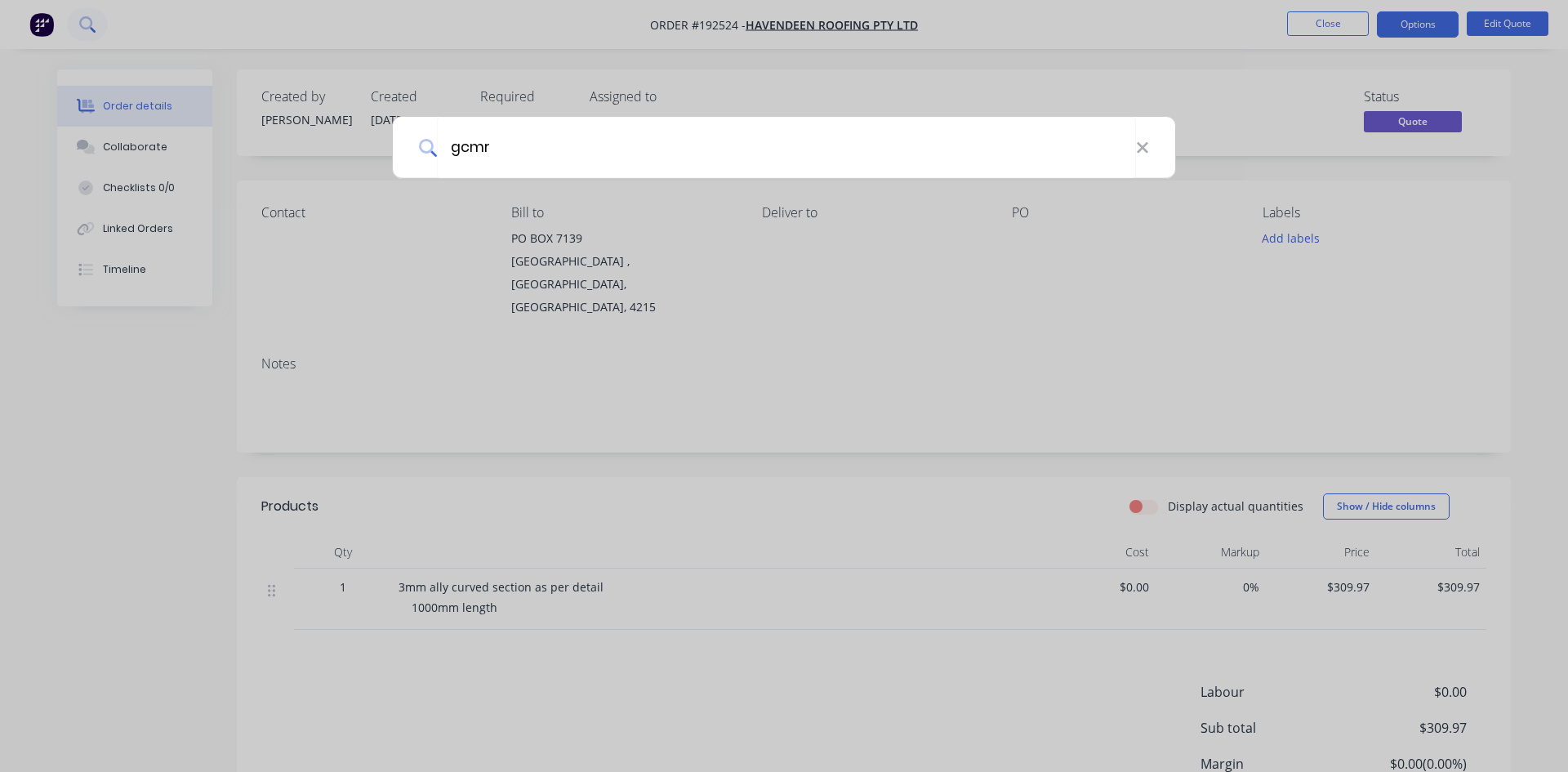
type input "gcmr"
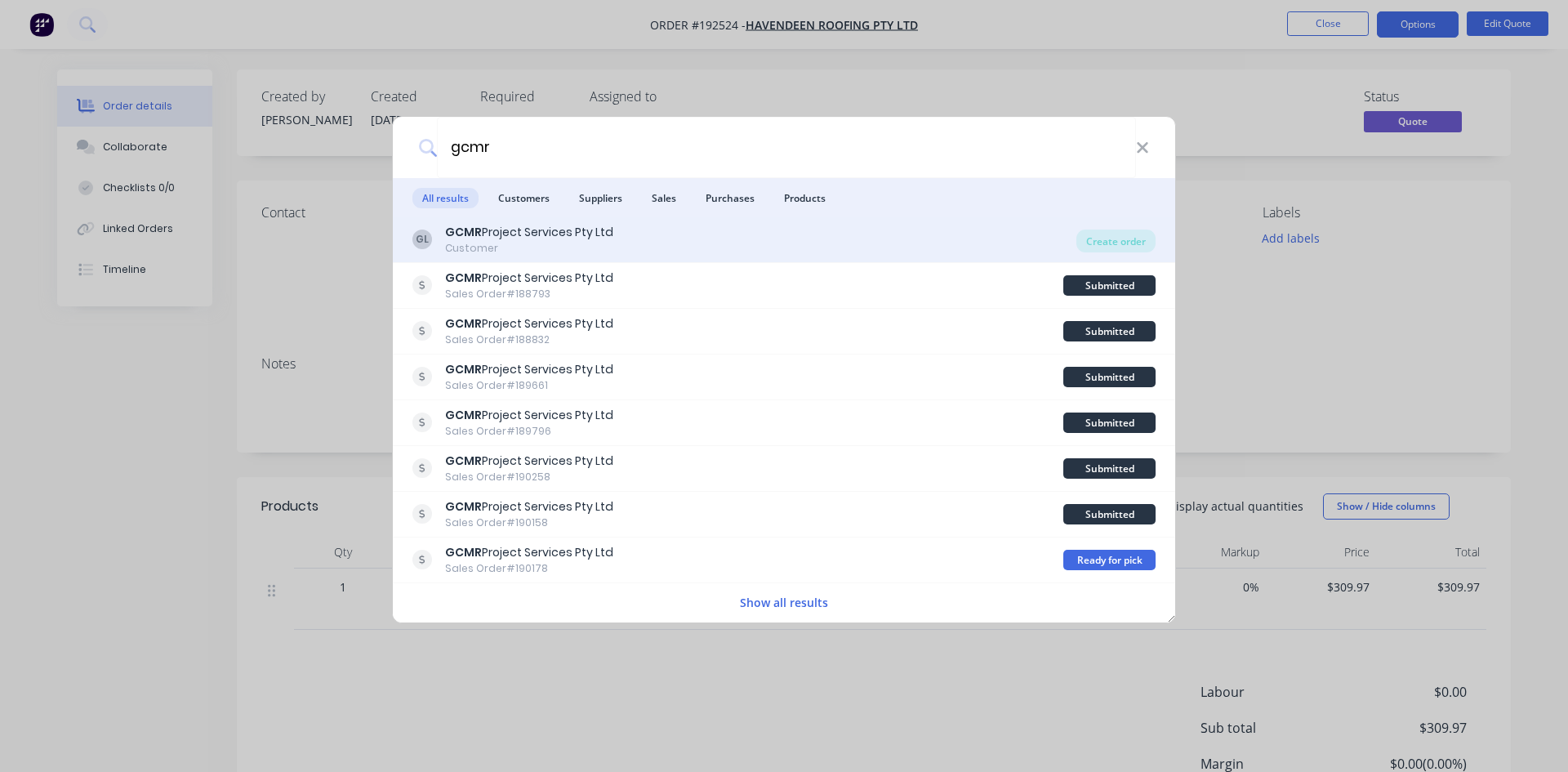
click at [877, 234] on div "GL GCMR Project Services Pty Ltd Customer" at bounding box center [744, 240] width 664 height 32
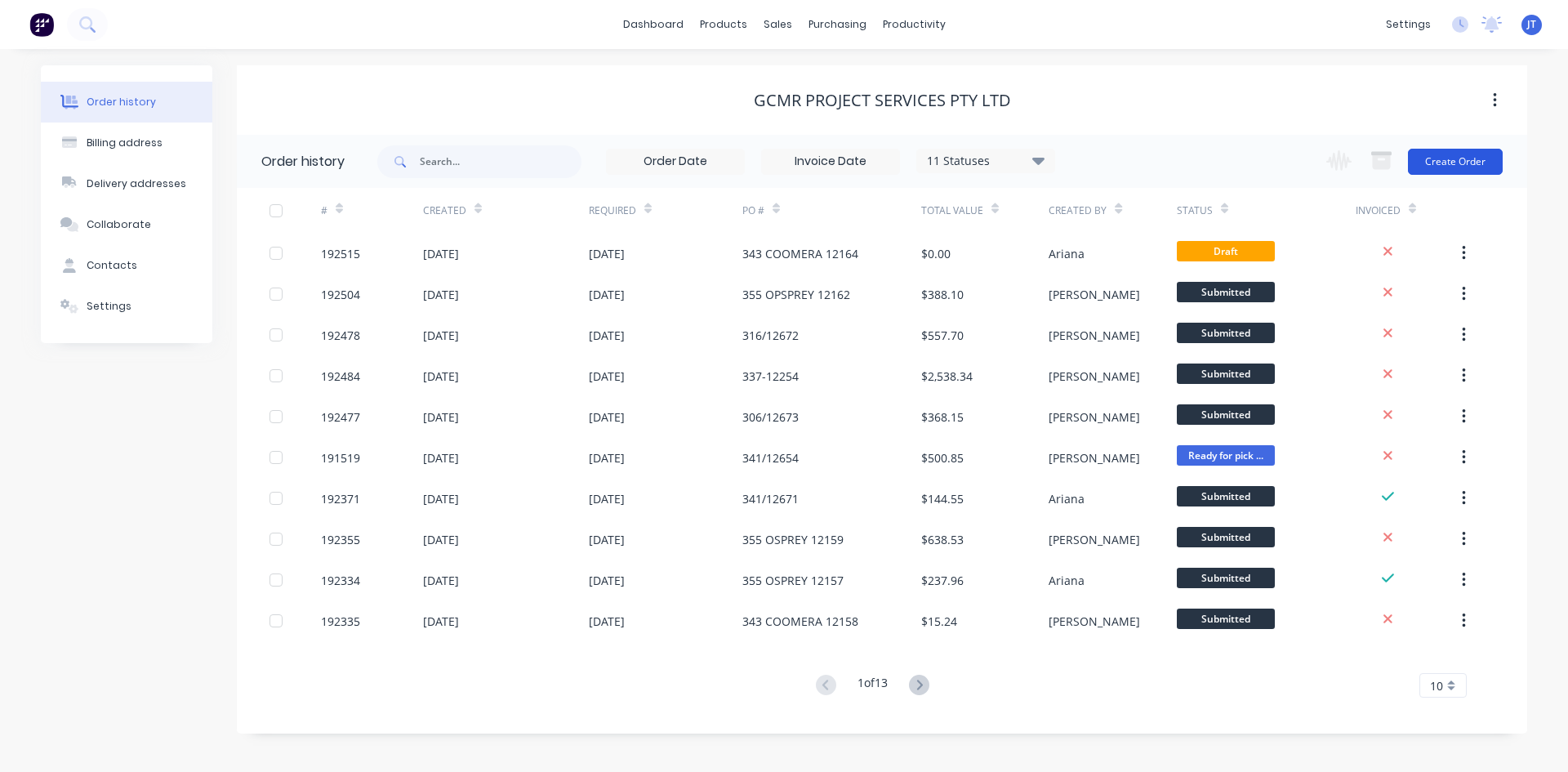
click at [1457, 165] on button "Create Order" at bounding box center [1455, 162] width 95 height 27
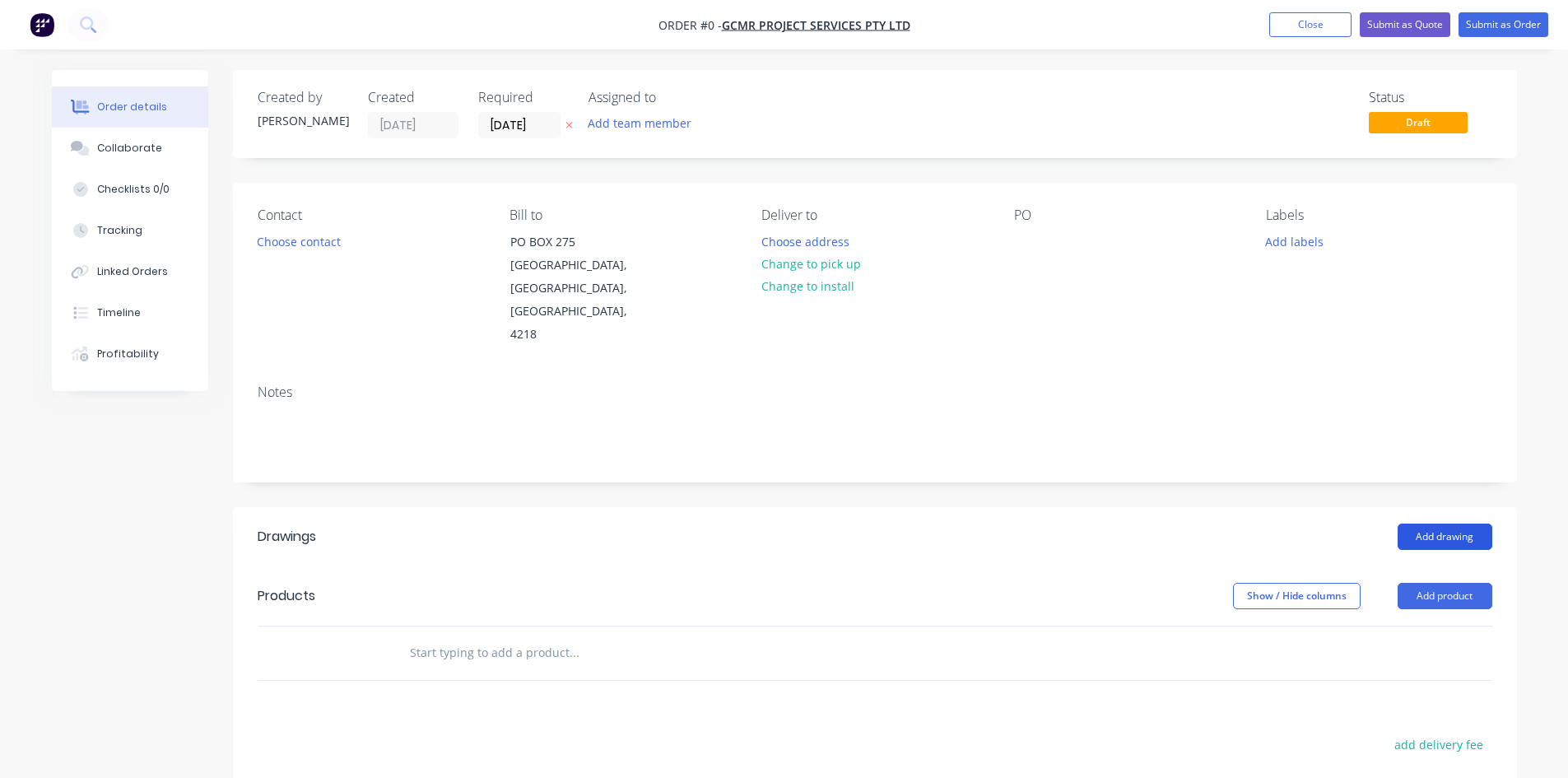
click at [1435, 523] on button "Add drawing" at bounding box center [1444, 536] width 94 height 27
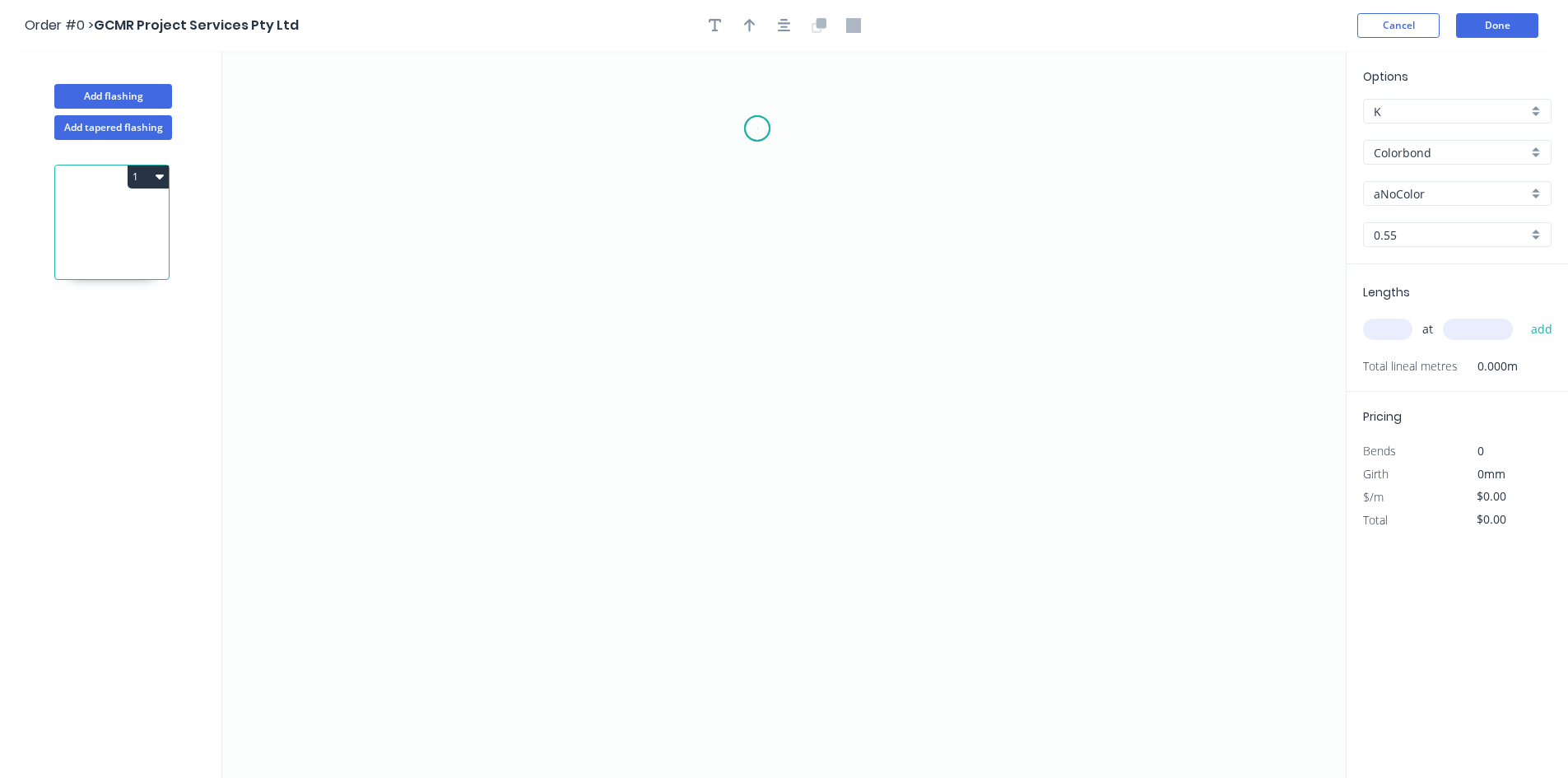
click at [757, 129] on icon "0" at bounding box center [784, 414] width 1123 height 727
click at [636, 119] on icon "0" at bounding box center [784, 414] width 1123 height 727
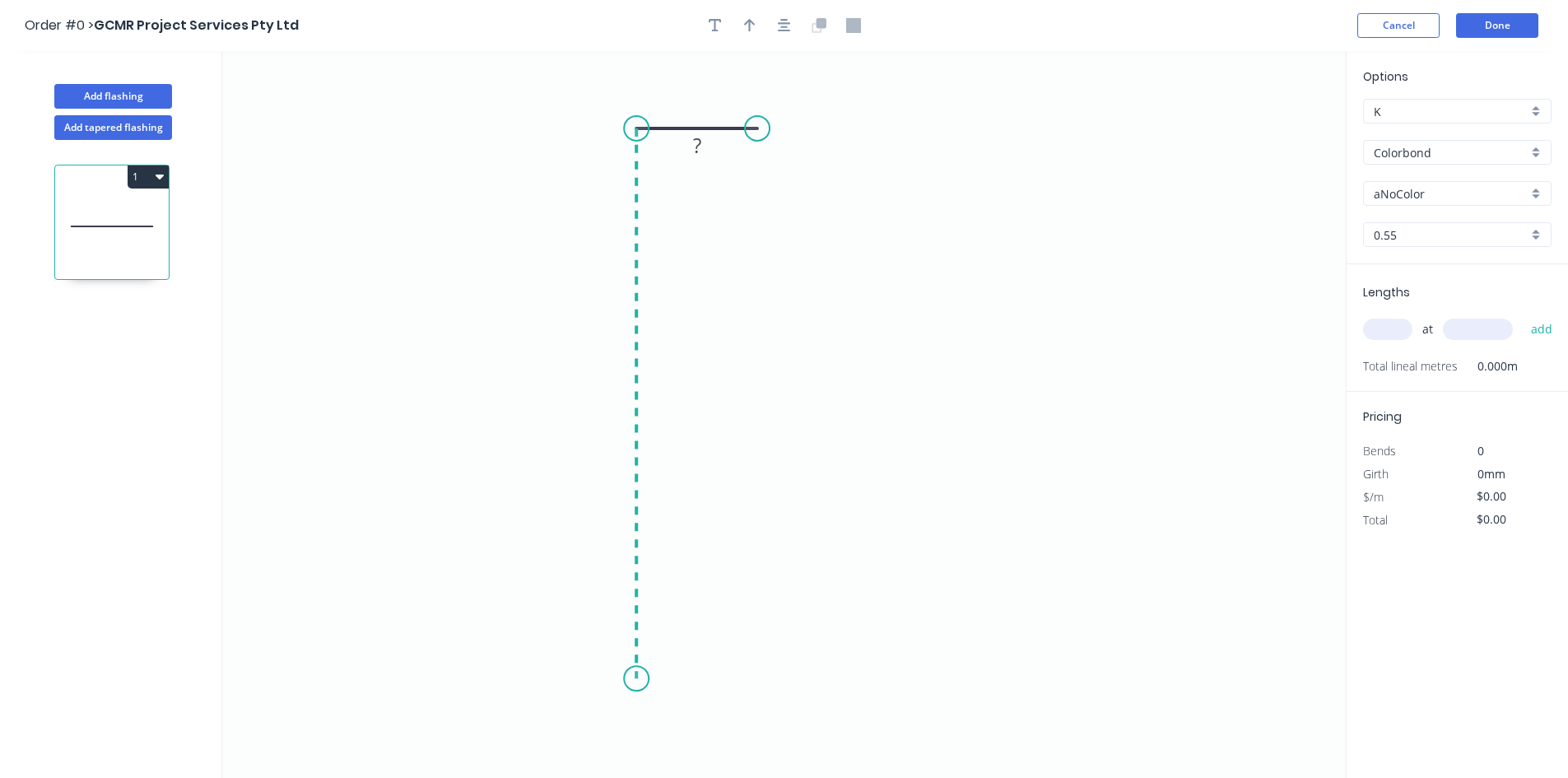
drag, startPoint x: 651, startPoint y: 684, endPoint x: 651, endPoint y: 694, distance: 10.0
click at [651, 689] on icon "0 ?" at bounding box center [784, 414] width 1123 height 727
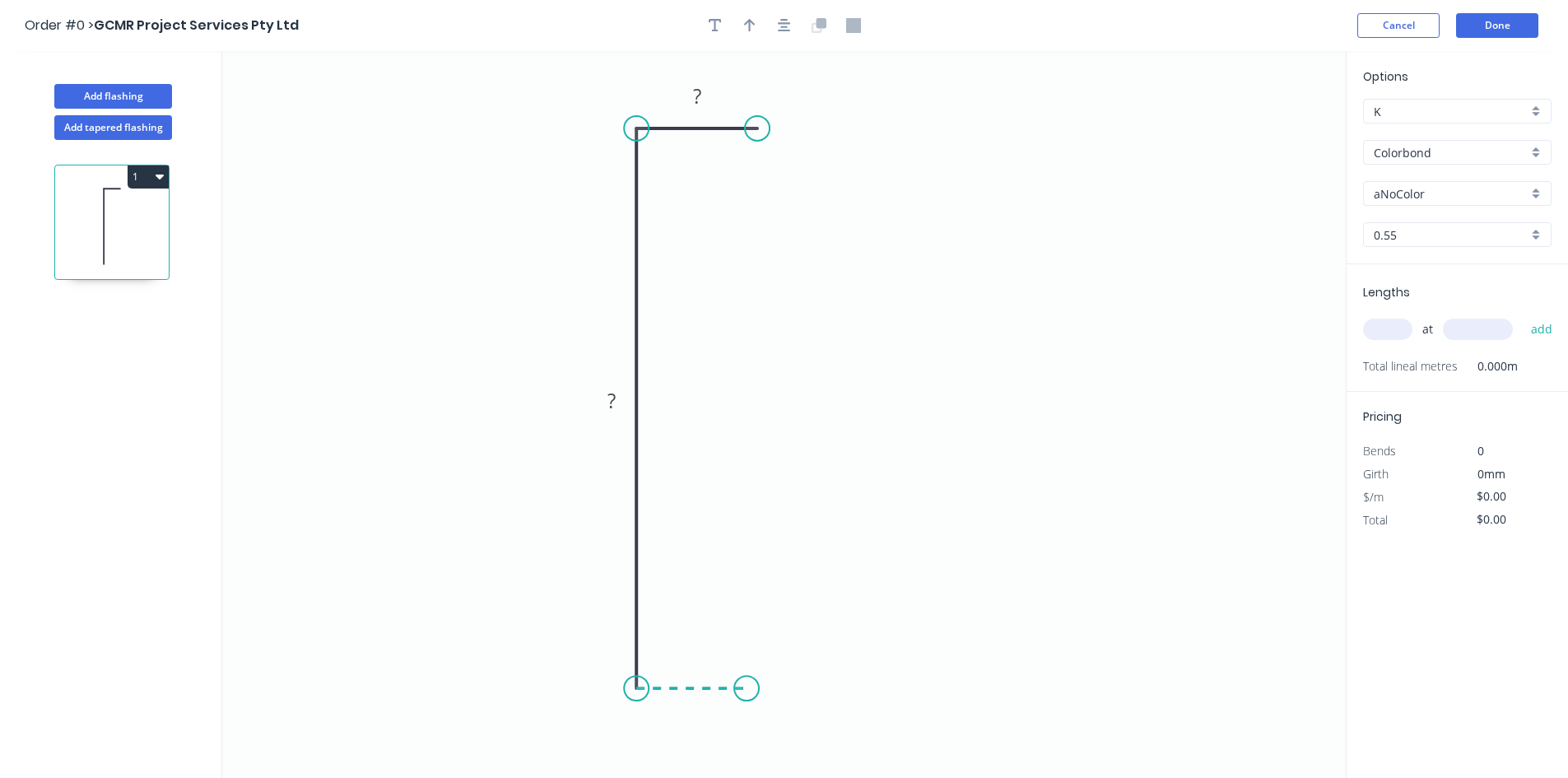
click at [752, 686] on icon "0 ? ?" at bounding box center [784, 414] width 1123 height 727
click at [752, 686] on circle at bounding box center [752, 689] width 25 height 25
click at [696, 694] on tspan "?" at bounding box center [695, 704] width 8 height 28
type input "$13.06"
click at [1426, 151] on input "Colorbond" at bounding box center [1451, 152] width 154 height 18
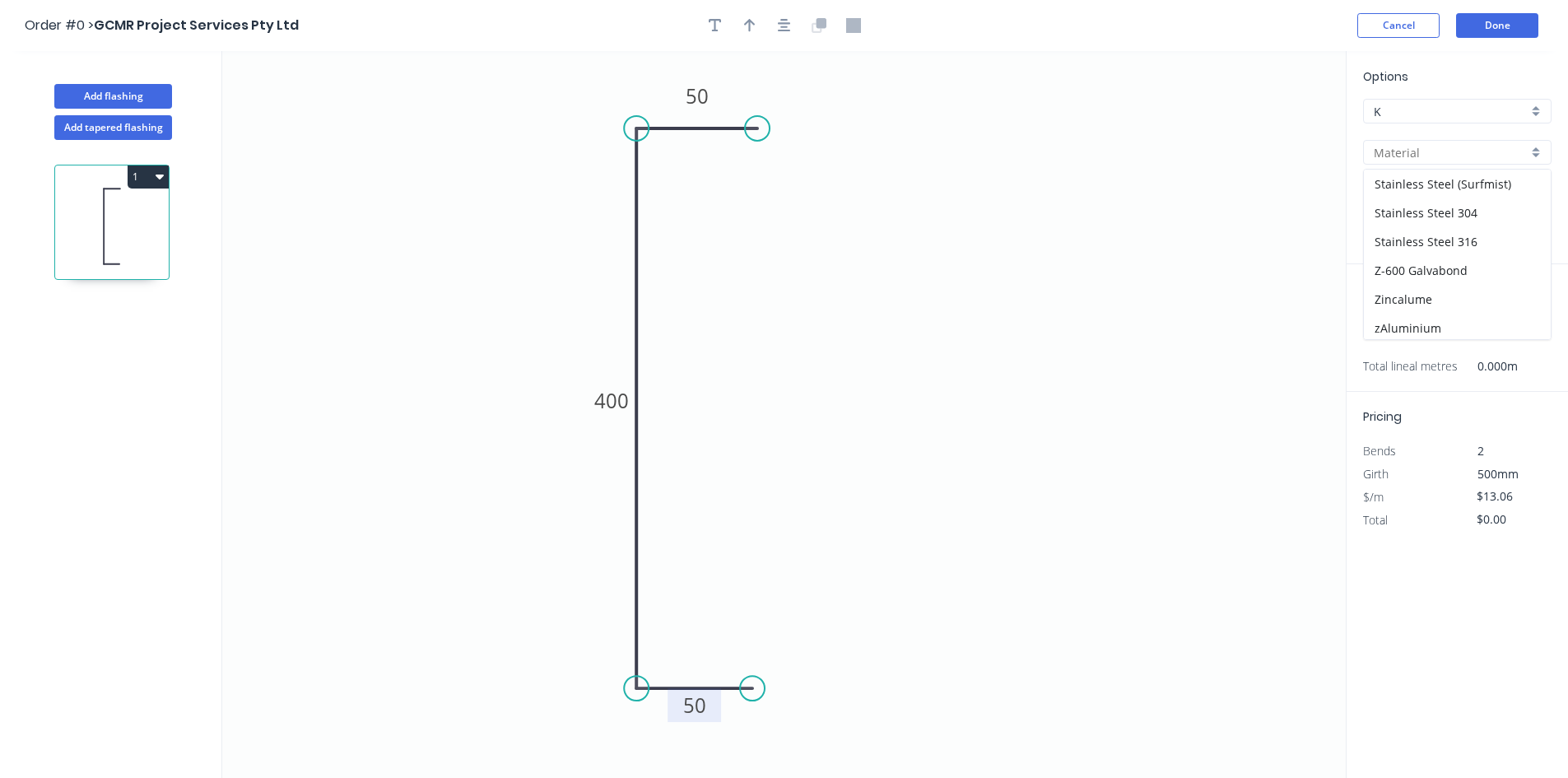
scroll to position [378, 0]
click at [1453, 316] on div "zAluminium" at bounding box center [1458, 324] width 187 height 28
type input "zAluminium"
type input "Mill"
type input "0.8"
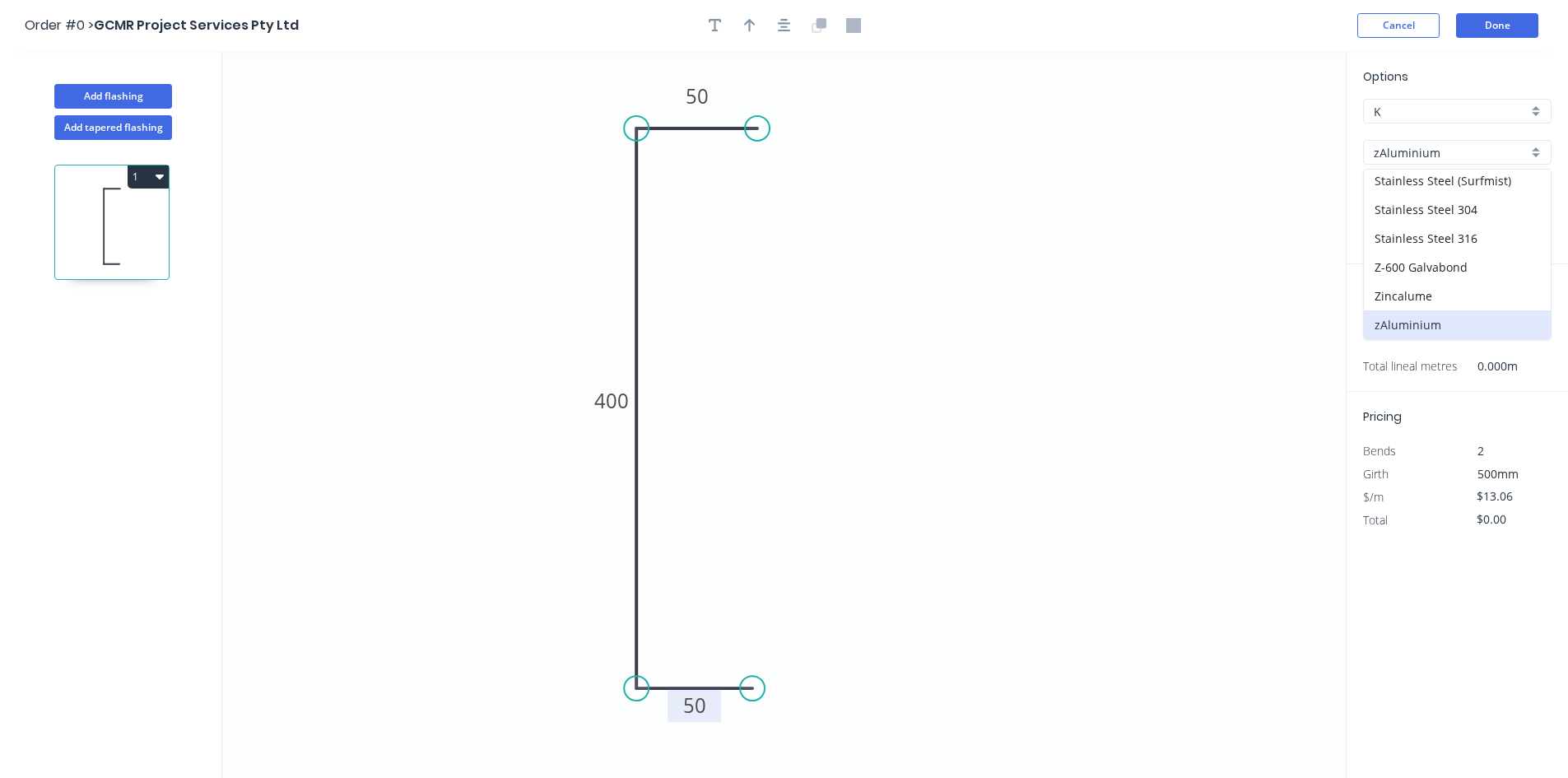
type input "$0.01"
click at [1444, 226] on input "0.8" at bounding box center [1451, 235] width 154 height 18
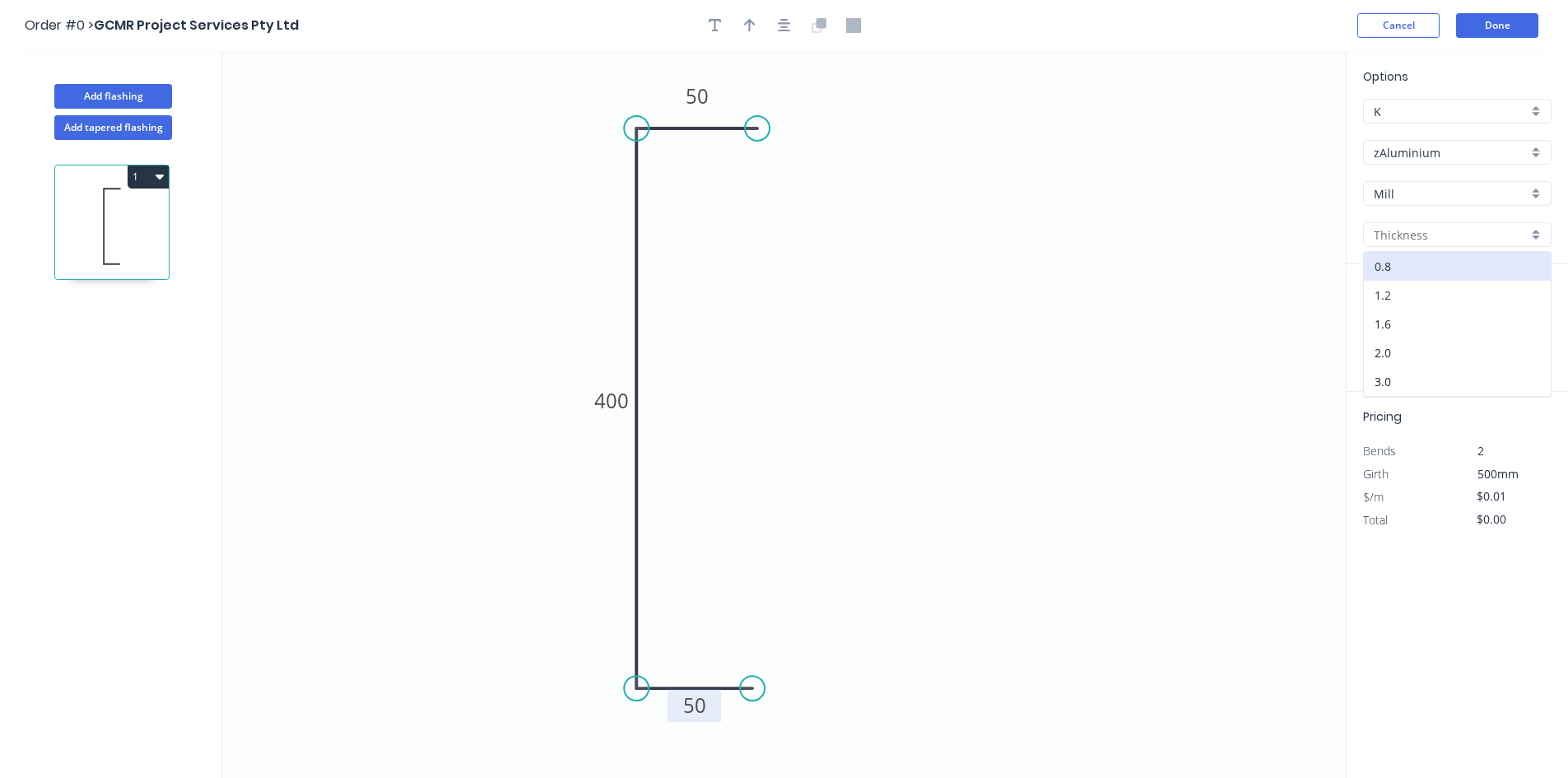
click at [1439, 296] on div "1.2" at bounding box center [1458, 295] width 187 height 28
type input "1.2"
type input "$42.82"
click at [1458, 103] on input "K" at bounding box center [1451, 111] width 154 height 18
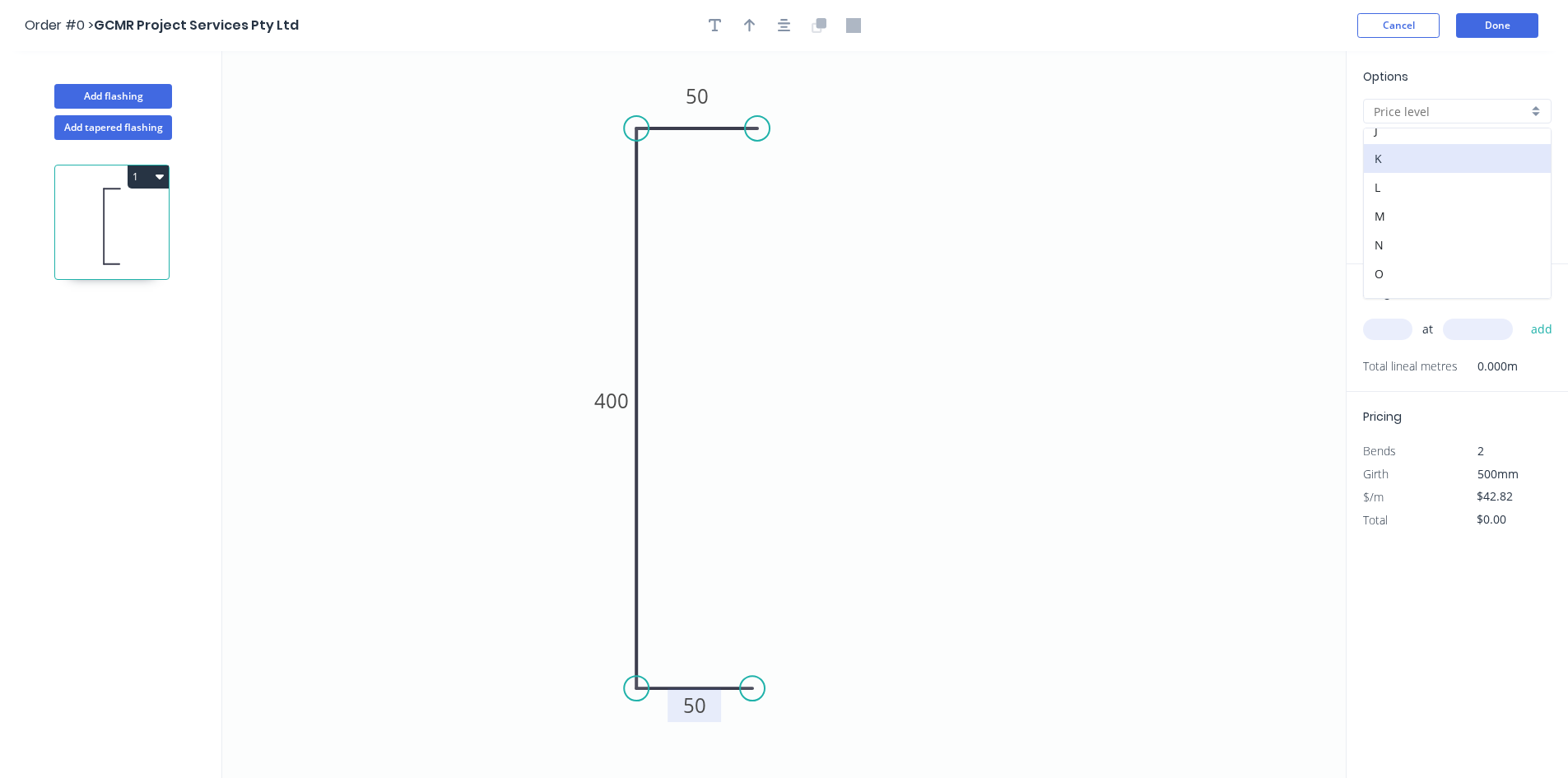
scroll to position [320, 0]
click at [1426, 200] on div "N" at bounding box center [1458, 197] width 187 height 28
type input "N"
type input "$39.61"
click at [1391, 106] on input "N" at bounding box center [1451, 111] width 154 height 18
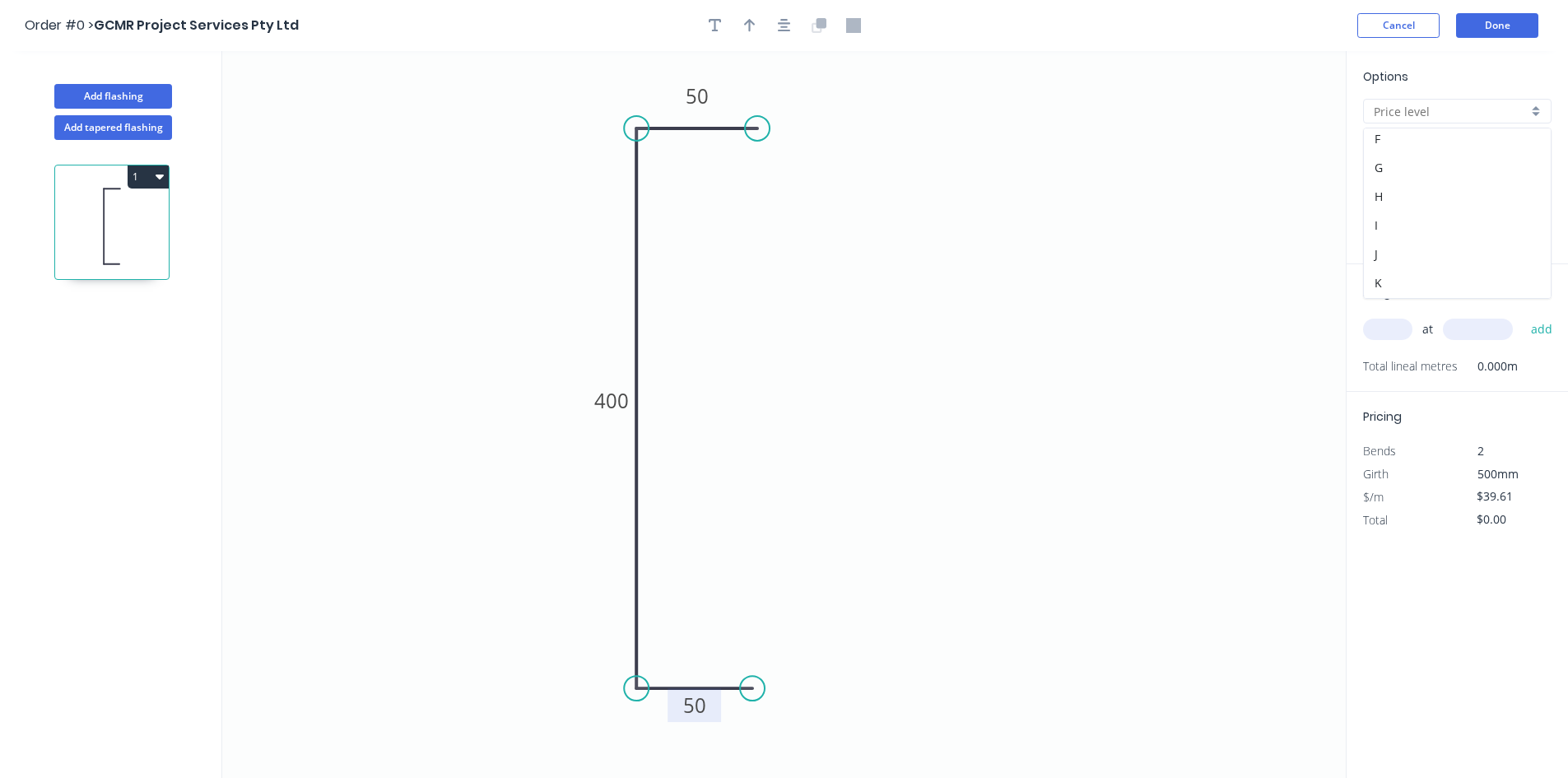
scroll to position [274, 0]
click at [1439, 154] on div "K" at bounding box center [1458, 156] width 187 height 28
type input "K"
type input "$42.82"
click at [1413, 33] on button "Cancel" at bounding box center [1398, 26] width 82 height 25
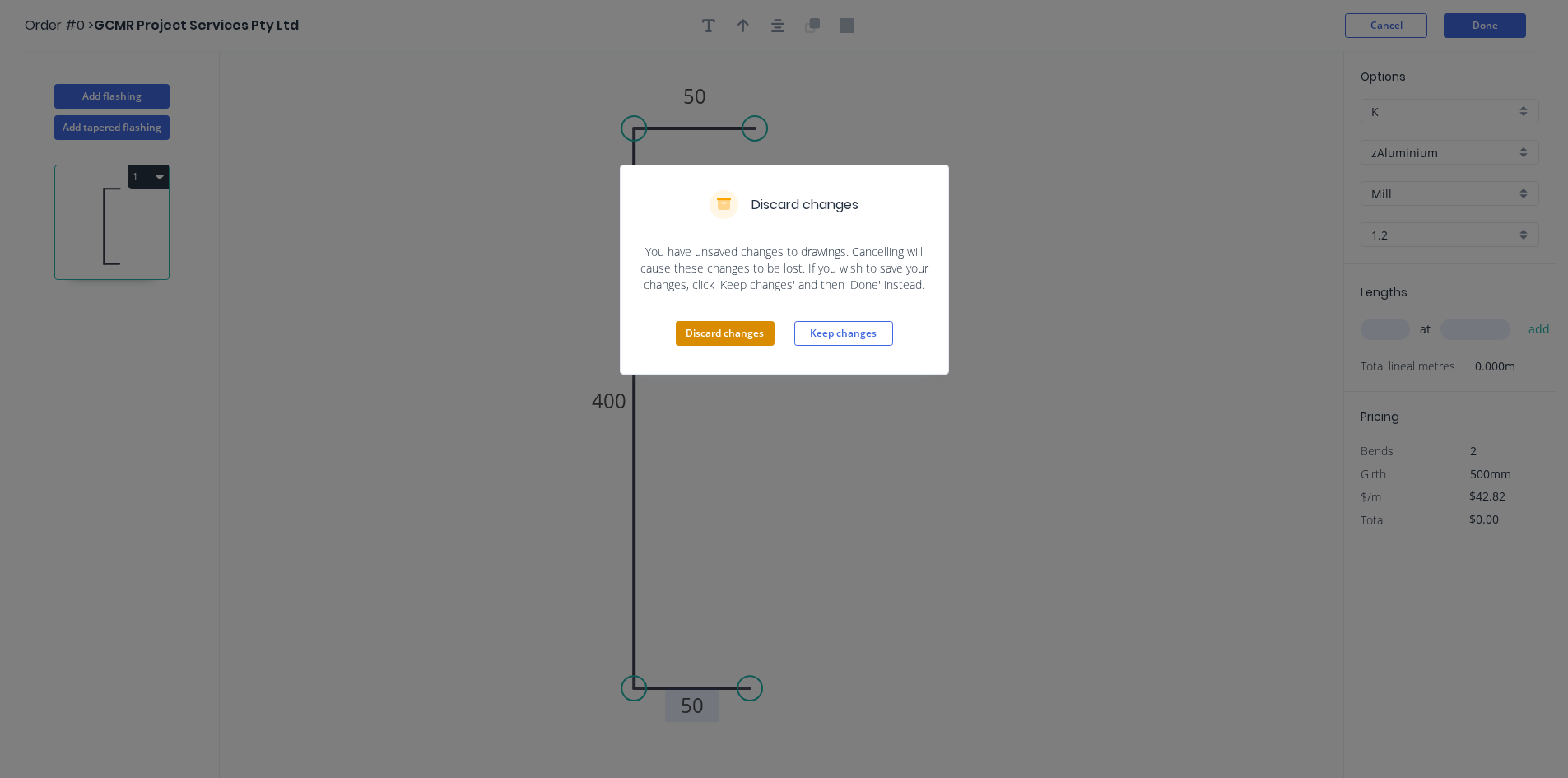
click at [750, 322] on div "Discard changes Keep changes" at bounding box center [785, 333] width 328 height 81
click at [750, 323] on button "Discard changes" at bounding box center [725, 333] width 99 height 25
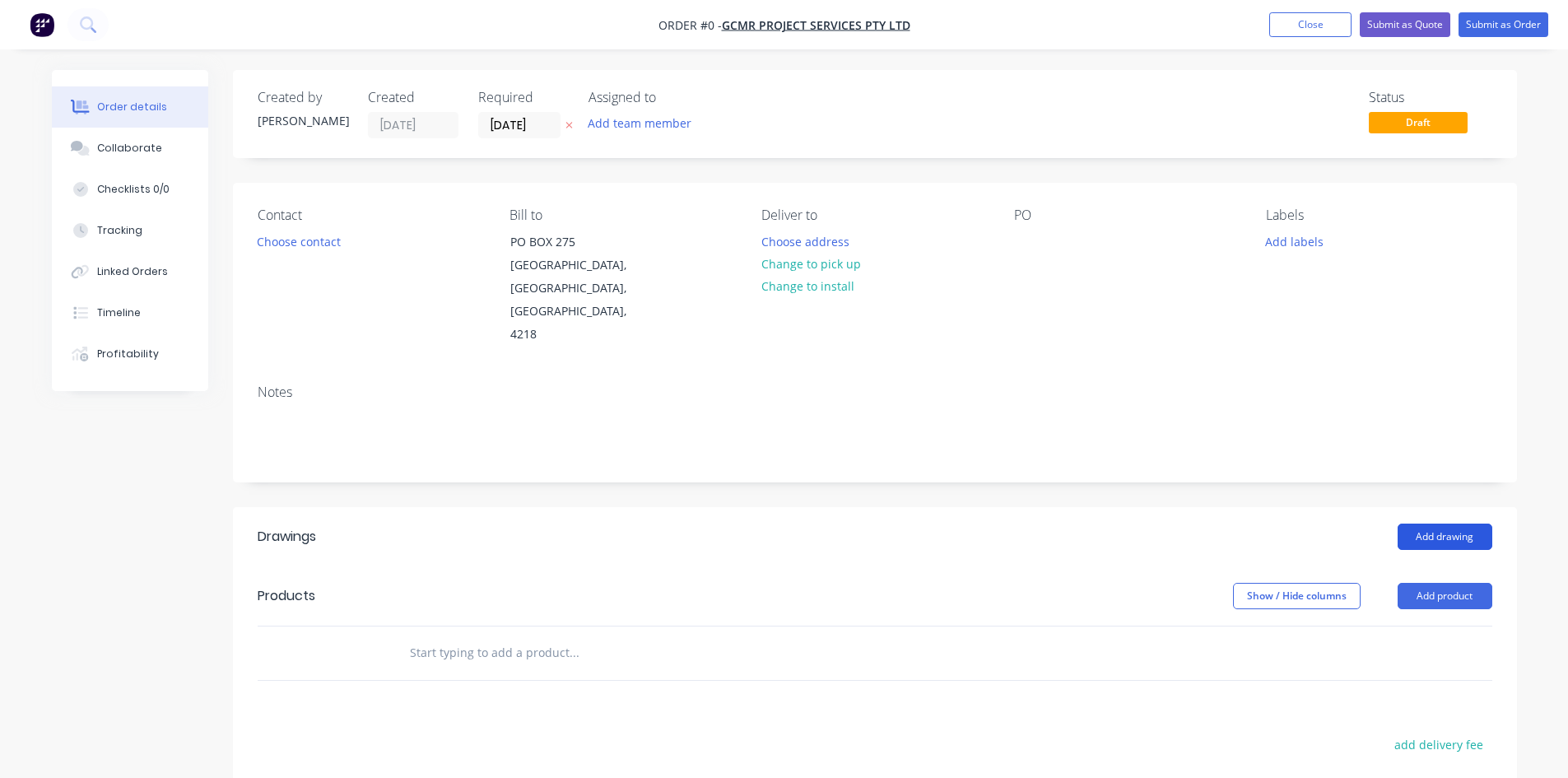
click at [1416, 523] on button "Add drawing" at bounding box center [1444, 536] width 94 height 27
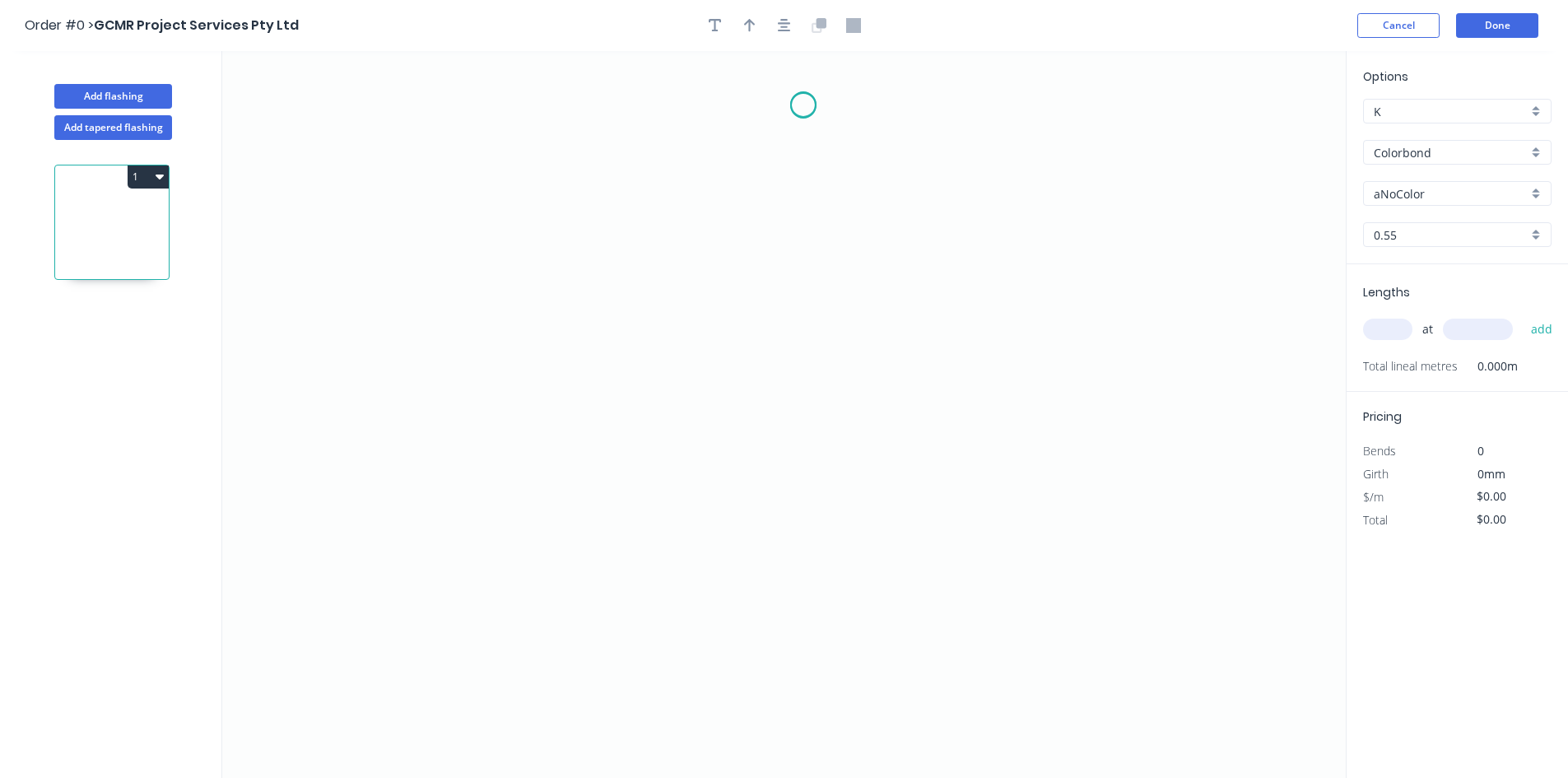
drag, startPoint x: 803, startPoint y: 104, endPoint x: 774, endPoint y: 108, distance: 29.3
click at [802, 102] on icon "0" at bounding box center [784, 414] width 1123 height 727
drag, startPoint x: 684, startPoint y: 101, endPoint x: 684, endPoint y: 217, distance: 116.0
click at [684, 103] on icon "0" at bounding box center [784, 414] width 1123 height 727
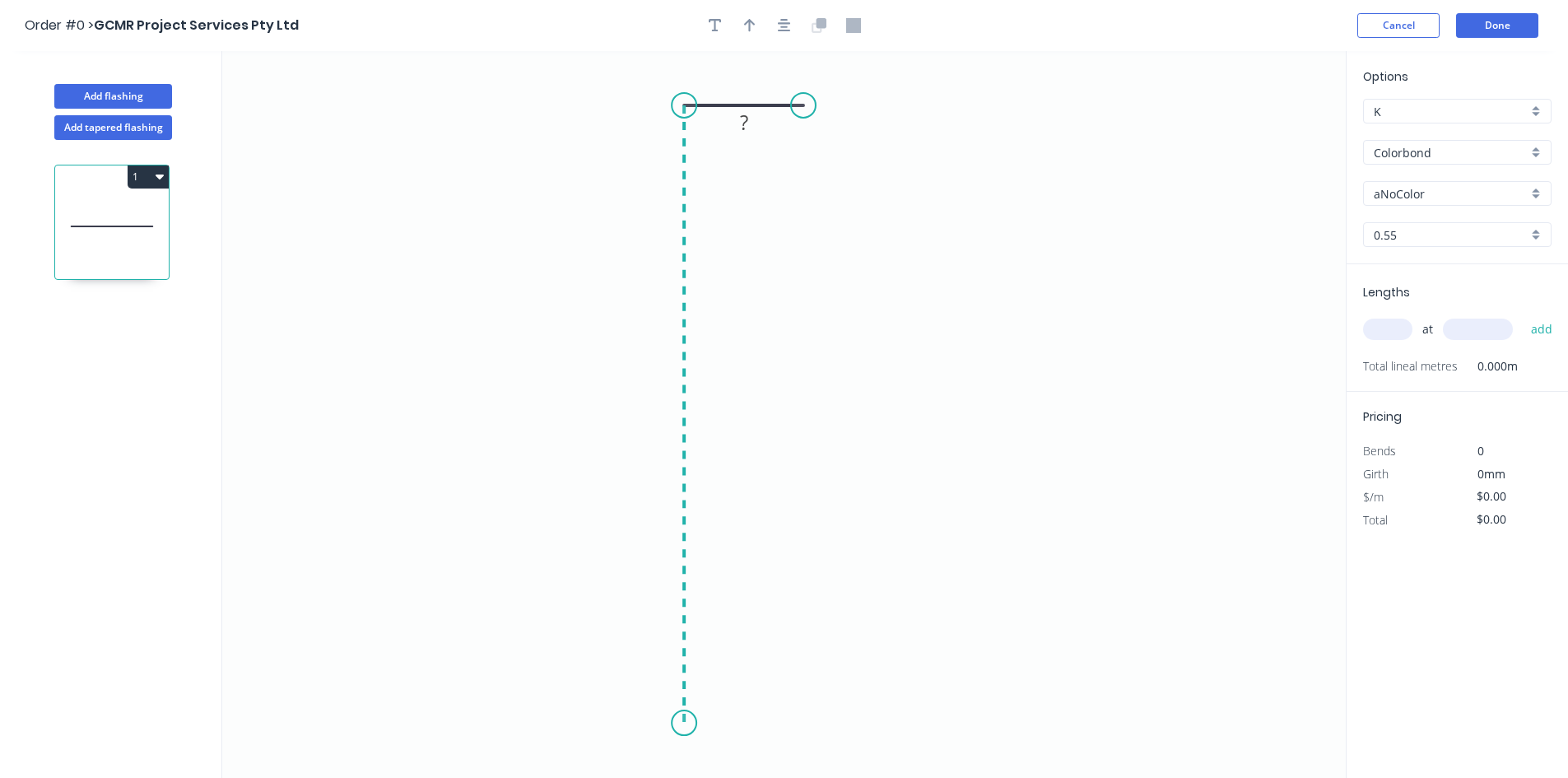
click at [694, 724] on icon "0 ?" at bounding box center [784, 414] width 1123 height 727
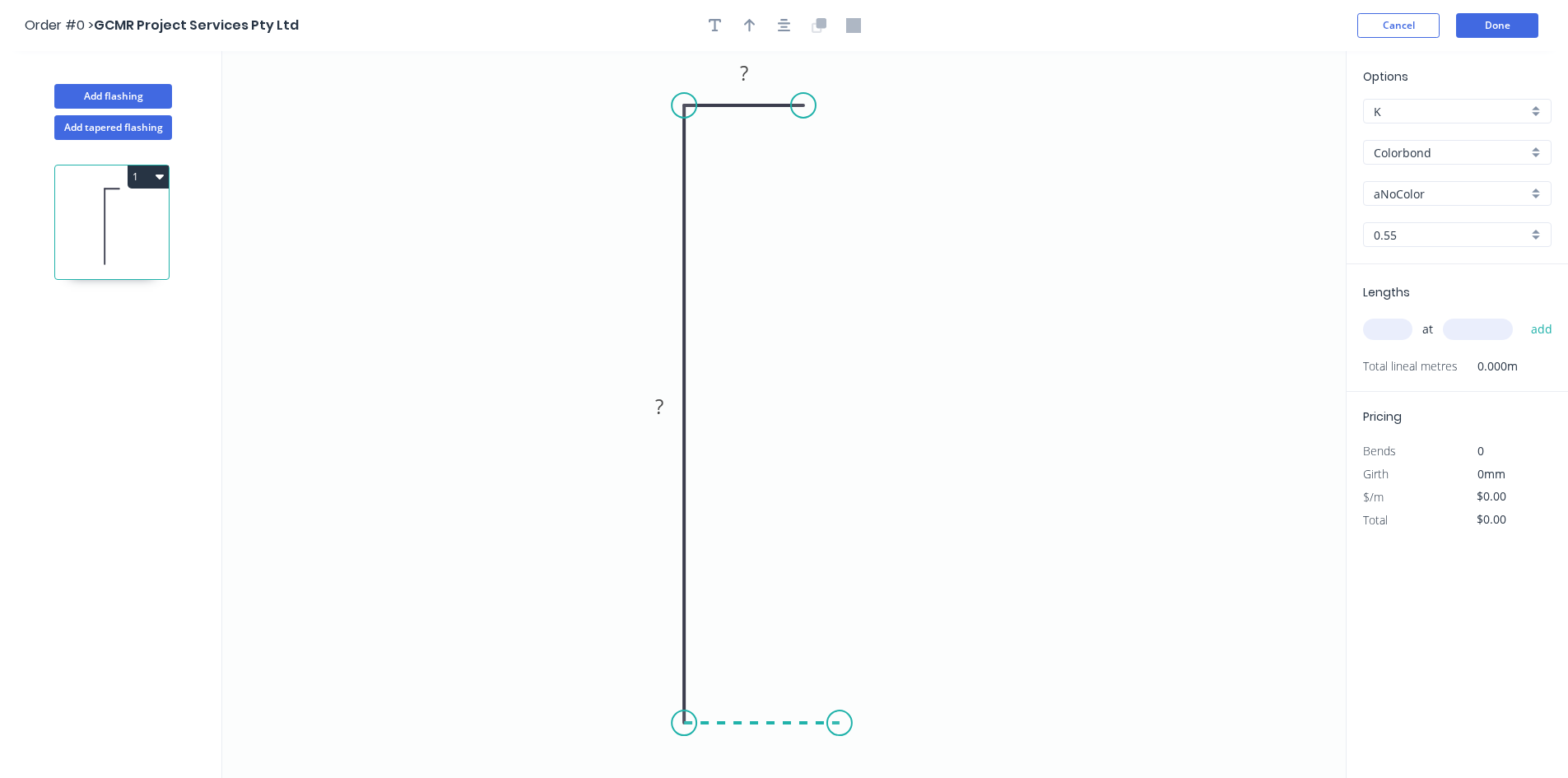
click at [840, 720] on icon "0 ? ?" at bounding box center [784, 414] width 1123 height 727
click at [755, 738] on rect at bounding box center [761, 741] width 33 height 23
type input "$13.06"
click at [1459, 152] on input "Colorbond" at bounding box center [1451, 152] width 154 height 18
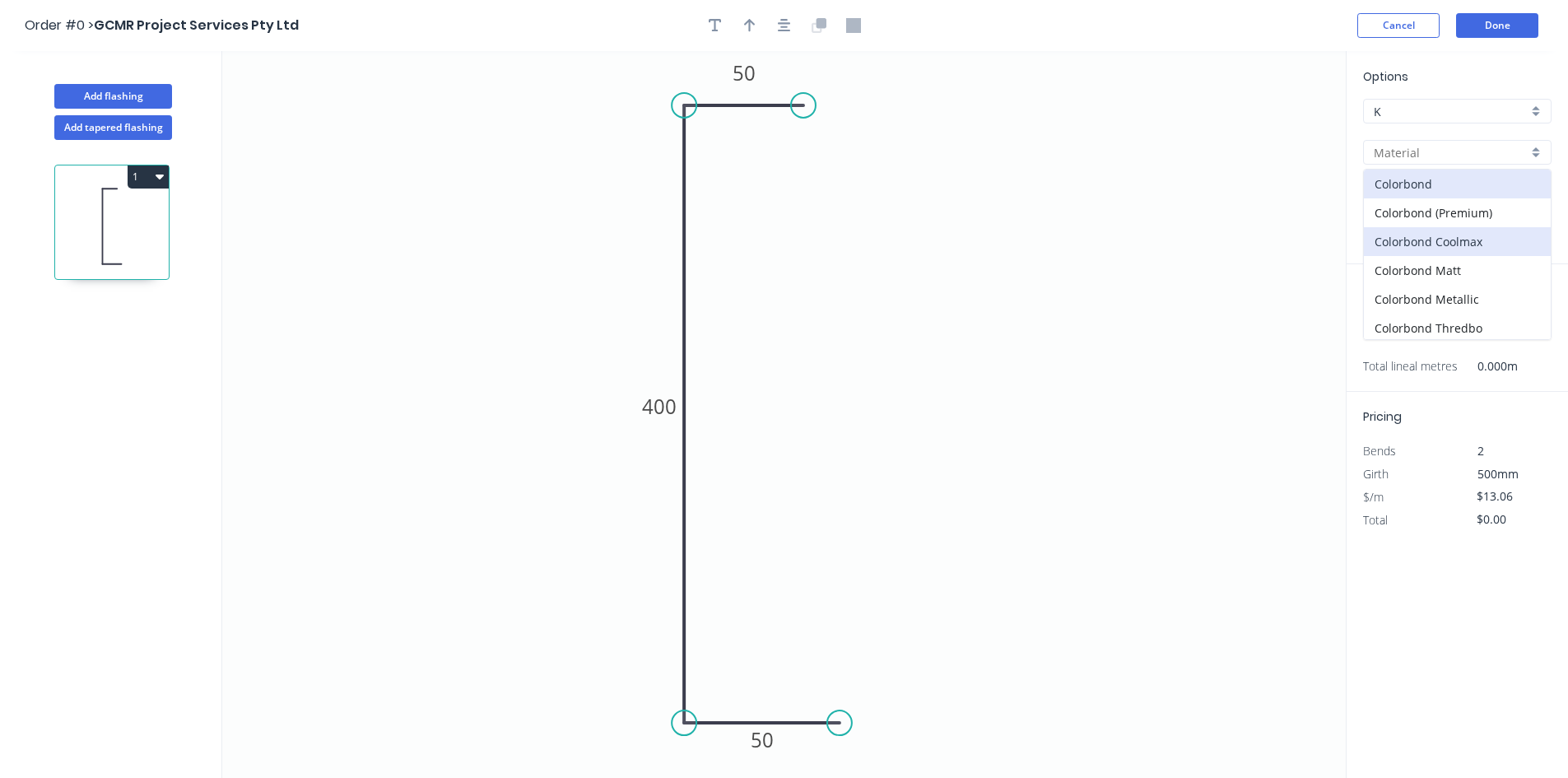
scroll to position [378, 0]
click at [1425, 303] on div "Zincalume" at bounding box center [1458, 296] width 187 height 28
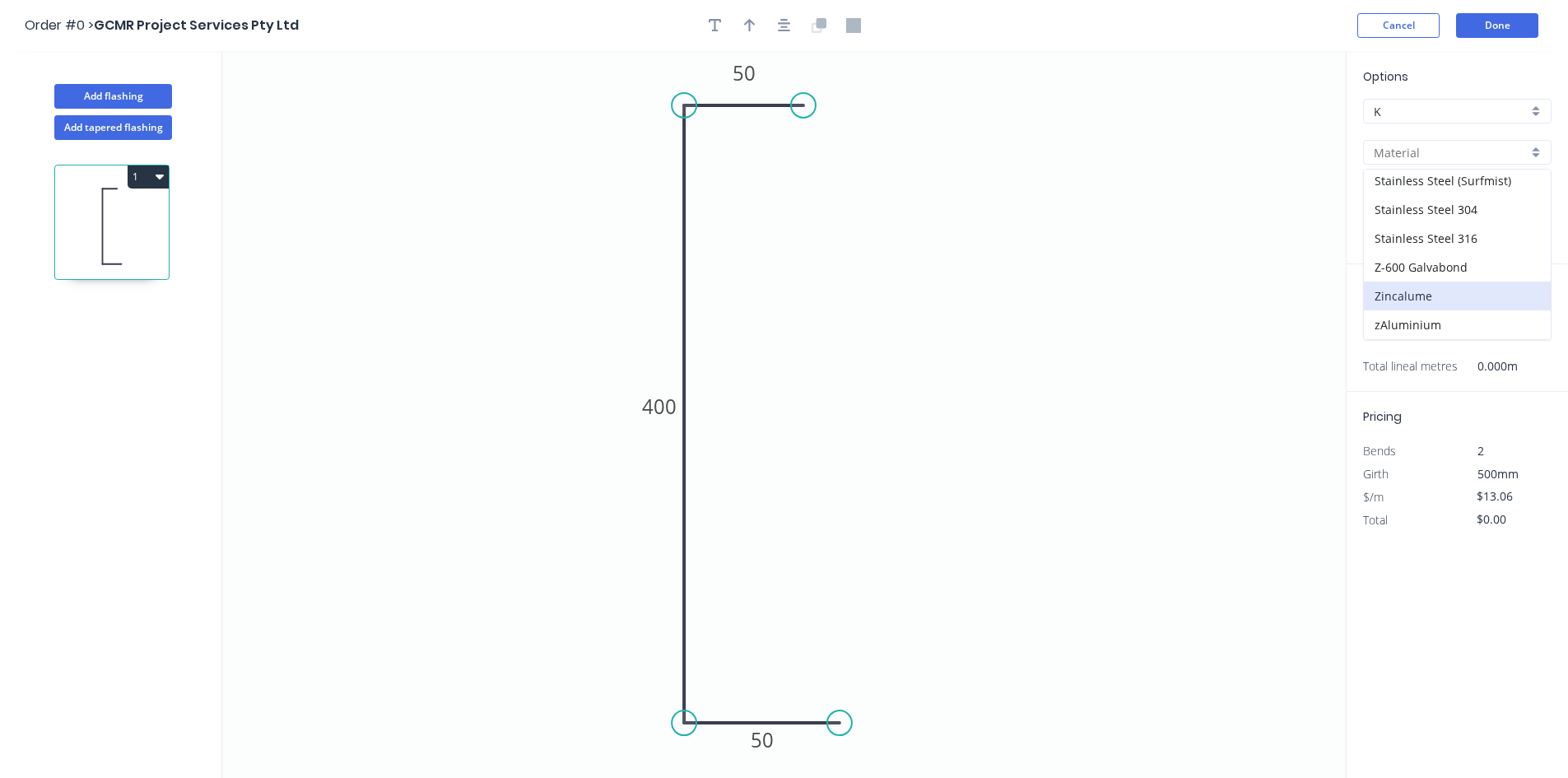
type input "Zincalume"
type input "$11.95"
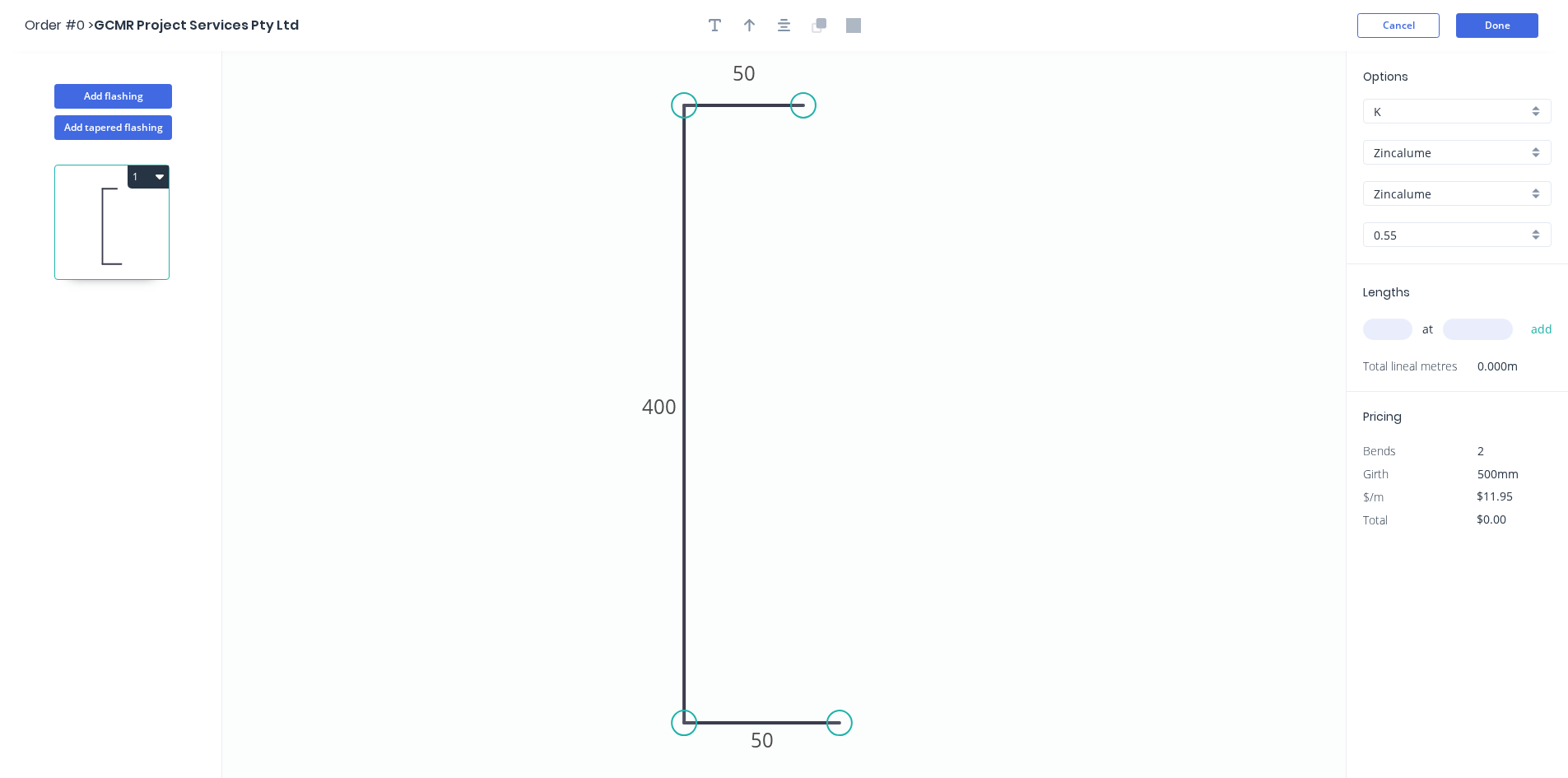
click at [1438, 141] on div "Zincalume" at bounding box center [1458, 152] width 189 height 25
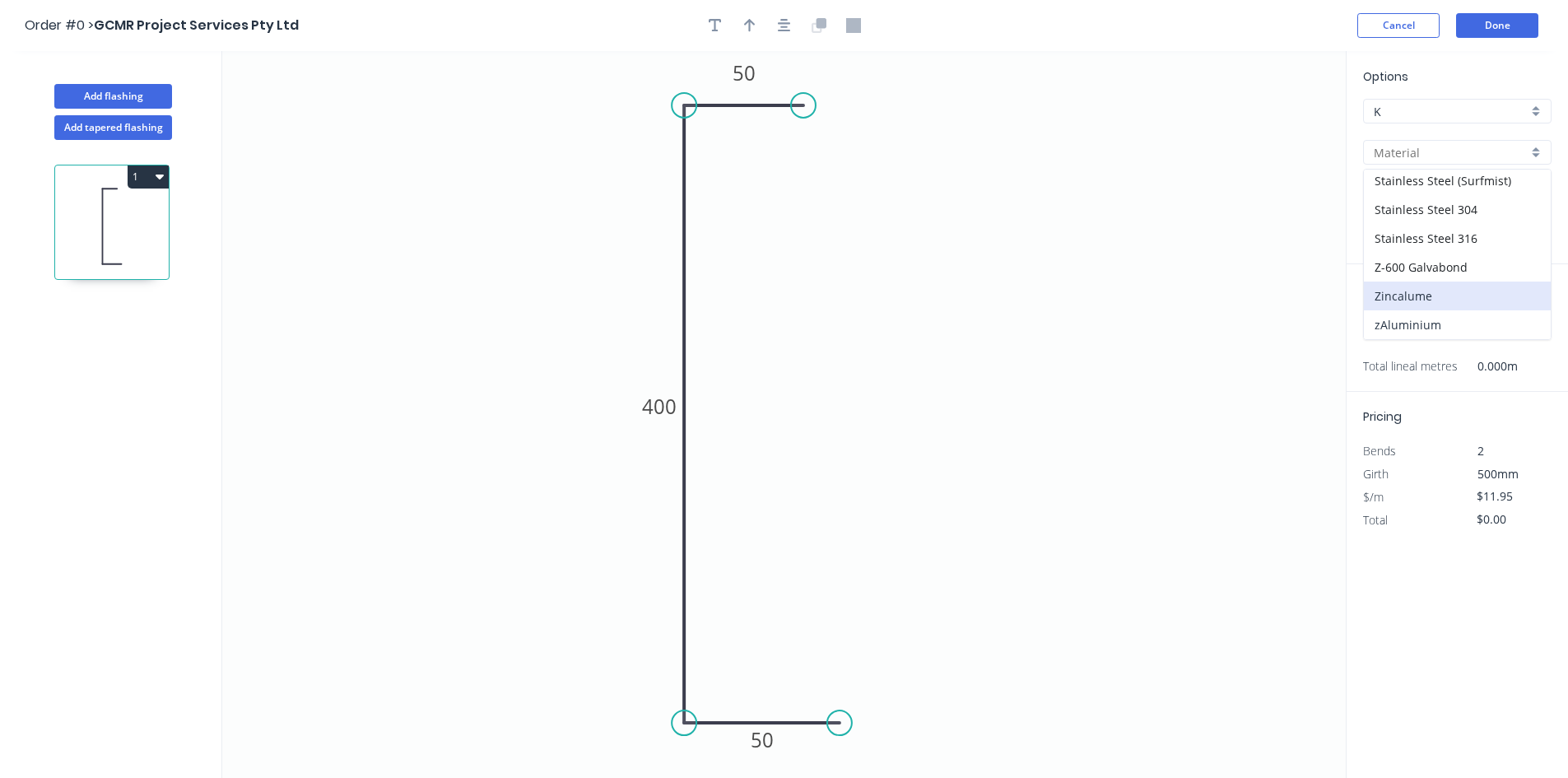
click at [1435, 332] on div "zAluminium" at bounding box center [1458, 324] width 187 height 28
type input "zAluminium"
type input "Mill"
type input "0.8"
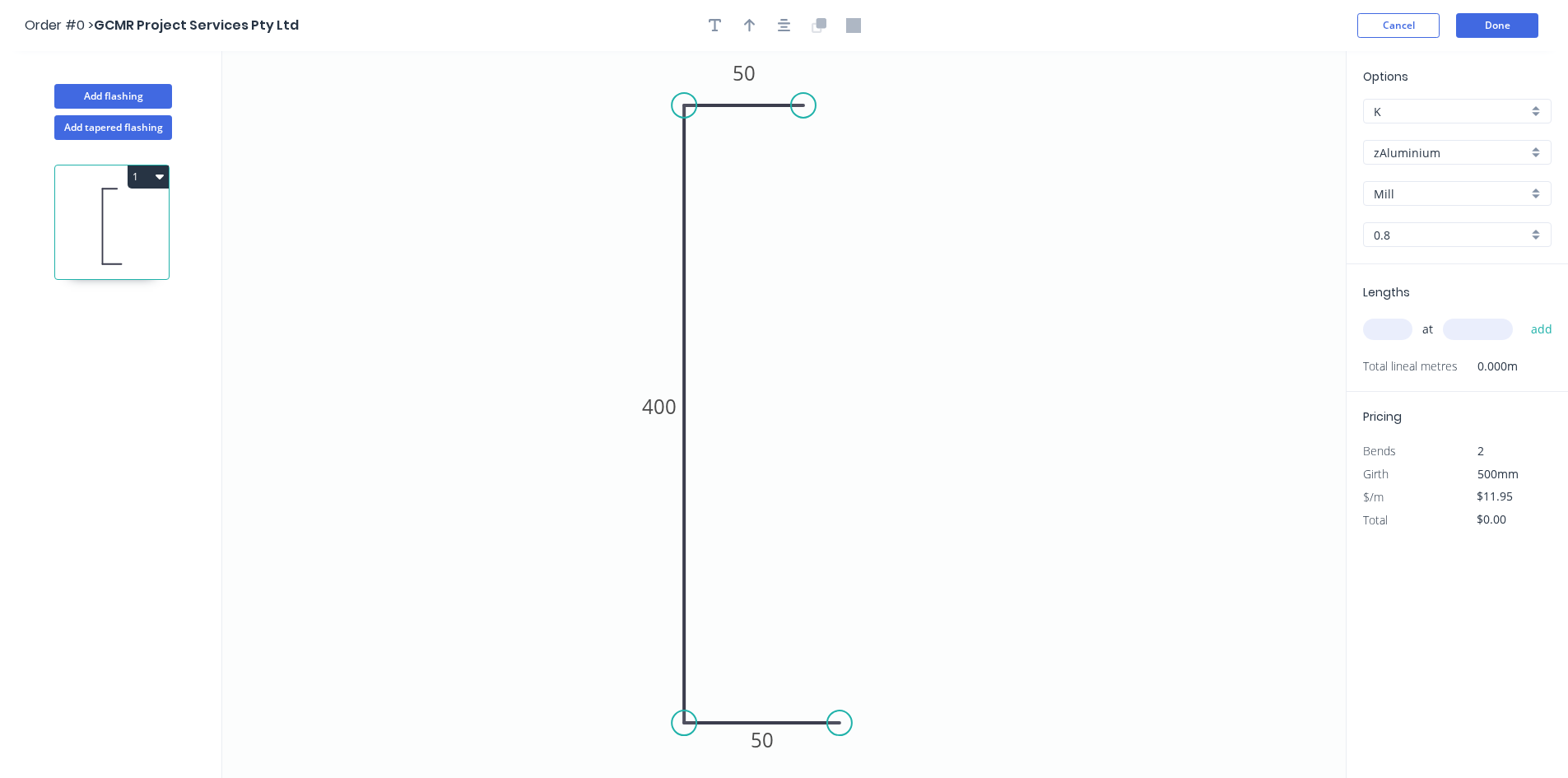
type input "$0.01"
click at [1426, 190] on input "Mill" at bounding box center [1451, 194] width 154 height 18
click at [1428, 217] on div "Mill" at bounding box center [1458, 225] width 187 height 28
type input "Mill"
click at [1425, 231] on input "0.8" at bounding box center [1451, 235] width 154 height 18
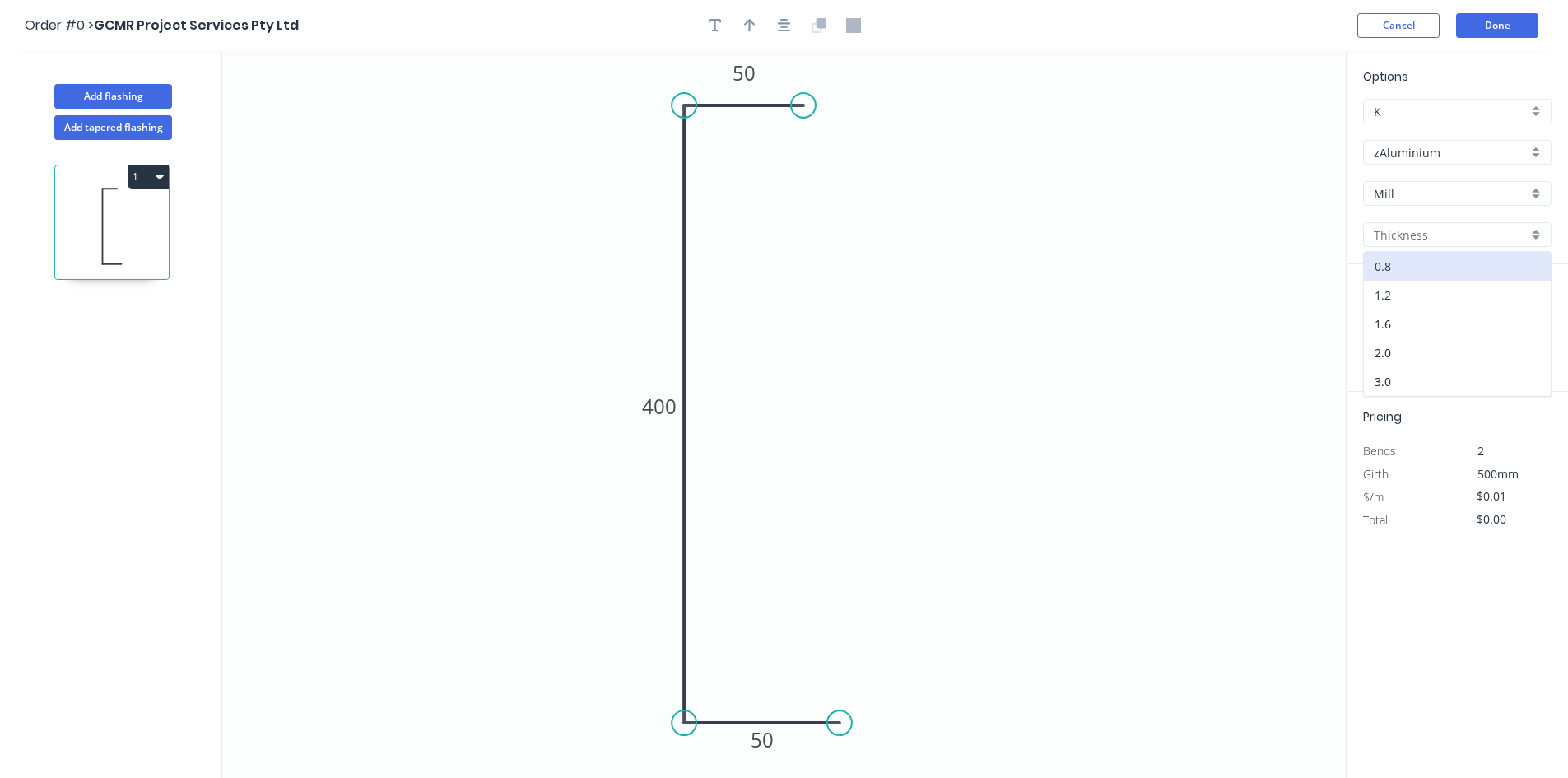
click at [1426, 301] on div "1.2" at bounding box center [1458, 295] width 187 height 28
type input "1.2"
type input "$42.82"
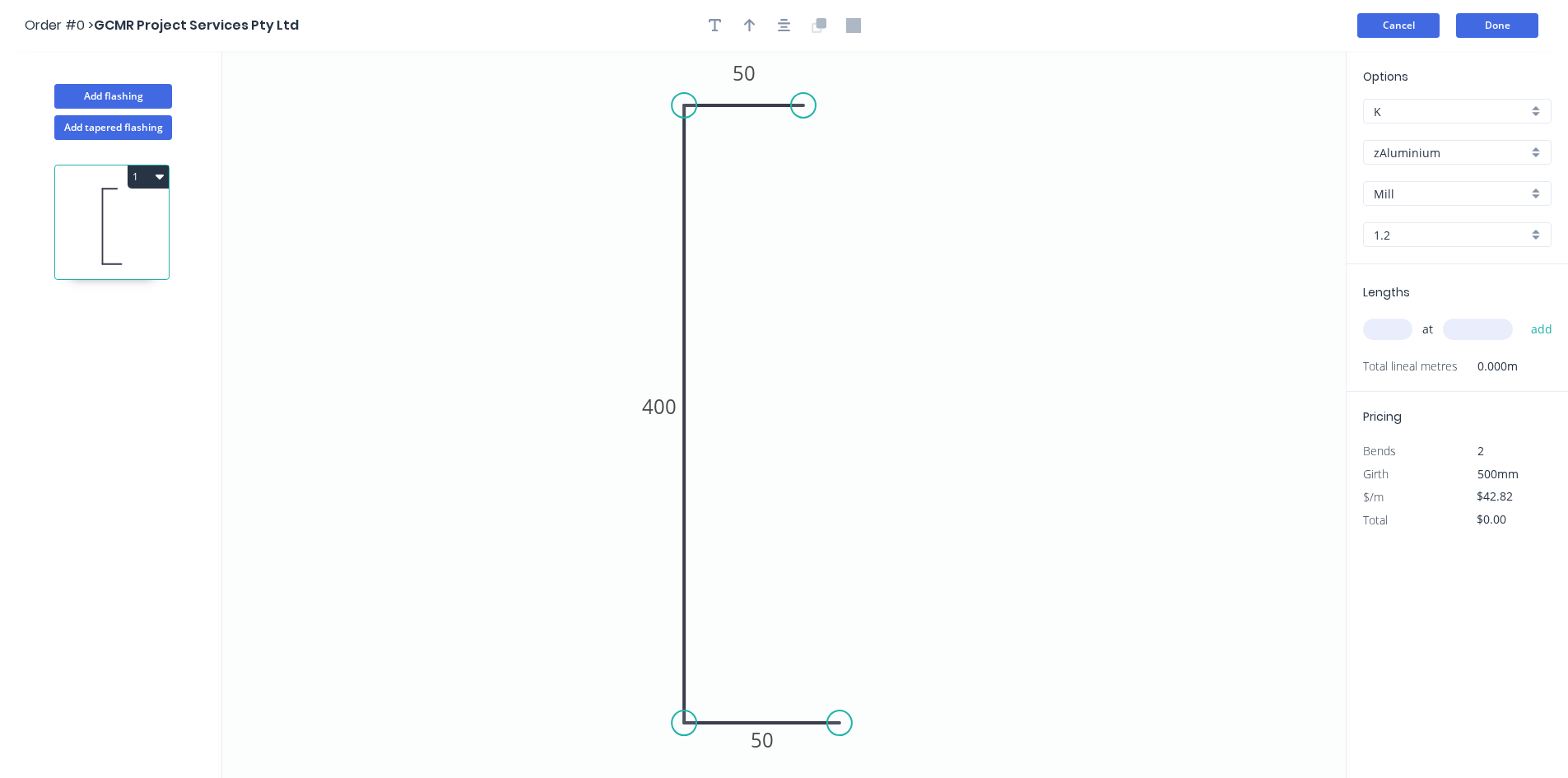
click at [1422, 29] on button "Cancel" at bounding box center [1398, 26] width 82 height 25
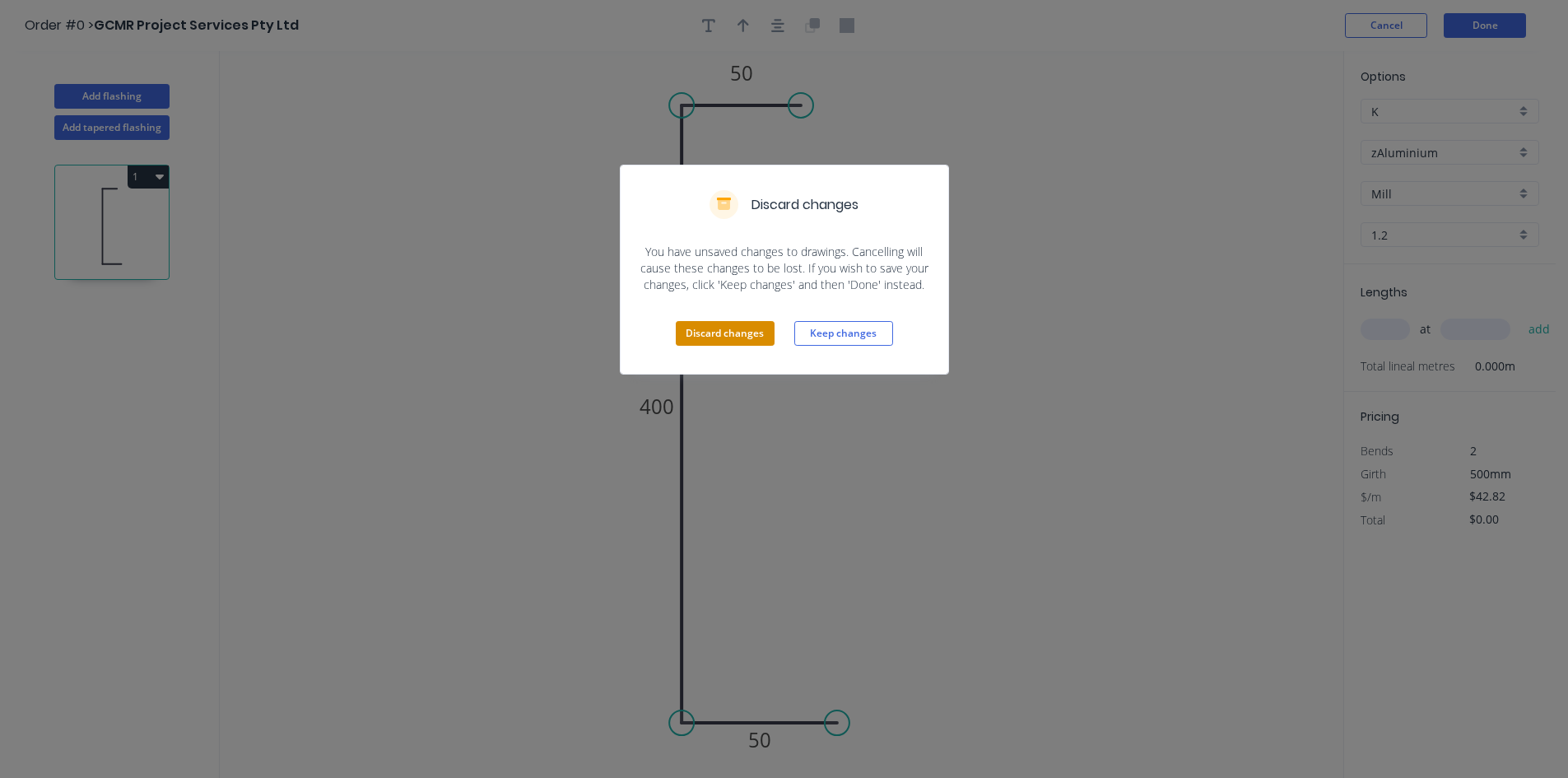
click at [738, 345] on button "Discard changes" at bounding box center [725, 333] width 99 height 25
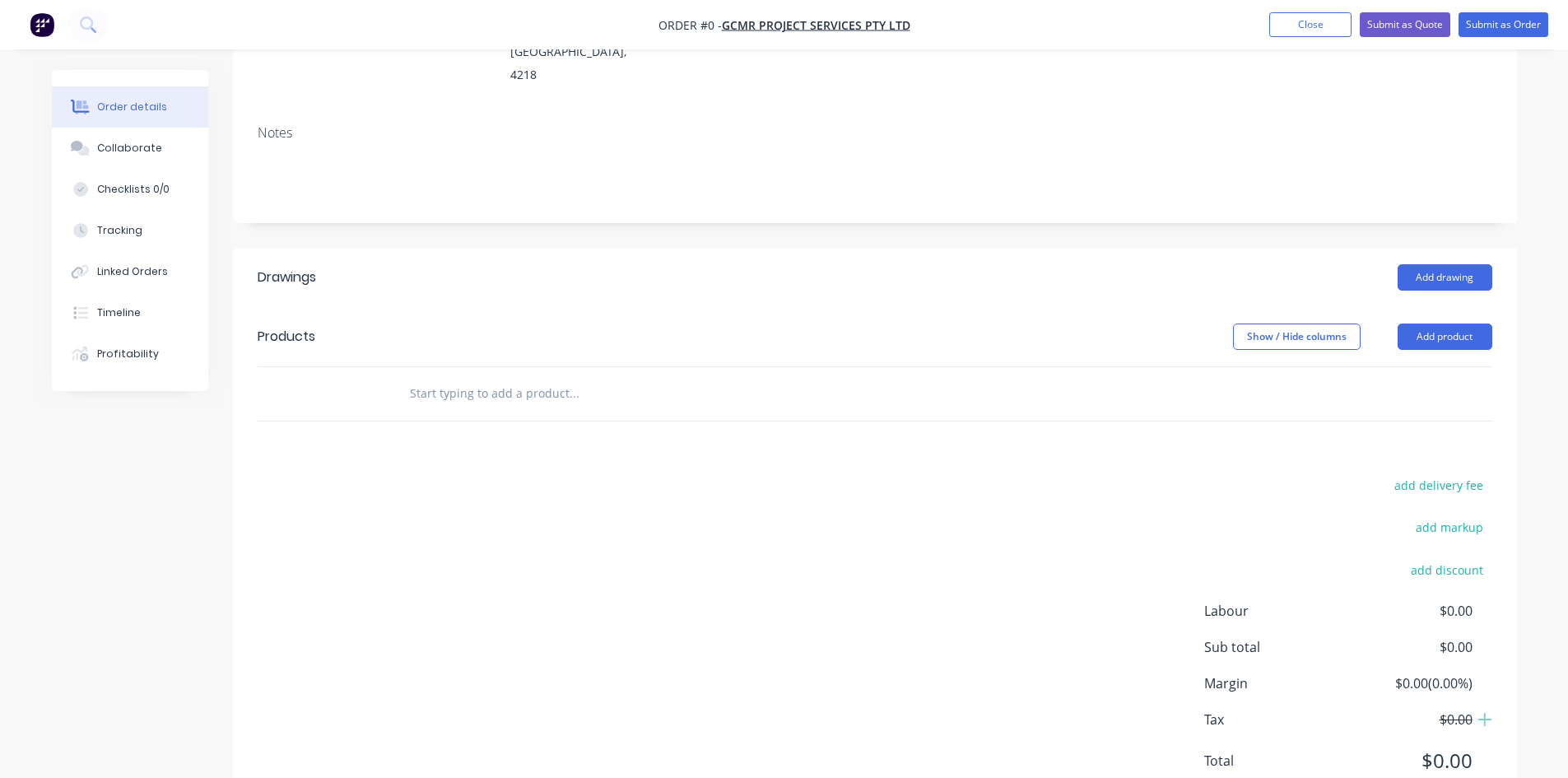
scroll to position [274, 0]
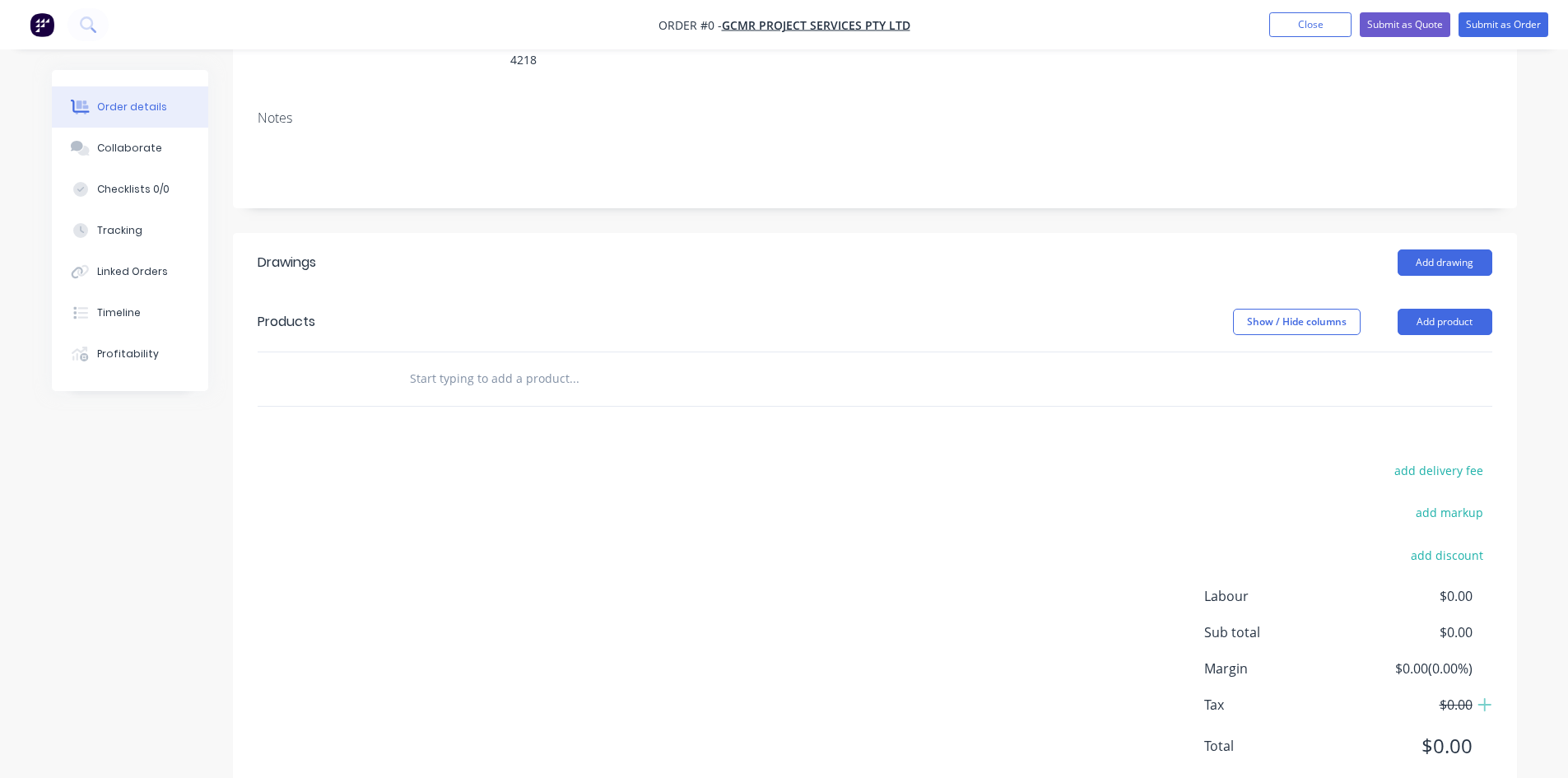
click at [558, 362] on input "text" at bounding box center [574, 378] width 329 height 33
click at [1446, 308] on button "Add product" at bounding box center [1444, 322] width 94 height 27
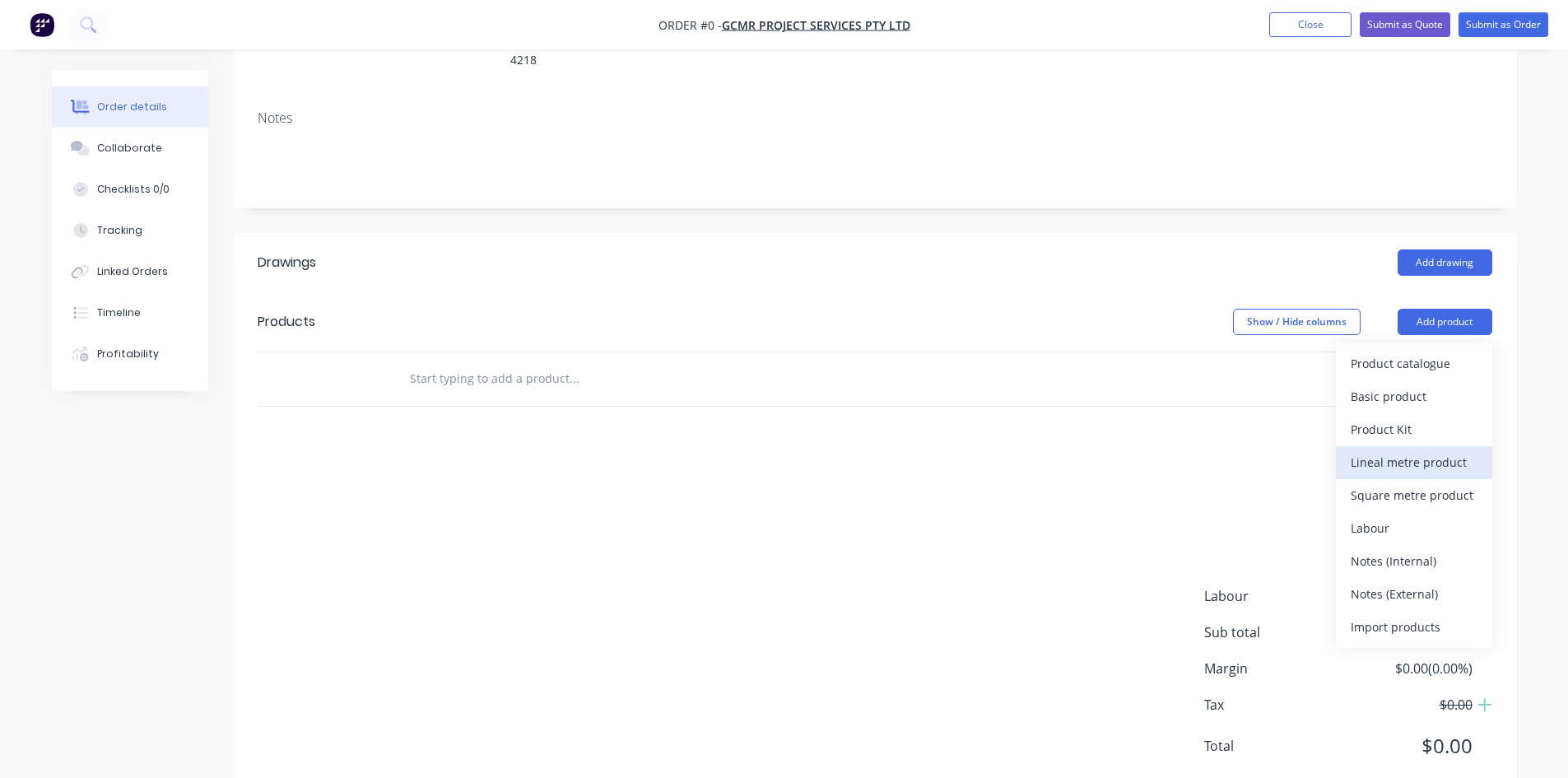
click at [1440, 450] on div "Lineal metre product" at bounding box center [1414, 462] width 127 height 24
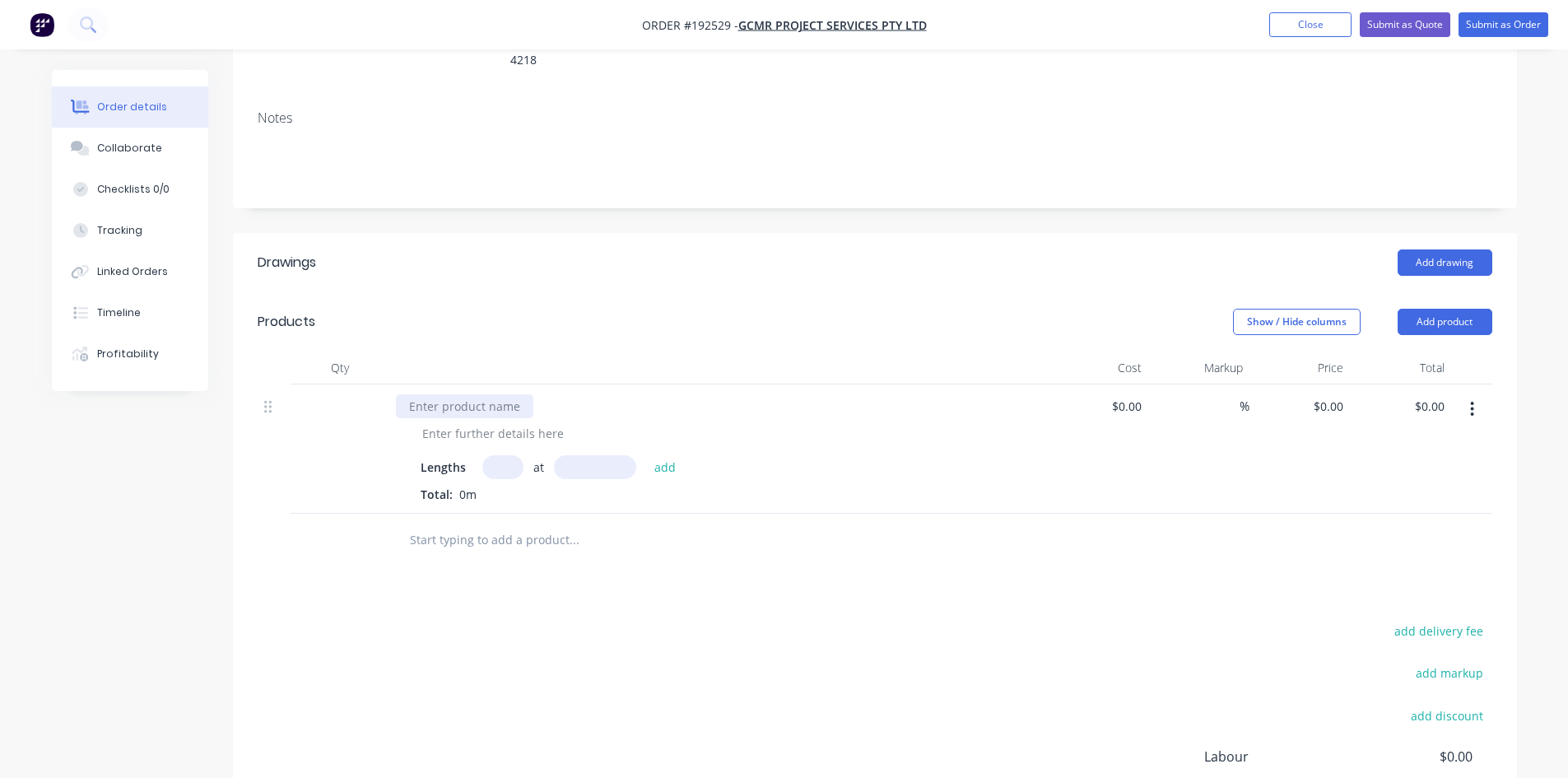
click at [513, 394] on div at bounding box center [465, 406] width 137 height 24
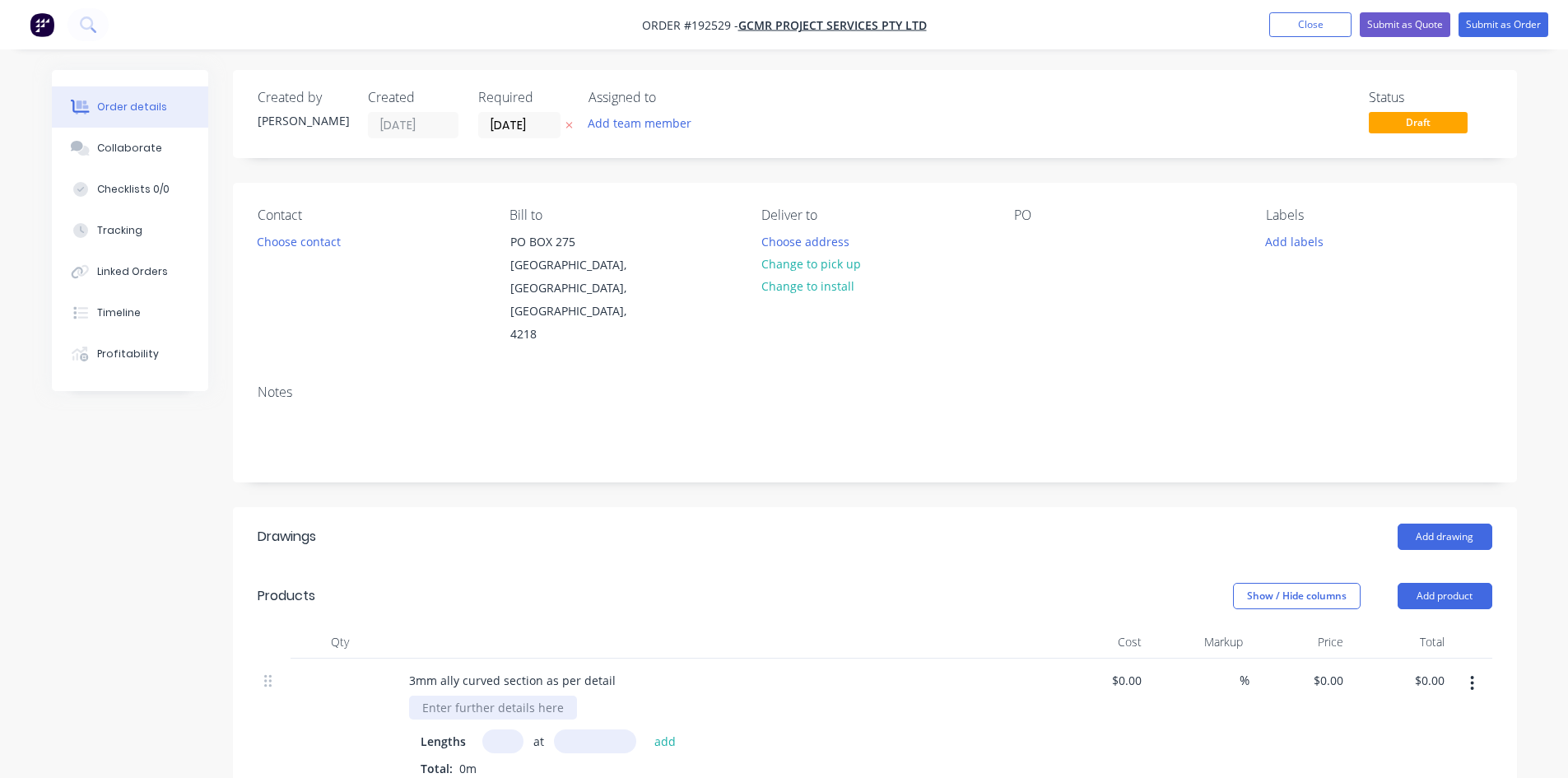
click at [508, 695] on div at bounding box center [493, 707] width 168 height 24
type input "1"
type input "1000"
click at [646, 730] on button "add" at bounding box center [665, 740] width 38 height 23
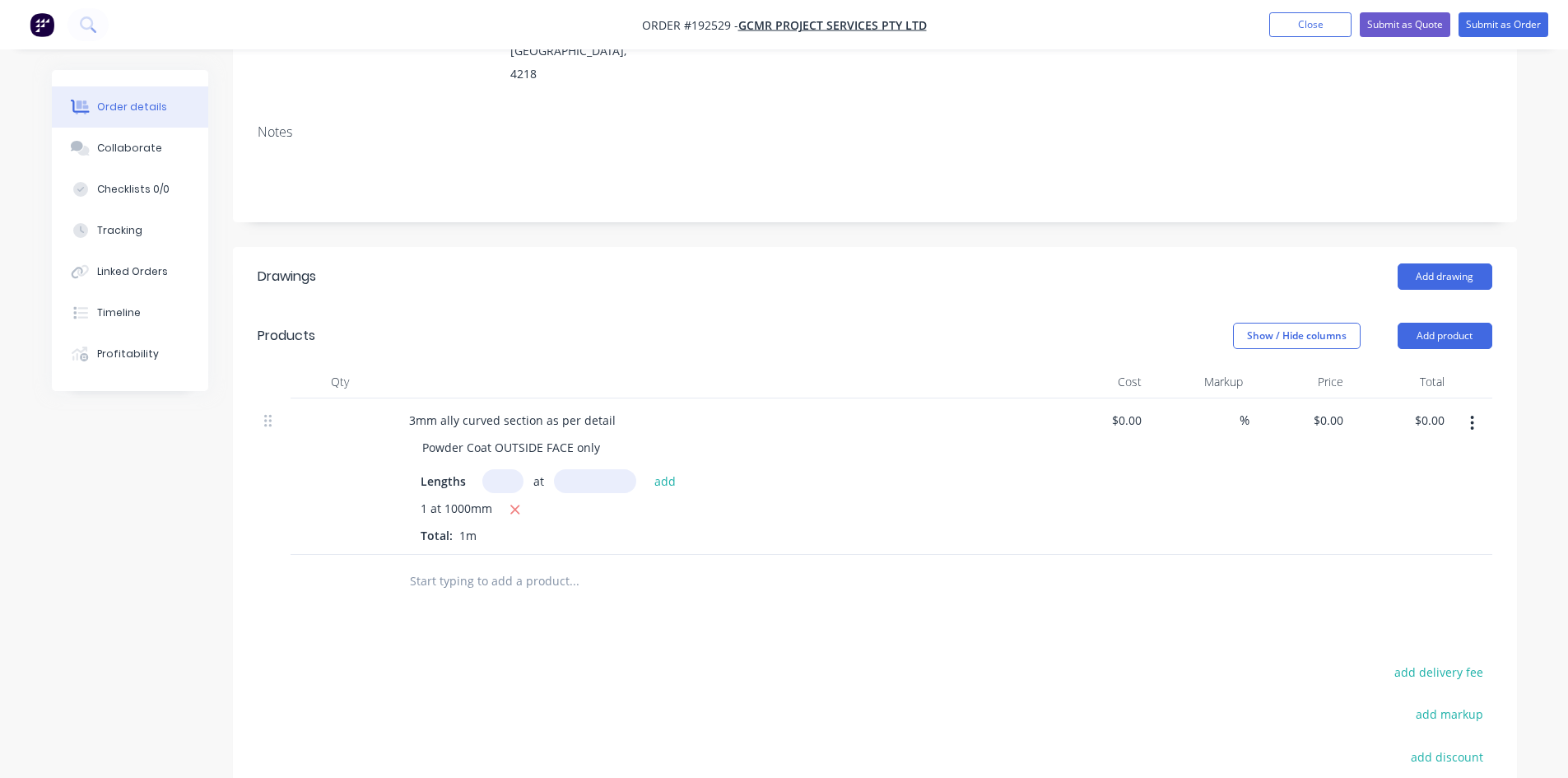
scroll to position [274, 0]
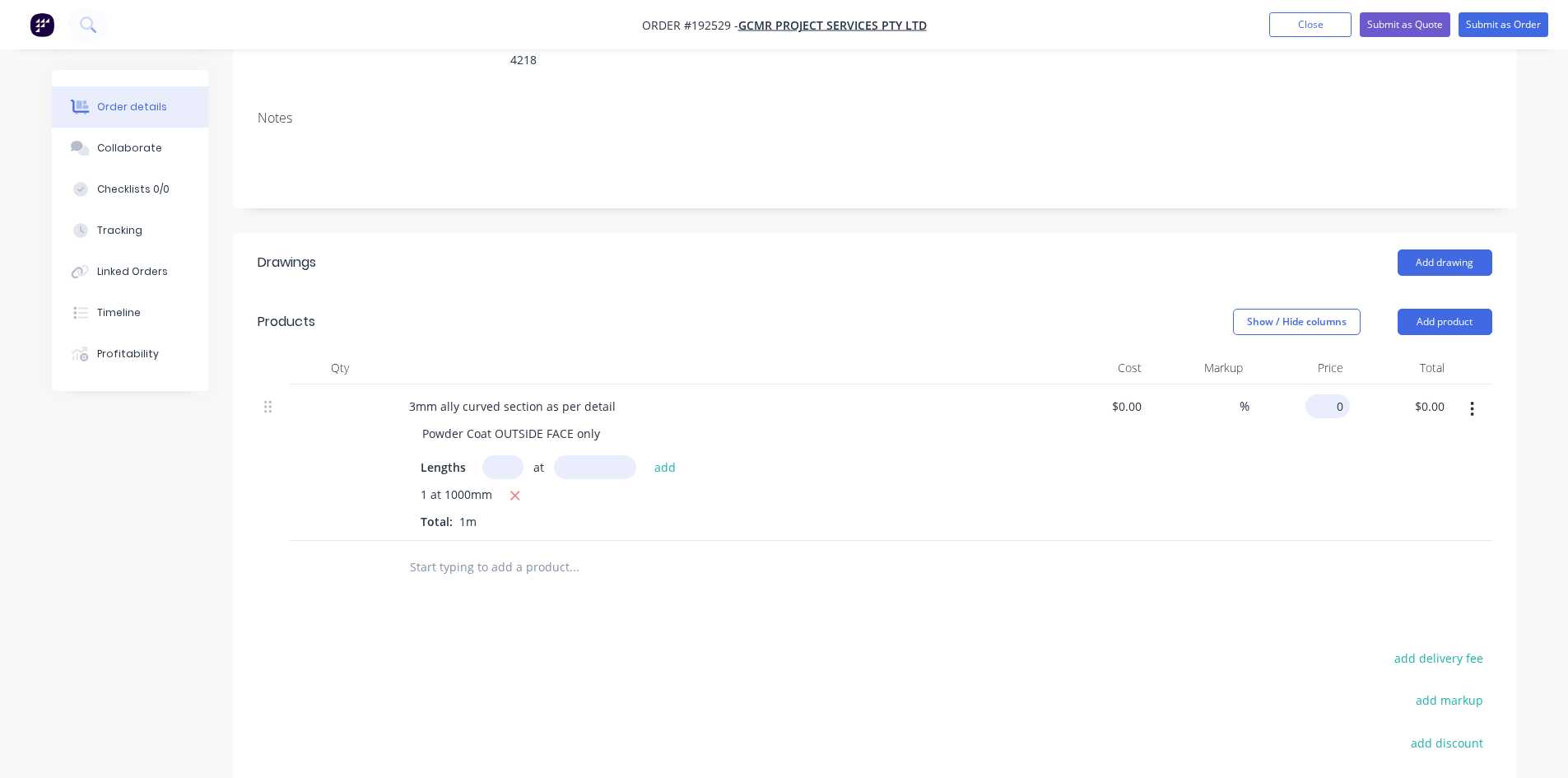
click at [1329, 394] on div "0 $0.00" at bounding box center [1327, 406] width 44 height 24
click at [1527, 141] on div "Order details Collaborate Checklists 0/0 Tracking Linked Orders Timeline Profit…" at bounding box center [784, 405] width 1499 height 1218
type input "$506.50"
click at [1265, 460] on div "$506.50 $506.50" at bounding box center [1300, 462] width 101 height 156
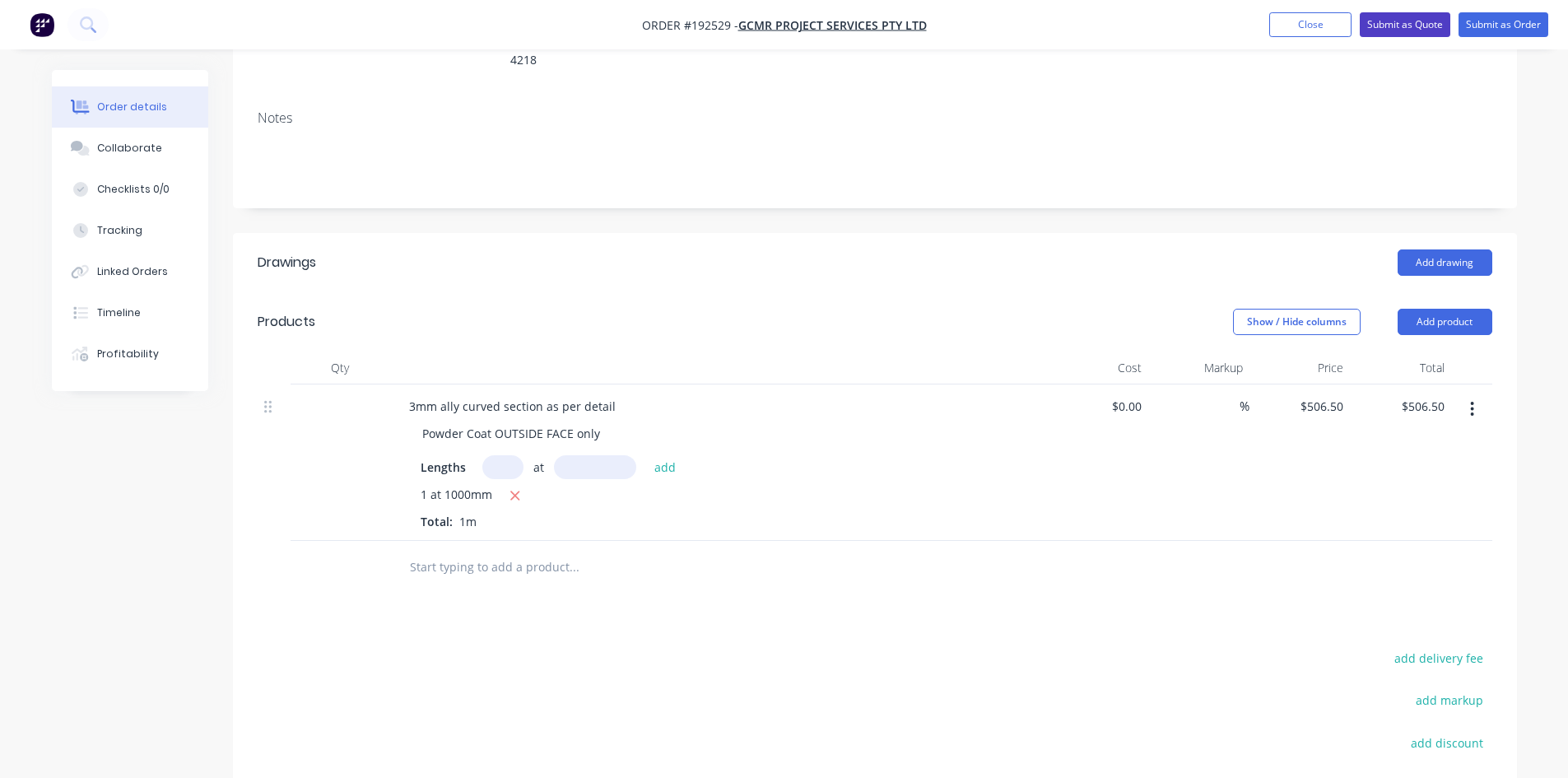
click at [1391, 30] on button "Submit as Quote" at bounding box center [1405, 25] width 90 height 25
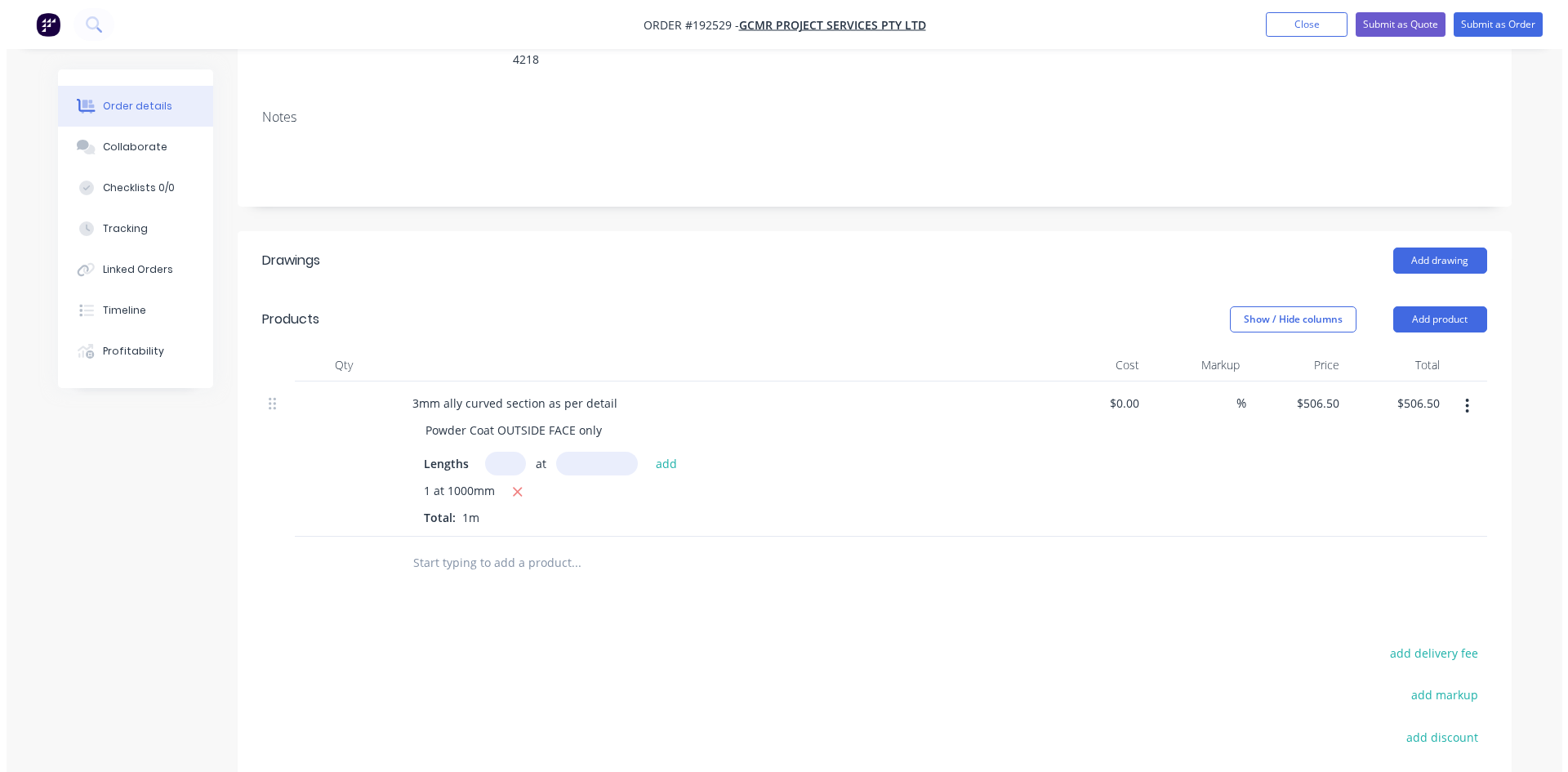
scroll to position [0, 0]
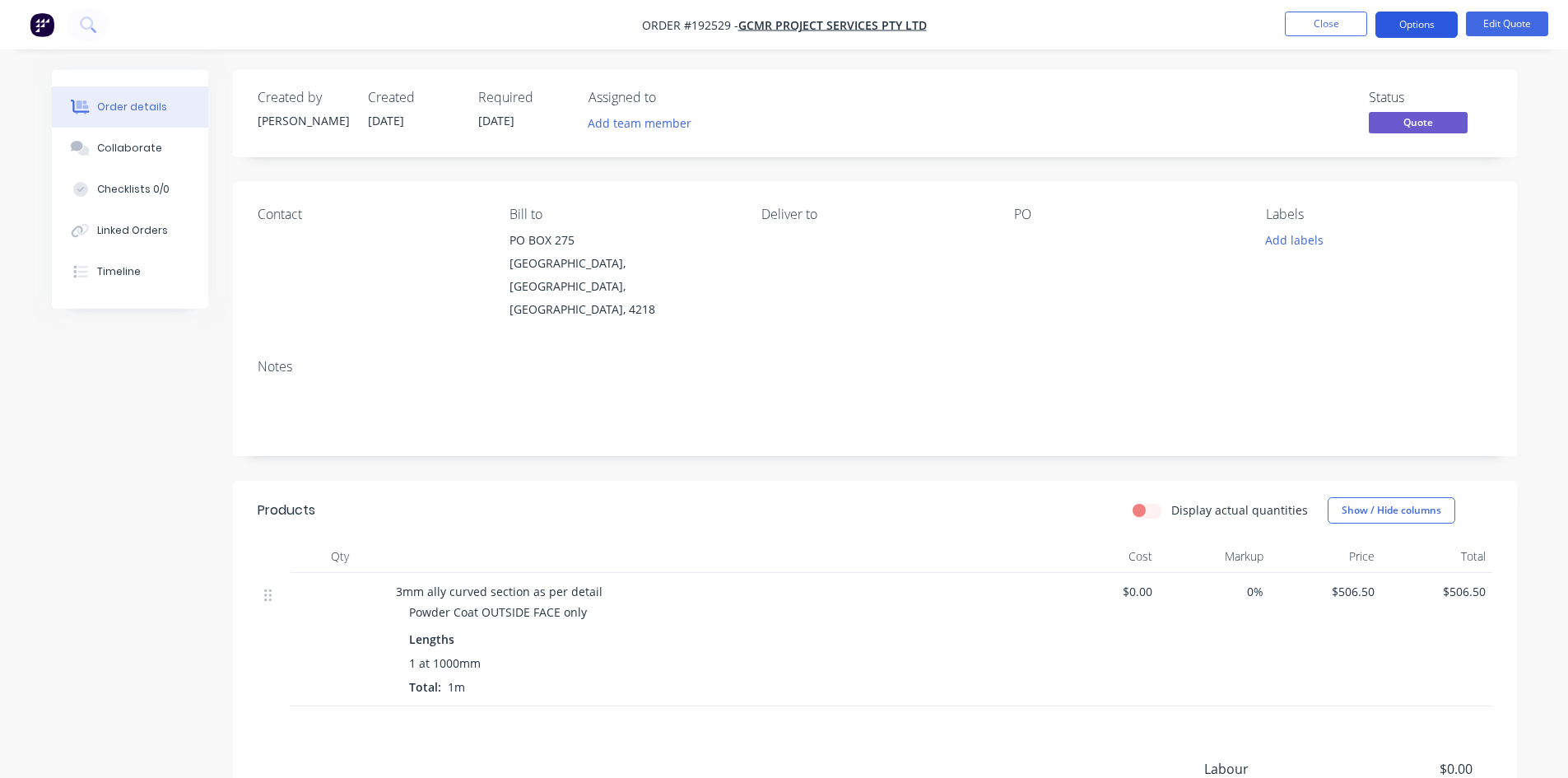
click at [1422, 24] on button "Options" at bounding box center [1417, 25] width 82 height 27
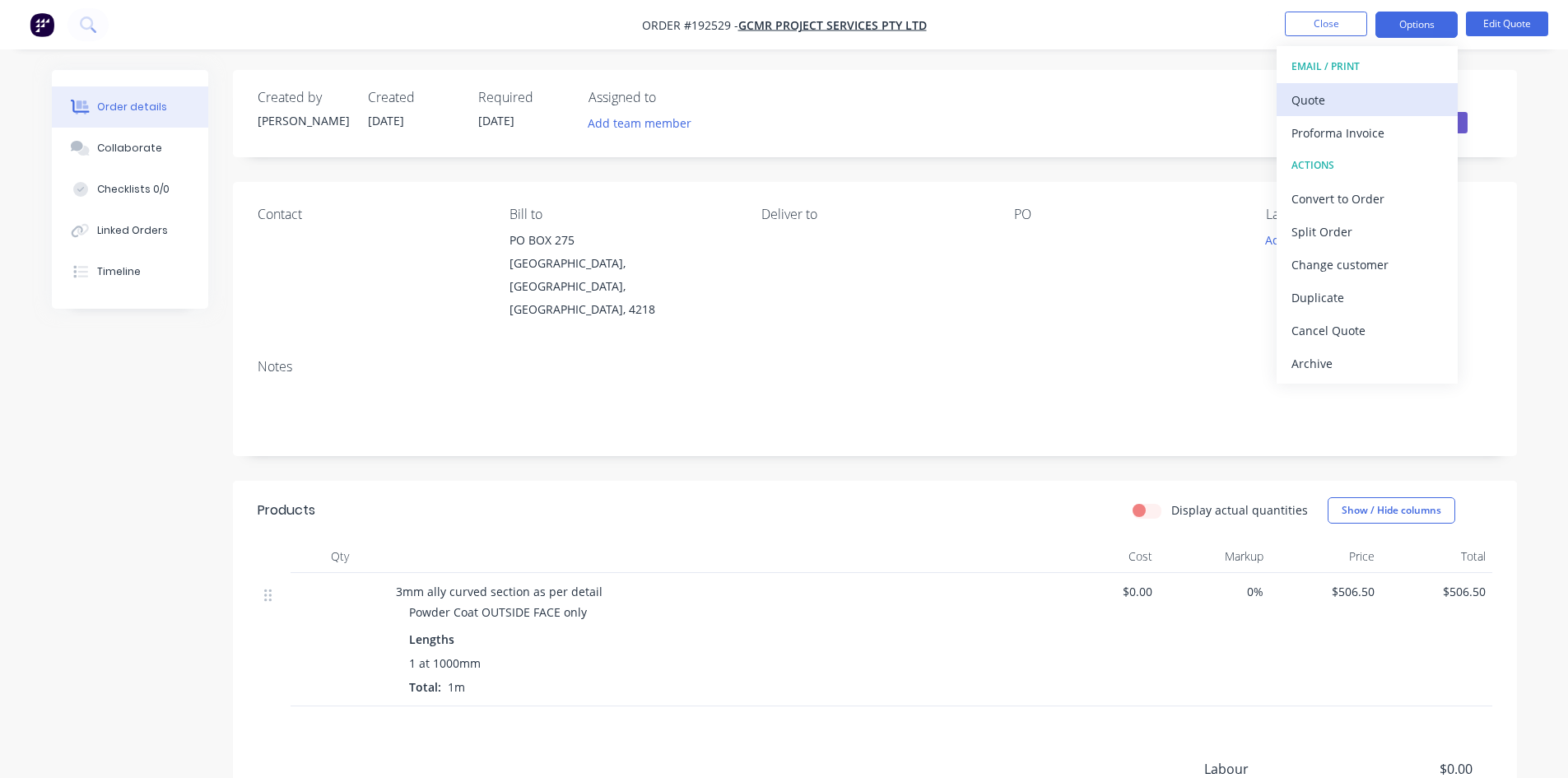
click at [1372, 99] on div "Quote" at bounding box center [1367, 99] width 151 height 24
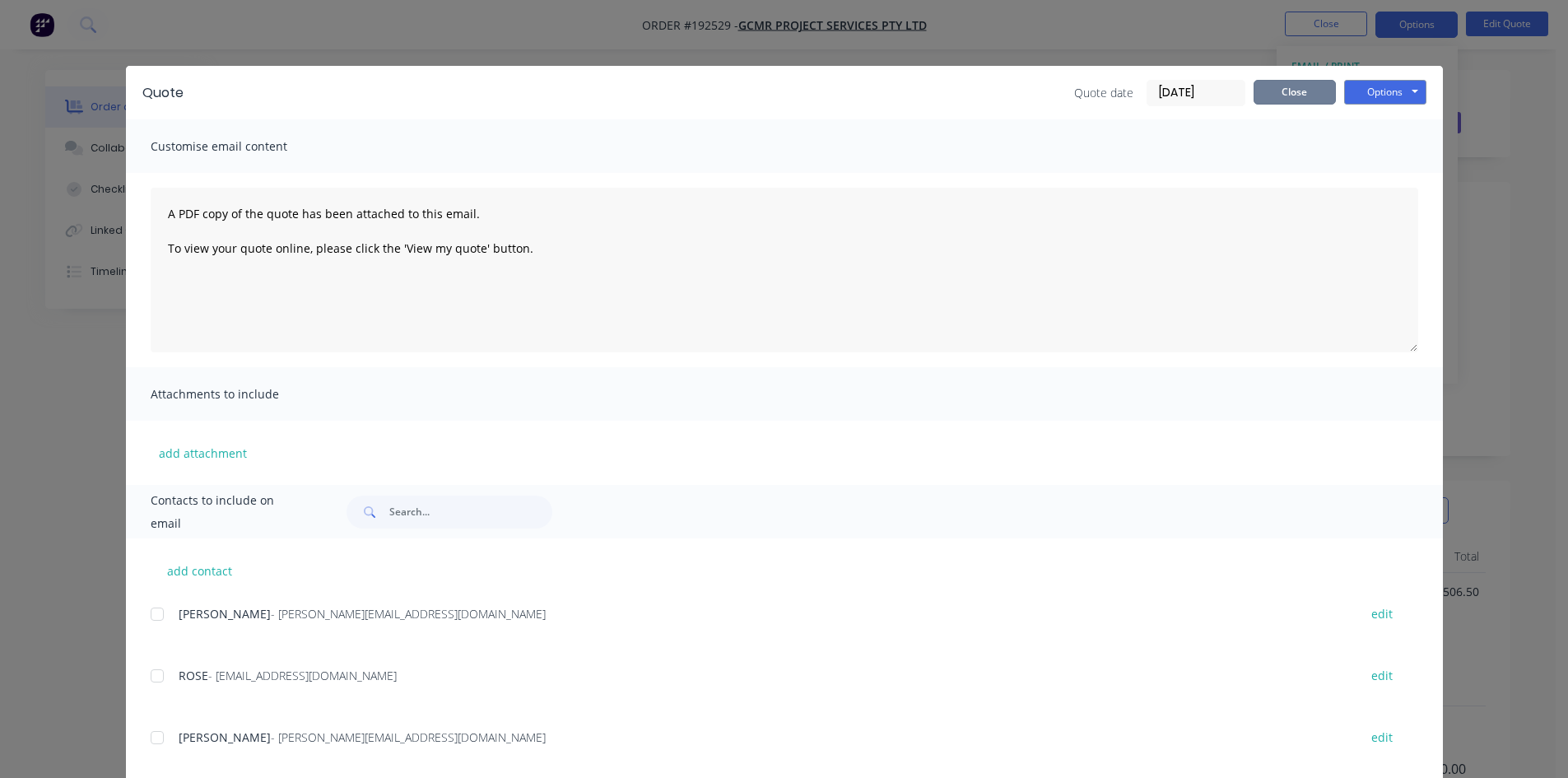
click at [1266, 89] on button "Close" at bounding box center [1295, 93] width 82 height 25
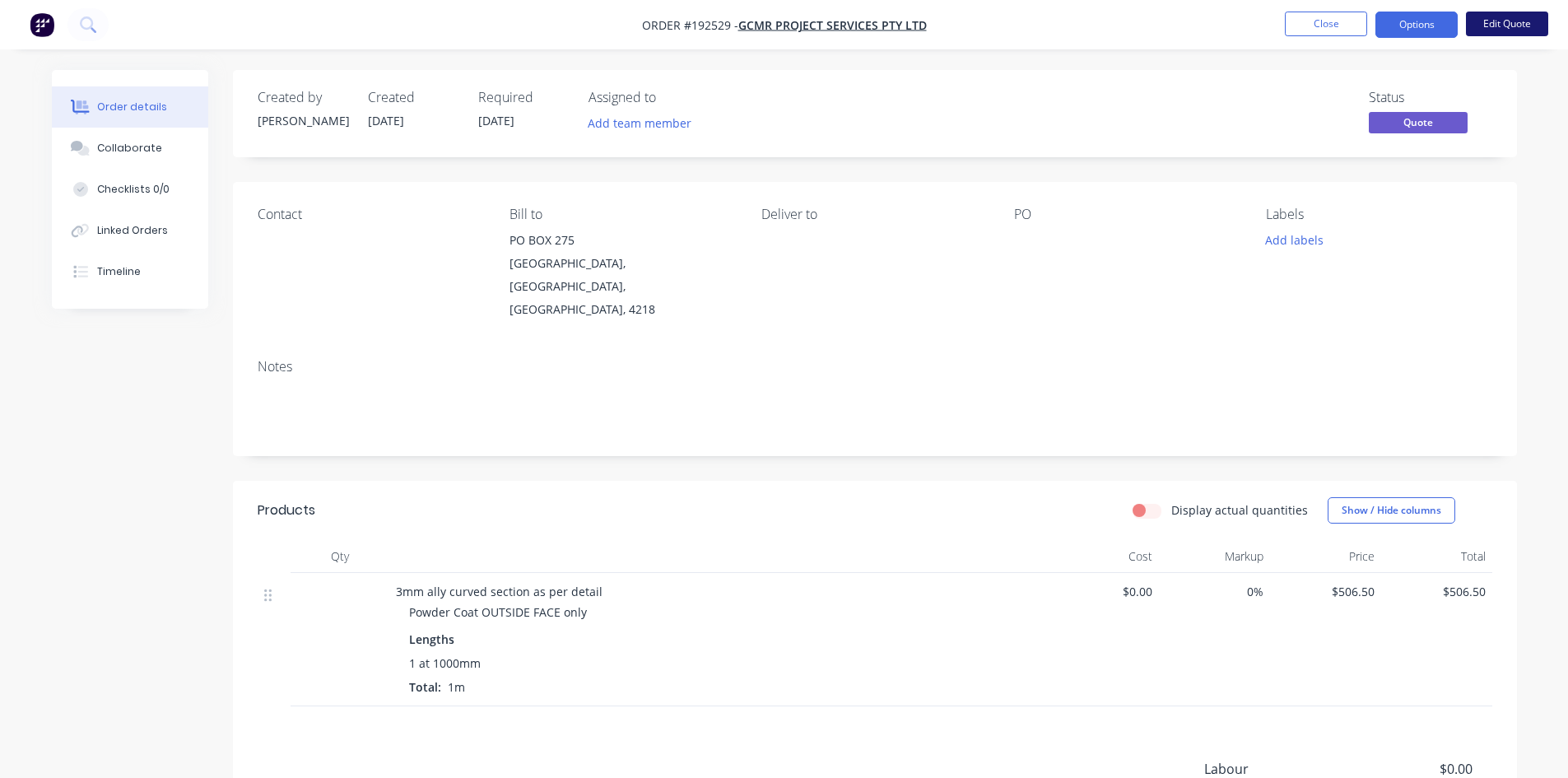
click at [1507, 26] on button "Edit Quote" at bounding box center [1507, 24] width 82 height 25
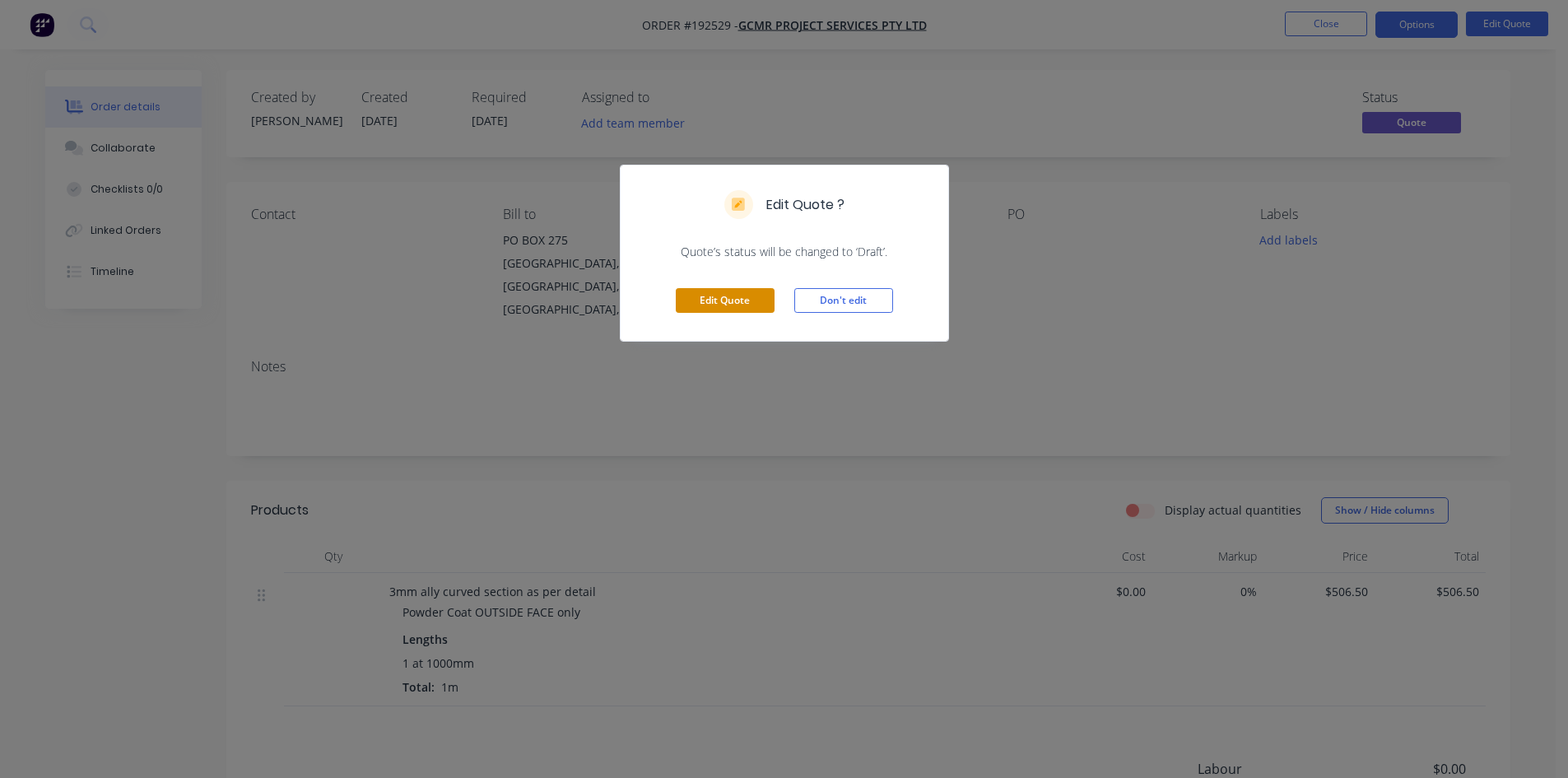
click at [733, 308] on button "Edit Quote" at bounding box center [725, 301] width 99 height 25
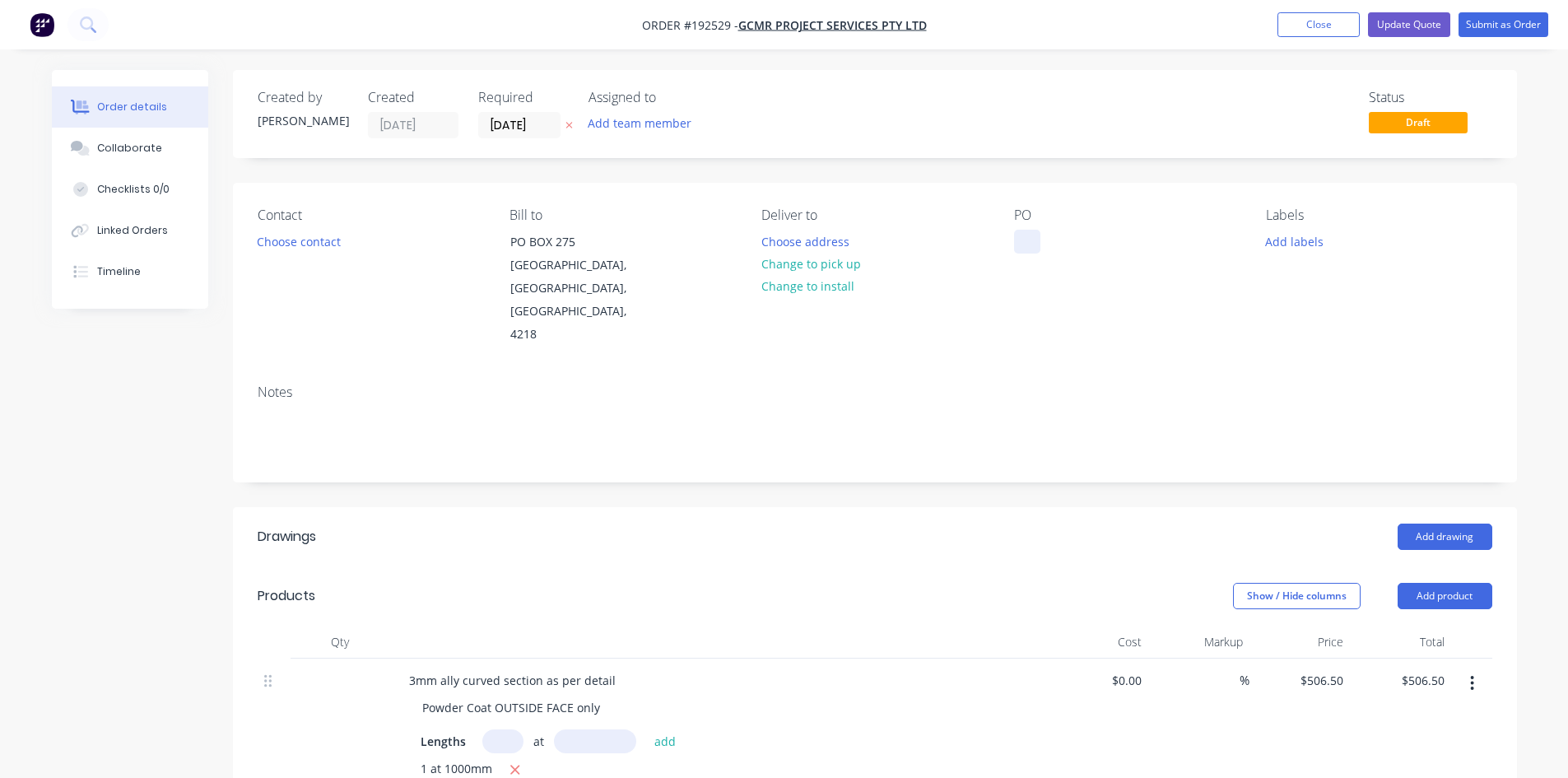
click at [1014, 237] on div at bounding box center [1027, 242] width 27 height 24
click at [1400, 39] on nav "Order #192529 - GCMR Project Services Pty Ltd Add product Close Update Quote Su…" at bounding box center [784, 24] width 1568 height 49
click at [1408, 28] on button "Update Quote" at bounding box center [1409, 25] width 82 height 25
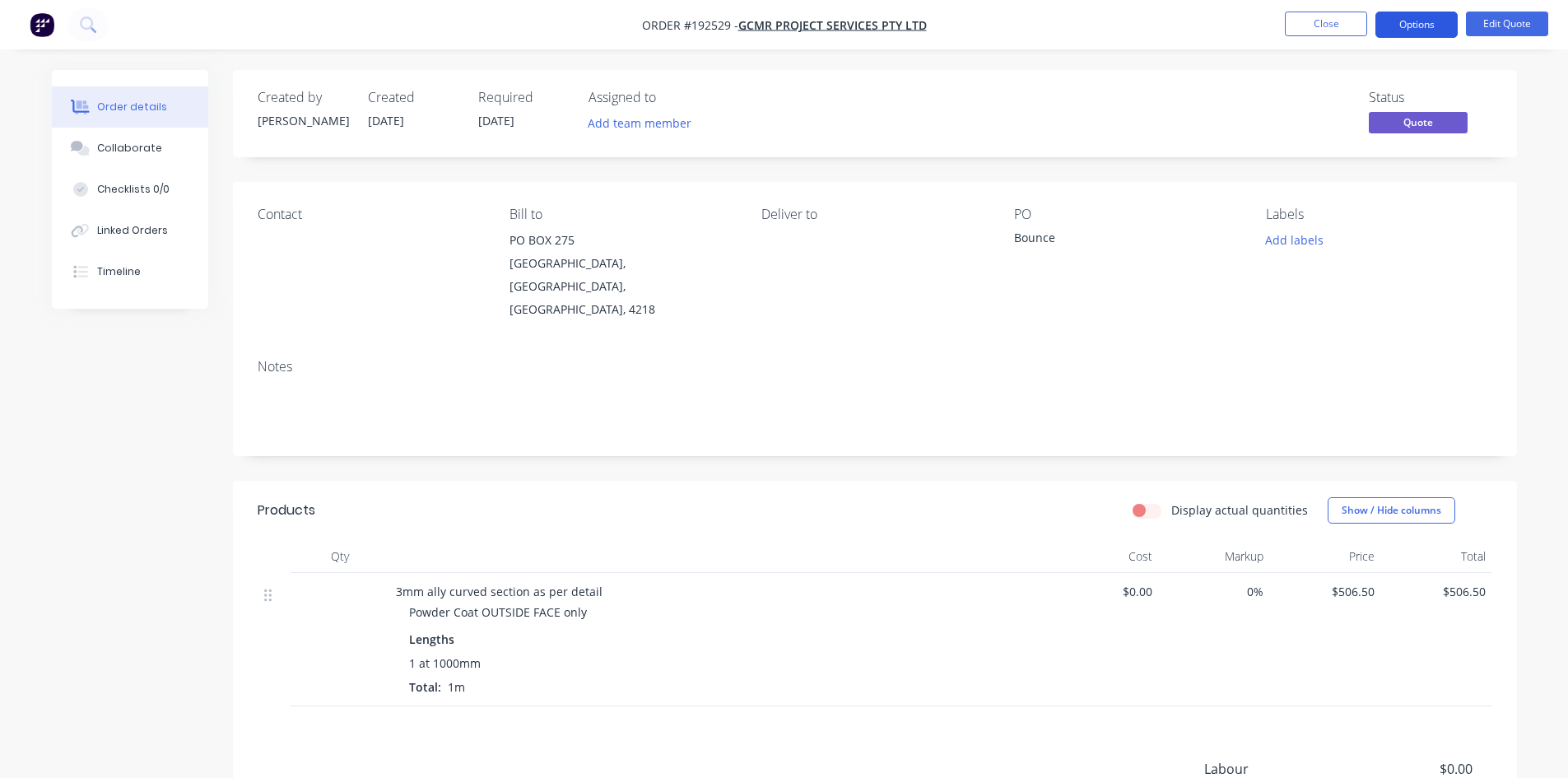
click at [1421, 20] on button "Options" at bounding box center [1417, 25] width 82 height 27
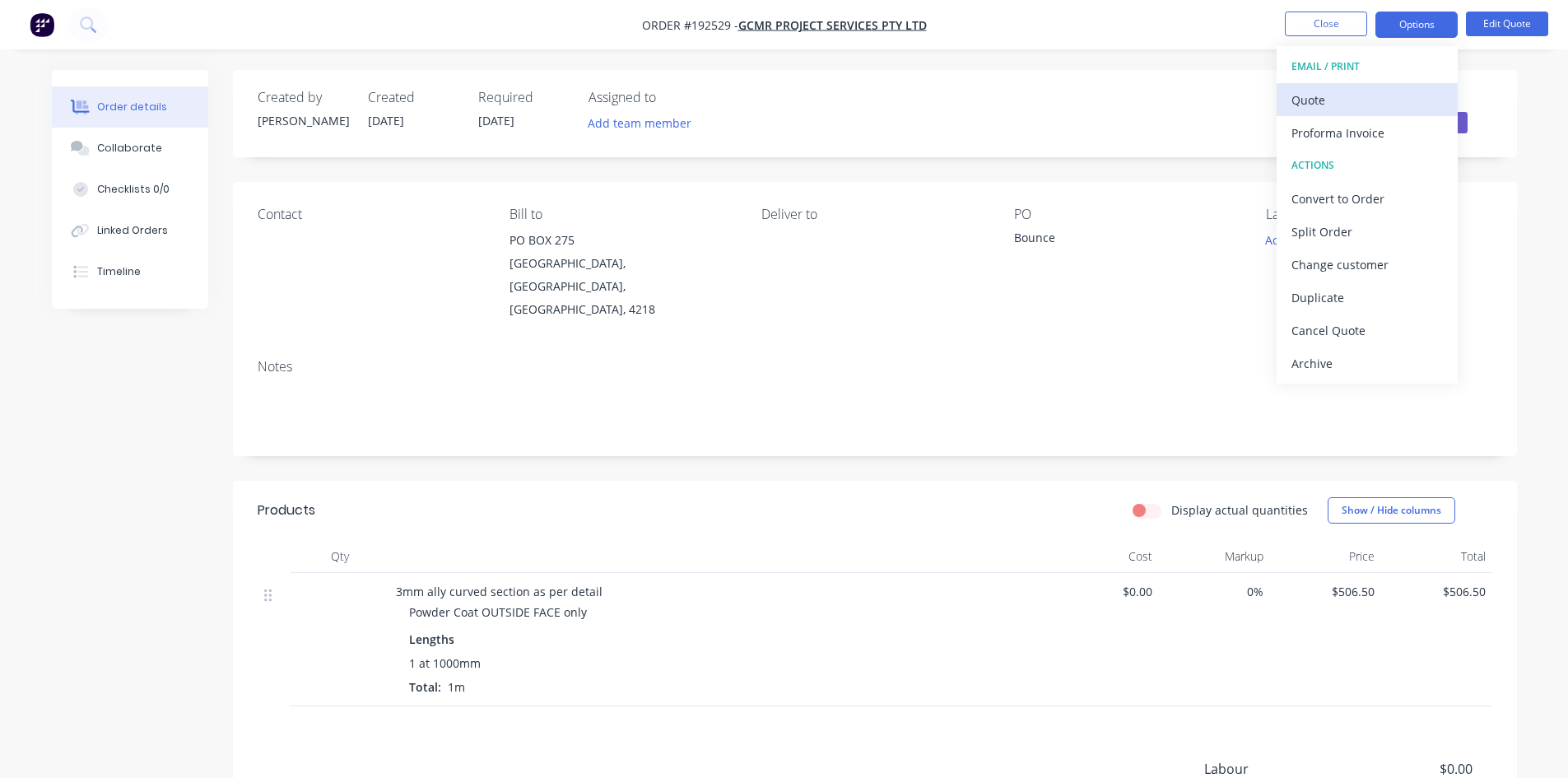
click at [1400, 86] on div "EMAIL / PRINT Quote Proforma Invoice ACTIONS Convert to Order Split Order Chang…" at bounding box center [1367, 215] width 181 height 338
click at [1394, 107] on div "Quote" at bounding box center [1367, 99] width 151 height 24
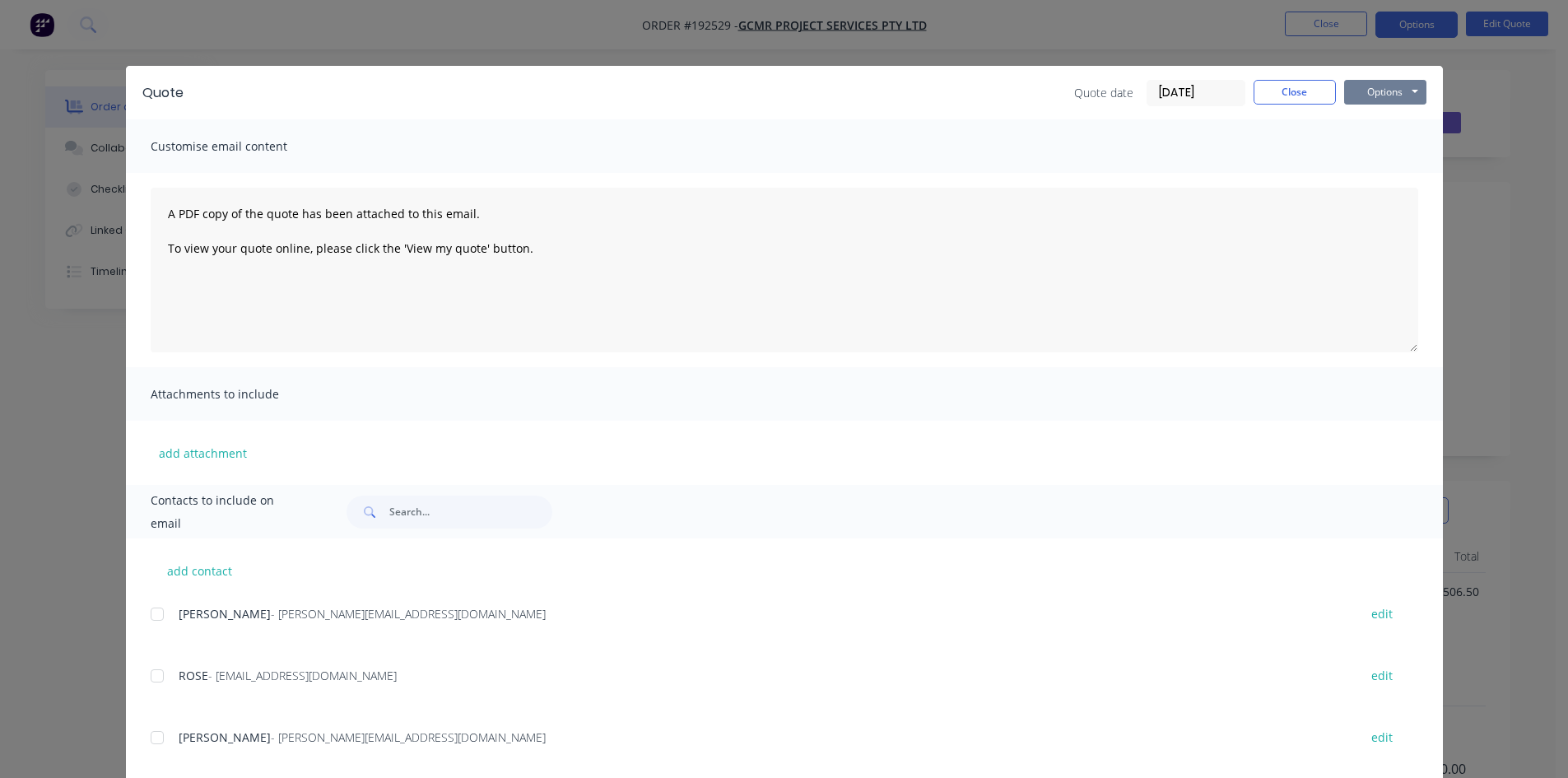
click at [1394, 102] on button "Options" at bounding box center [1385, 93] width 82 height 25
click at [1407, 126] on button "Preview" at bounding box center [1397, 121] width 105 height 28
click at [1282, 98] on button "Close" at bounding box center [1295, 93] width 82 height 25
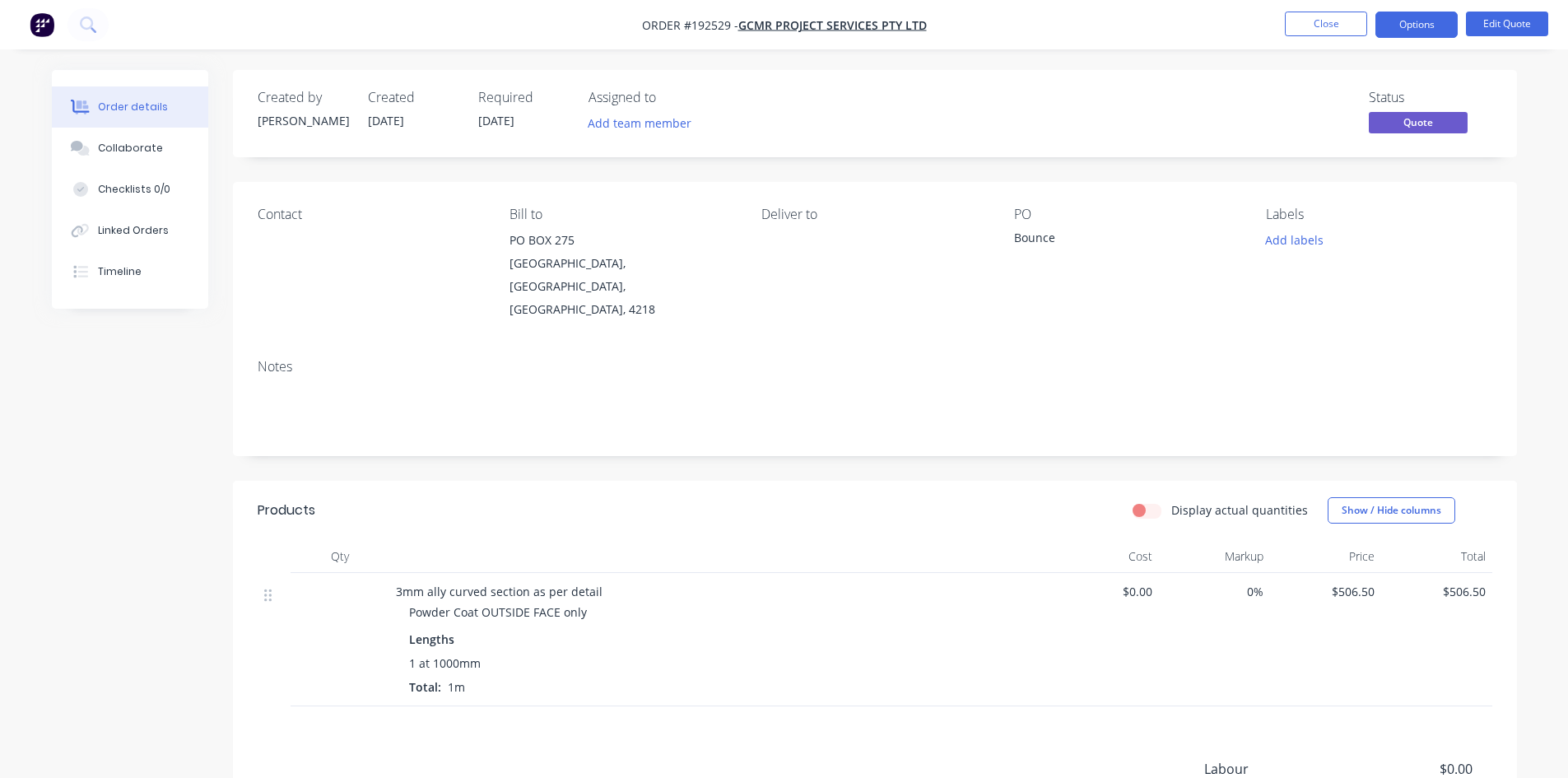
click at [1204, 61] on div "Order details Collaborate Checklists 0/0 Linked Orders Timeline Order details C…" at bounding box center [784, 500] width 1568 height 999
click at [1317, 38] on nav "Order #192529 - GCMR Project Services Pty Ltd Close Options Edit Quote" at bounding box center [784, 24] width 1568 height 49
click at [1319, 28] on button "Close" at bounding box center [1326, 24] width 82 height 25
